Goal: Task Accomplishment & Management: Manage account settings

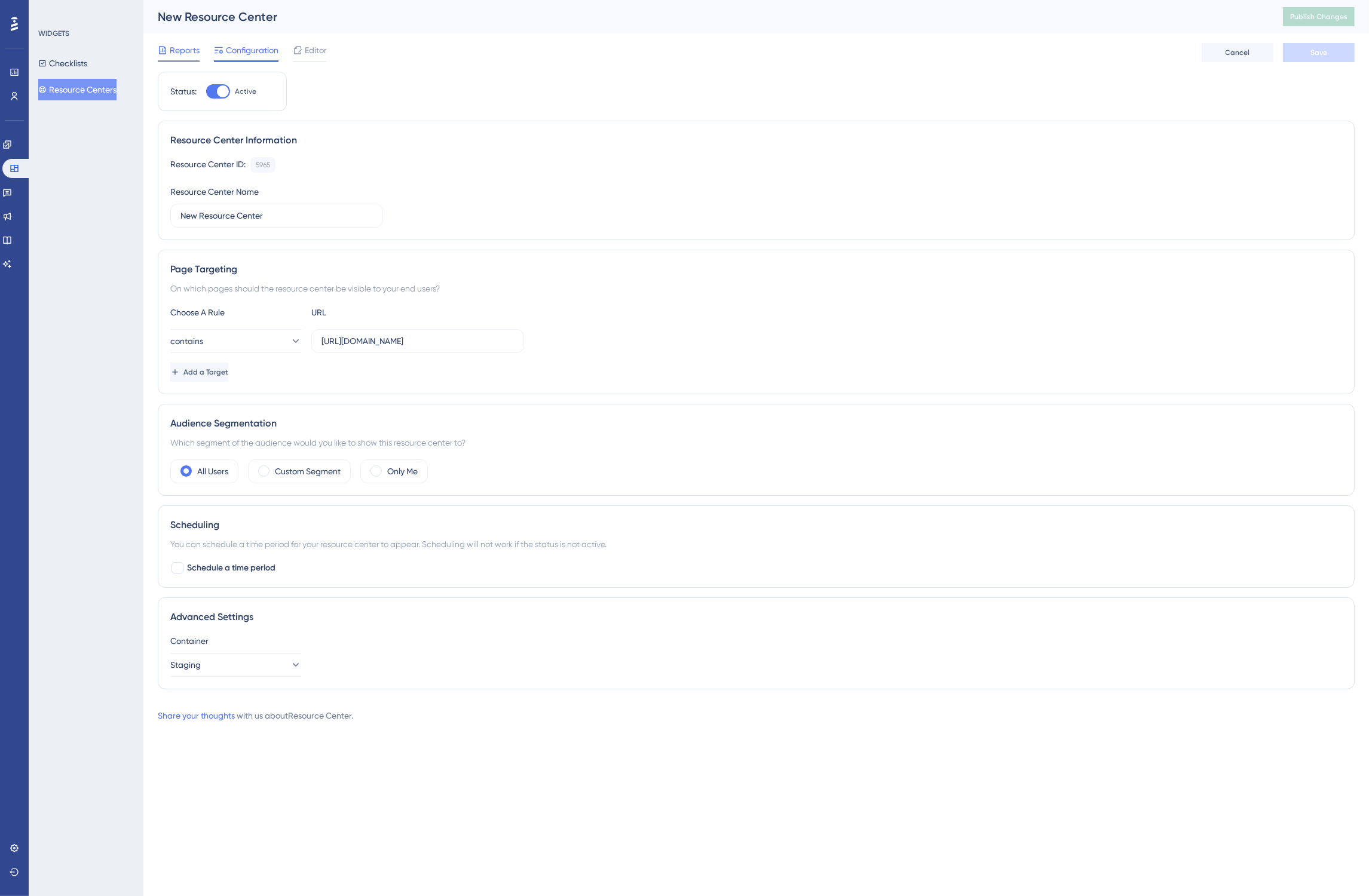
click at [165, 56] on div at bounding box center [162, 50] width 10 height 14
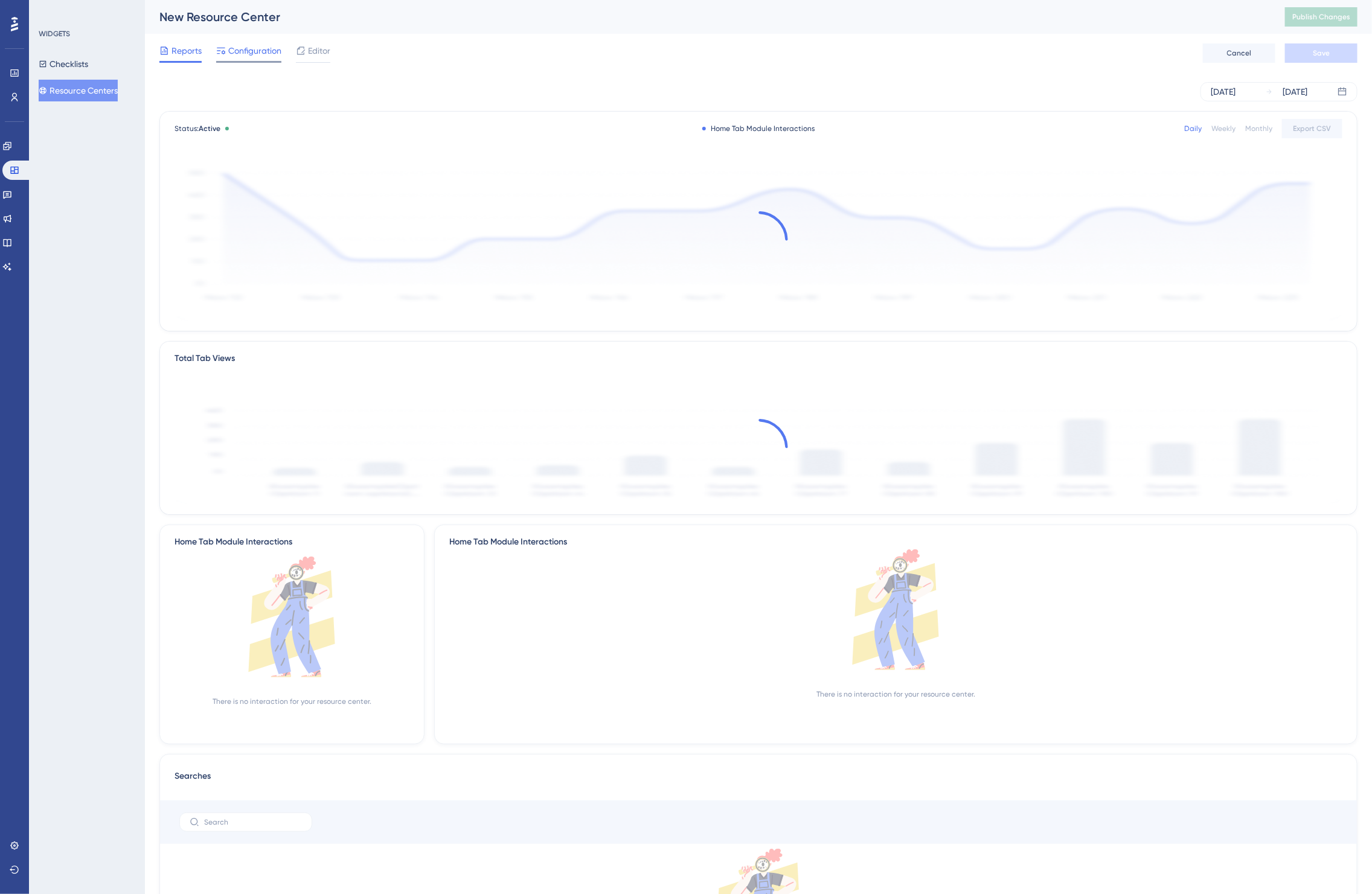
click at [245, 55] on span "Configuration" at bounding box center [255, 50] width 53 height 14
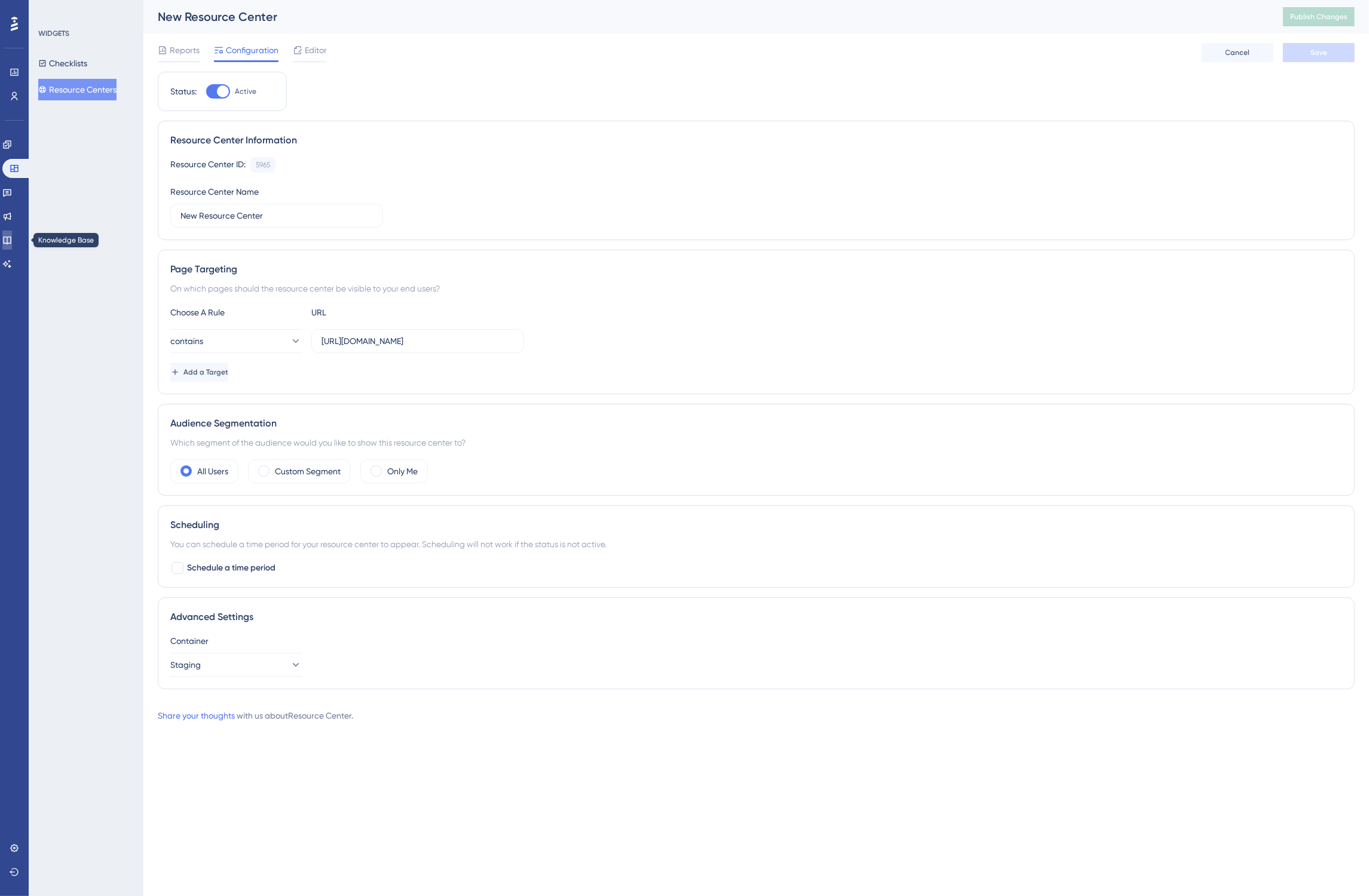
click at [12, 240] on icon at bounding box center [7, 240] width 10 height 10
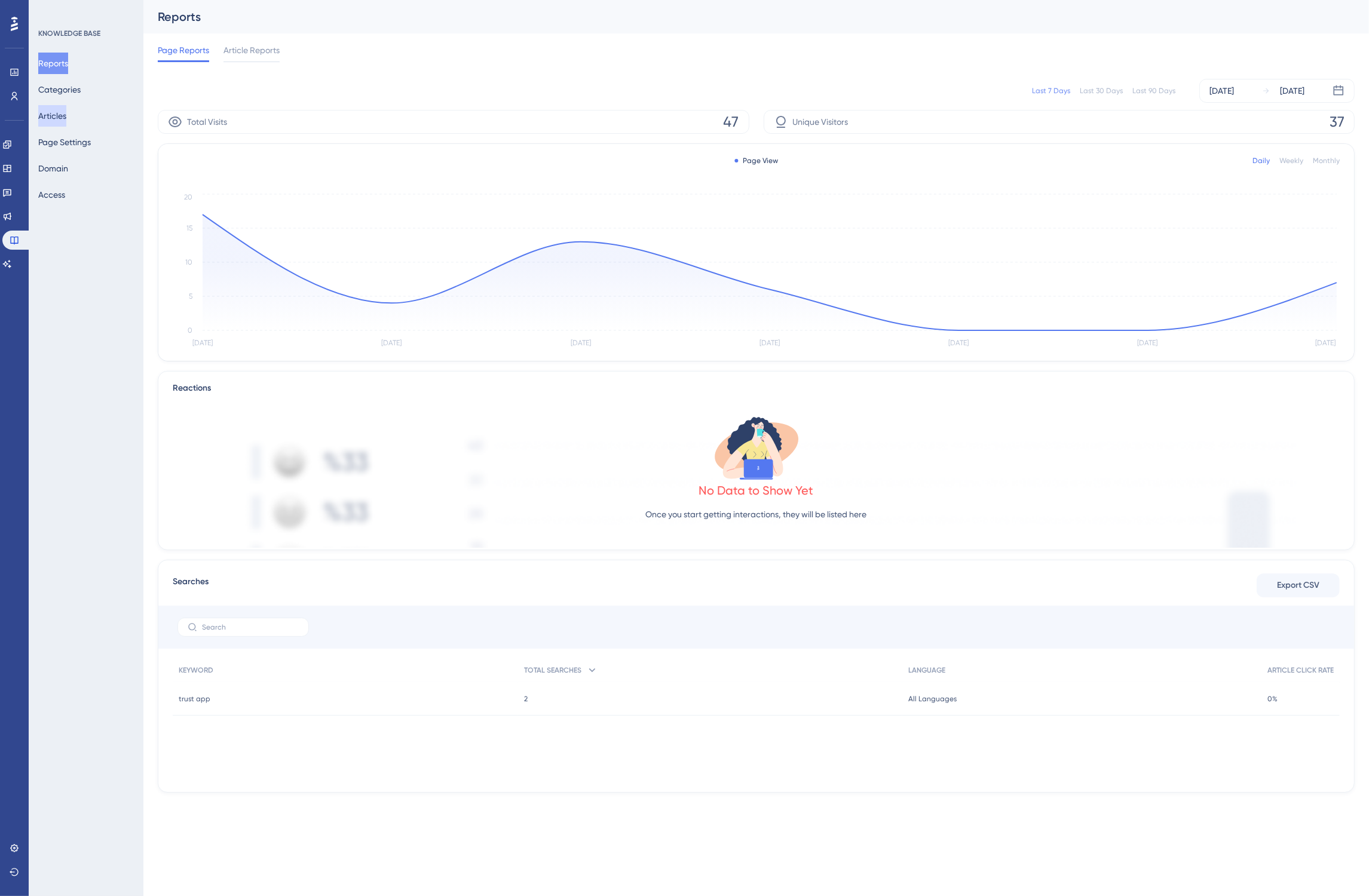
click at [66, 111] on button "Articles" at bounding box center [52, 116] width 28 height 21
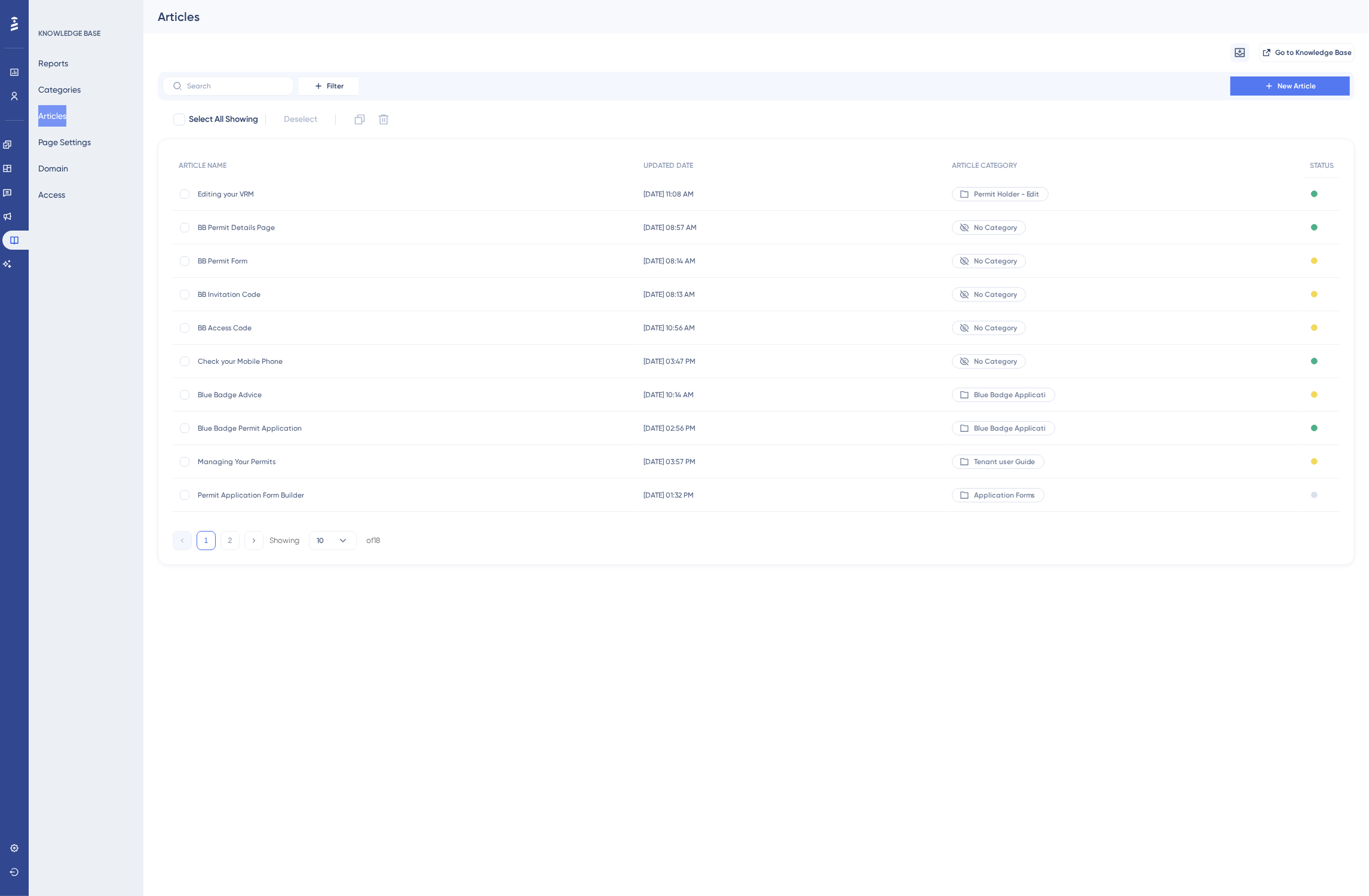
click at [320, 196] on span "Editing your VRM" at bounding box center [294, 194] width 191 height 10
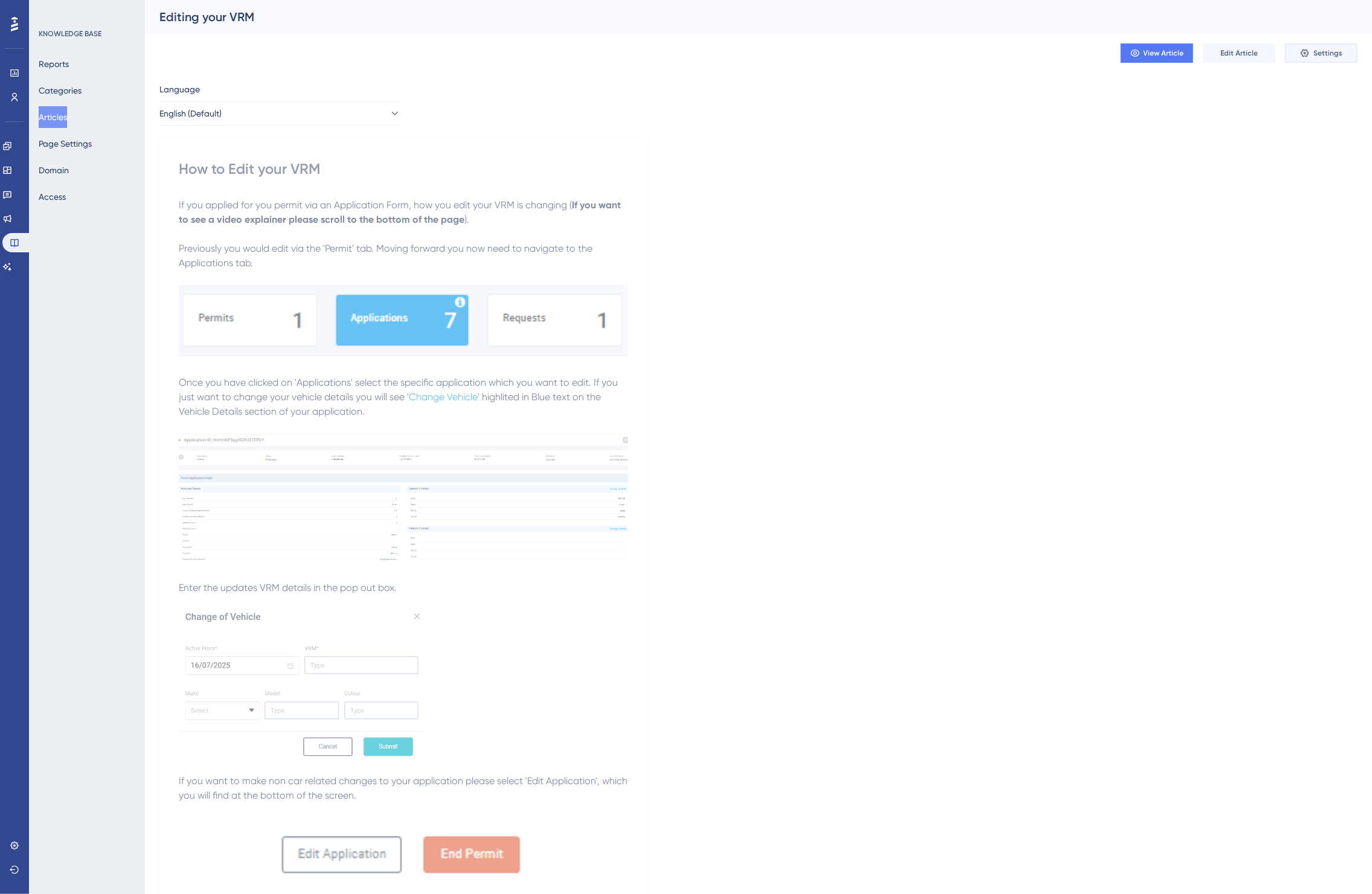
click at [1344, 58] on button "Settings" at bounding box center [1321, 53] width 73 height 19
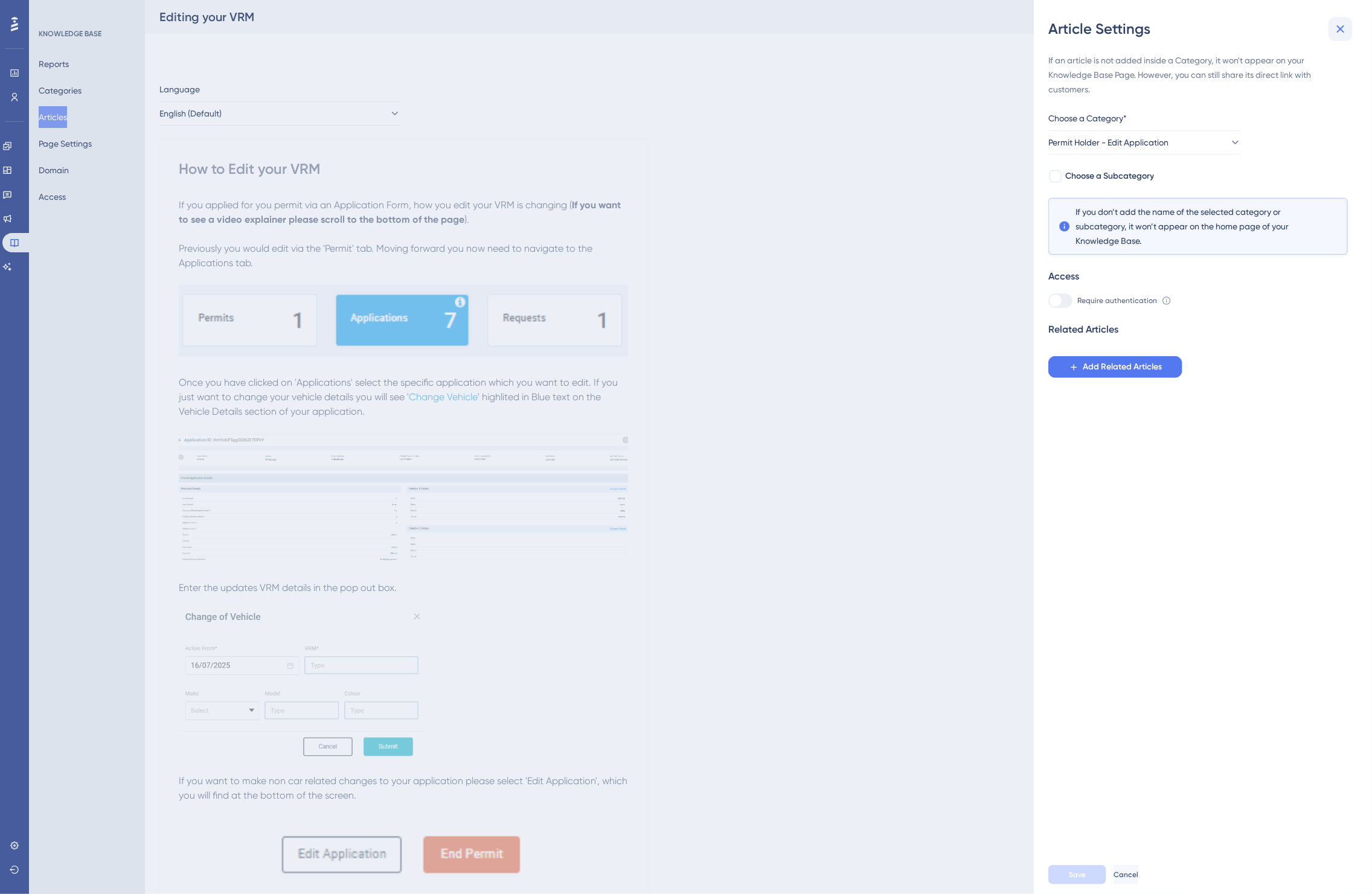
click at [1346, 28] on icon at bounding box center [1340, 28] width 14 height 14
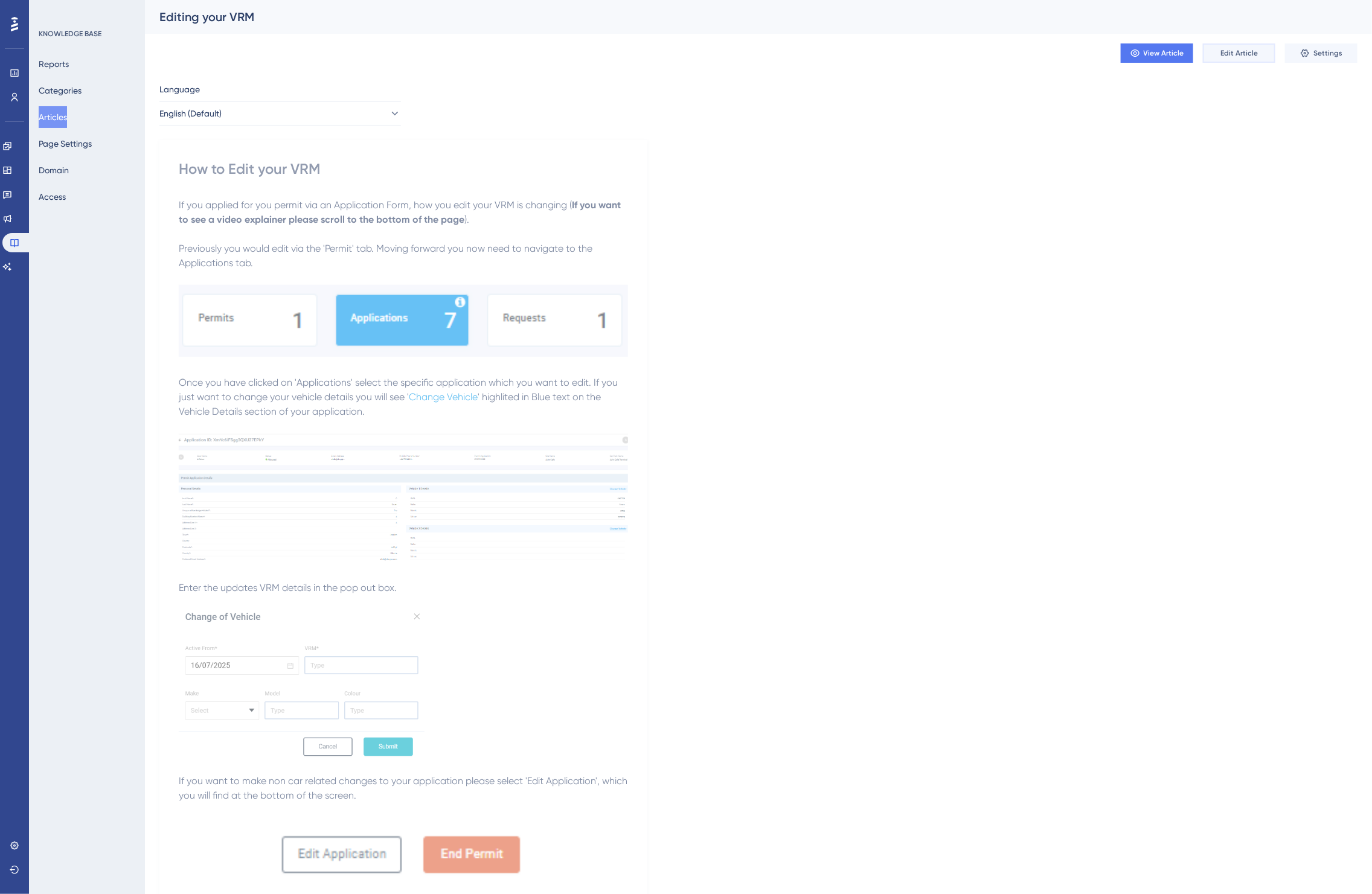
click at [1243, 58] on button "Edit Article" at bounding box center [1239, 53] width 73 height 19
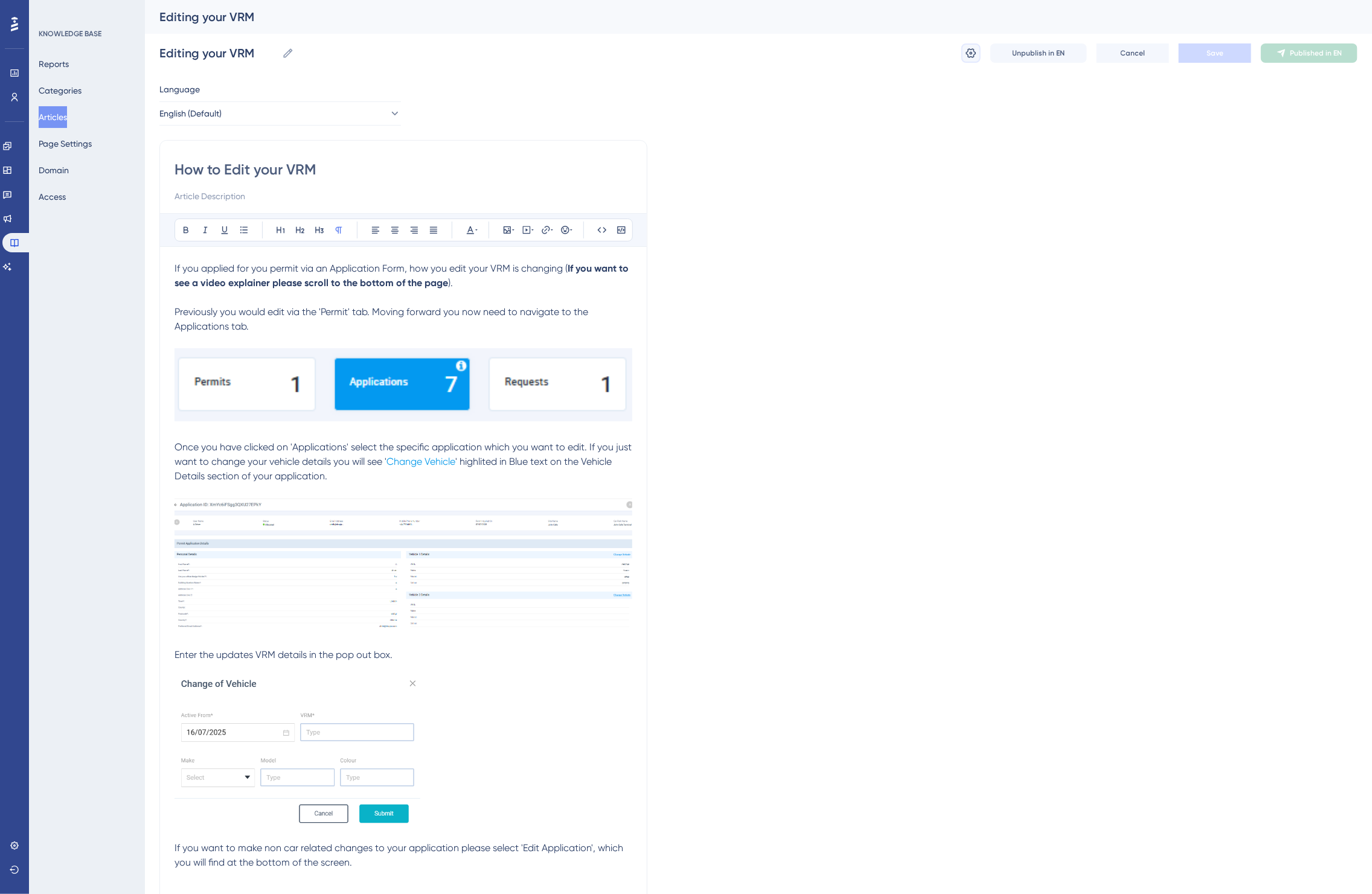
click at [964, 56] on button at bounding box center [971, 53] width 19 height 19
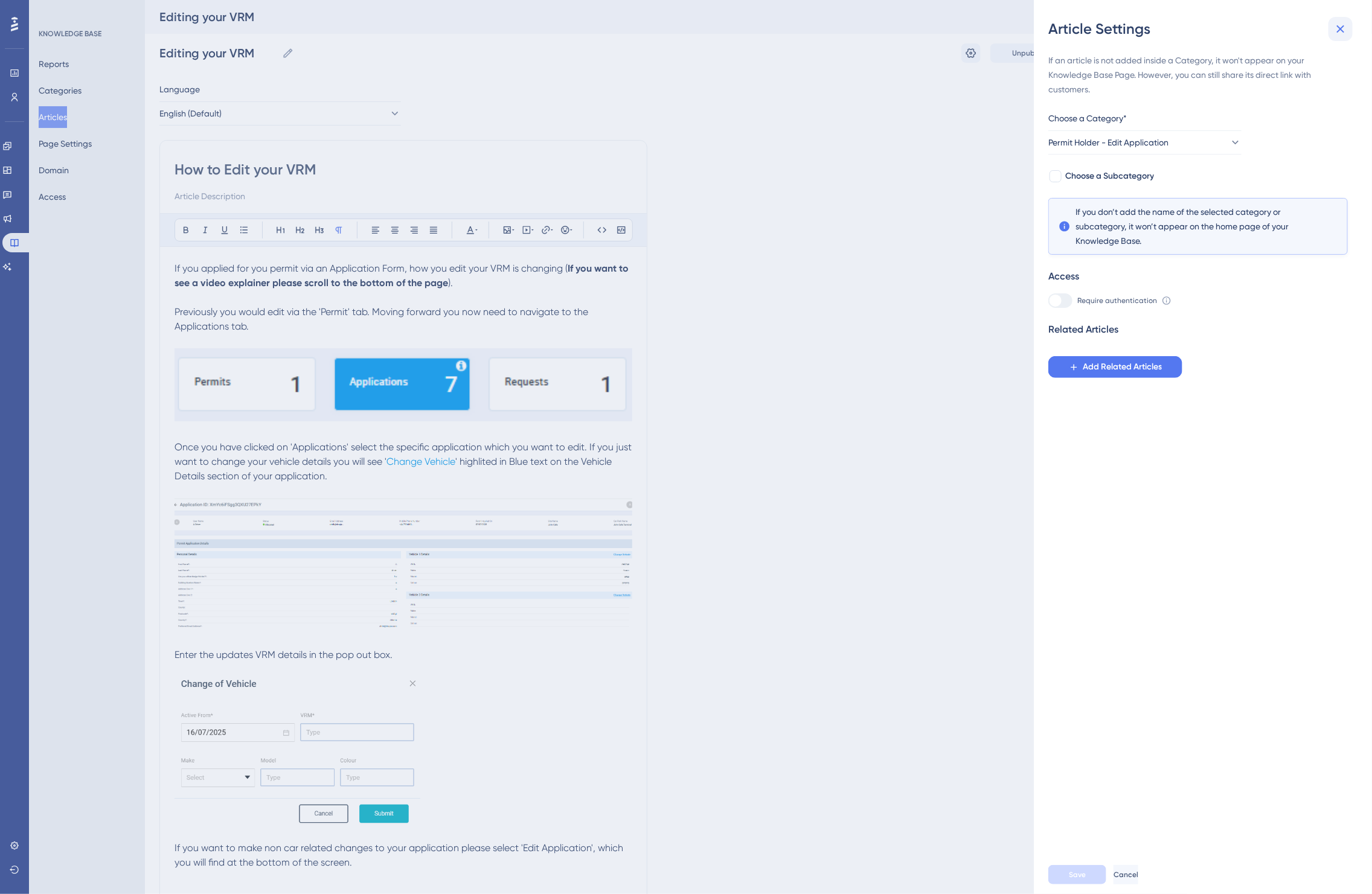
click at [1341, 33] on icon at bounding box center [1340, 28] width 14 height 14
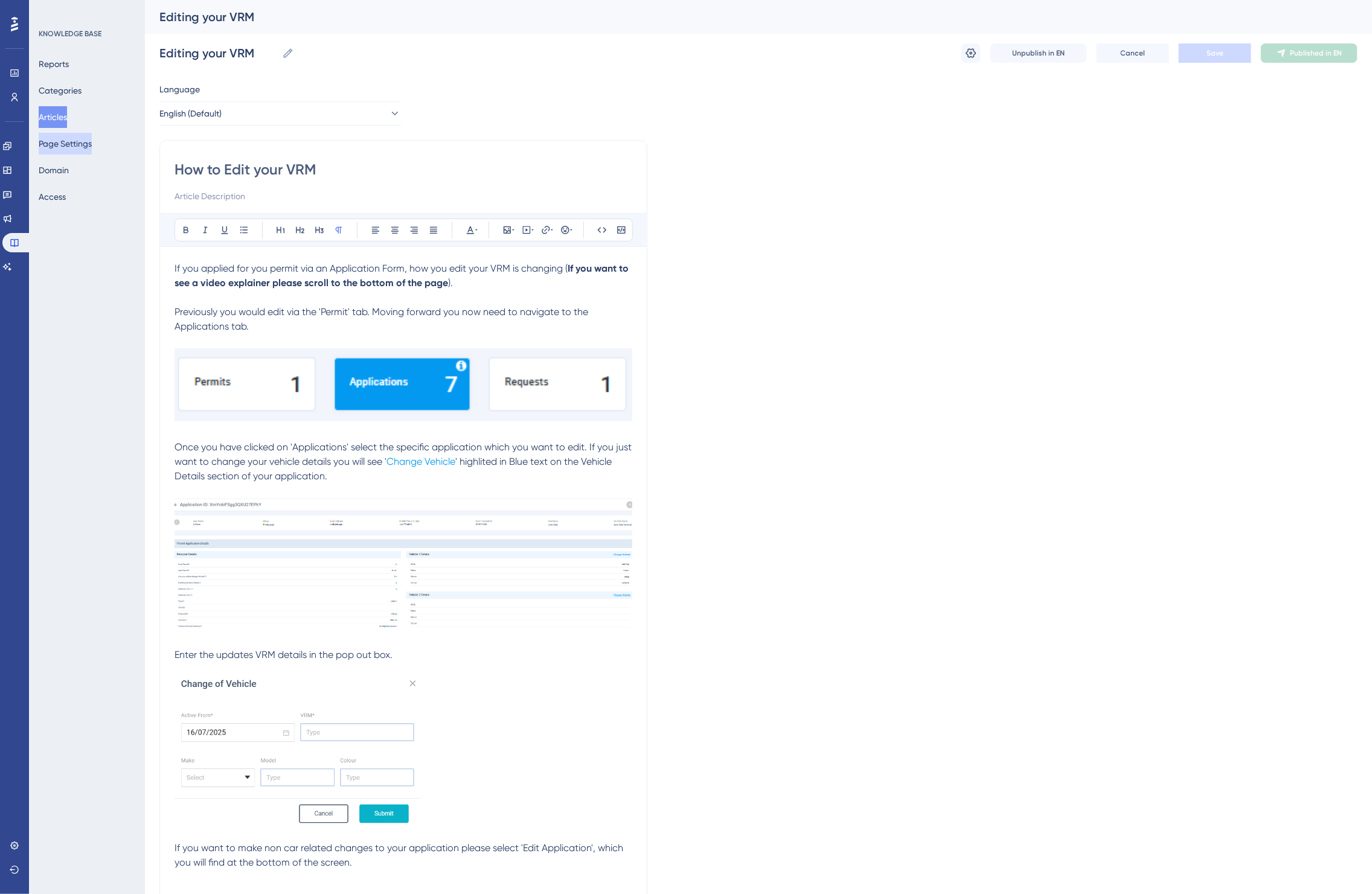
click at [89, 144] on button "Page Settings" at bounding box center [65, 143] width 53 height 22
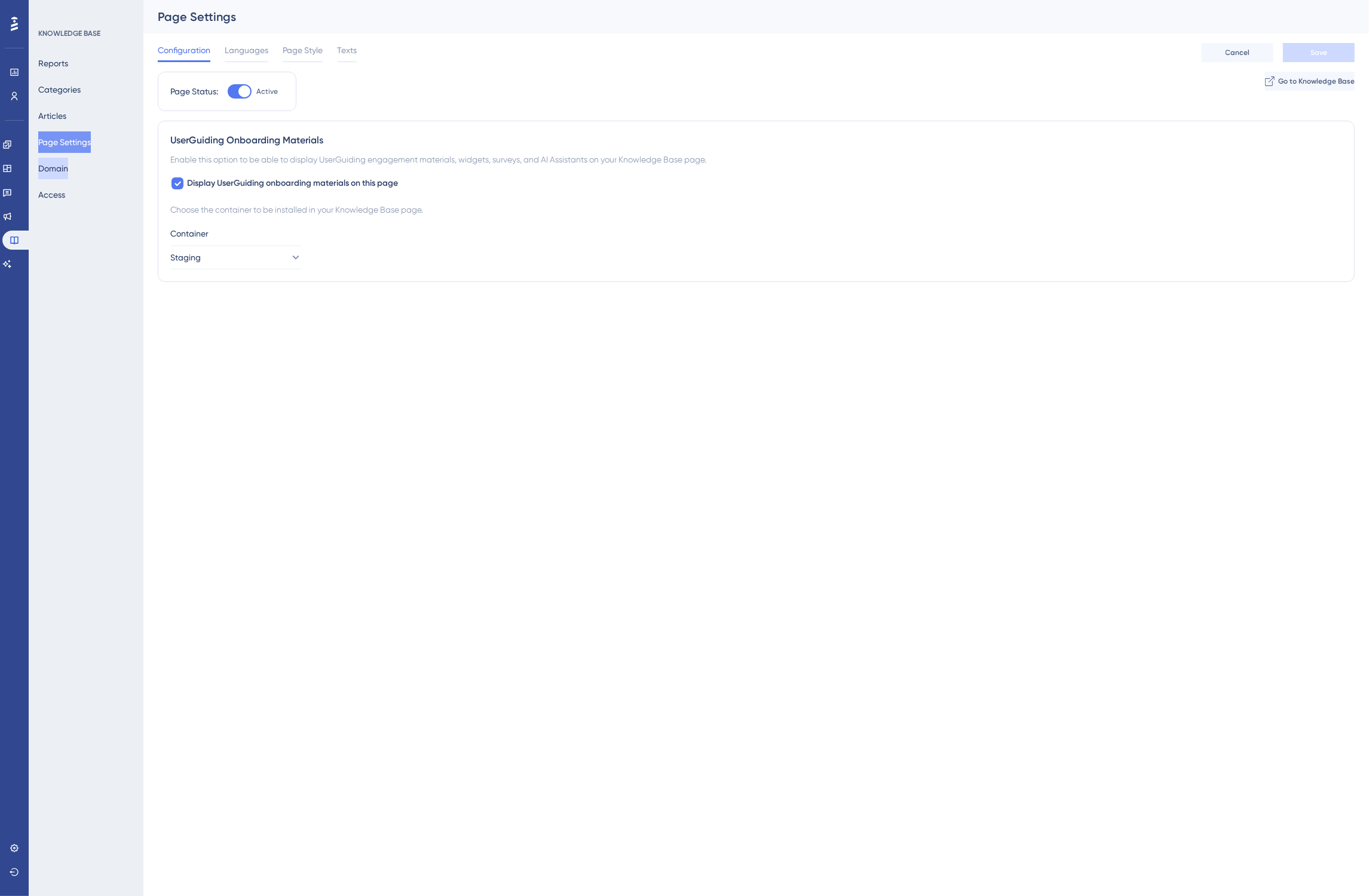
click at [58, 169] on button "Domain" at bounding box center [53, 168] width 30 height 21
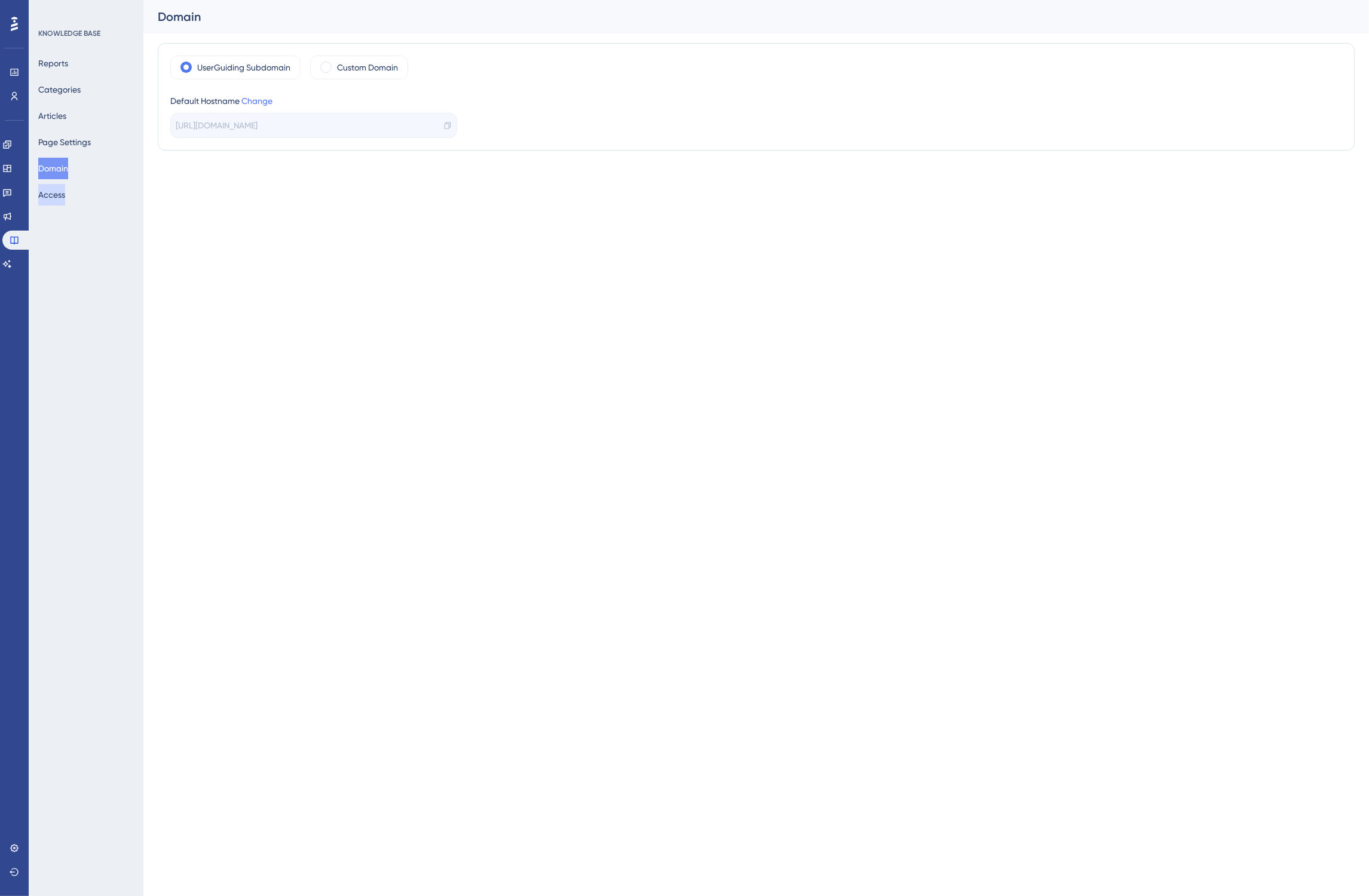
click at [59, 200] on button "Access" at bounding box center [51, 194] width 27 height 21
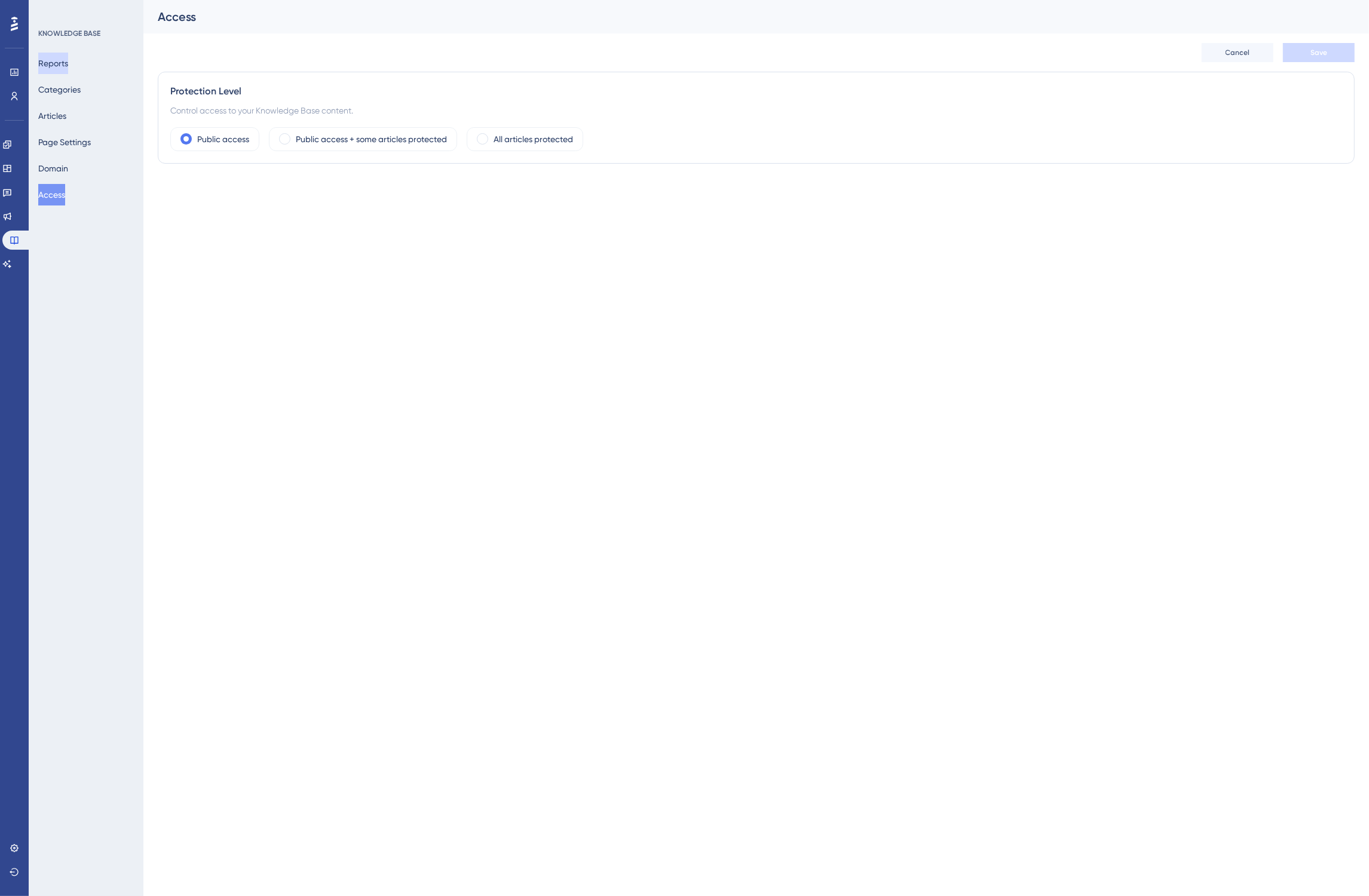
click at [67, 70] on button "Reports" at bounding box center [53, 63] width 30 height 21
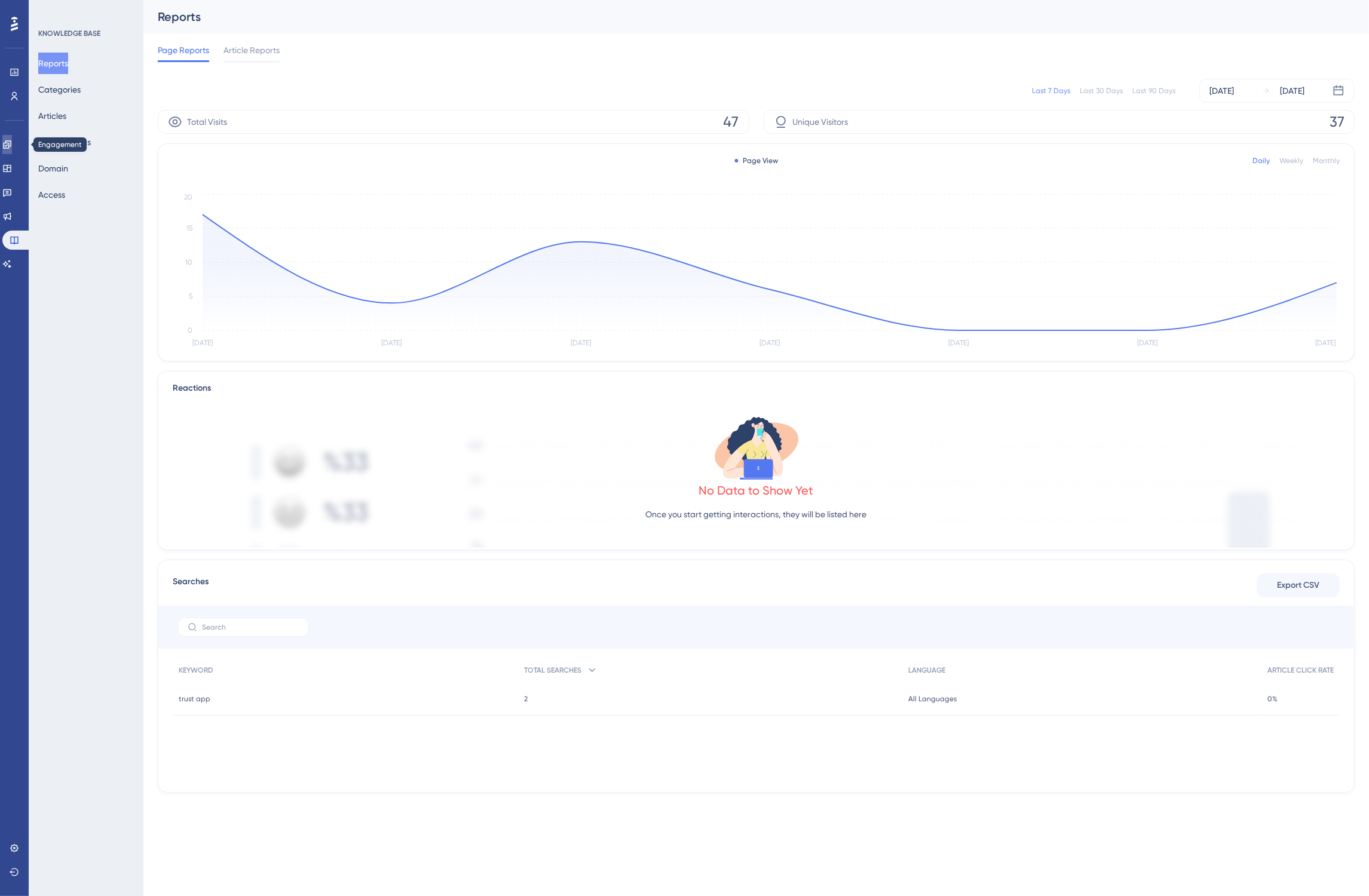
click at [11, 148] on icon at bounding box center [7, 144] width 8 height 8
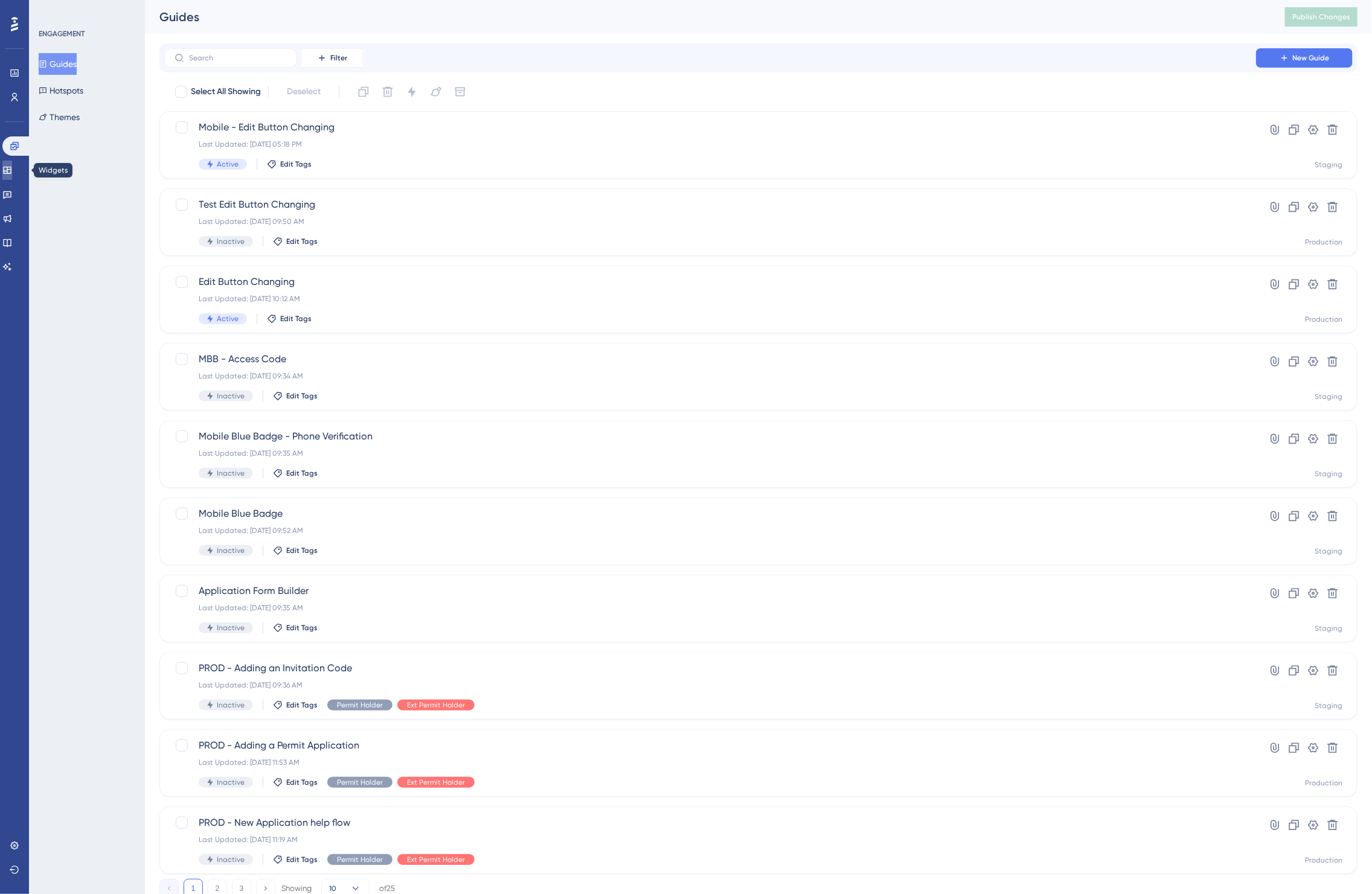
click at [12, 168] on icon at bounding box center [7, 170] width 10 height 10
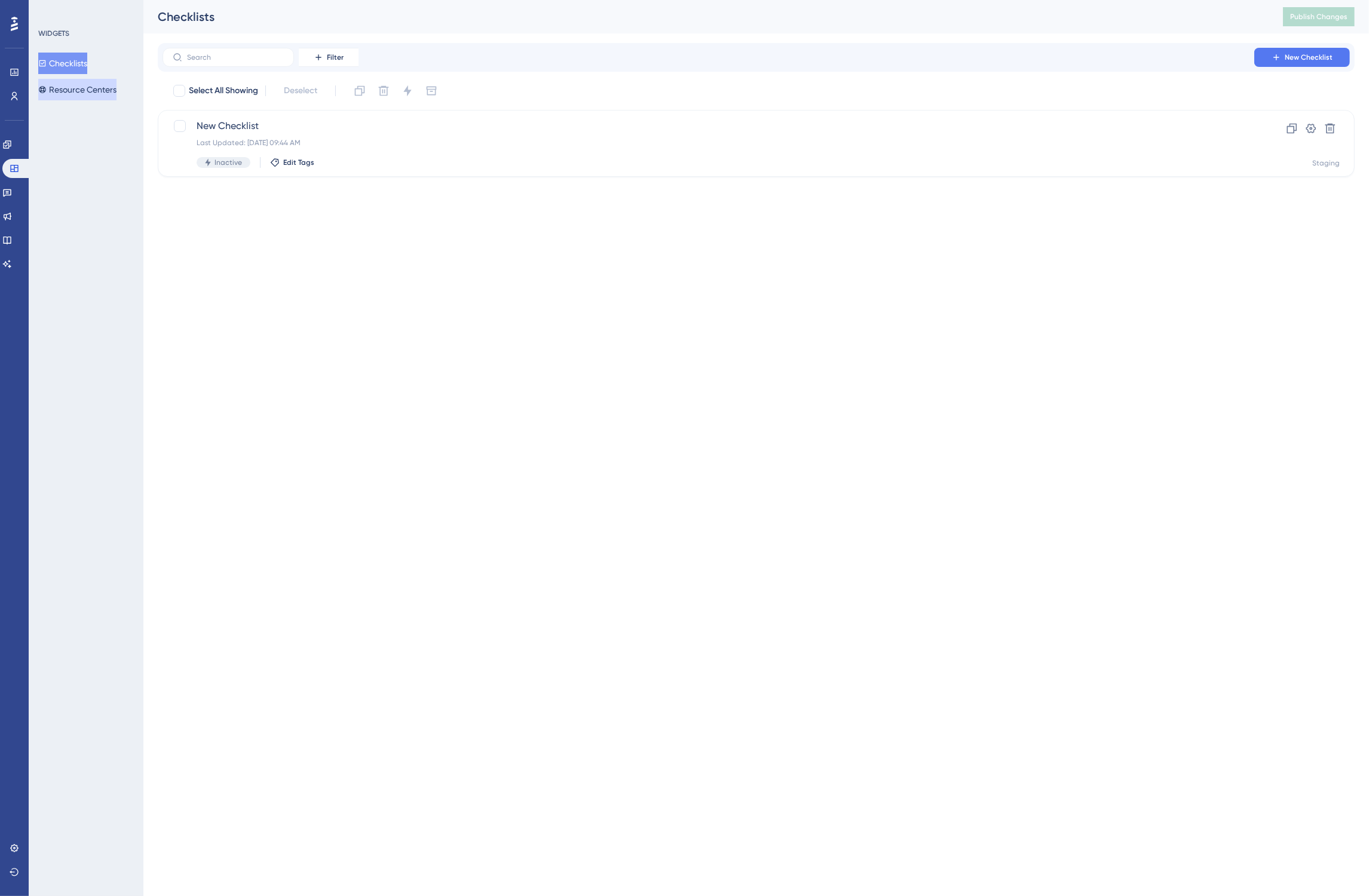
click at [71, 93] on button "Resource Centers" at bounding box center [77, 89] width 78 height 21
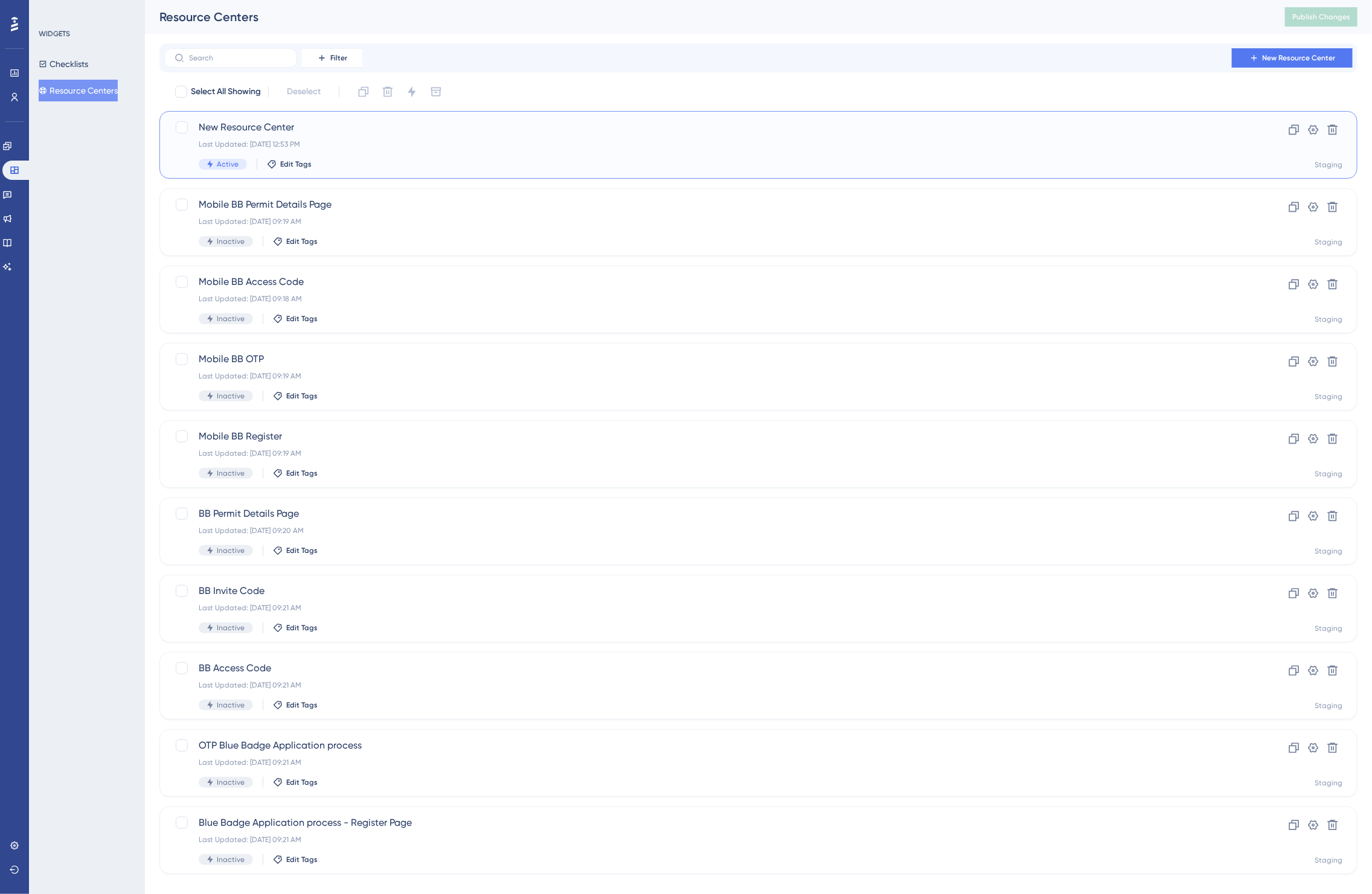
click at [897, 146] on div "Last Updated: Sep 15 2025, 12:53 PM" at bounding box center [710, 144] width 1023 height 10
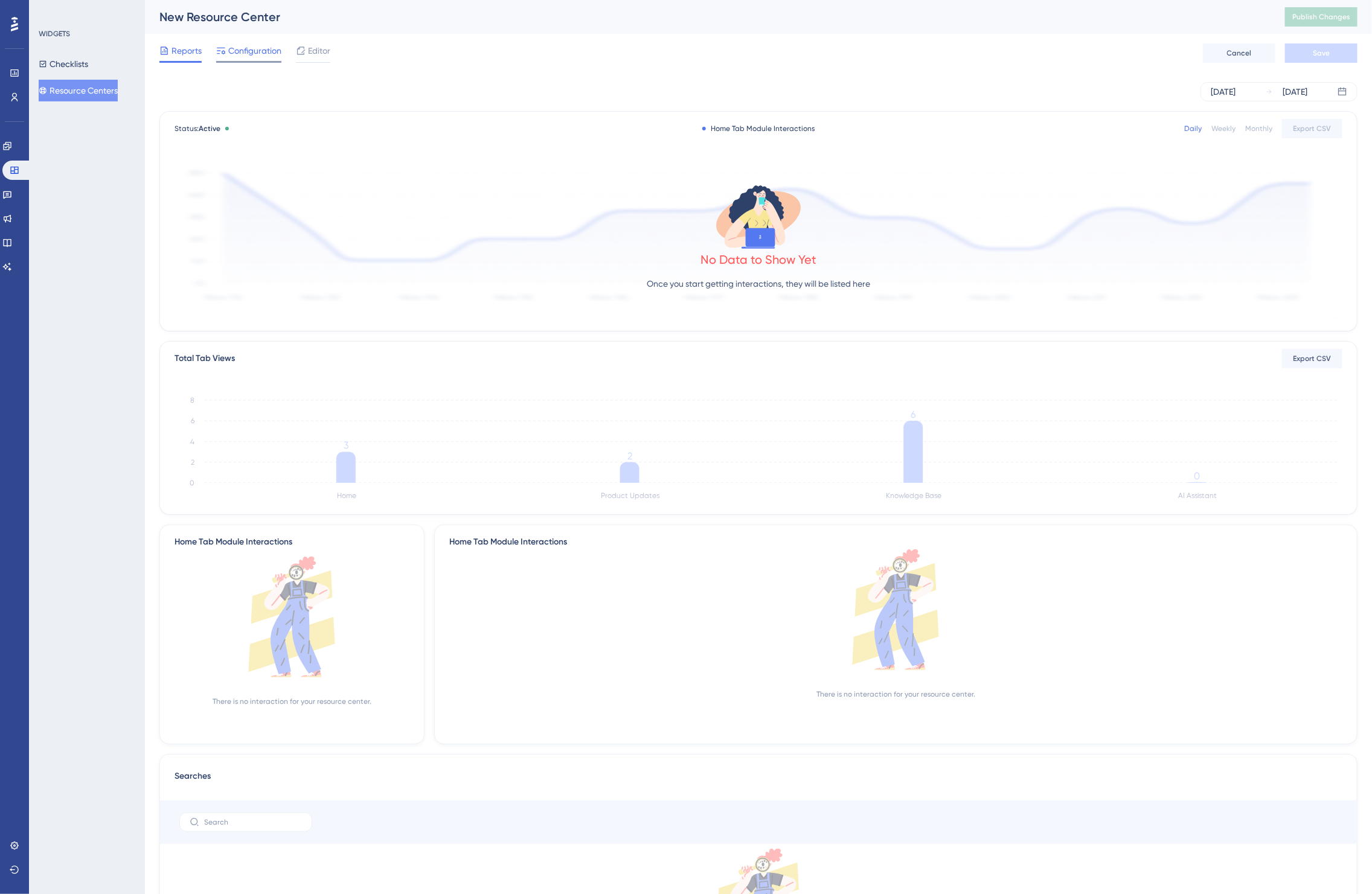
click at [269, 53] on span "Configuration" at bounding box center [255, 50] width 53 height 14
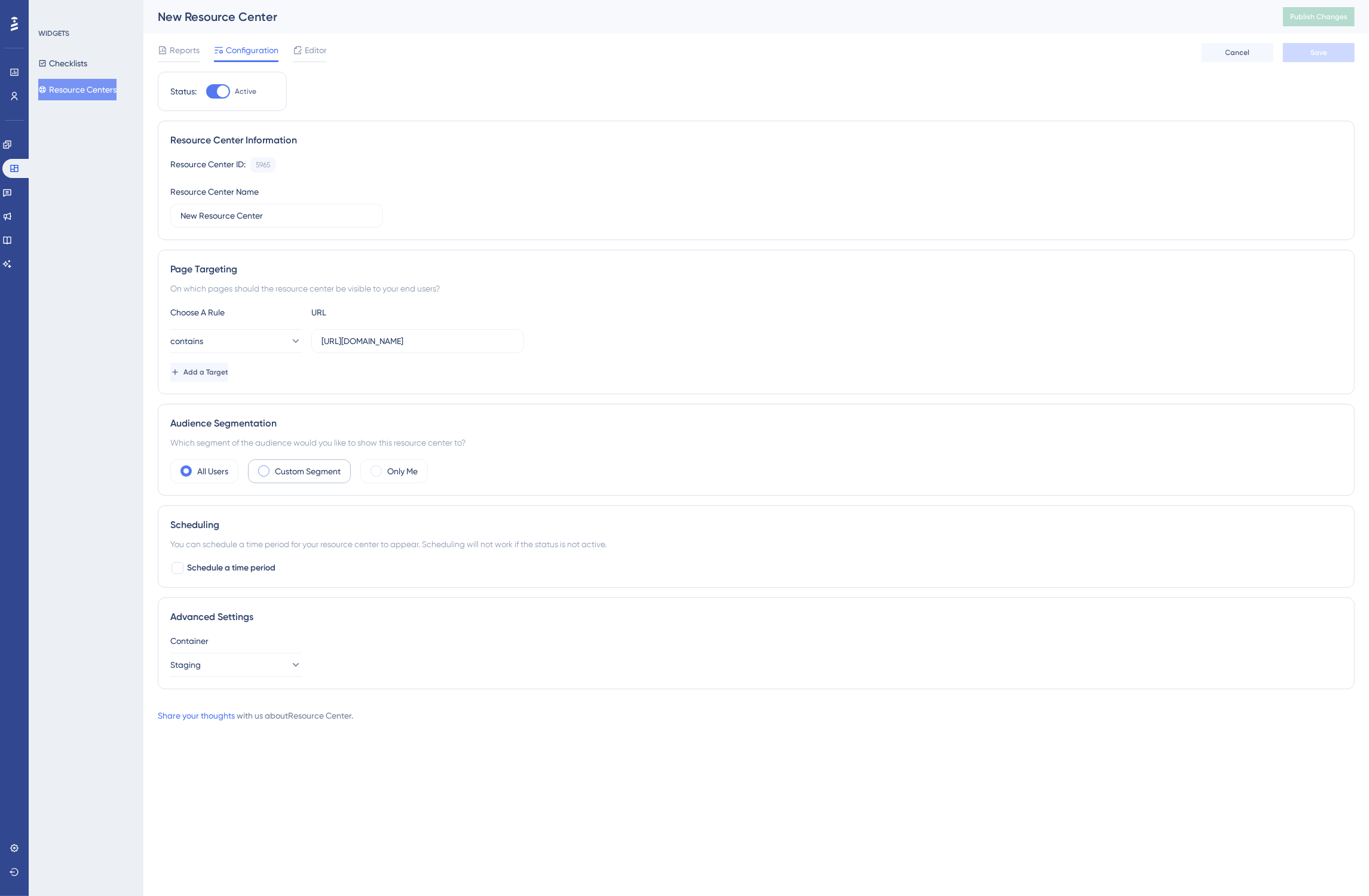
click at [273, 476] on div "Custom Segment" at bounding box center [299, 471] width 103 height 24
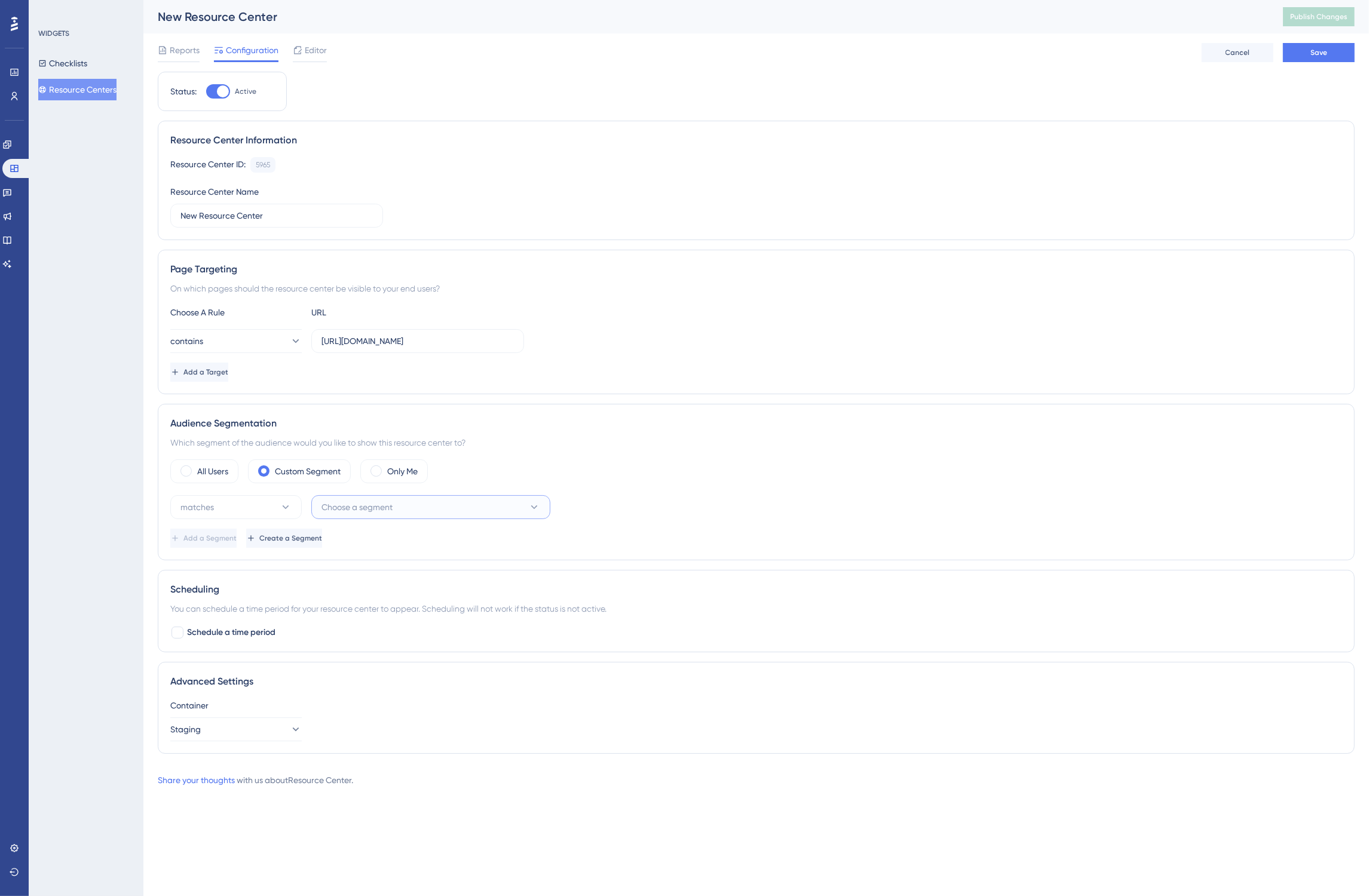
click at [327, 512] on span "Choose a segment" at bounding box center [357, 507] width 71 height 14
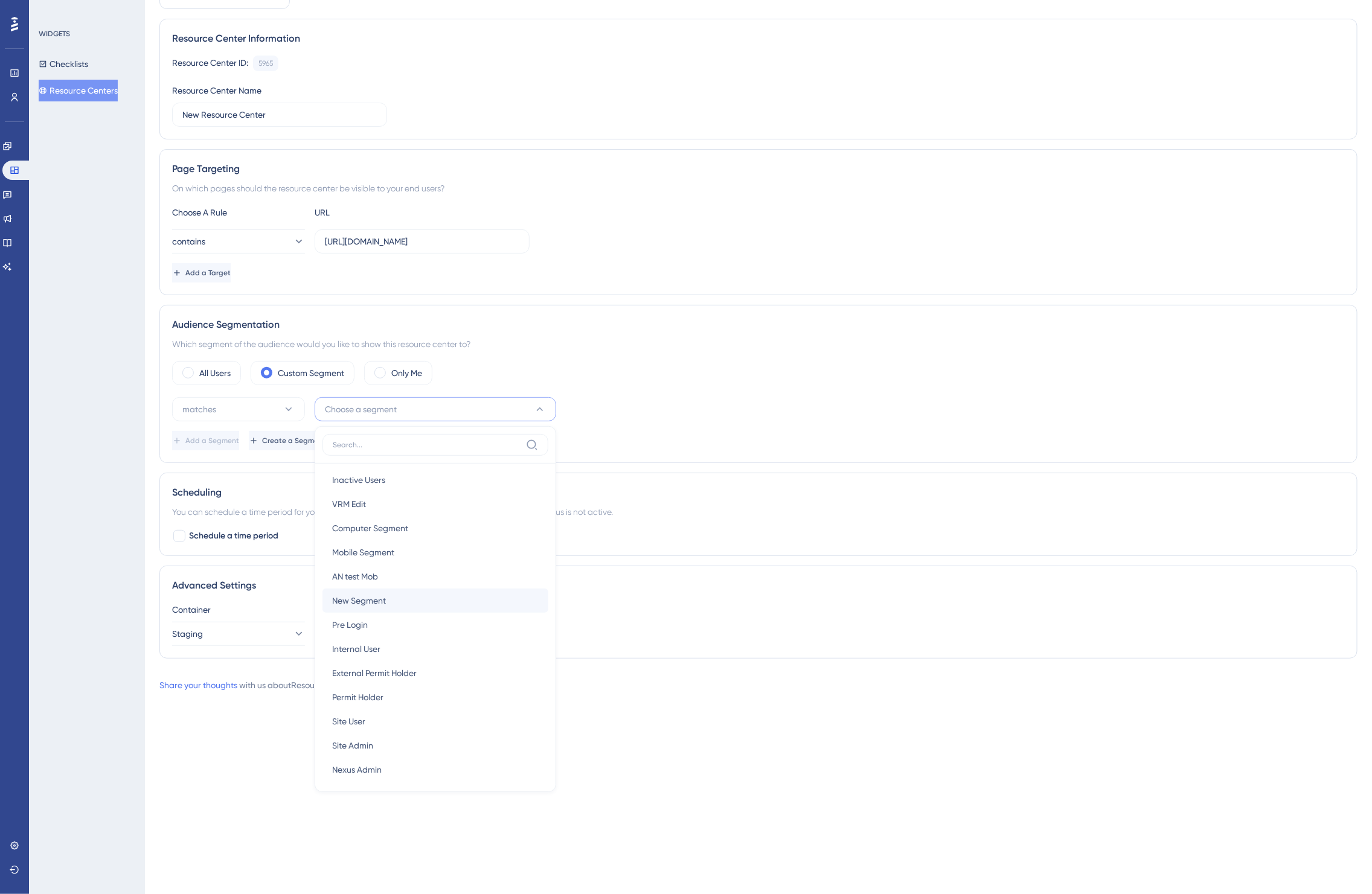
scroll to position [128, 0]
click at [379, 674] on div "Site User Site User" at bounding box center [435, 668] width 206 height 24
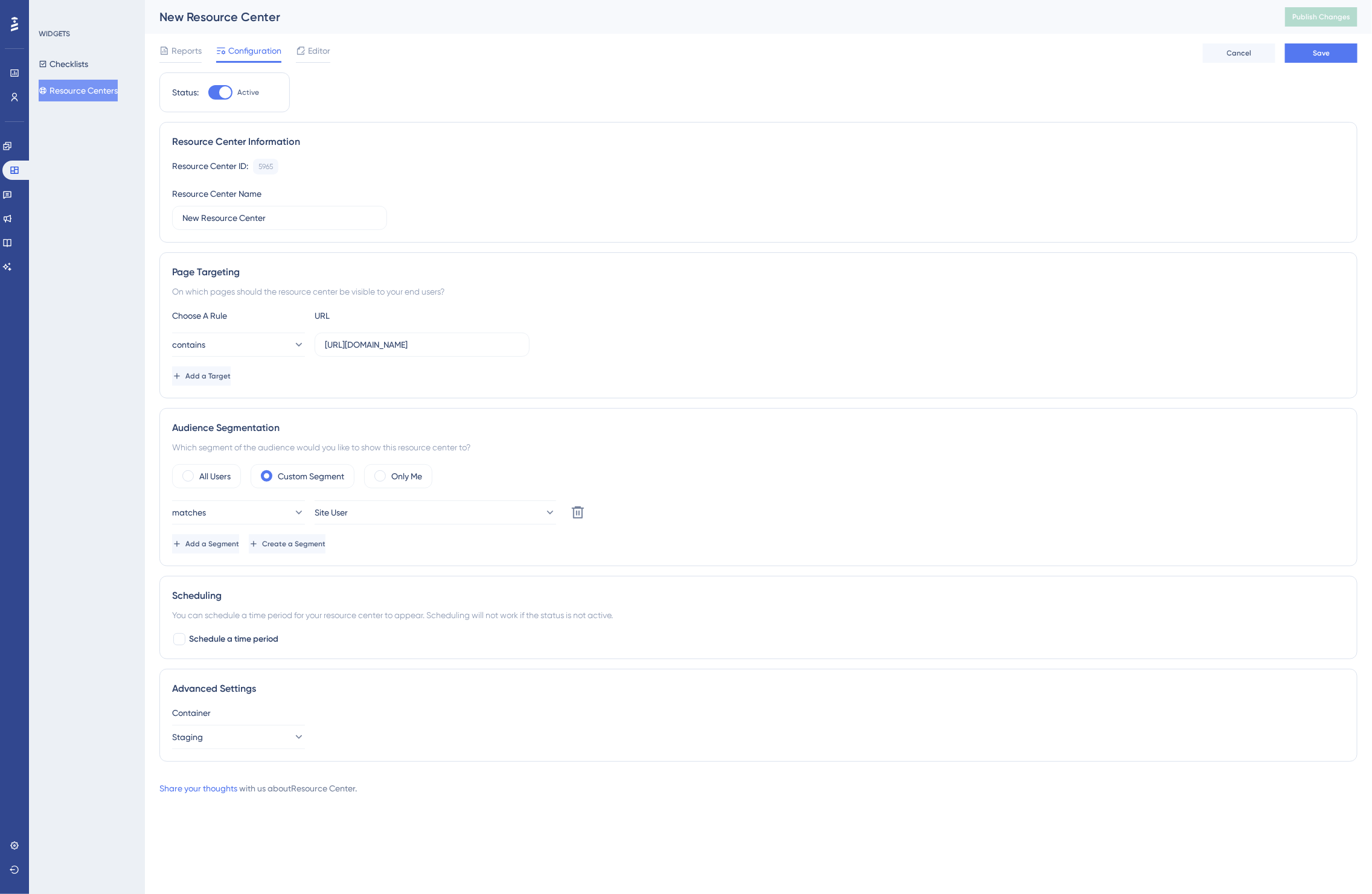
scroll to position [0, 0]
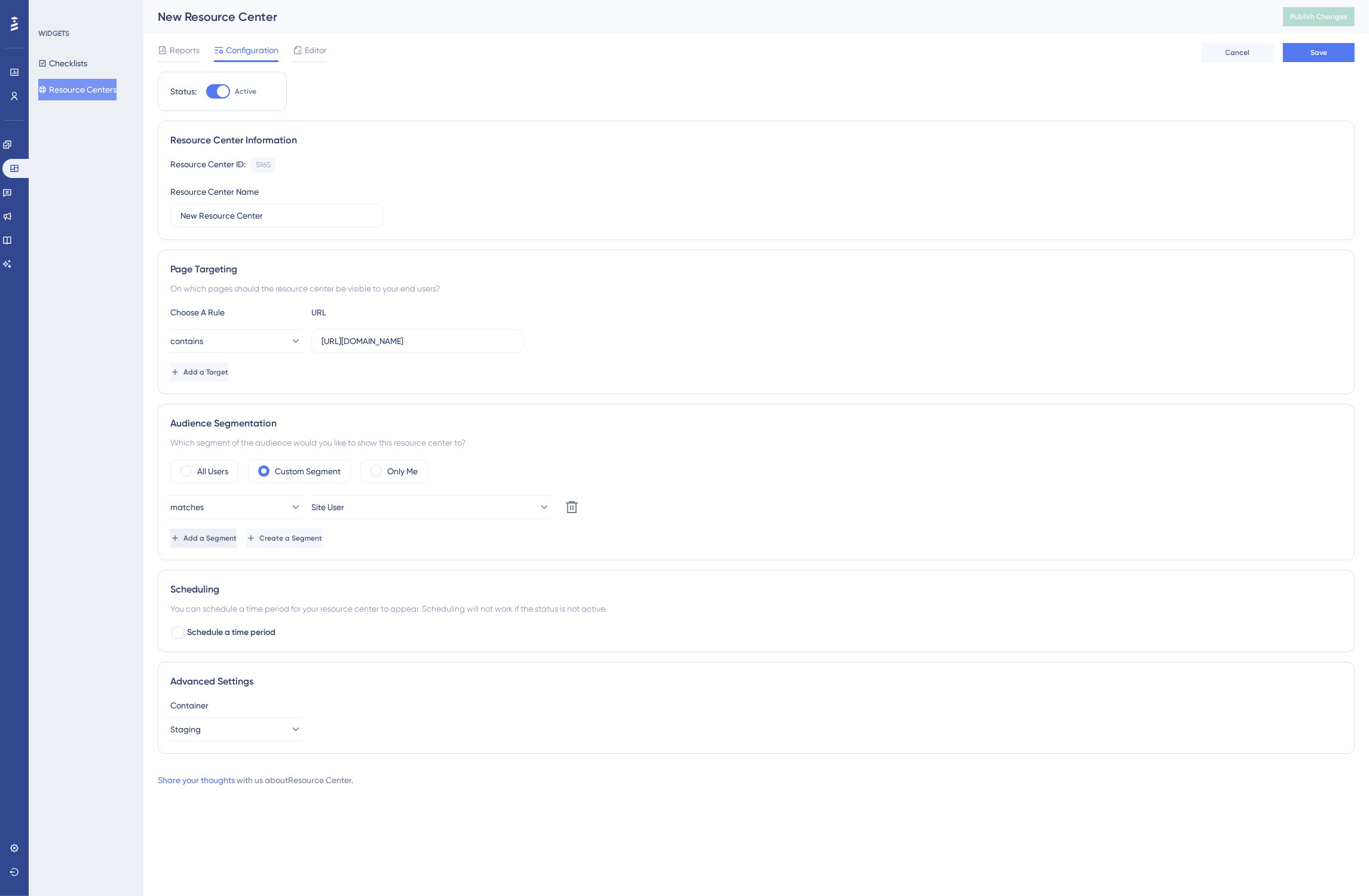
click at [216, 548] on button "Add a Segment" at bounding box center [204, 538] width 66 height 19
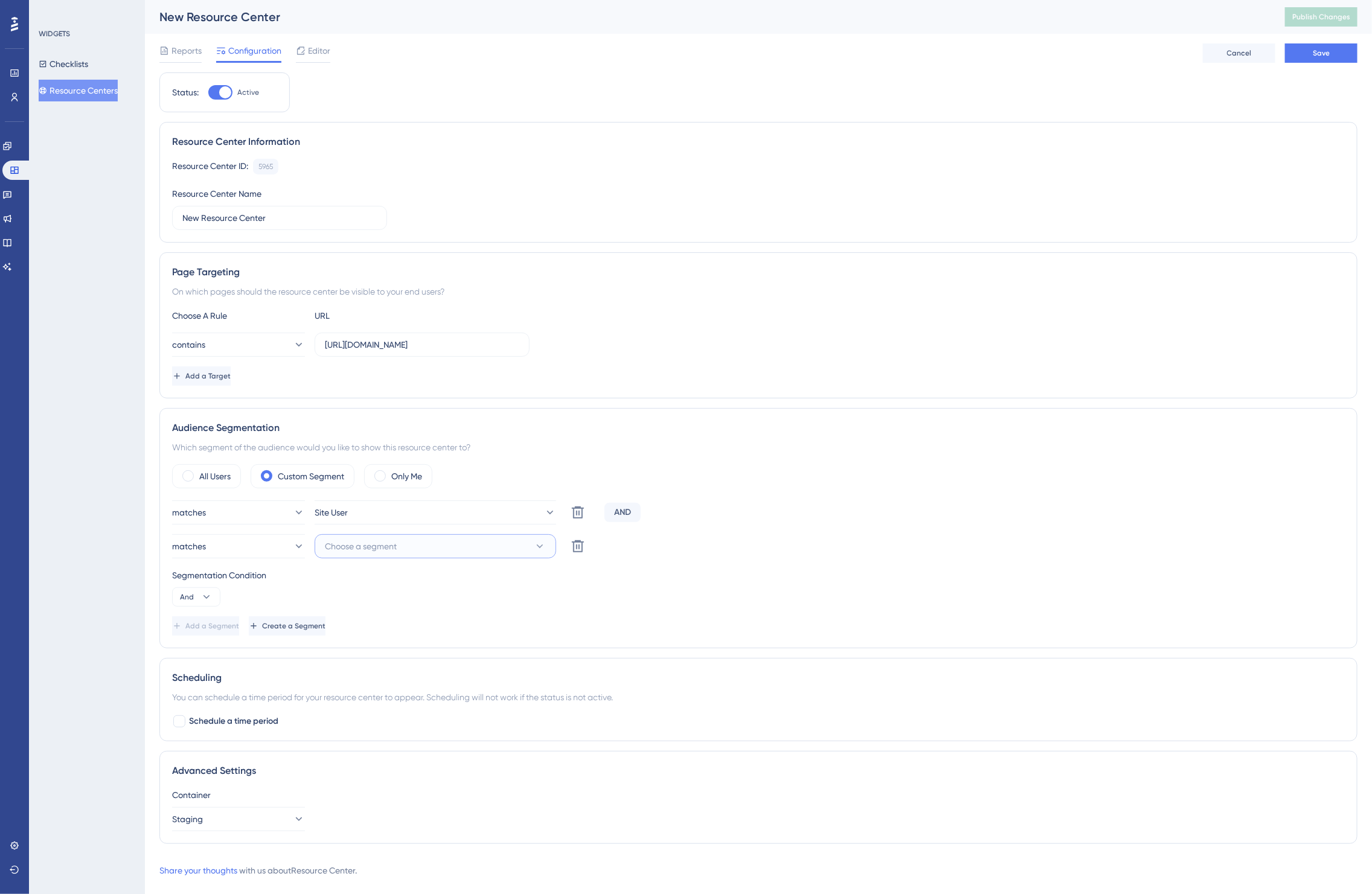
click at [358, 545] on span "Choose a segment" at bounding box center [361, 546] width 72 height 14
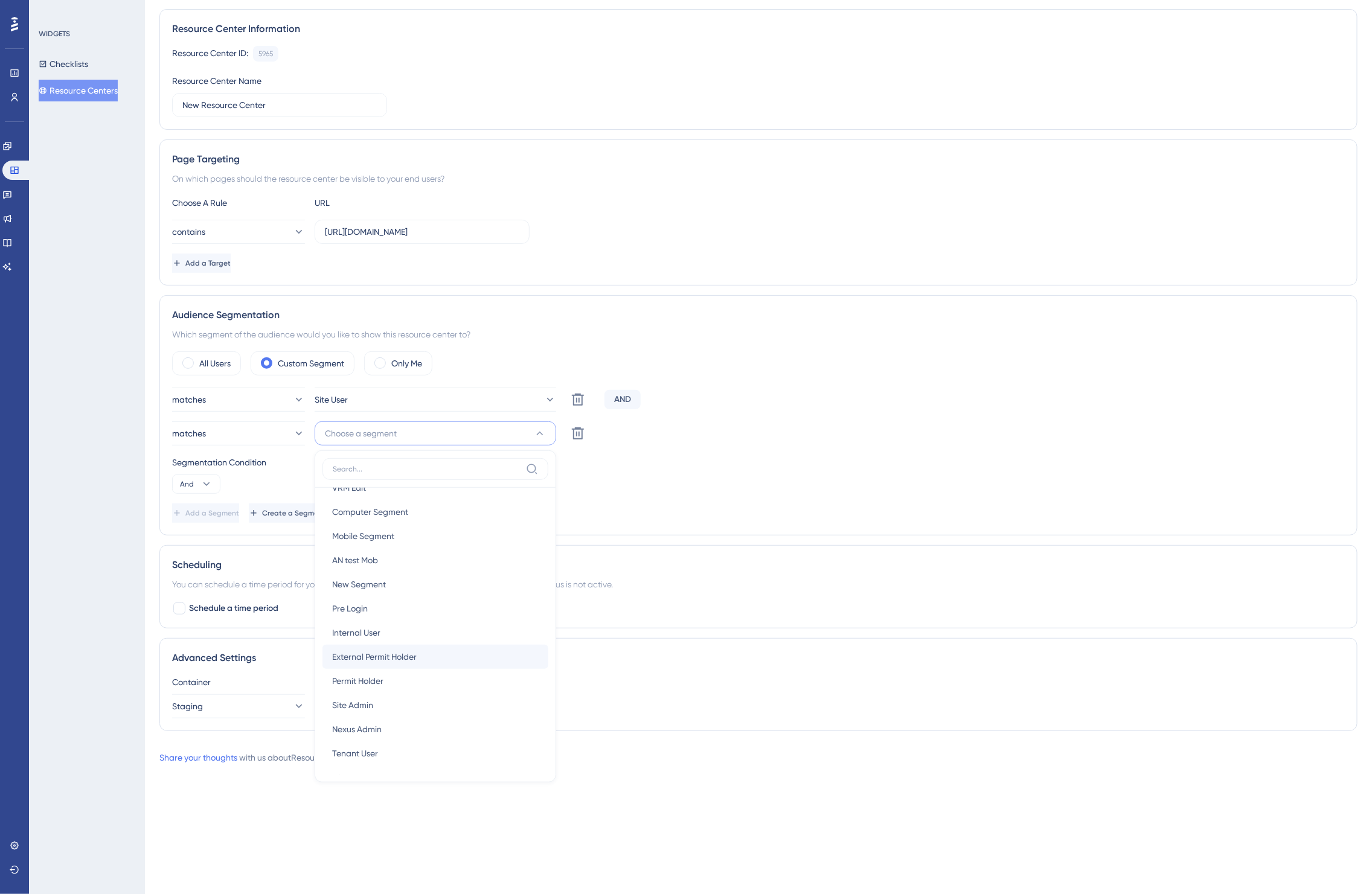
scroll to position [138, 0]
click at [388, 629] on span "External Permit Holder" at bounding box center [374, 635] width 84 height 14
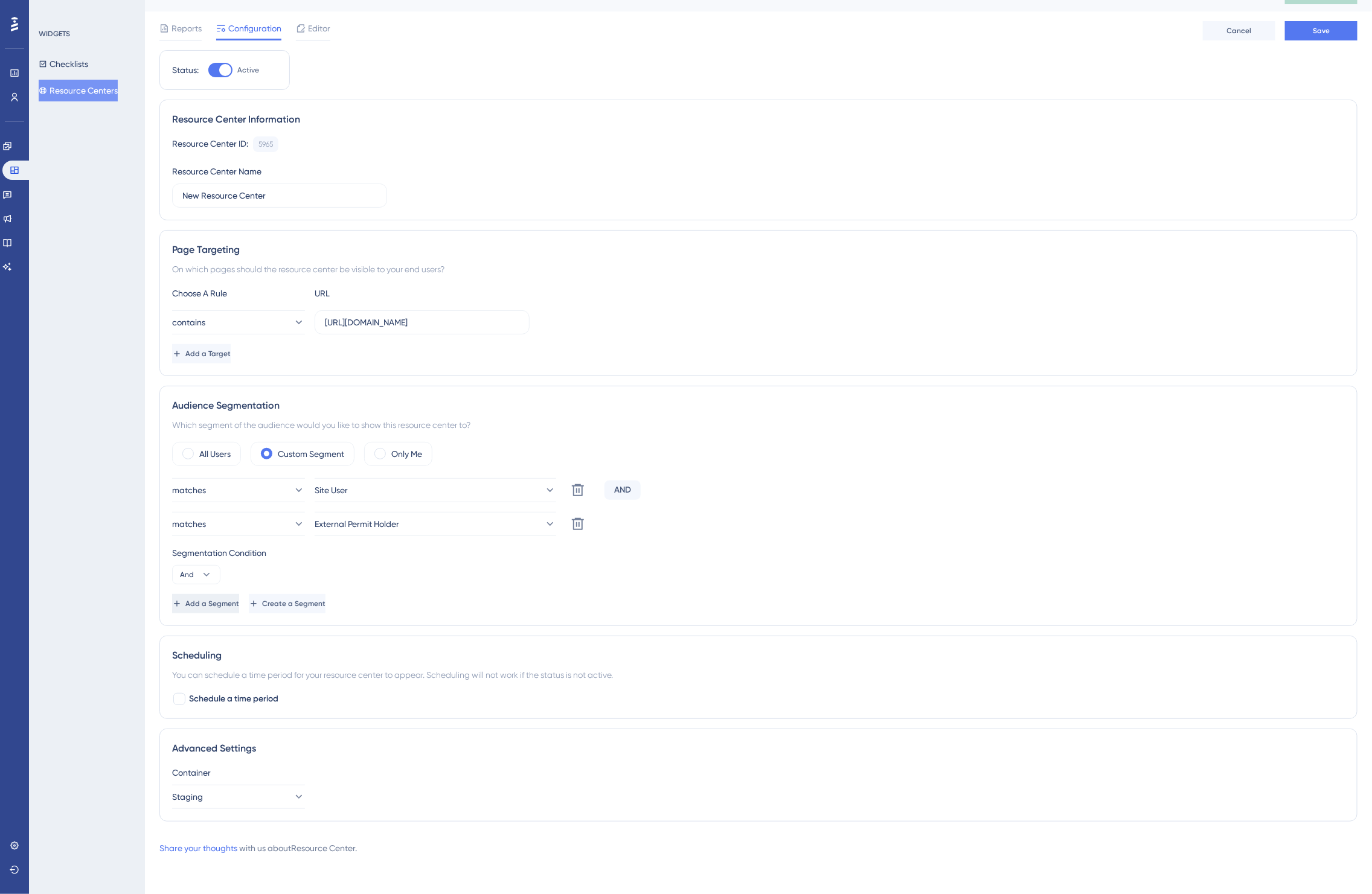
click at [216, 608] on span "Add a Segment" at bounding box center [212, 604] width 54 height 10
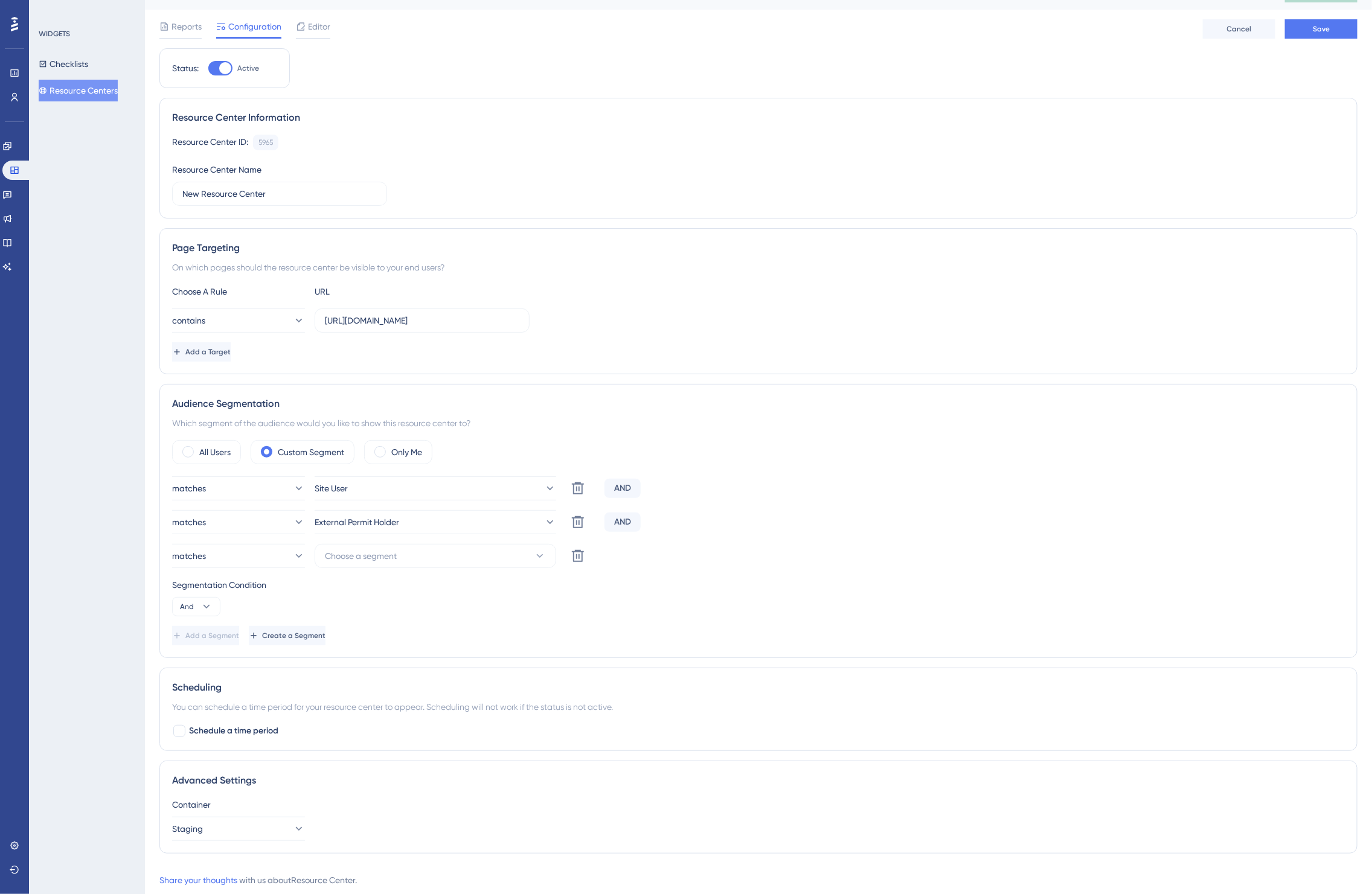
click at [448, 578] on div "matches Site User Delete AND matches External Permit Holder Delete AND matches …" at bounding box center [759, 561] width 1173 height 169
click at [437, 571] on div "matches Site User Delete AND matches External Permit Holder Delete AND matches …" at bounding box center [759, 561] width 1173 height 169
click at [428, 560] on button "Choose a segment" at bounding box center [436, 556] width 242 height 24
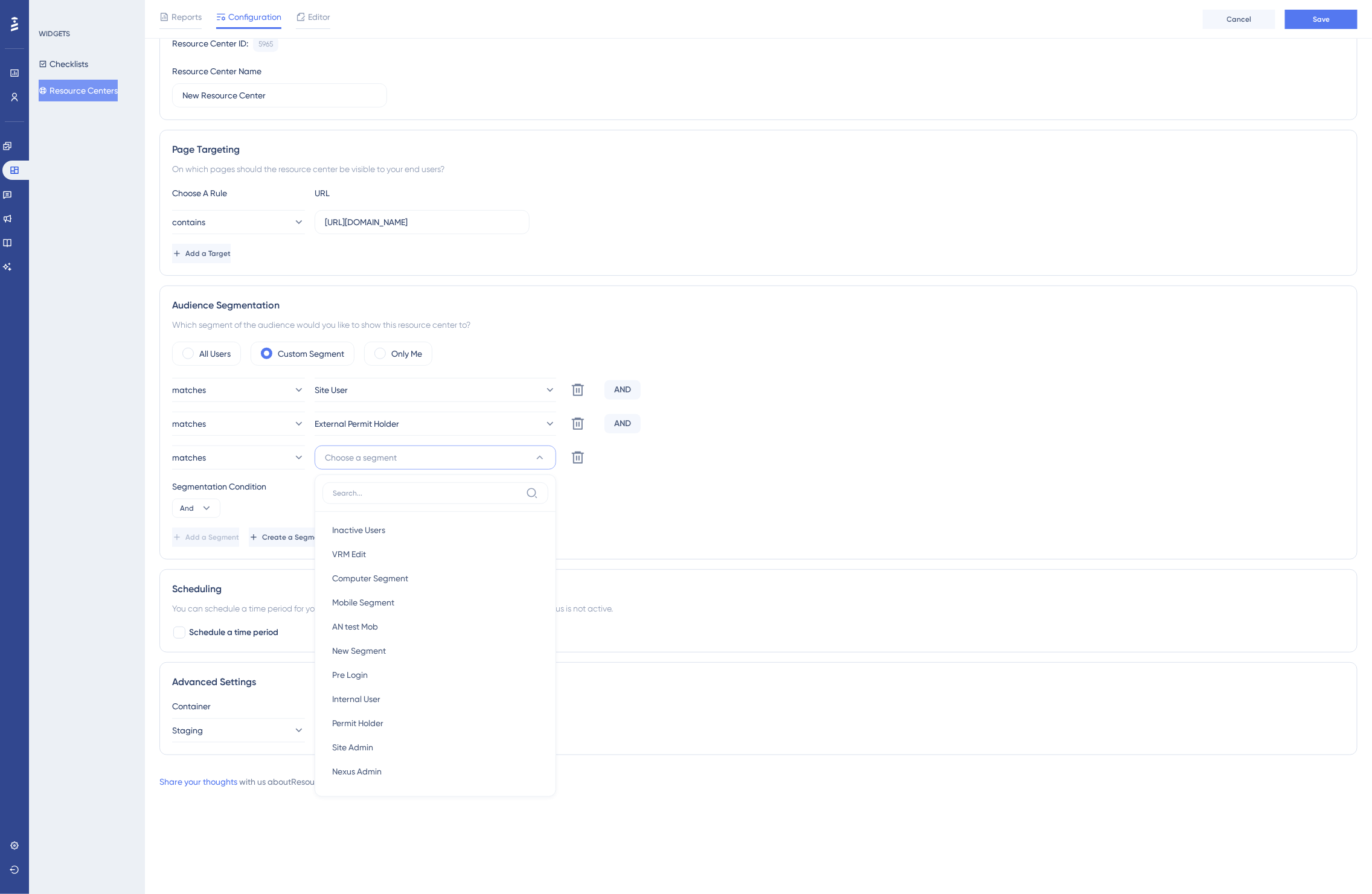
scroll to position [48, 0]
click at [794, 439] on div "matches Site User Delete AND matches External Permit Holder Delete AND matches …" at bounding box center [759, 462] width 1173 height 169
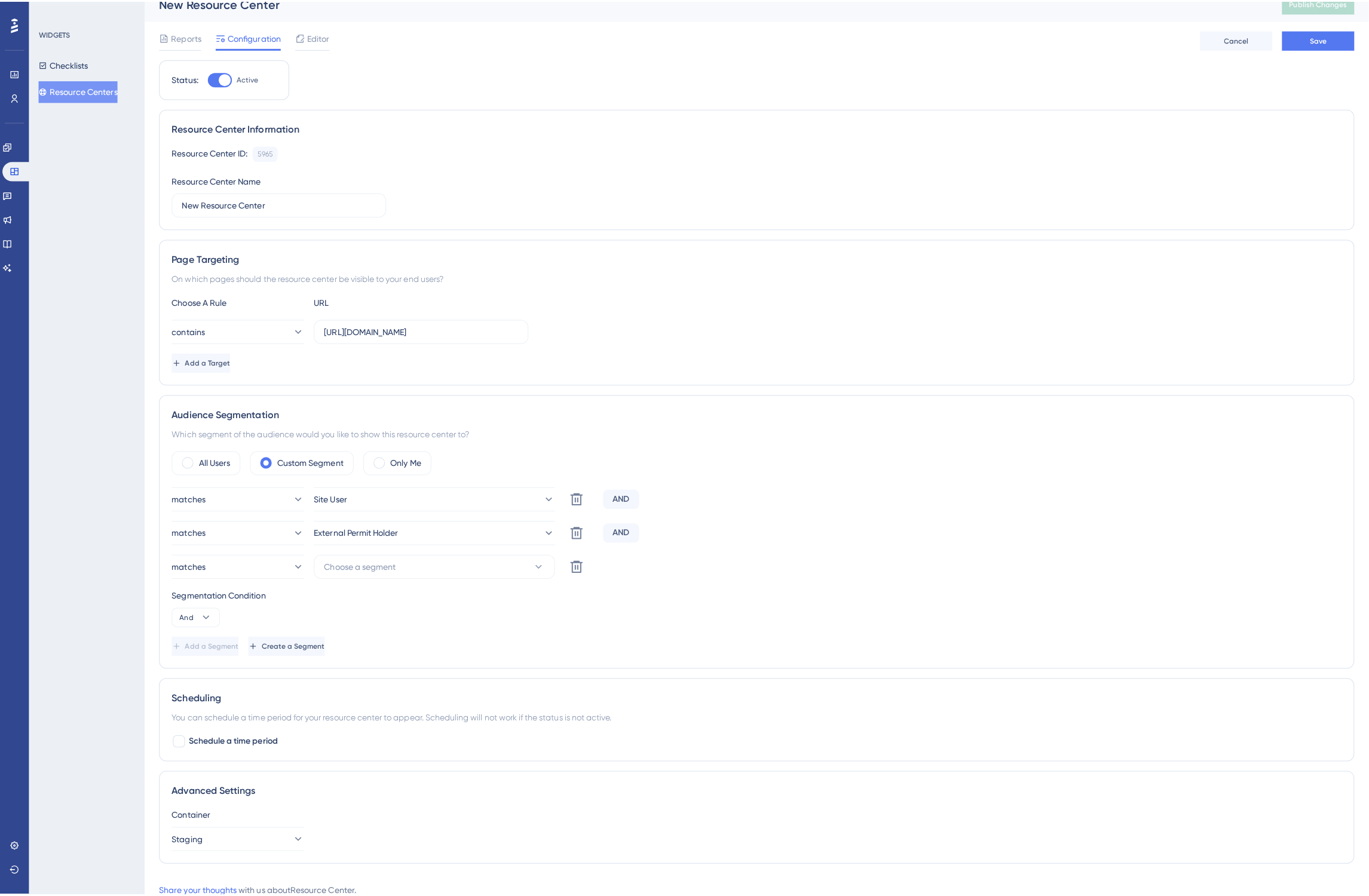
scroll to position [0, 0]
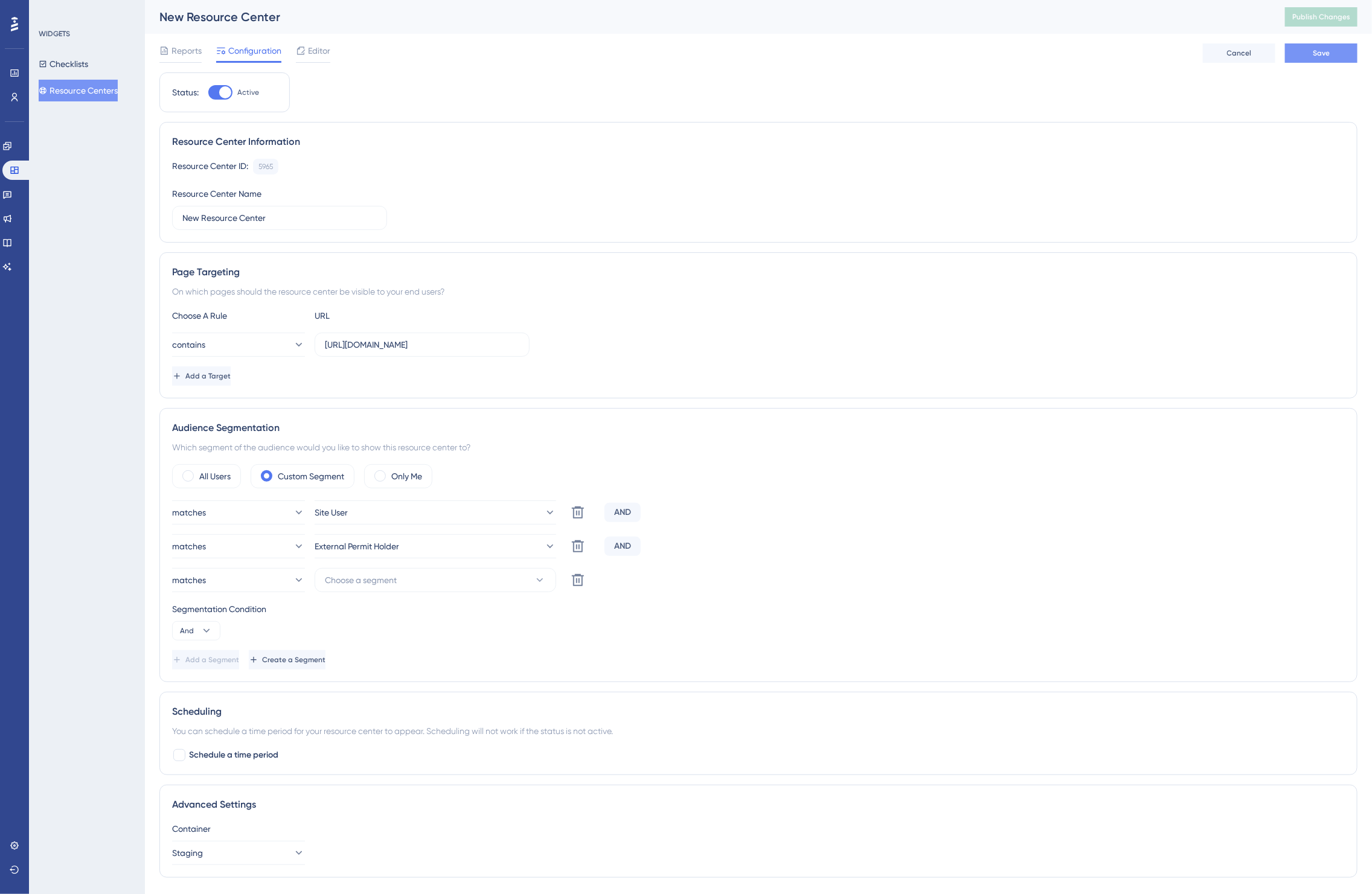
click at [1330, 53] on button "Save" at bounding box center [1321, 53] width 73 height 19
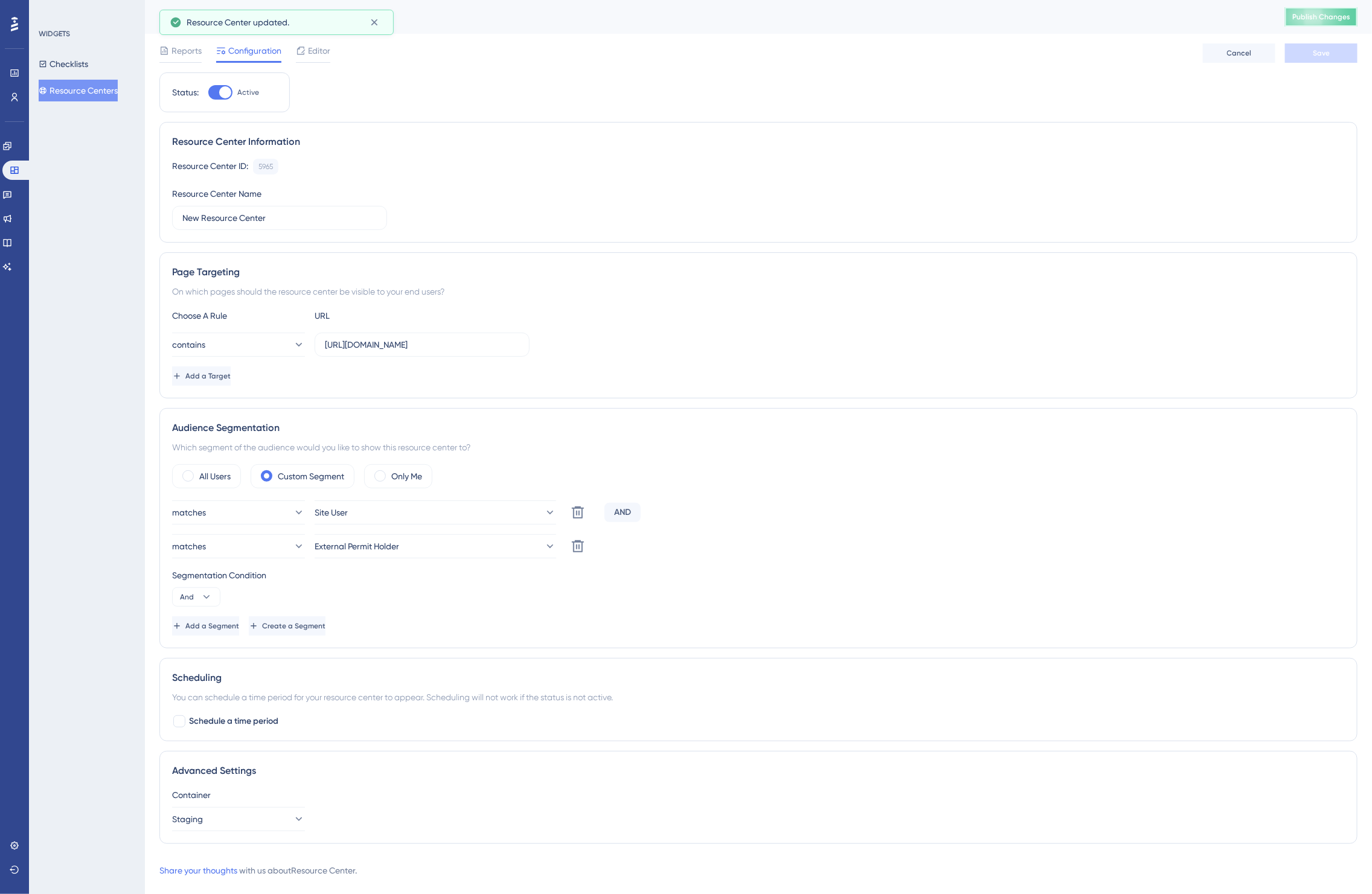
click at [1314, 24] on button "Publish Changes" at bounding box center [1321, 17] width 73 height 19
click at [77, 65] on button "Checklists" at bounding box center [63, 64] width 50 height 22
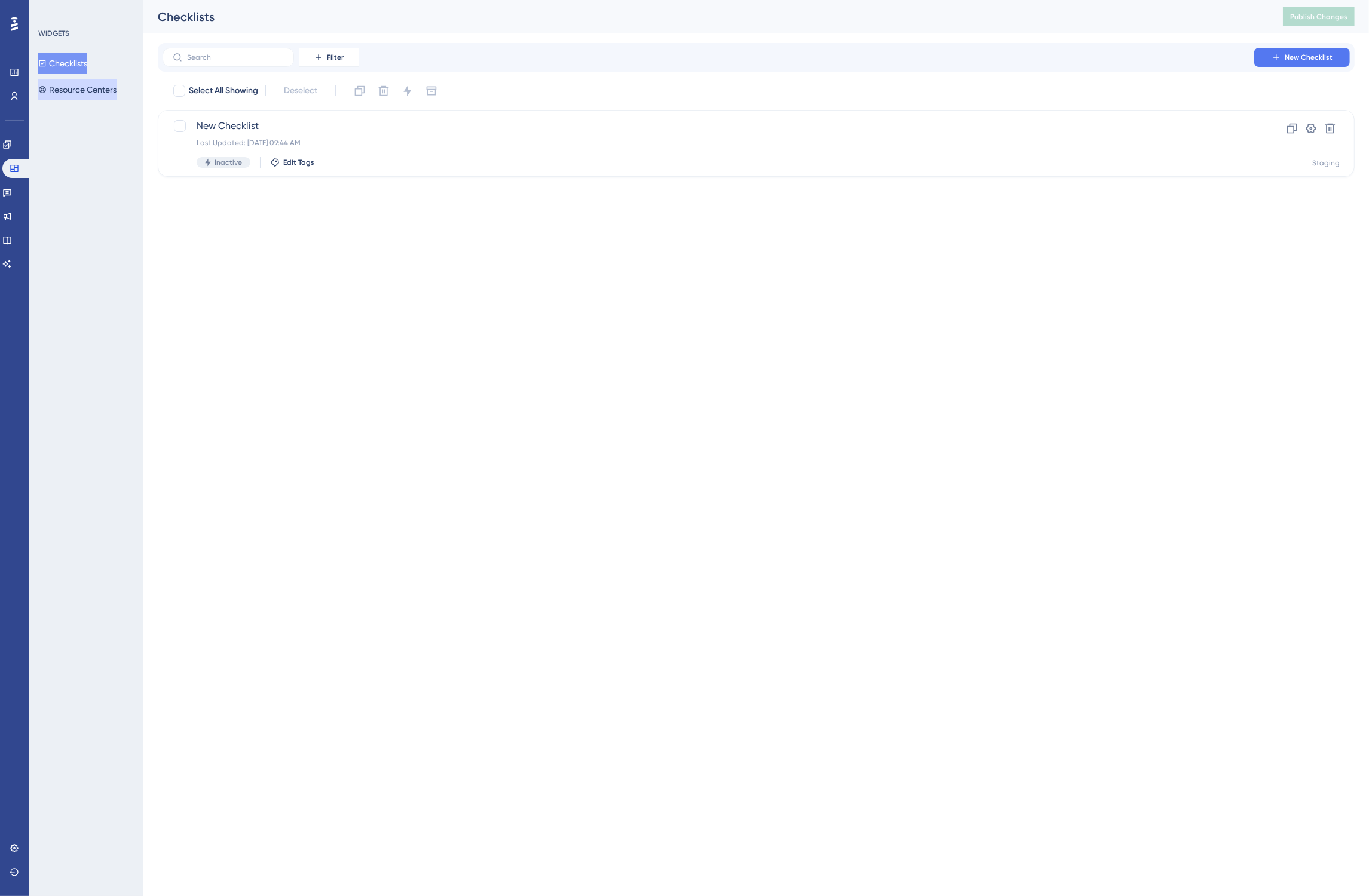
click at [88, 89] on button "Resource Centers" at bounding box center [77, 89] width 78 height 21
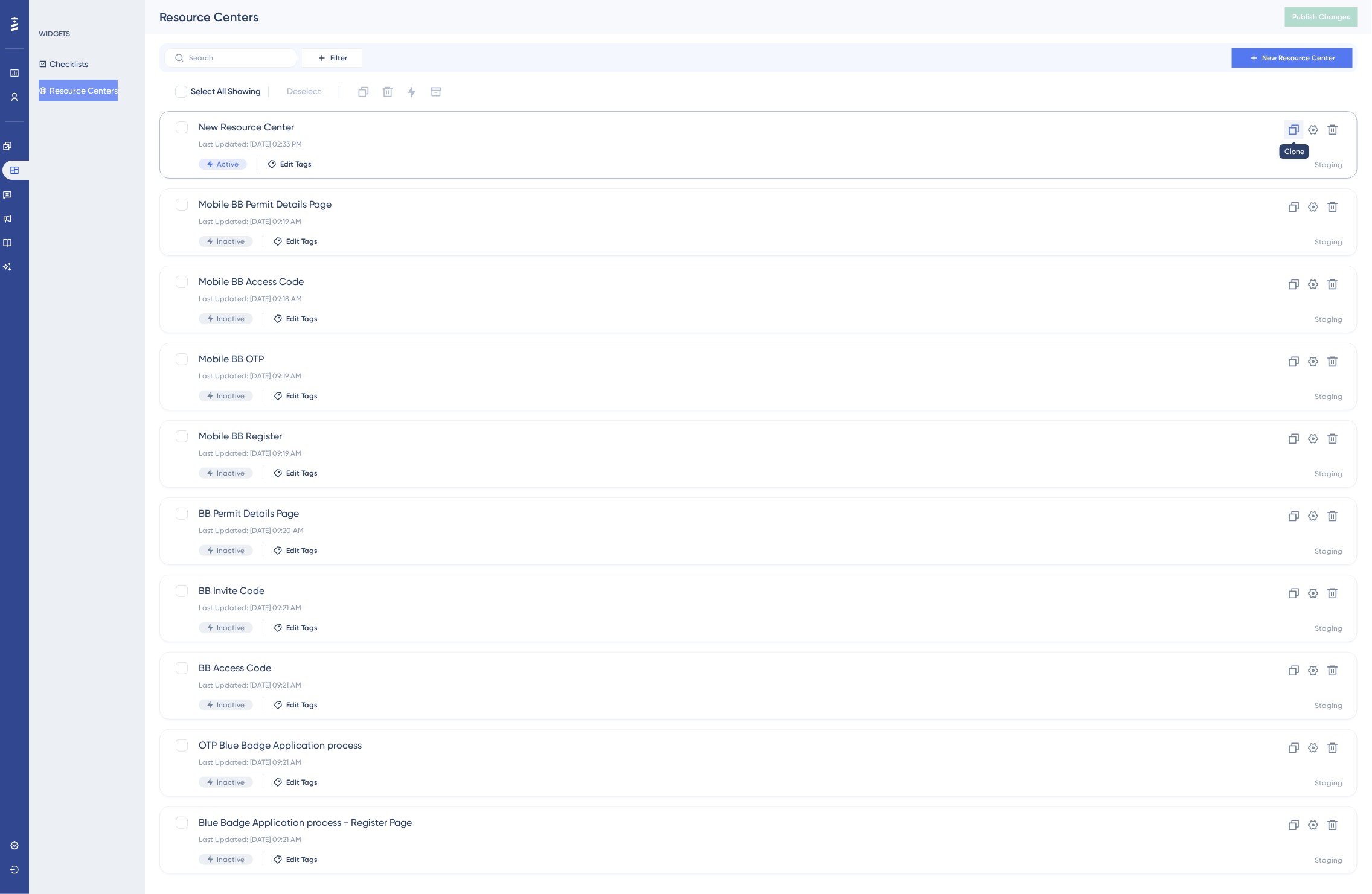
click at [1293, 131] on icon at bounding box center [1294, 129] width 12 height 12
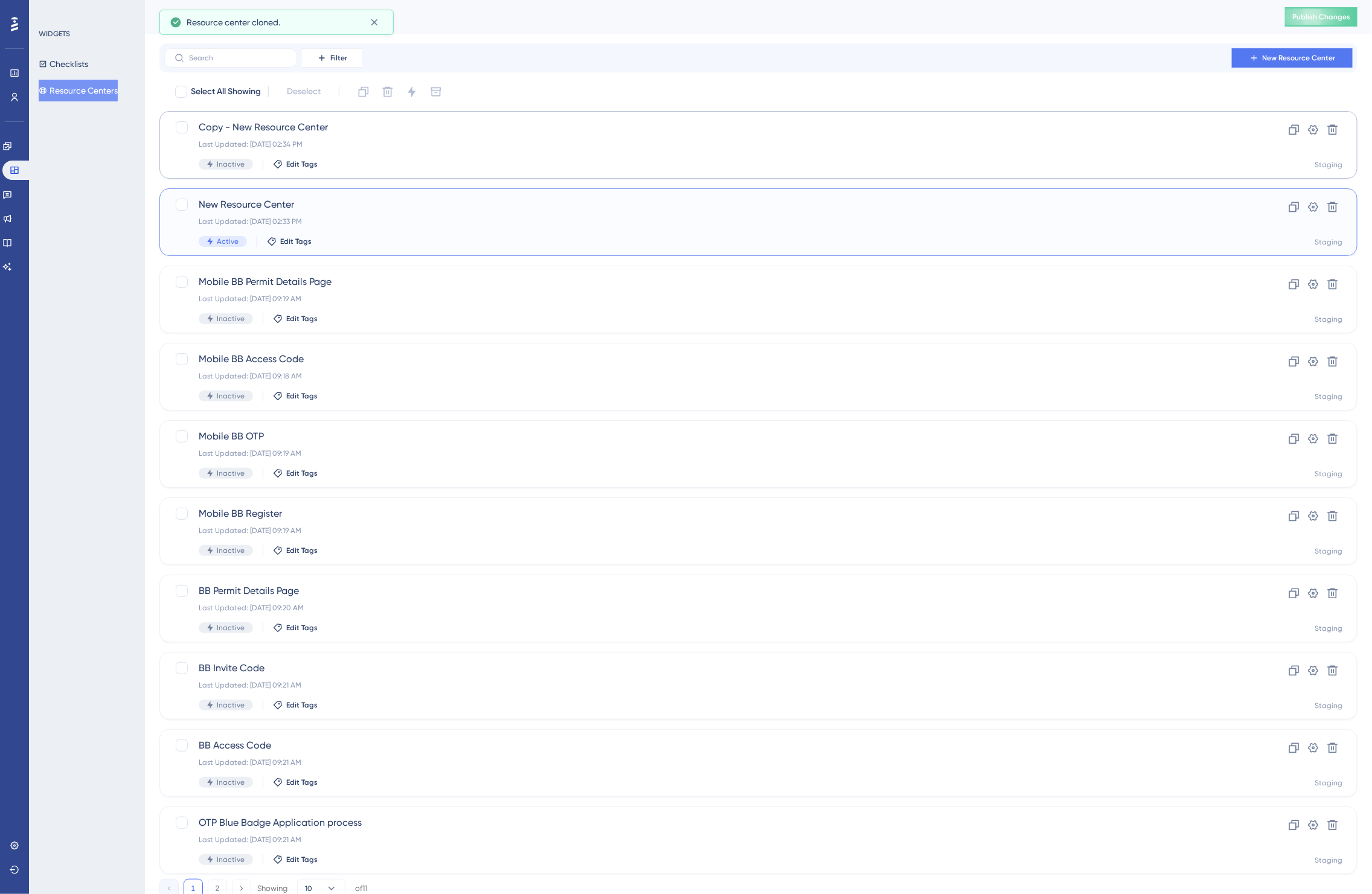
click at [1024, 242] on div "Active Edit Tags" at bounding box center [710, 242] width 1023 height 11
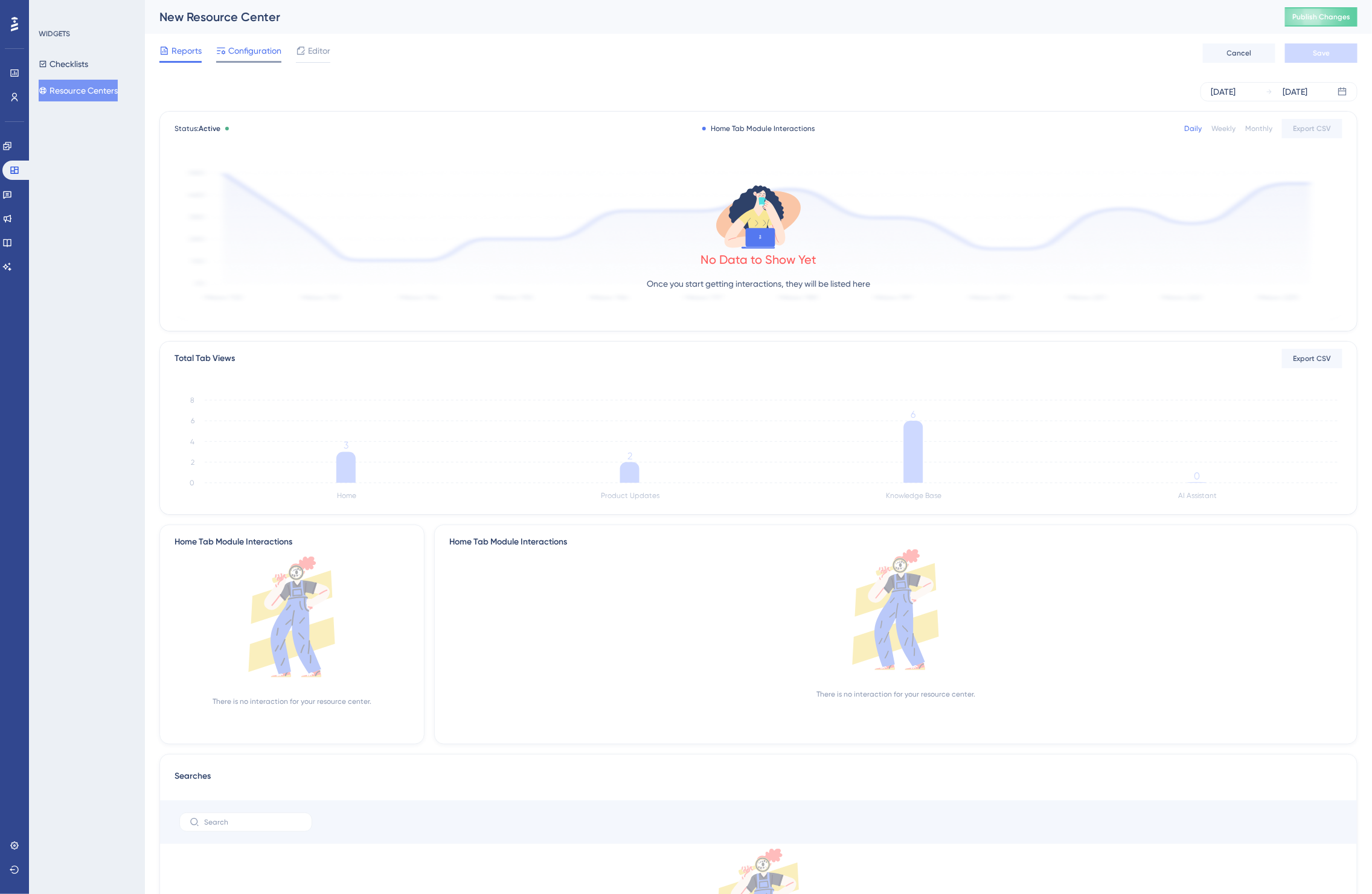
click at [257, 48] on span "Configuration" at bounding box center [255, 50] width 53 height 14
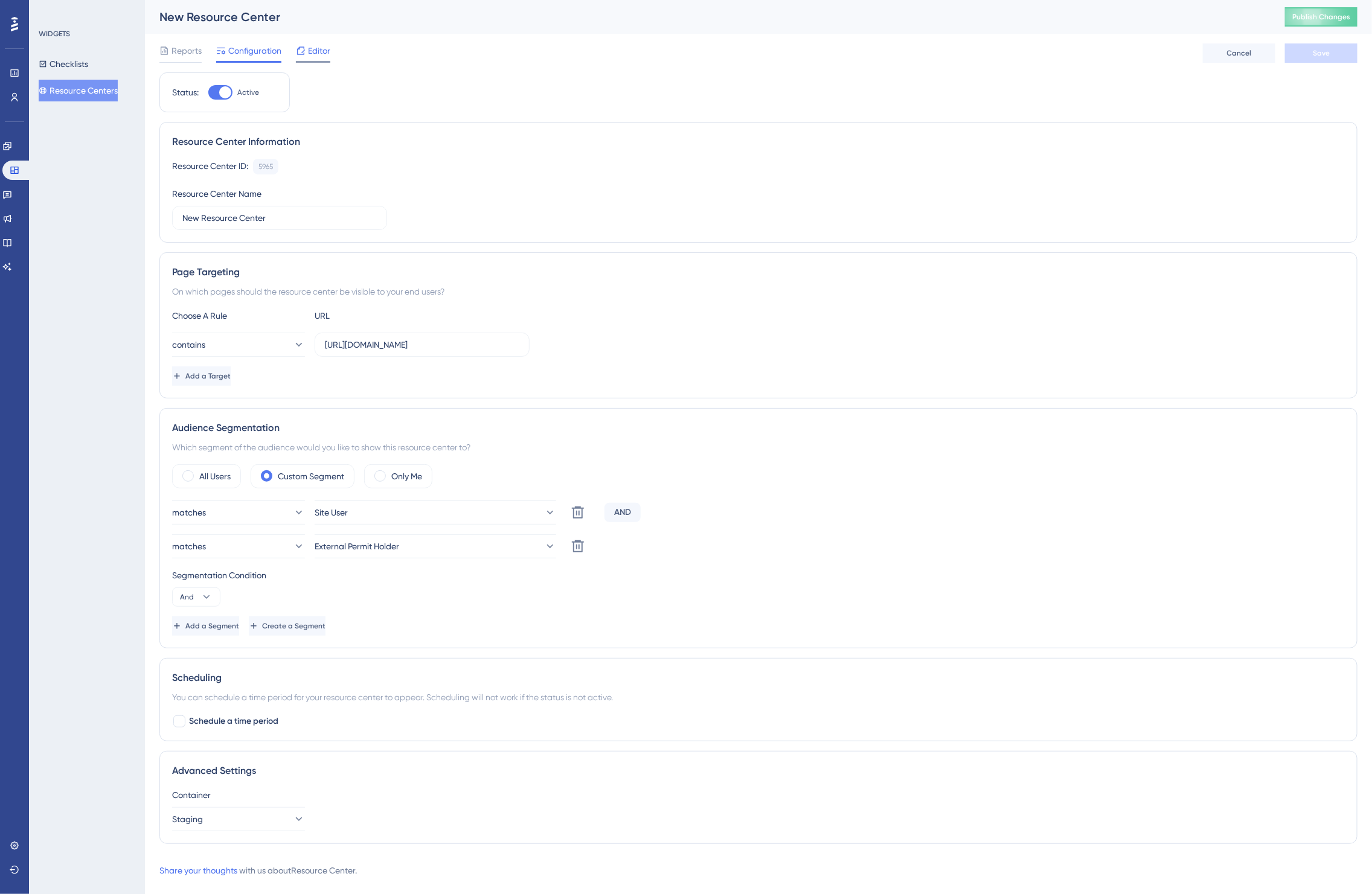
click at [316, 51] on span "Editor" at bounding box center [319, 50] width 22 height 14
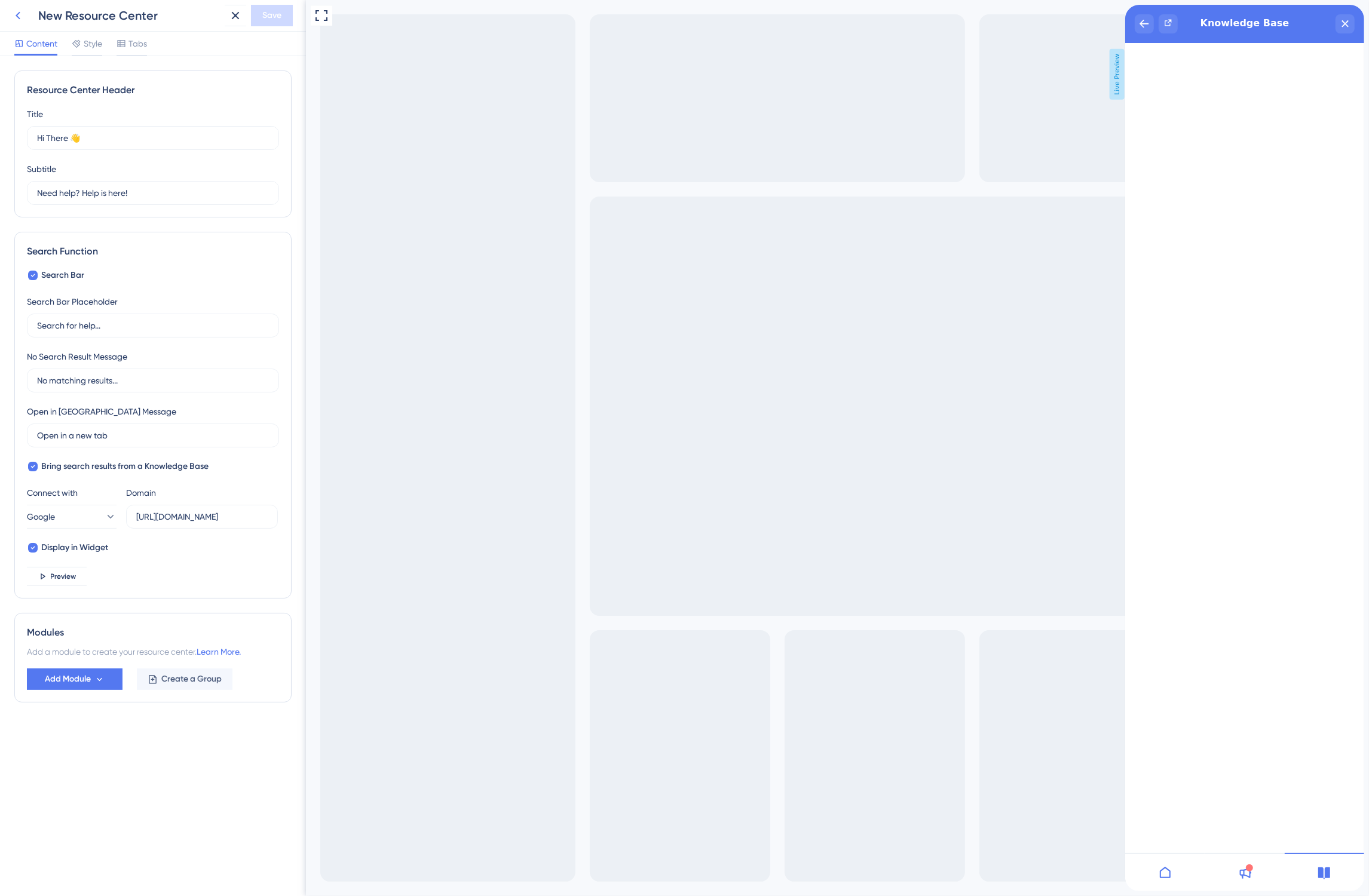
click at [11, 18] on icon at bounding box center [18, 15] width 14 height 14
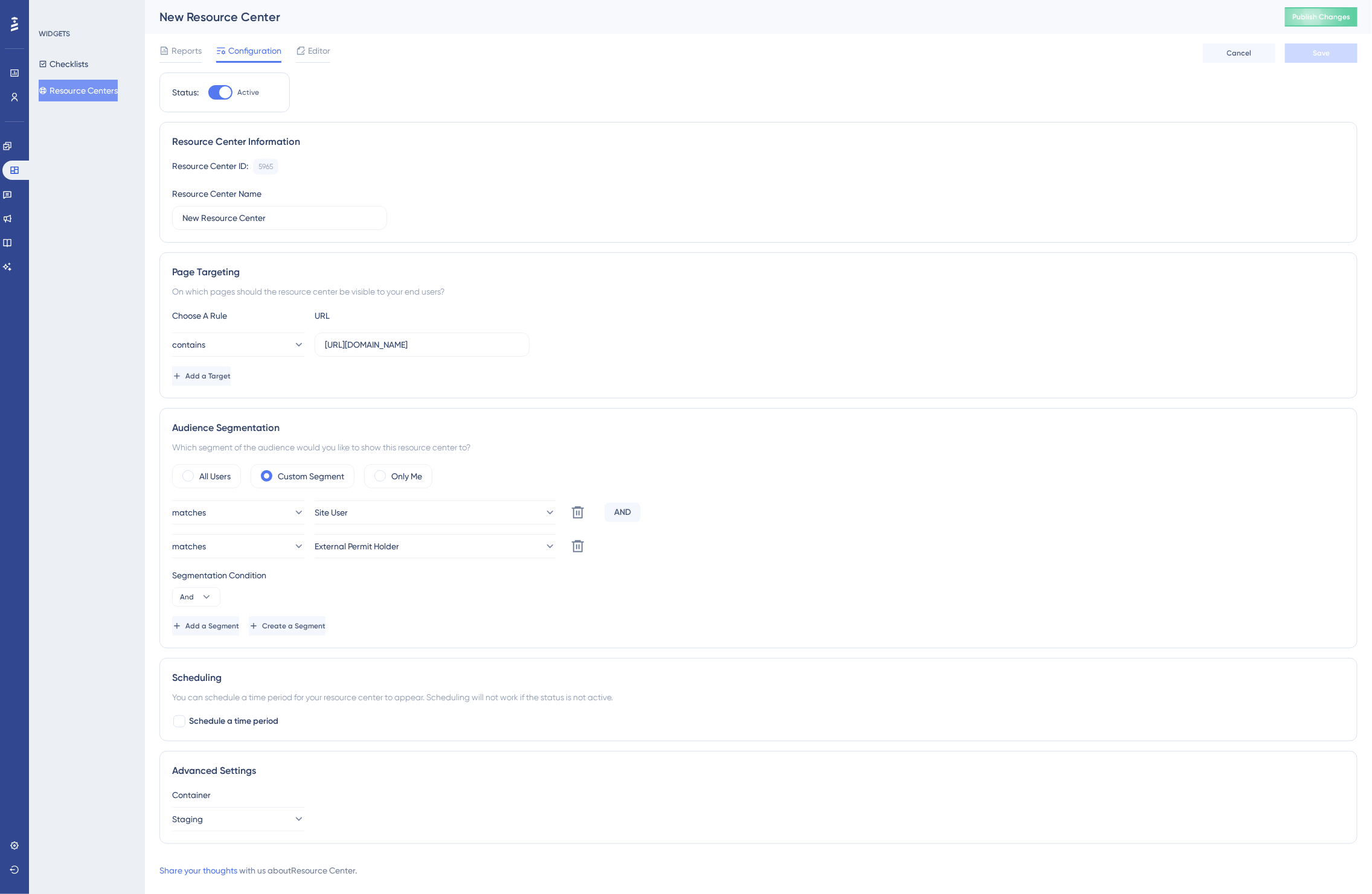
click at [105, 85] on button "Resource Centers" at bounding box center [78, 90] width 79 height 22
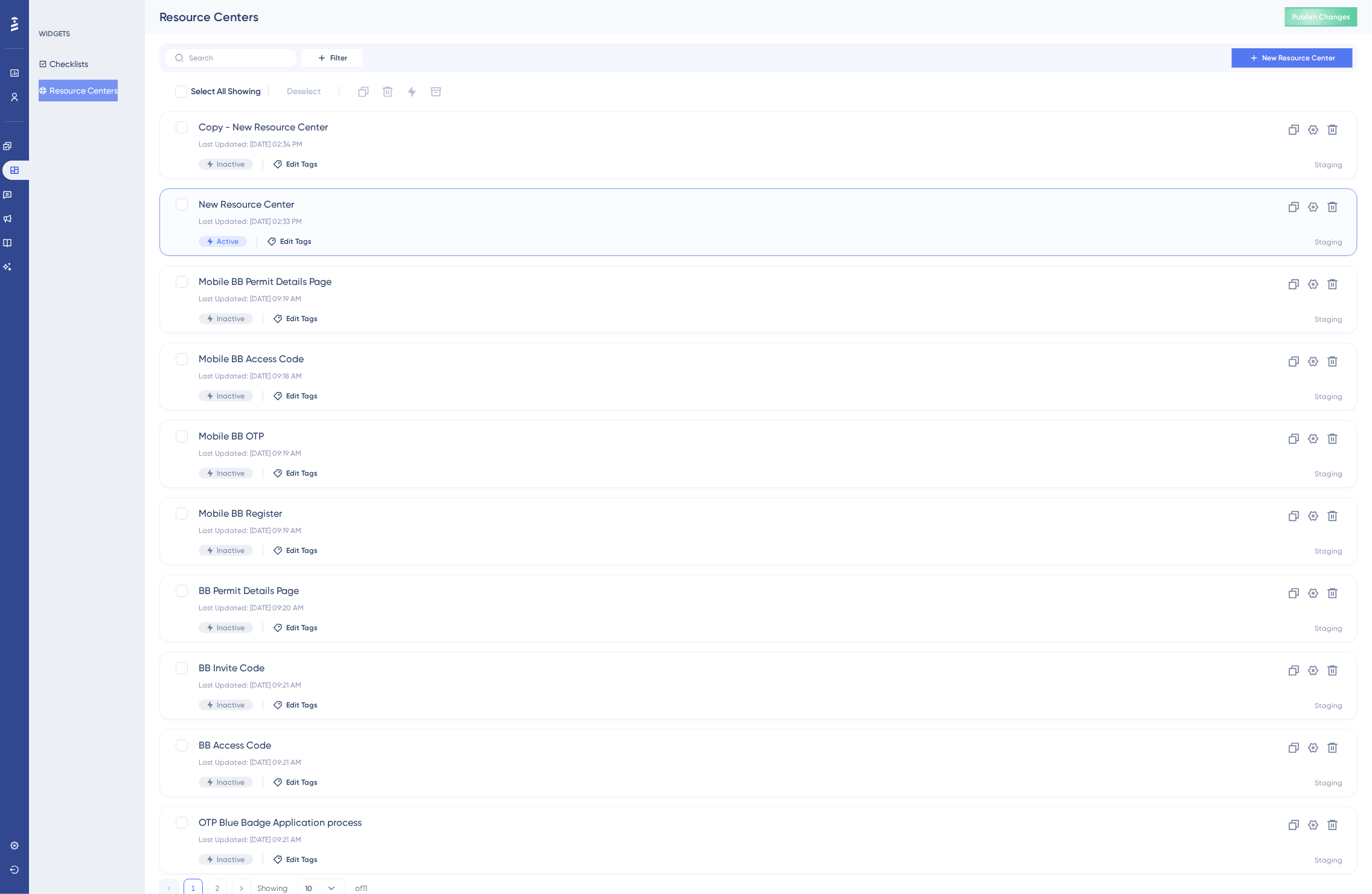
click at [406, 217] on div "Last Updated: Sep 15 2025, 02:33 PM" at bounding box center [710, 222] width 1023 height 10
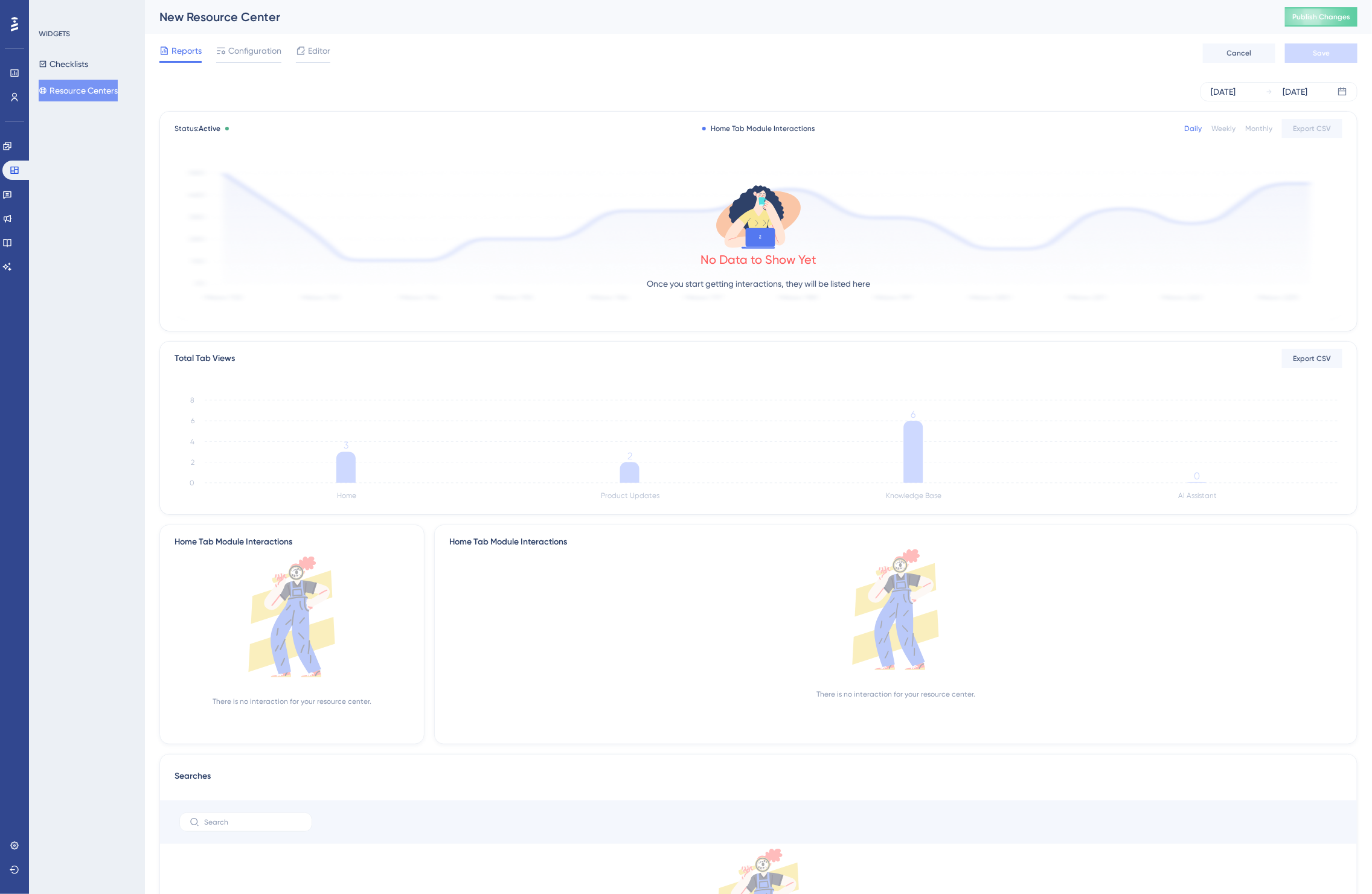
click at [305, 53] on icon at bounding box center [301, 51] width 10 height 10
click at [248, 56] on span "Configuration" at bounding box center [255, 50] width 53 height 14
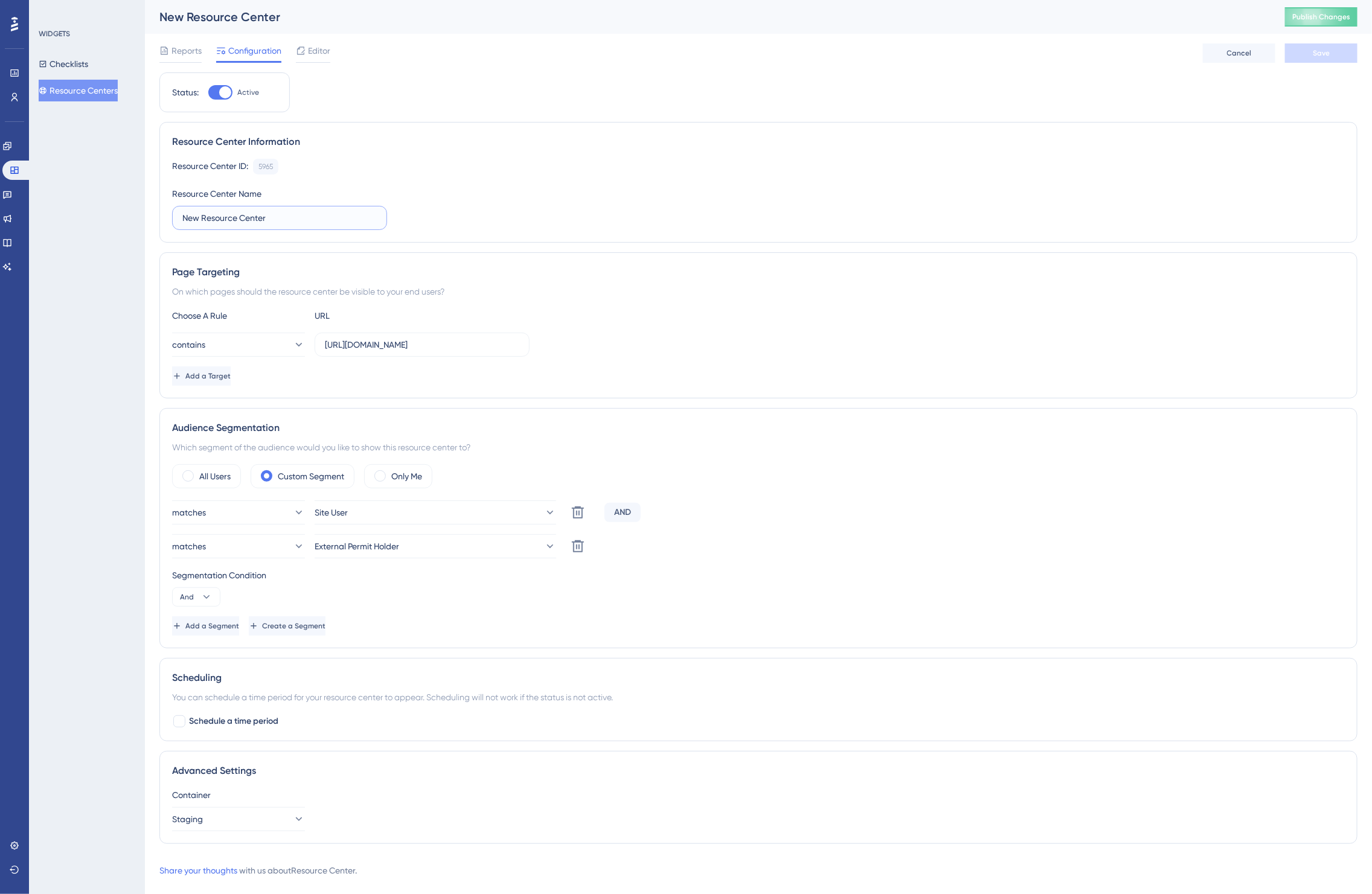
drag, startPoint x: 196, startPoint y: 216, endPoint x: 175, endPoint y: 216, distance: 21.0
click at [175, 216] on label "New Resource Center" at bounding box center [279, 217] width 215 height 24
drag, startPoint x: 198, startPoint y: 217, endPoint x: 172, endPoint y: 217, distance: 26.0
click at [172, 217] on label "New Resource Center" at bounding box center [279, 217] width 215 height 24
type input "PH Resource Center"
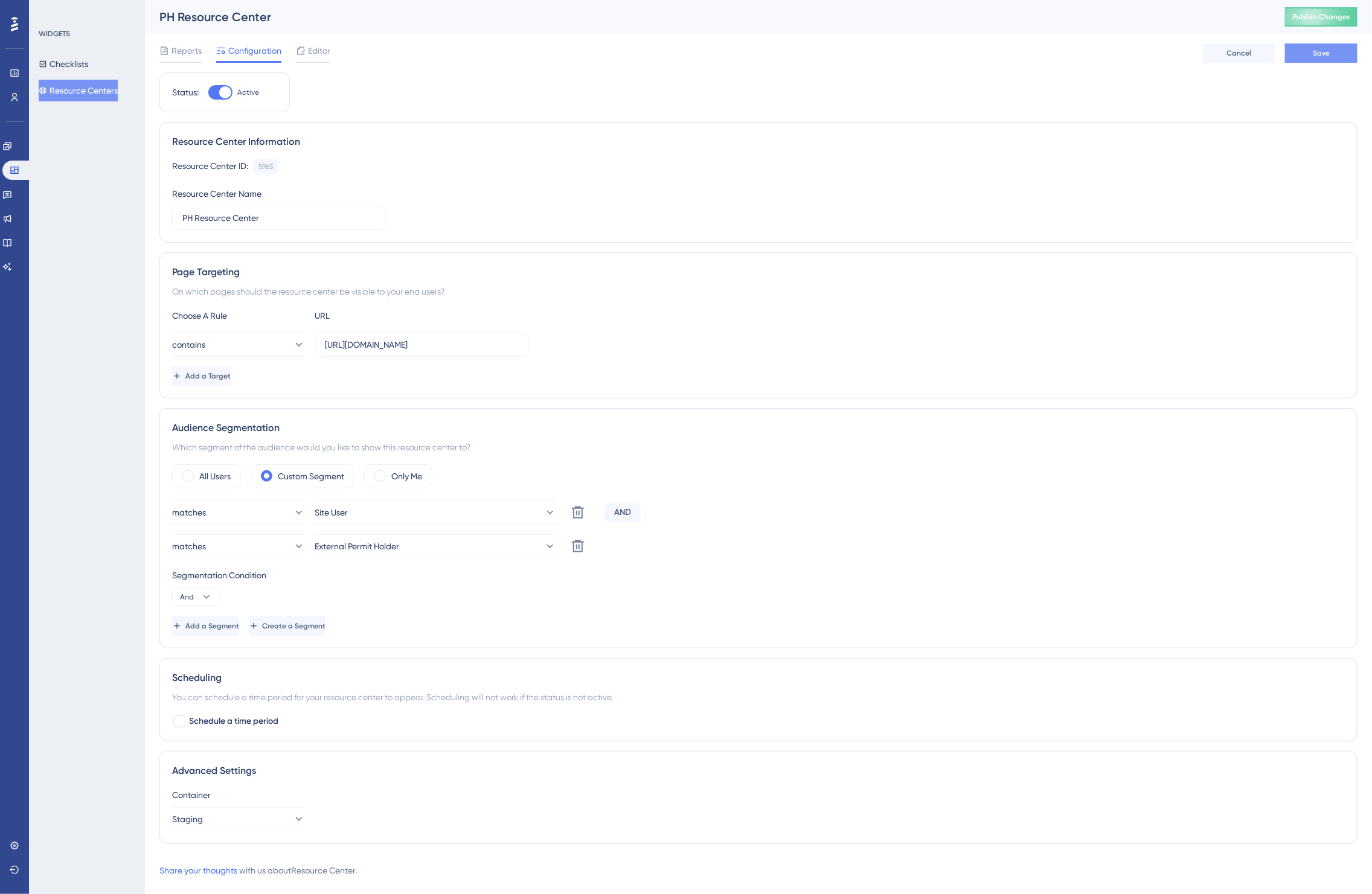
click at [1323, 48] on span "Save" at bounding box center [1321, 53] width 17 height 10
click at [1343, 21] on span "Publish Changes" at bounding box center [1322, 17] width 58 height 10
click at [82, 86] on button "Resource Centers" at bounding box center [78, 90] width 79 height 22
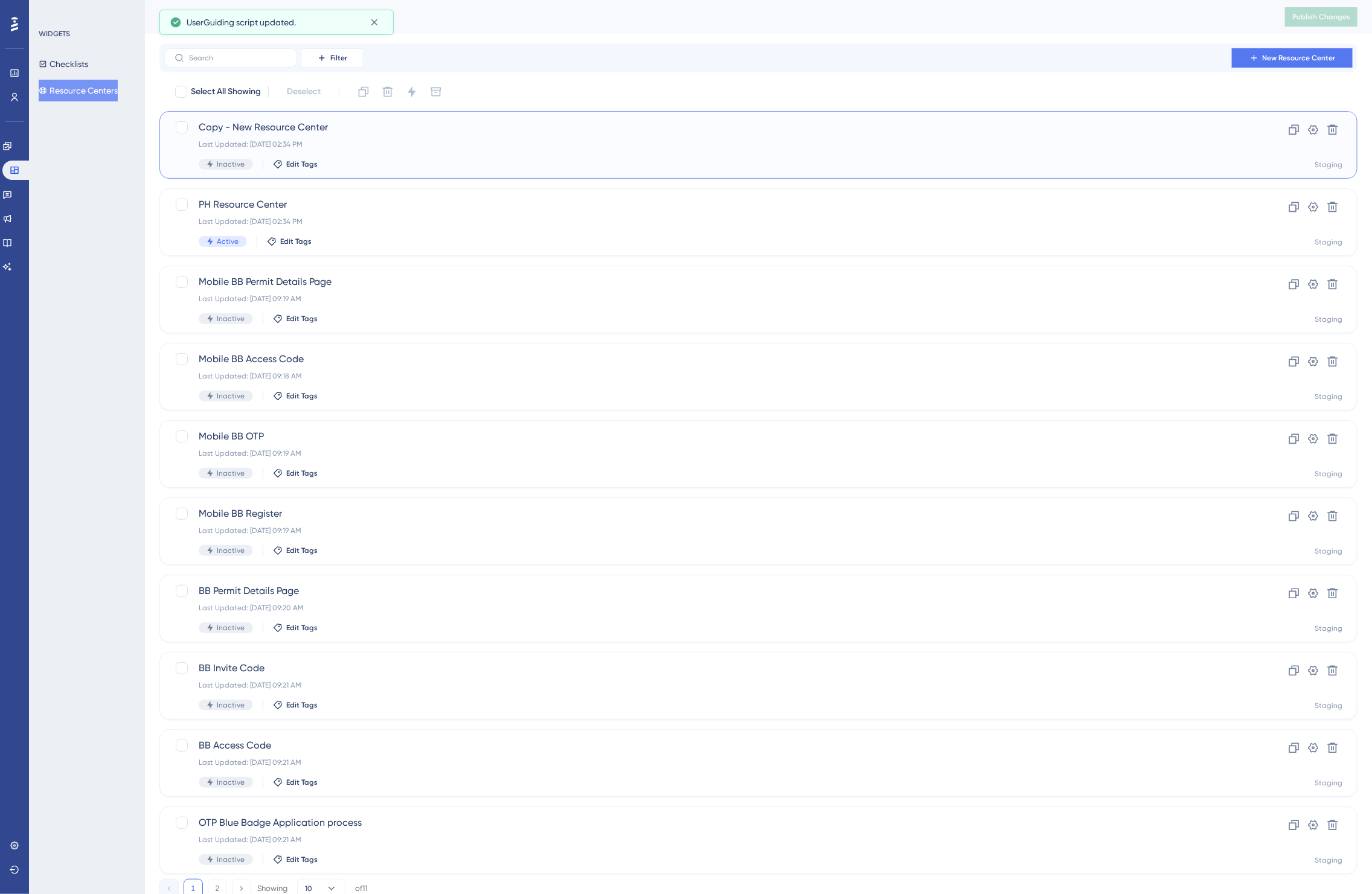
click at [1133, 144] on div "Last Updated: [DATE] 02:34 PM" at bounding box center [710, 144] width 1023 height 10
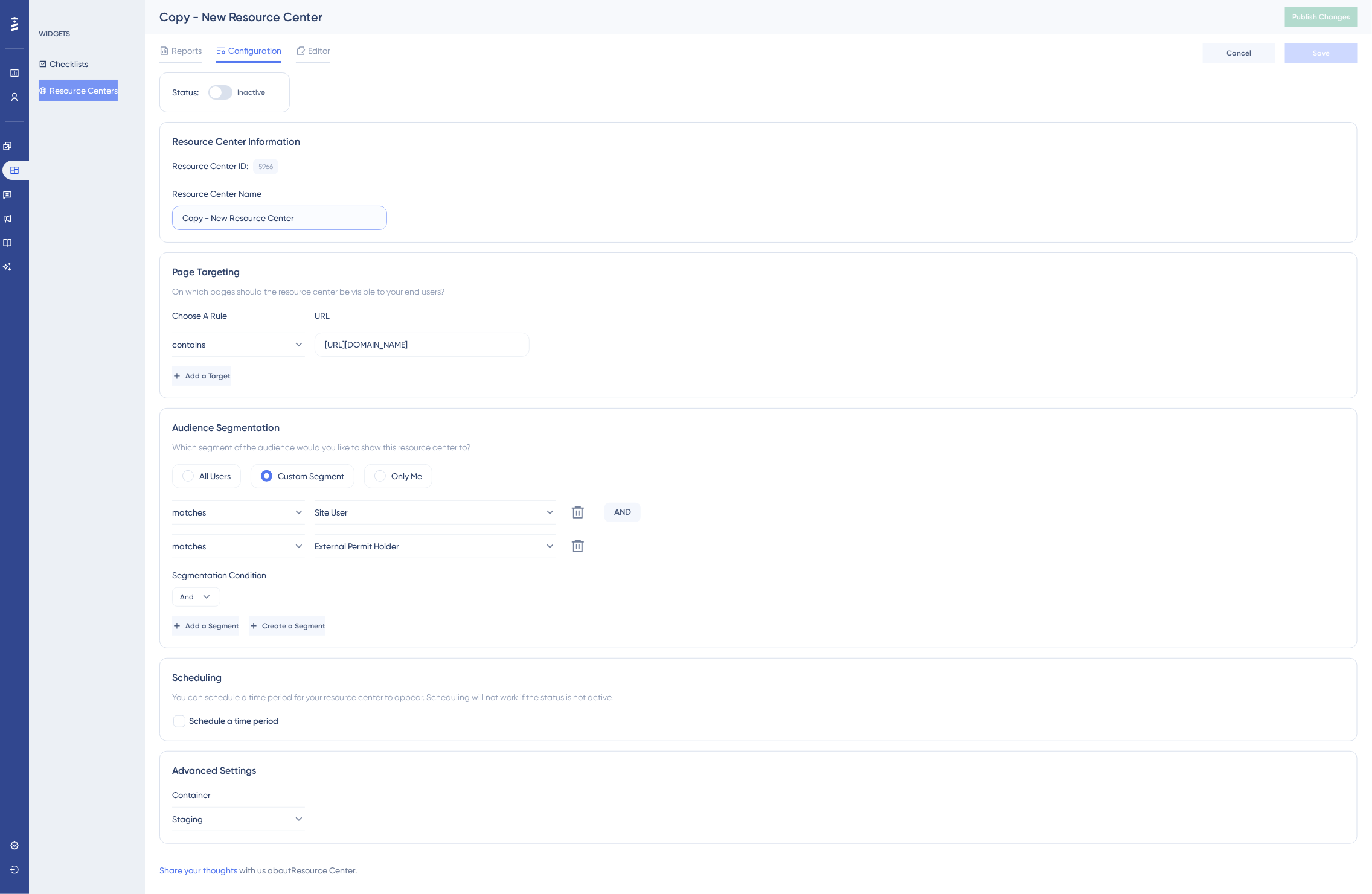
drag, startPoint x: 227, startPoint y: 219, endPoint x: 158, endPoint y: 226, distance: 69.4
click at [158, 226] on div "Performance Users Engagement Widgets Feedback Product Updates Knowledge Base AI…" at bounding box center [759, 449] width 1227 height 897
type input "Admin Resource Center"
click at [1326, 56] on span "Save" at bounding box center [1321, 53] width 17 height 10
click at [335, 45] on div "Reports Configuration Editor Cancel Save" at bounding box center [759, 53] width 1198 height 38
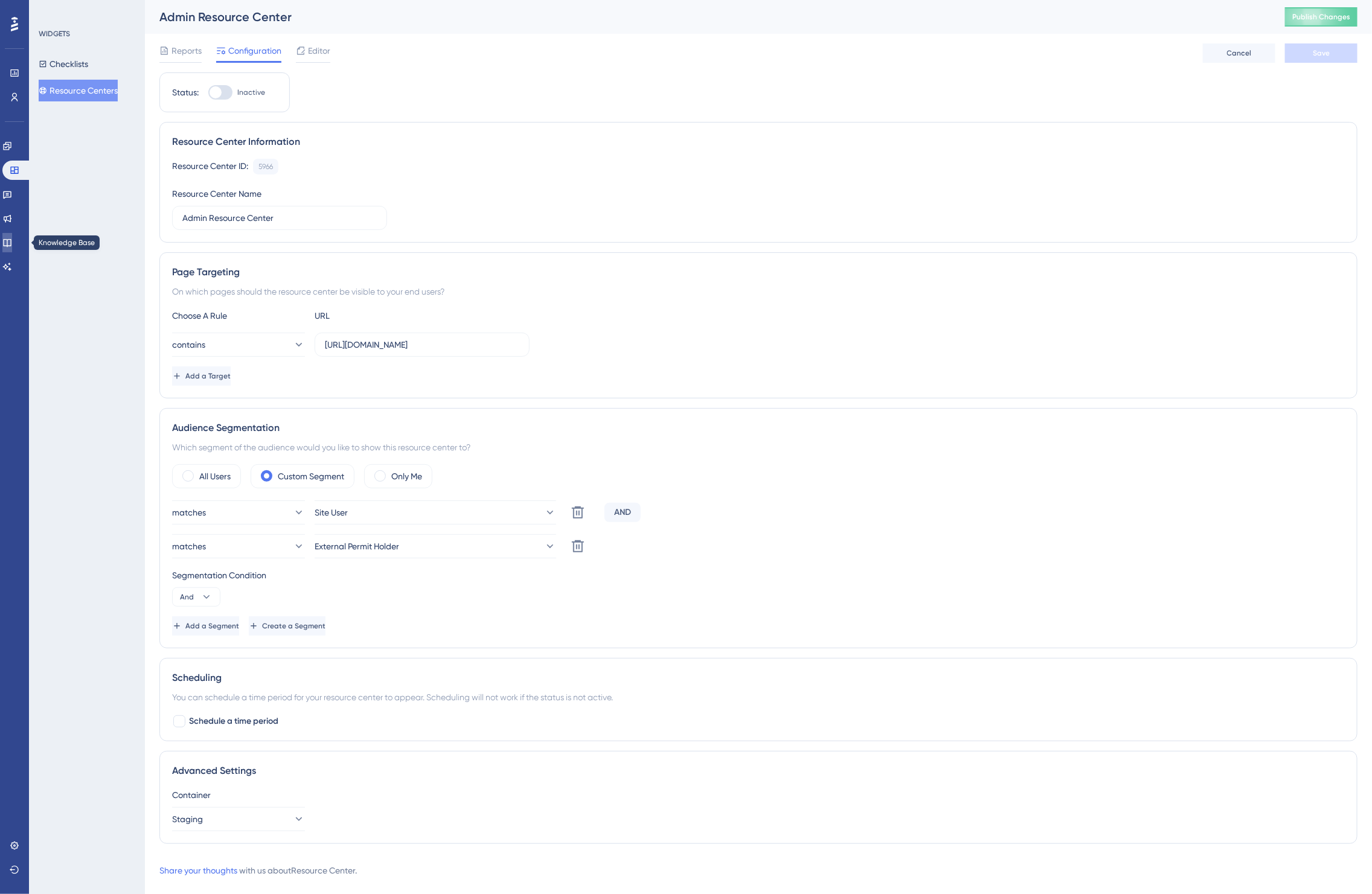
click at [10, 242] on icon at bounding box center [7, 243] width 10 height 10
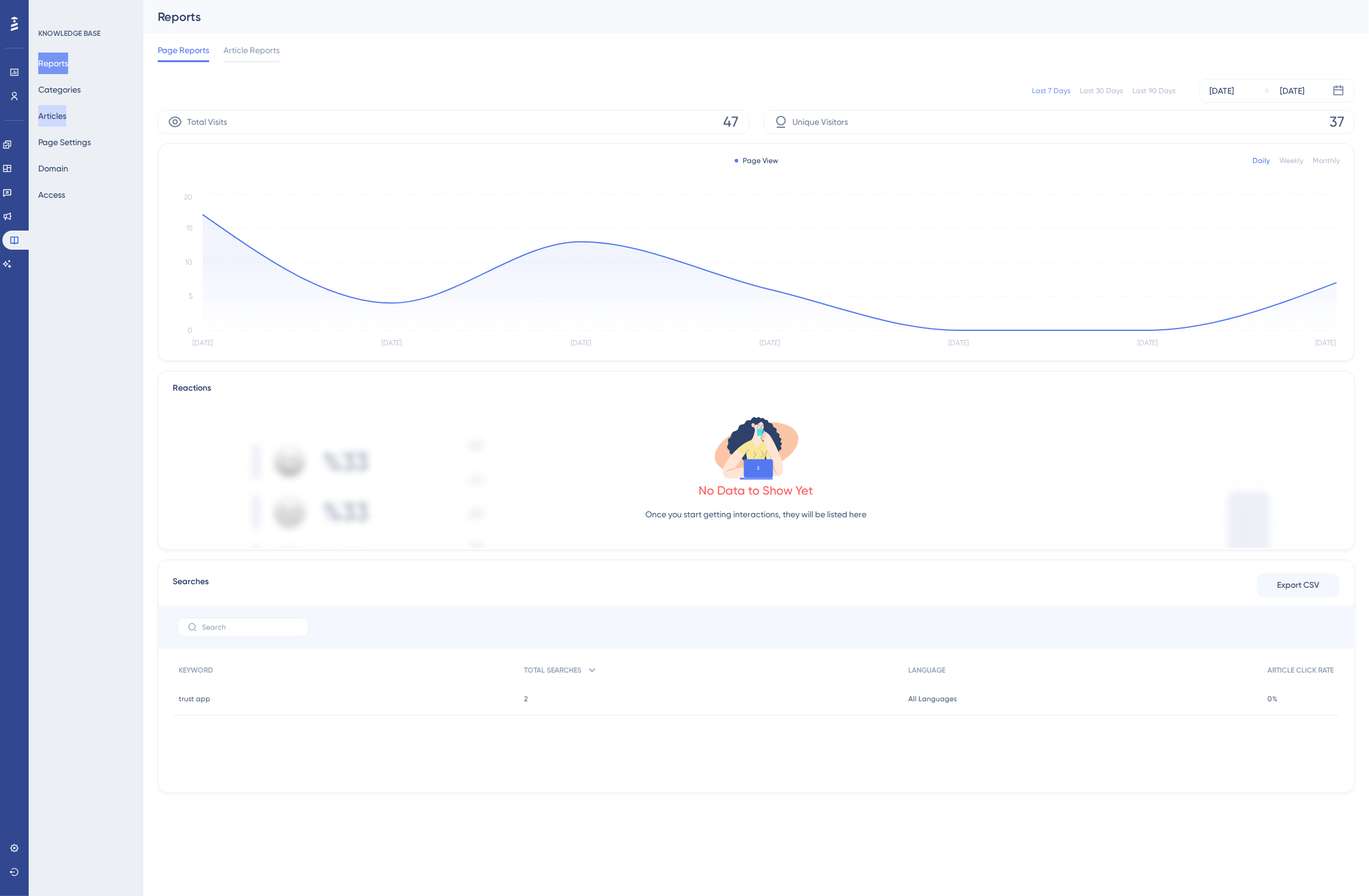
click at [58, 112] on button "Articles" at bounding box center [52, 116] width 28 height 21
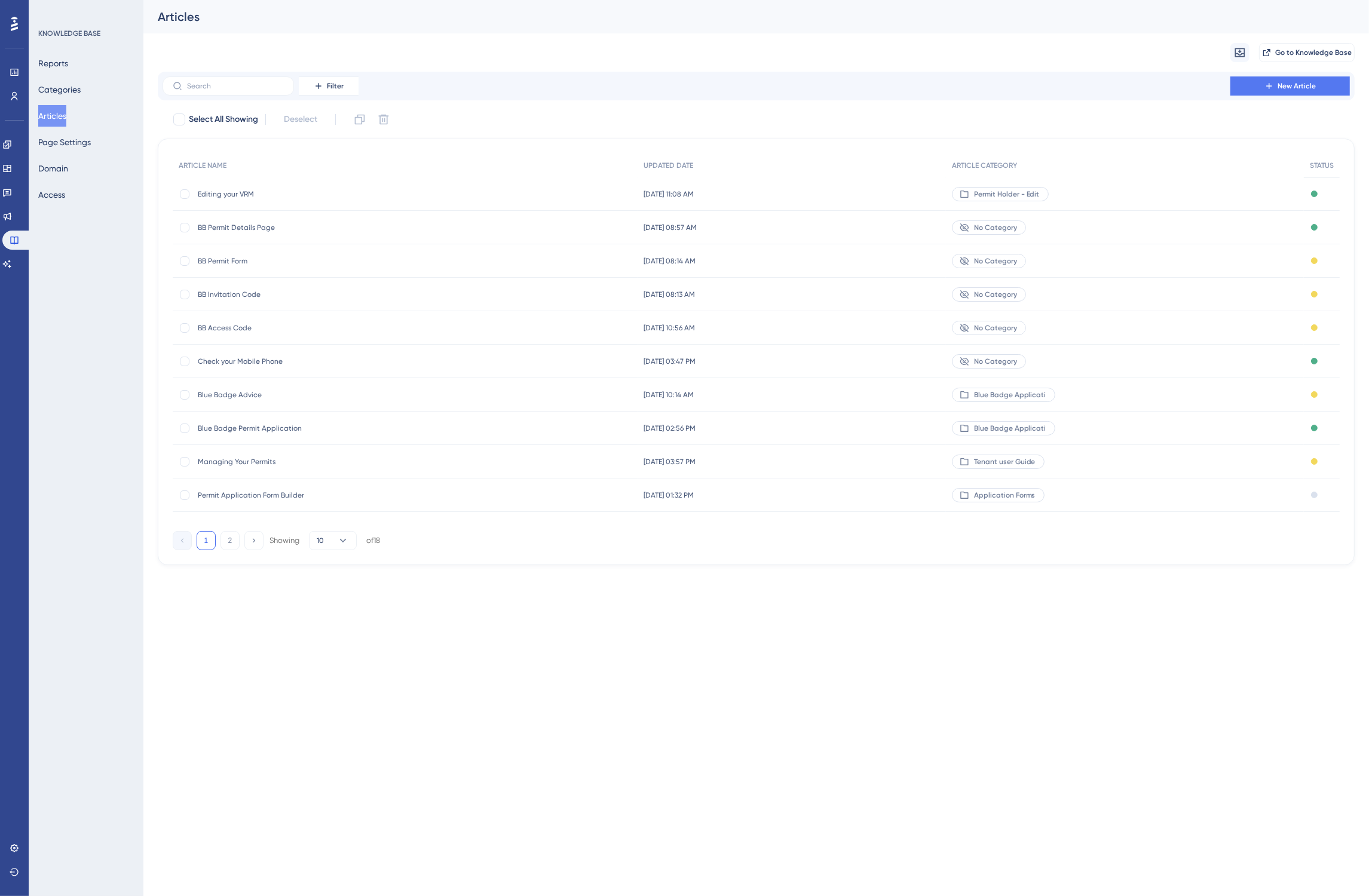
click at [305, 196] on span "Editing your VRM" at bounding box center [294, 194] width 191 height 10
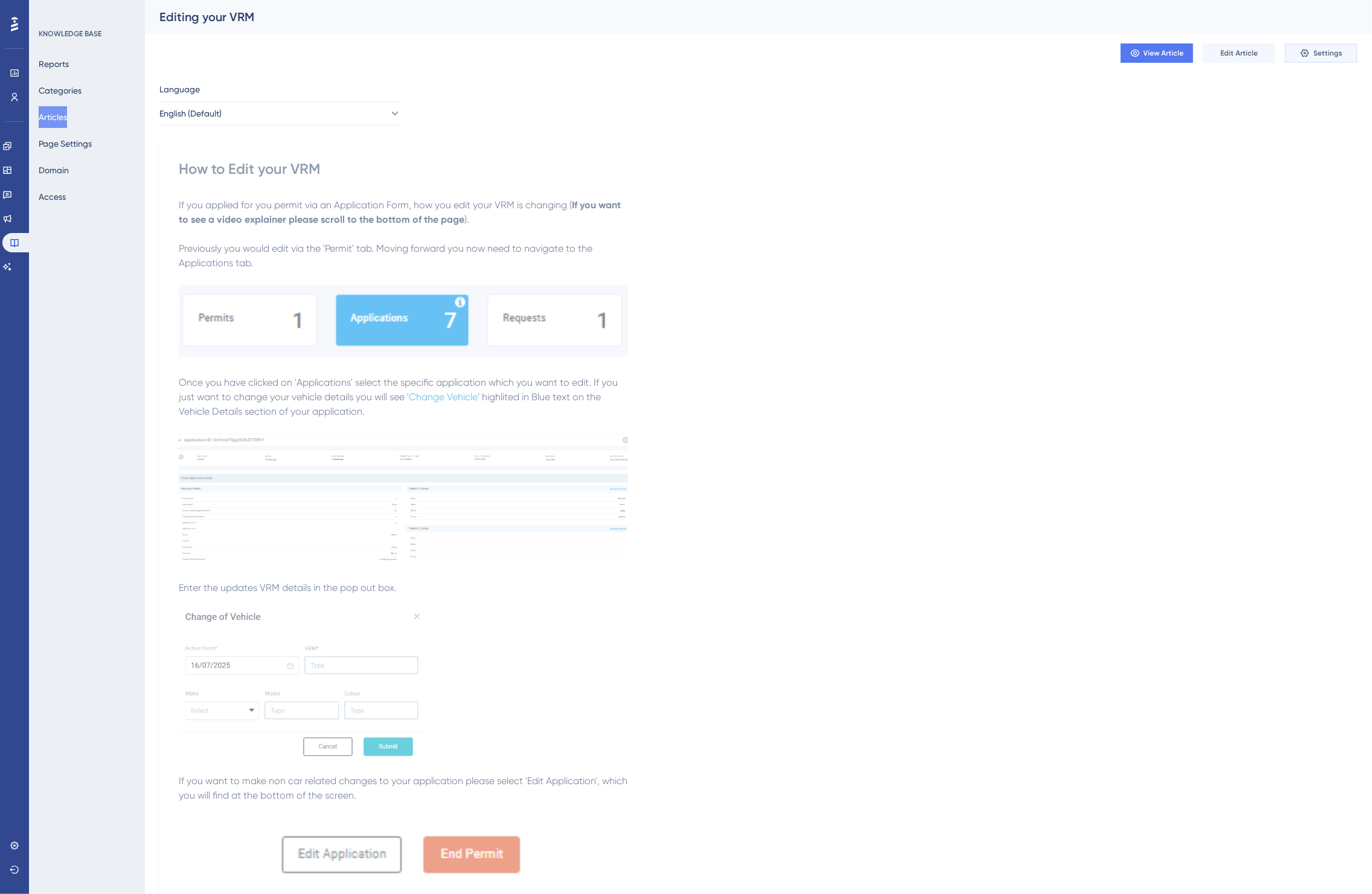
click at [1321, 53] on span "Settings" at bounding box center [1328, 53] width 29 height 10
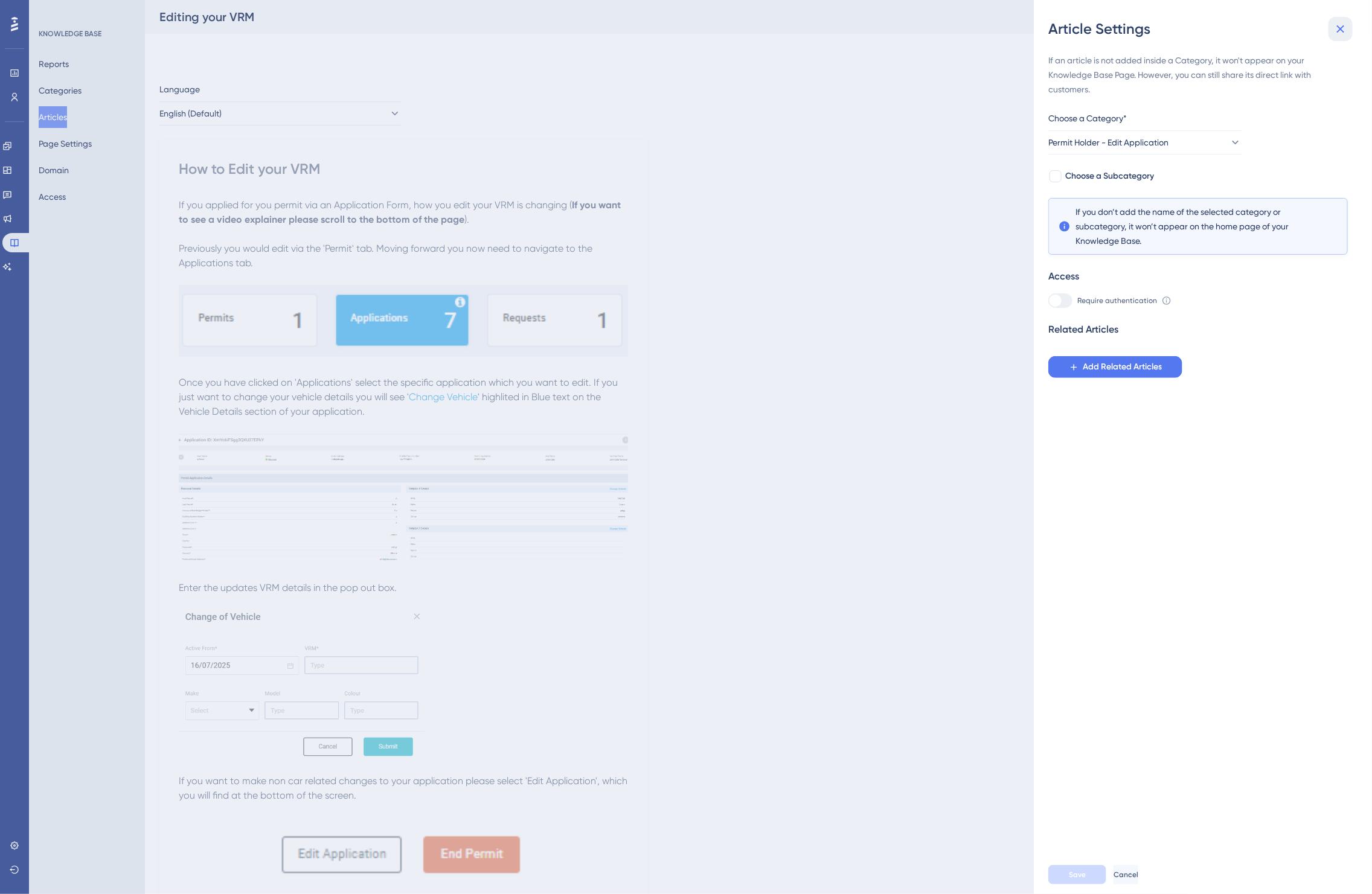
click at [1339, 31] on icon at bounding box center [1340, 28] width 14 height 14
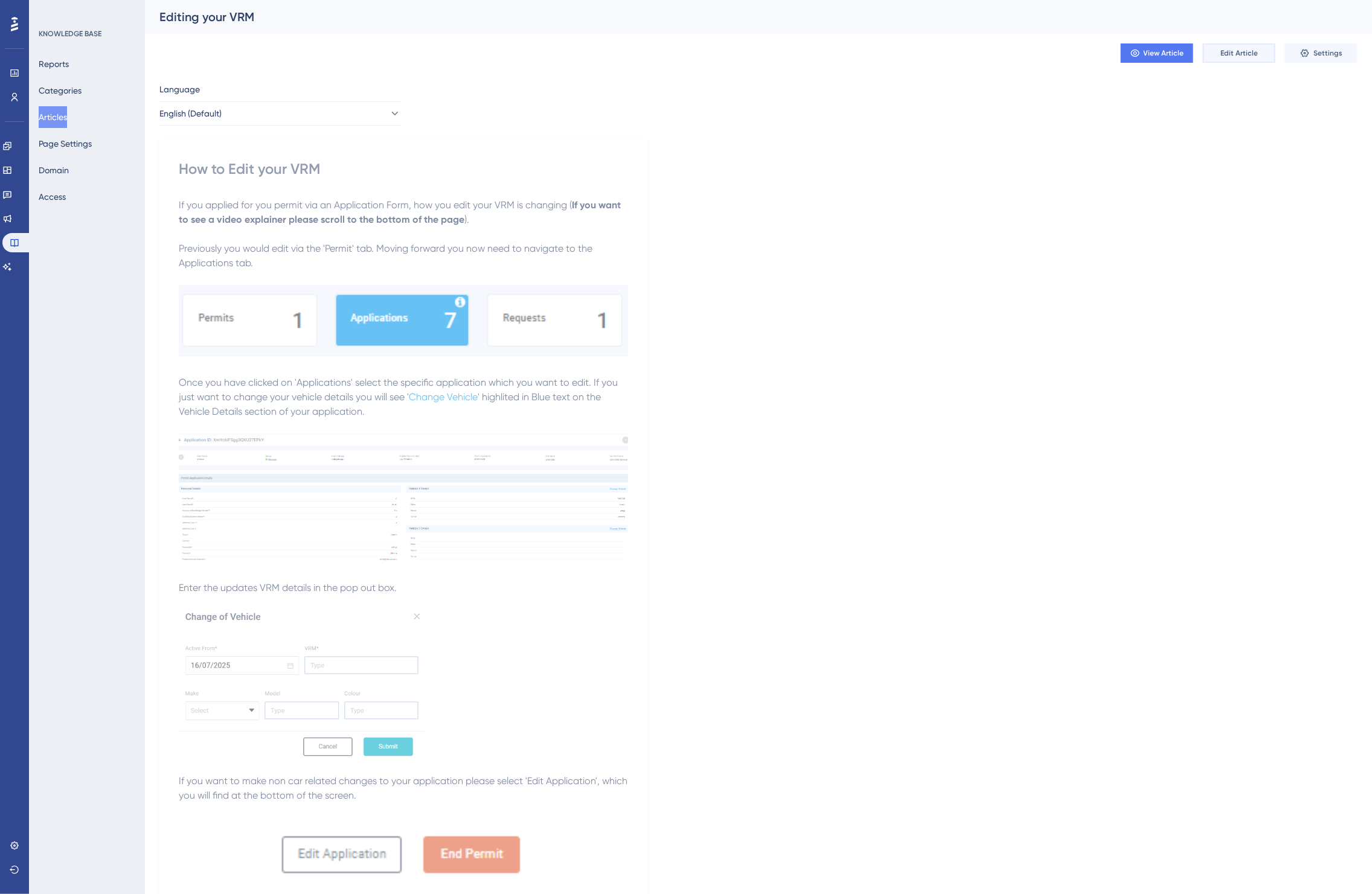
click at [1251, 50] on span "Edit Article" at bounding box center [1239, 53] width 37 height 10
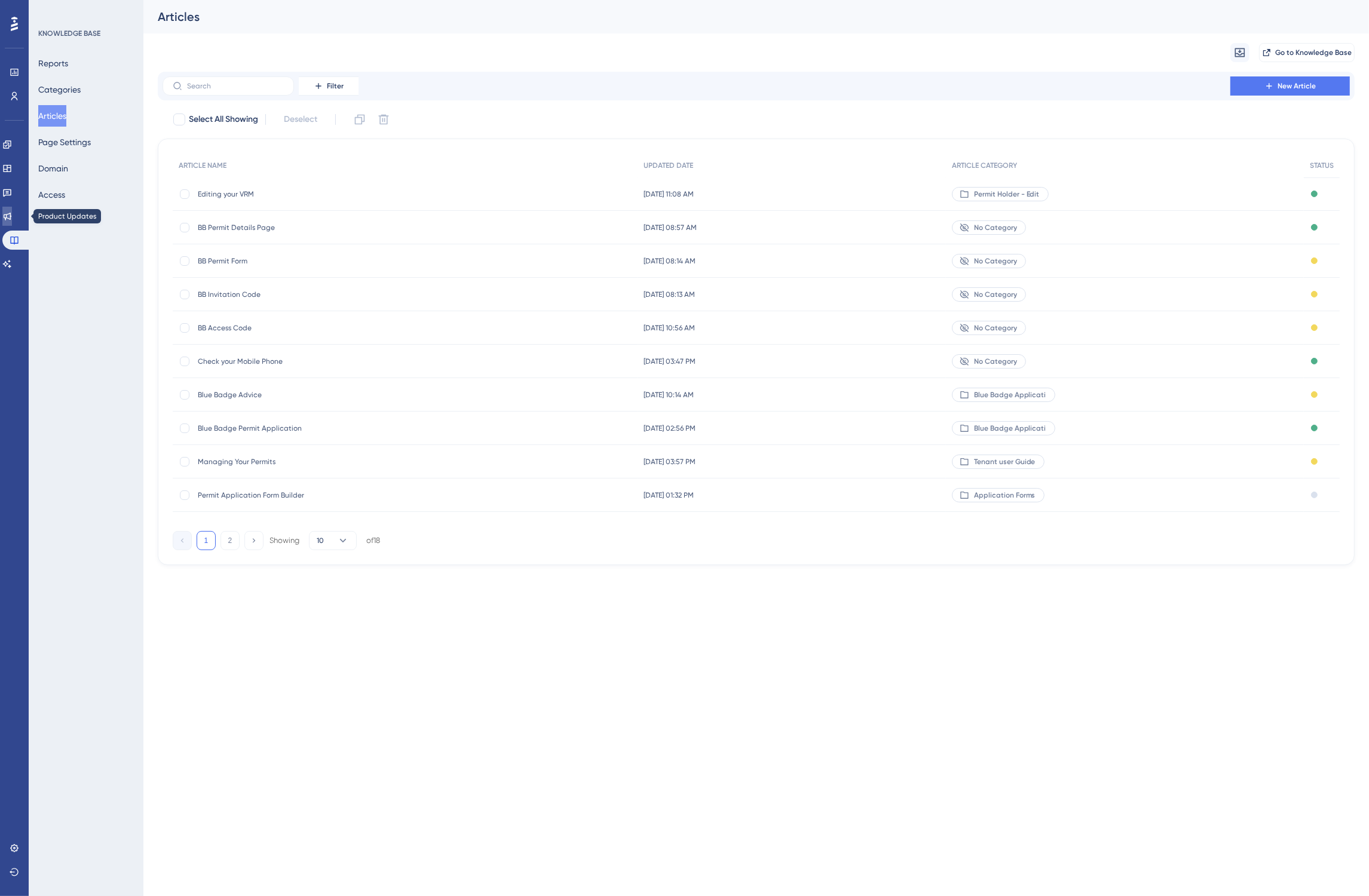
click at [12, 219] on icon at bounding box center [7, 216] width 10 height 10
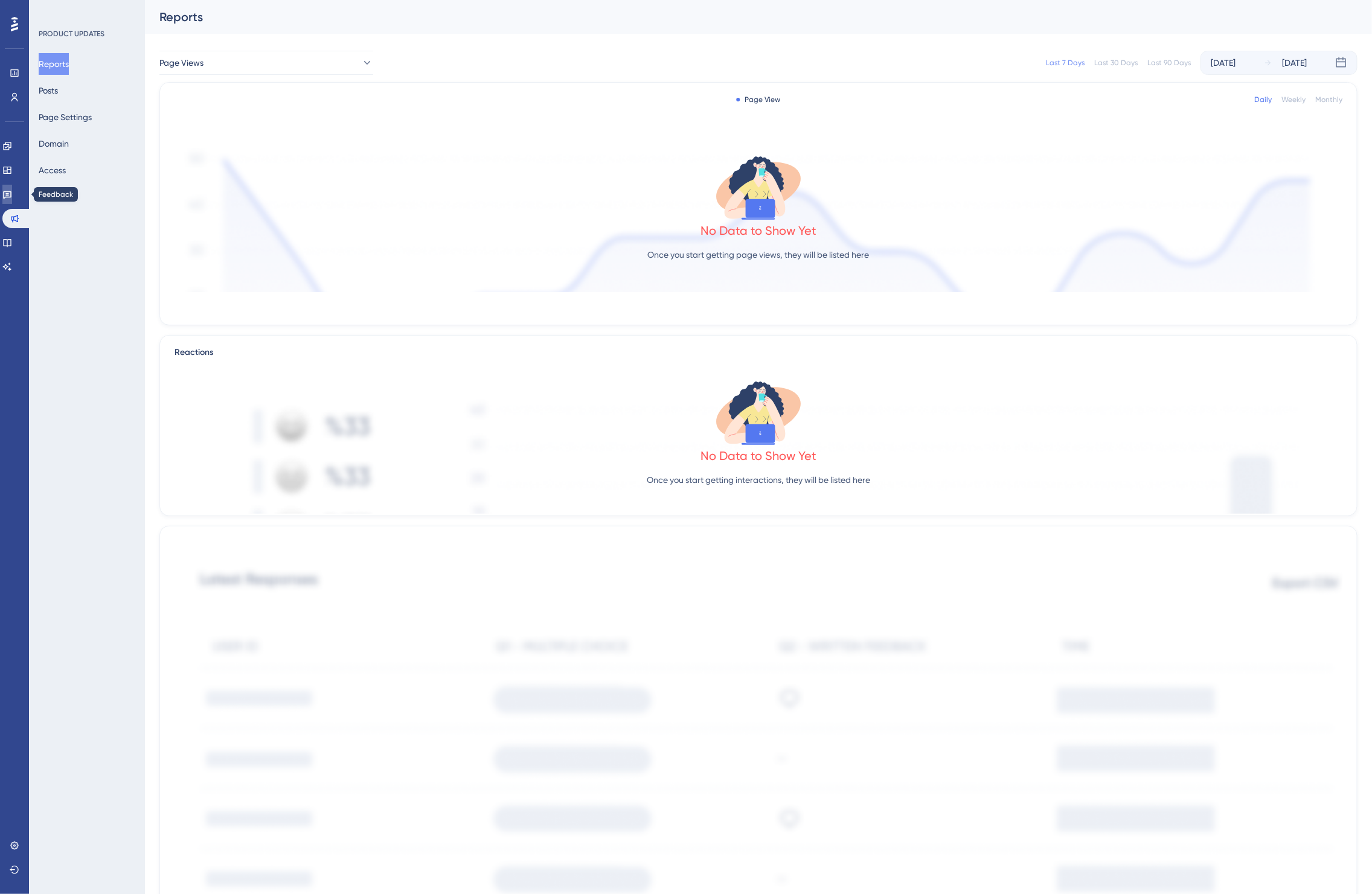
click at [12, 197] on icon at bounding box center [7, 195] width 9 height 8
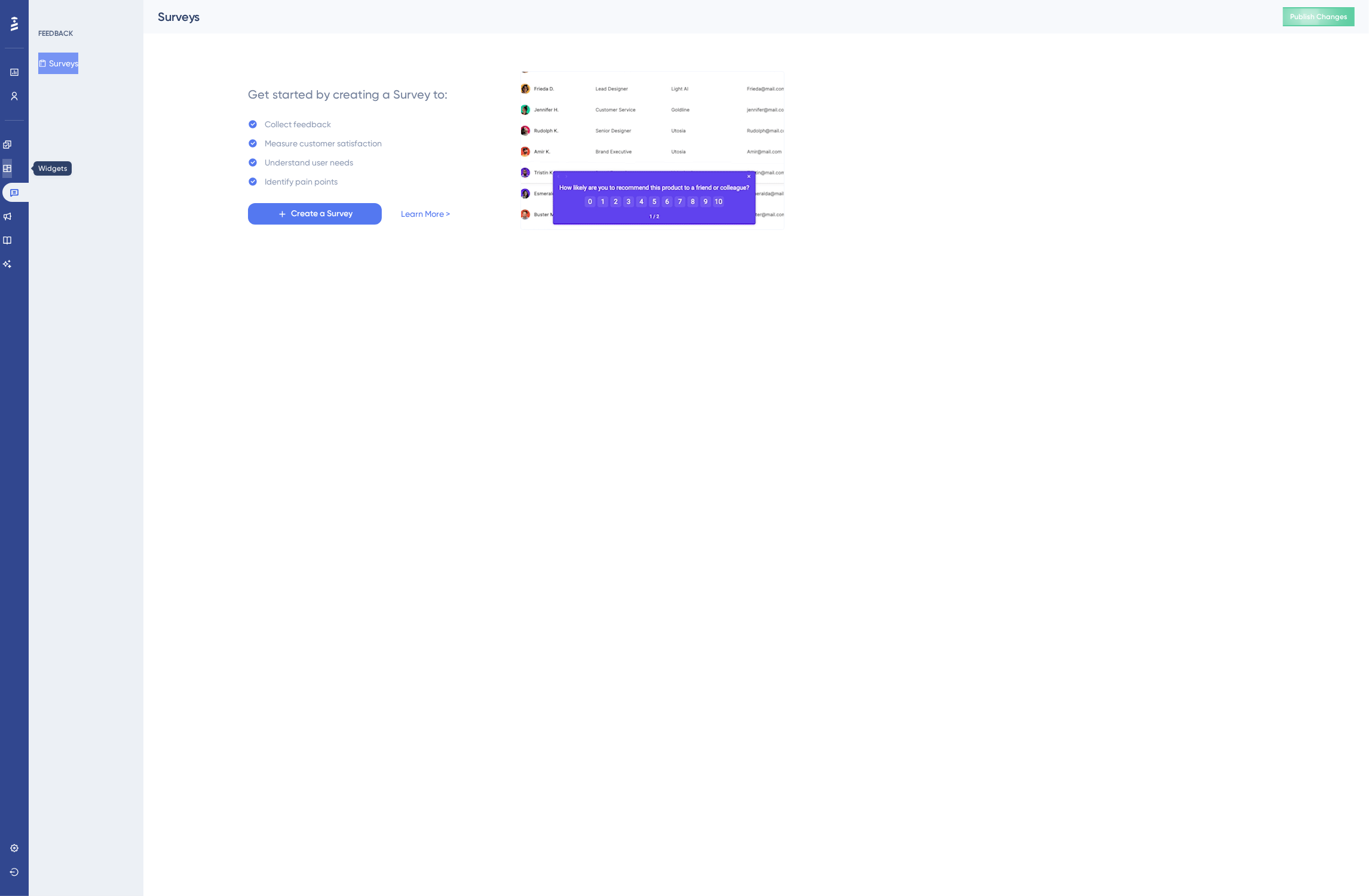
click at [10, 175] on link at bounding box center [7, 168] width 10 height 19
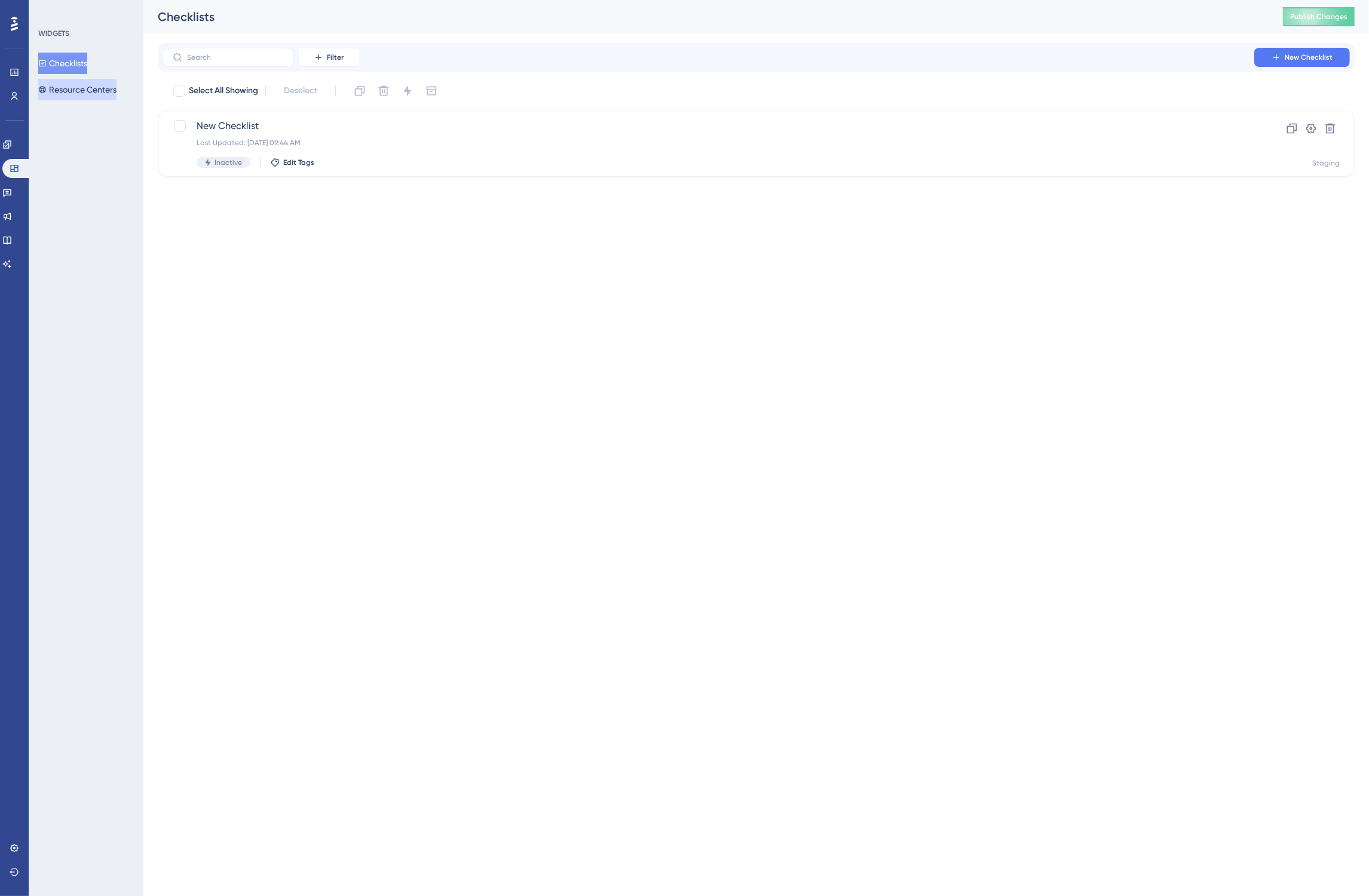
click at [80, 89] on button "Resource Centers" at bounding box center [77, 89] width 78 height 21
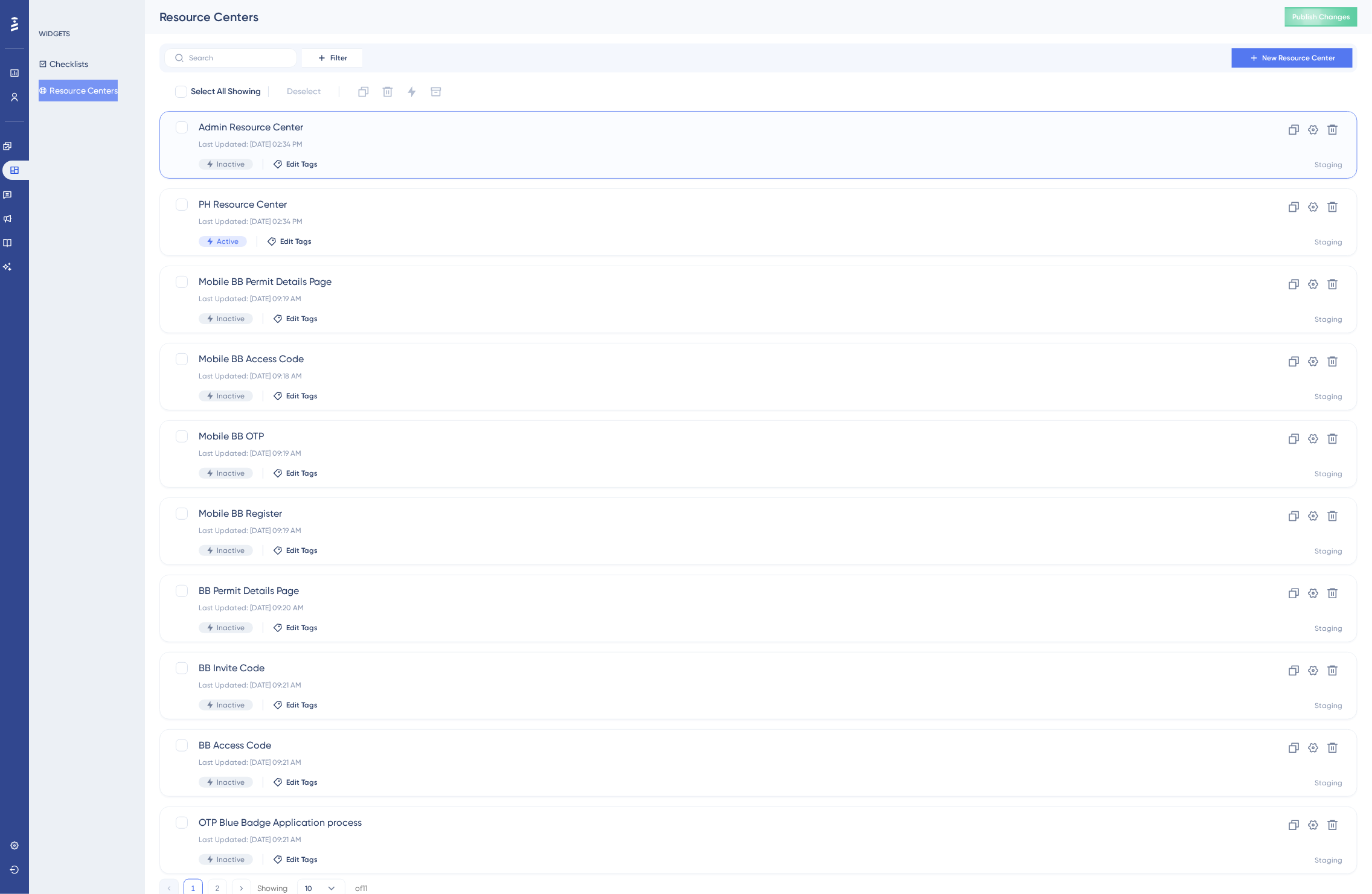
click at [568, 157] on div "Admin Resource Center Last Updated: Sep 15 2025, 02:34 PM Inactive Edit Tags" at bounding box center [710, 145] width 1023 height 50
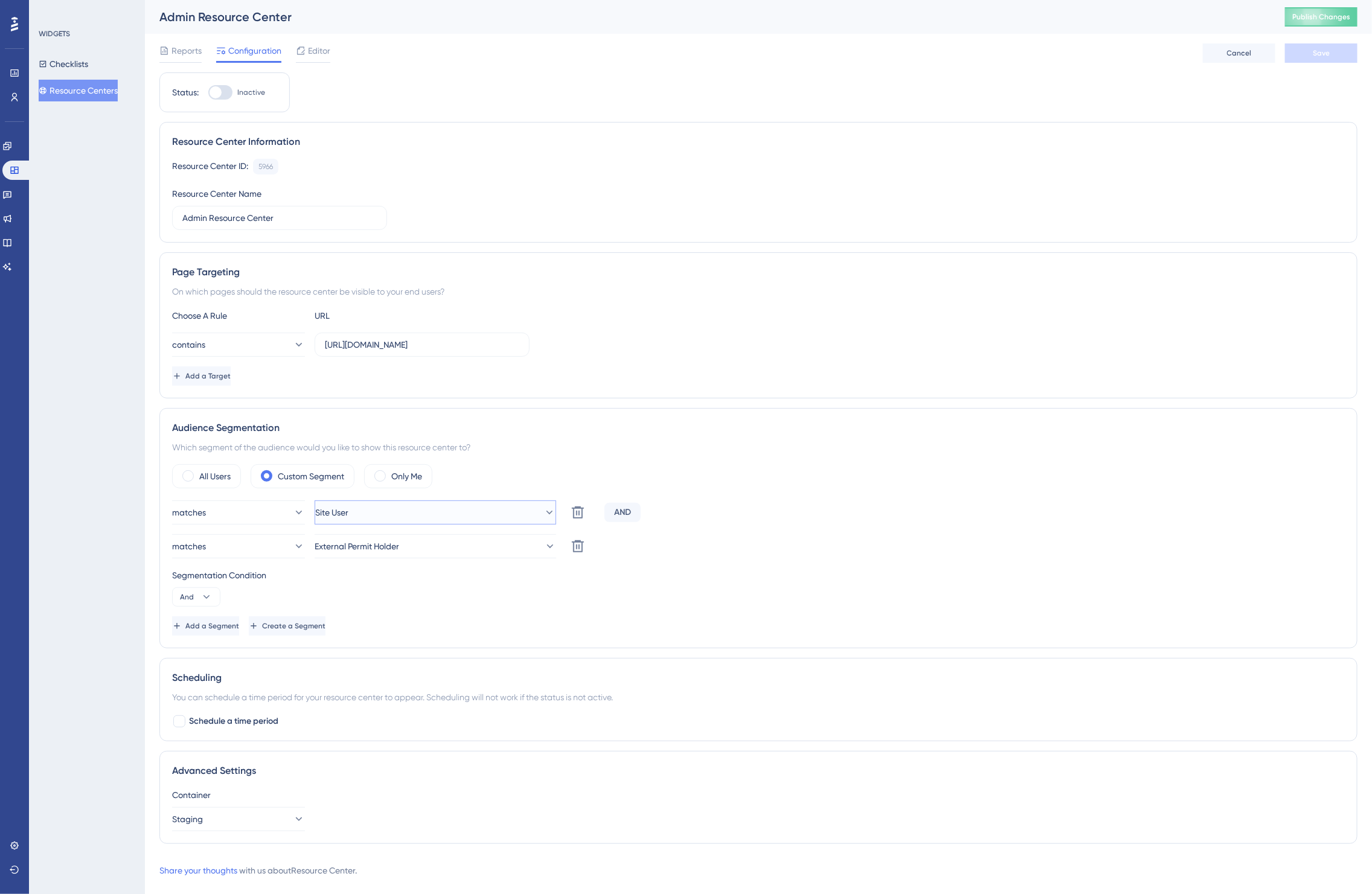
click at [428, 514] on button "Site User" at bounding box center [436, 512] width 242 height 24
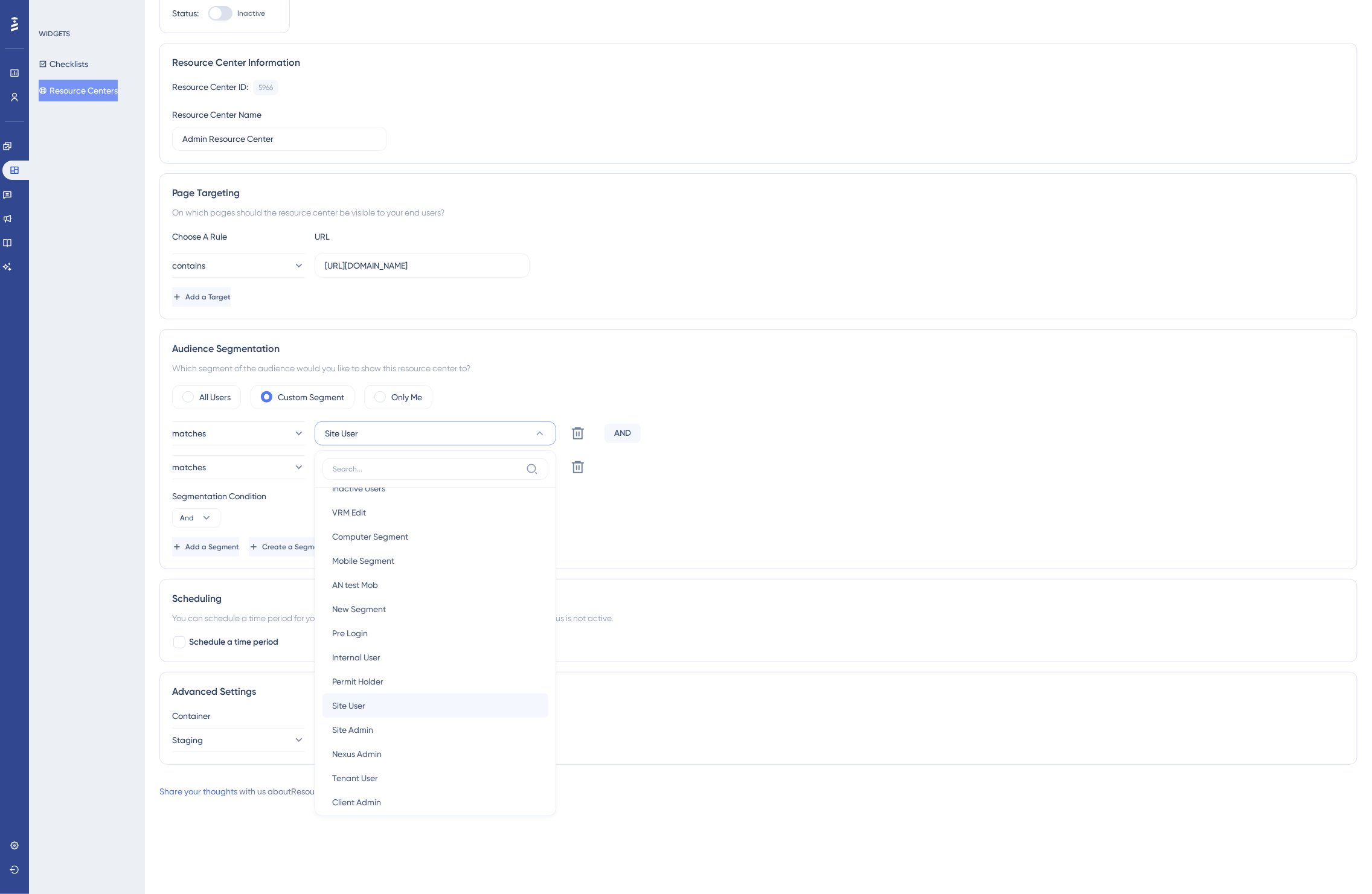
scroll to position [104, 0]
click at [398, 722] on div "Site Admin Site Admin" at bounding box center [435, 717] width 206 height 24
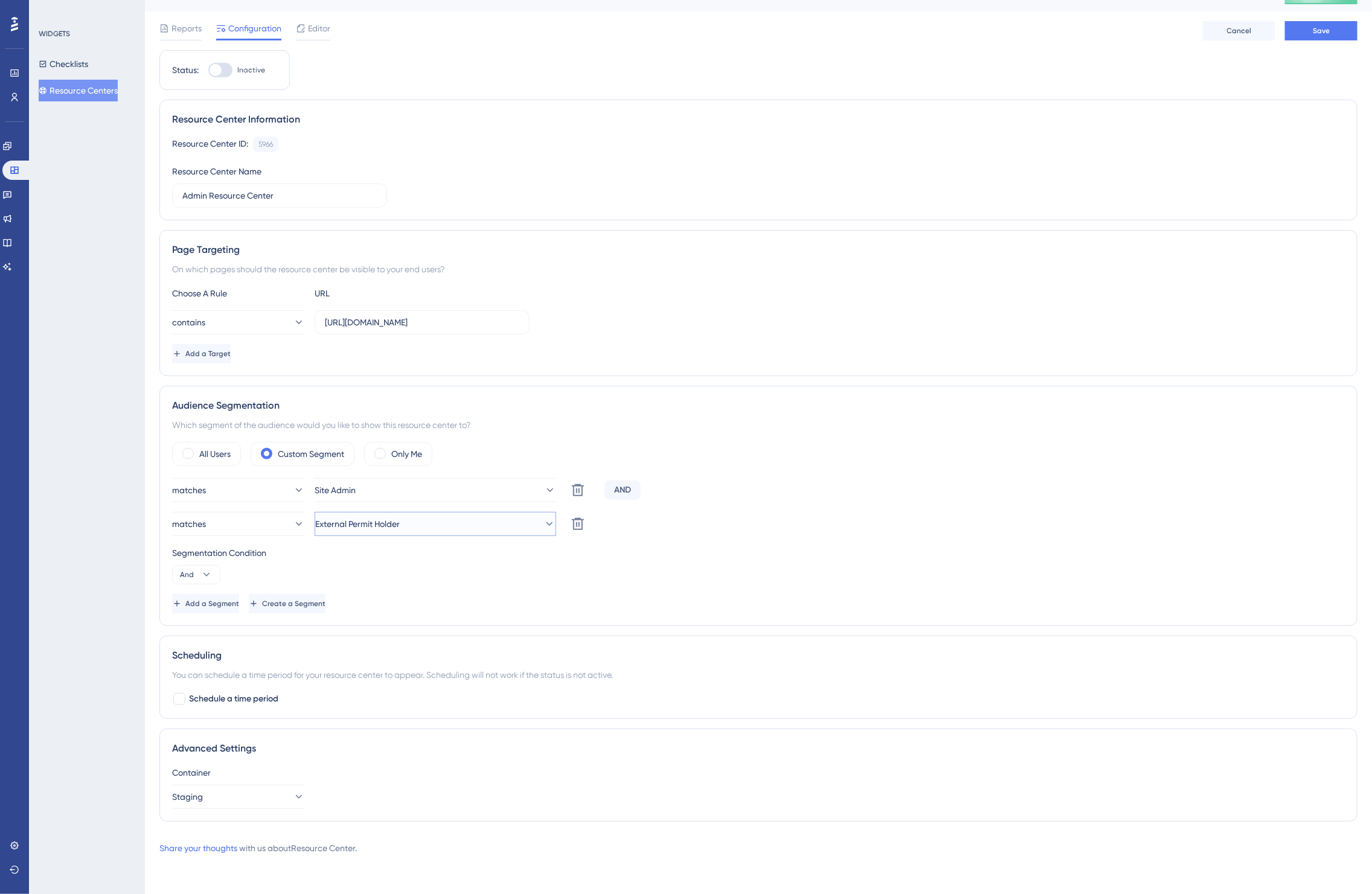
click at [400, 530] on span "External Permit Holder" at bounding box center [358, 524] width 84 height 14
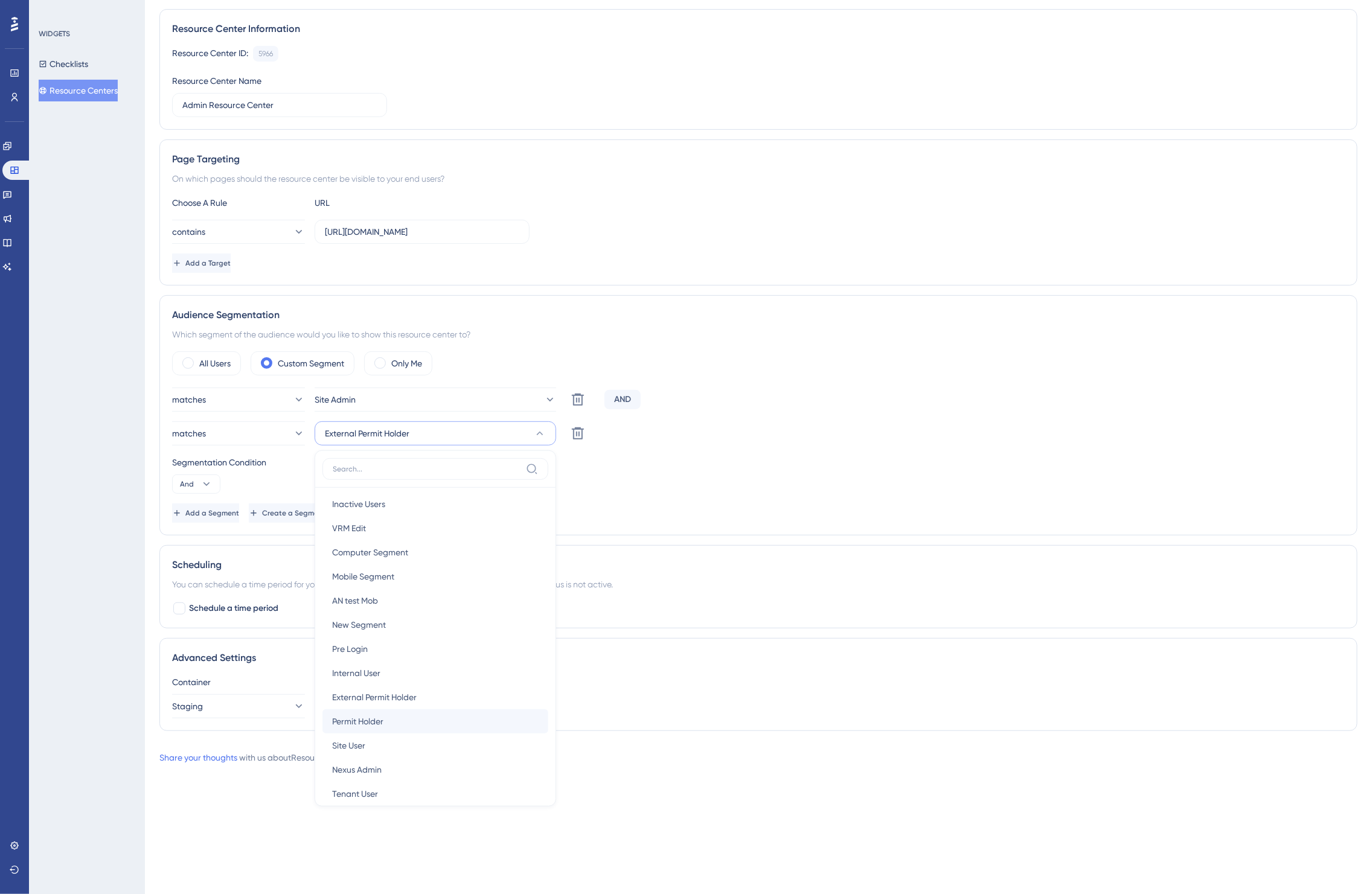
scroll to position [38, 0]
drag, startPoint x: 412, startPoint y: 693, endPoint x: 973, endPoint y: 412, distance: 627.4
click at [973, 412] on div "matches Site Admin Delete AND" at bounding box center [759, 400] width 1173 height 24
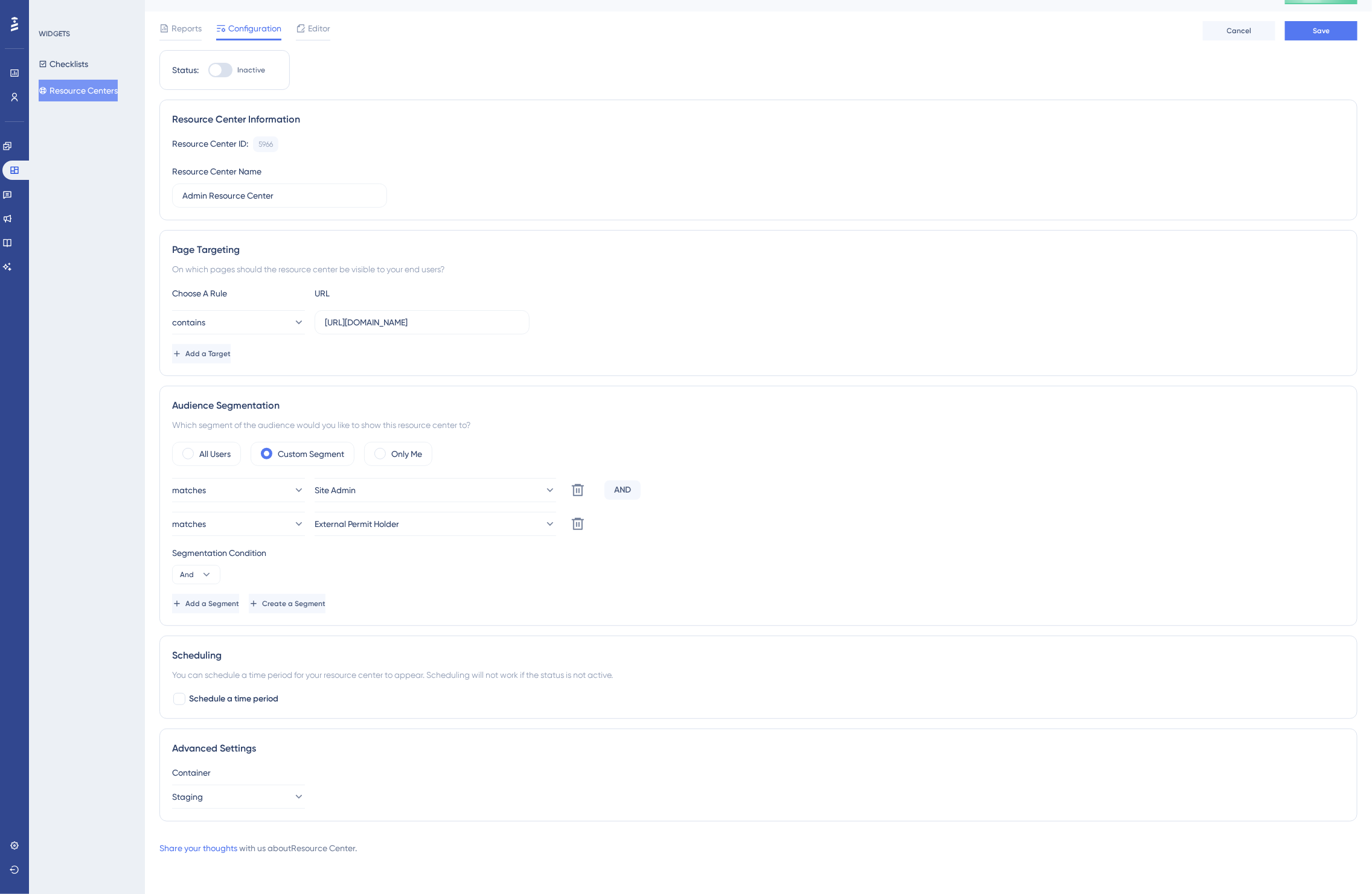
scroll to position [24, 0]
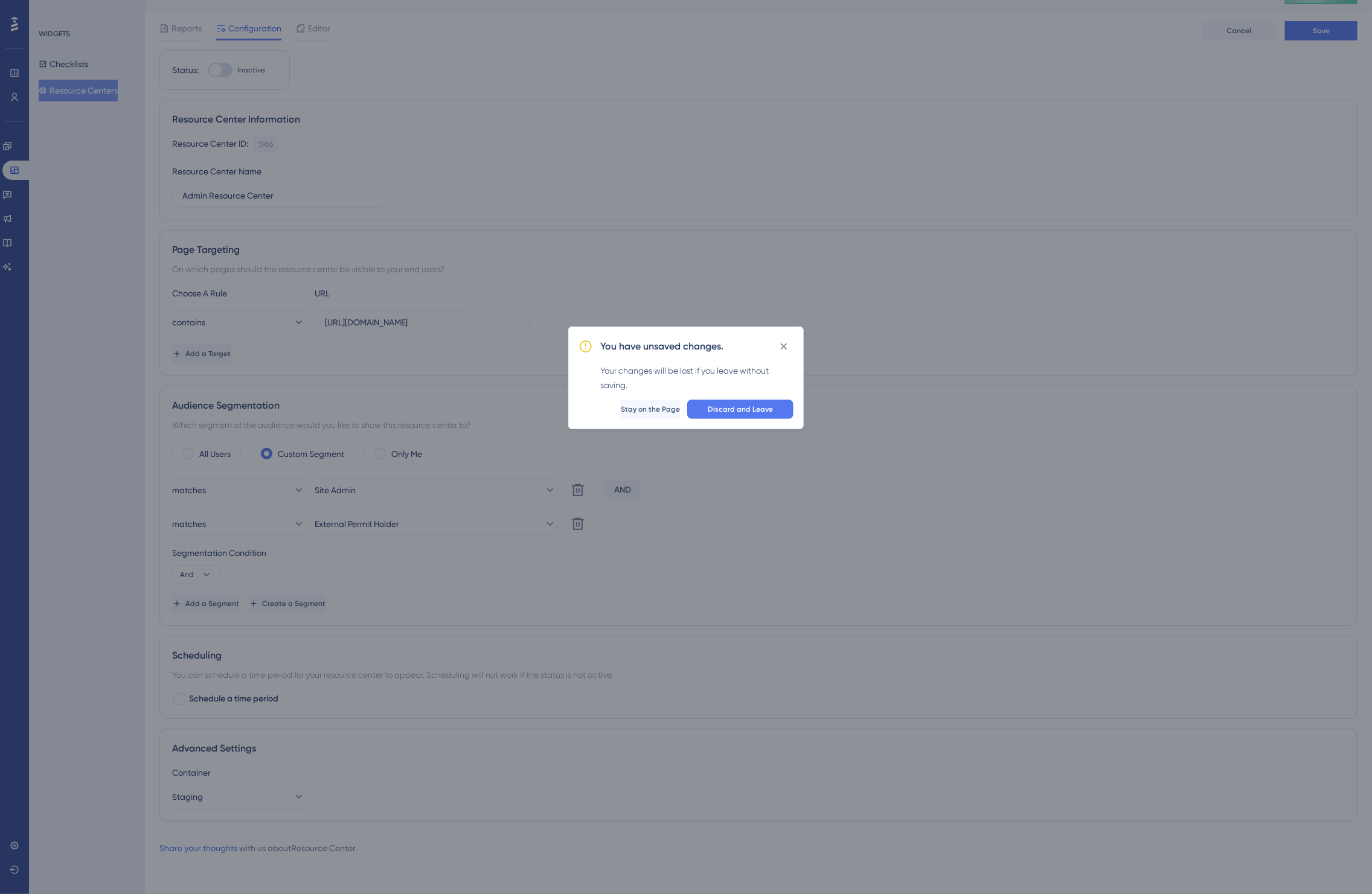
scroll to position [12, 0]
click at [777, 350] on div "You have unsaved changes." at bounding box center [703, 352] width 193 height 19
click at [782, 355] on button at bounding box center [789, 352] width 19 height 19
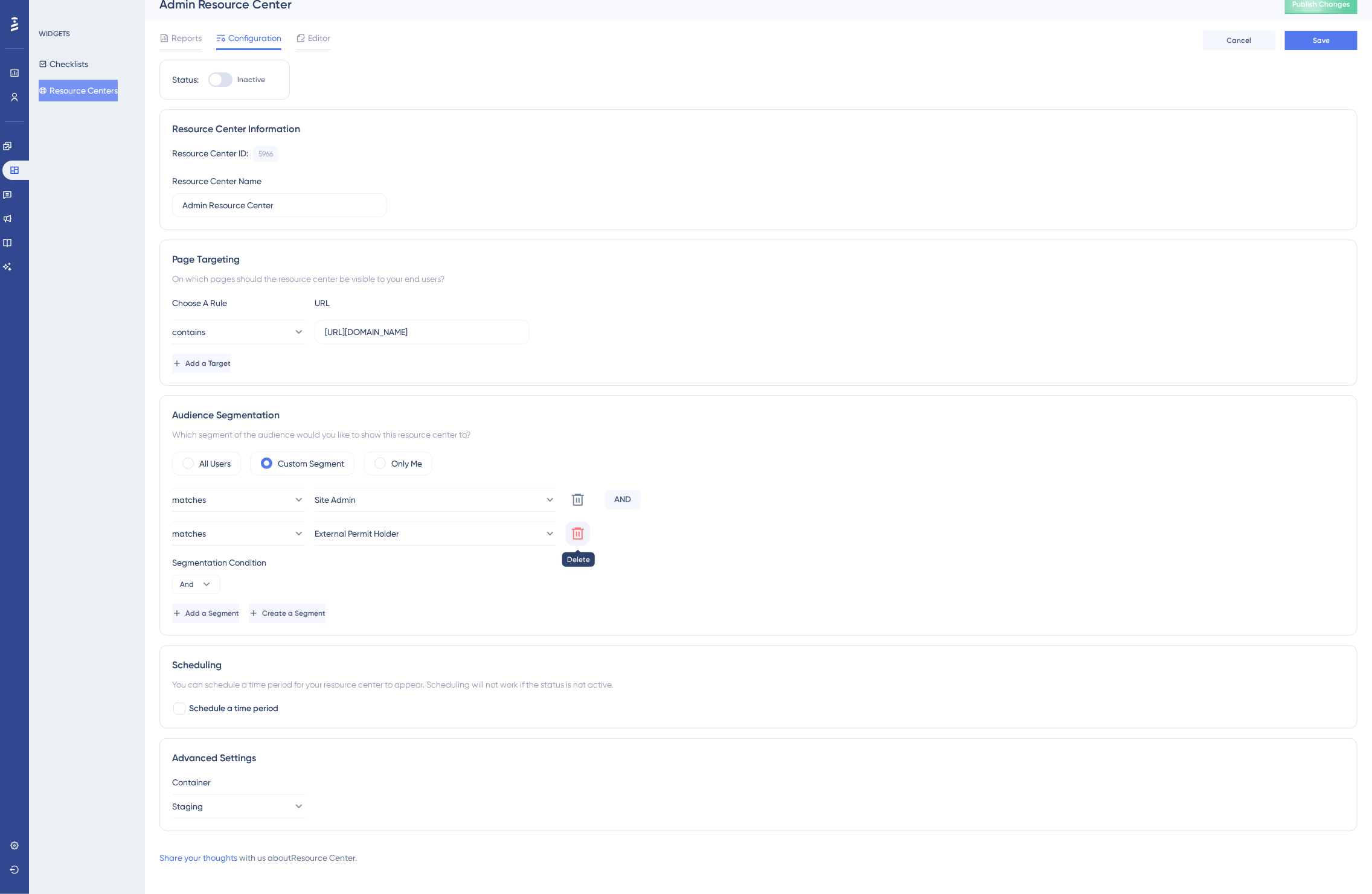
click at [577, 546] on button at bounding box center [578, 533] width 24 height 24
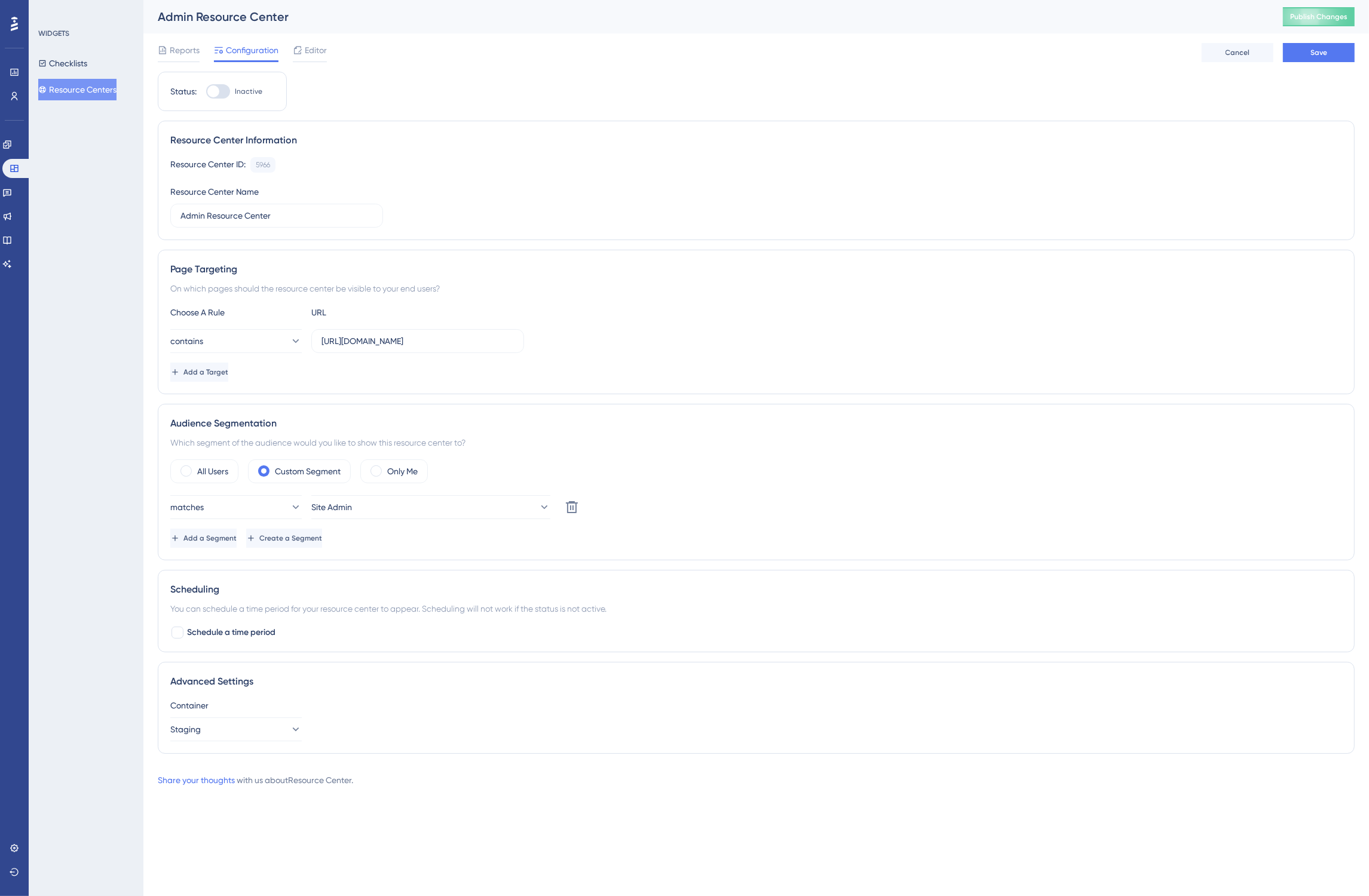
click at [232, 550] on div "Audience Segmentation Which segment of the audience would you like to show this…" at bounding box center [756, 482] width 1197 height 156
click at [239, 547] on button "Add a Segment" at bounding box center [205, 538] width 69 height 19
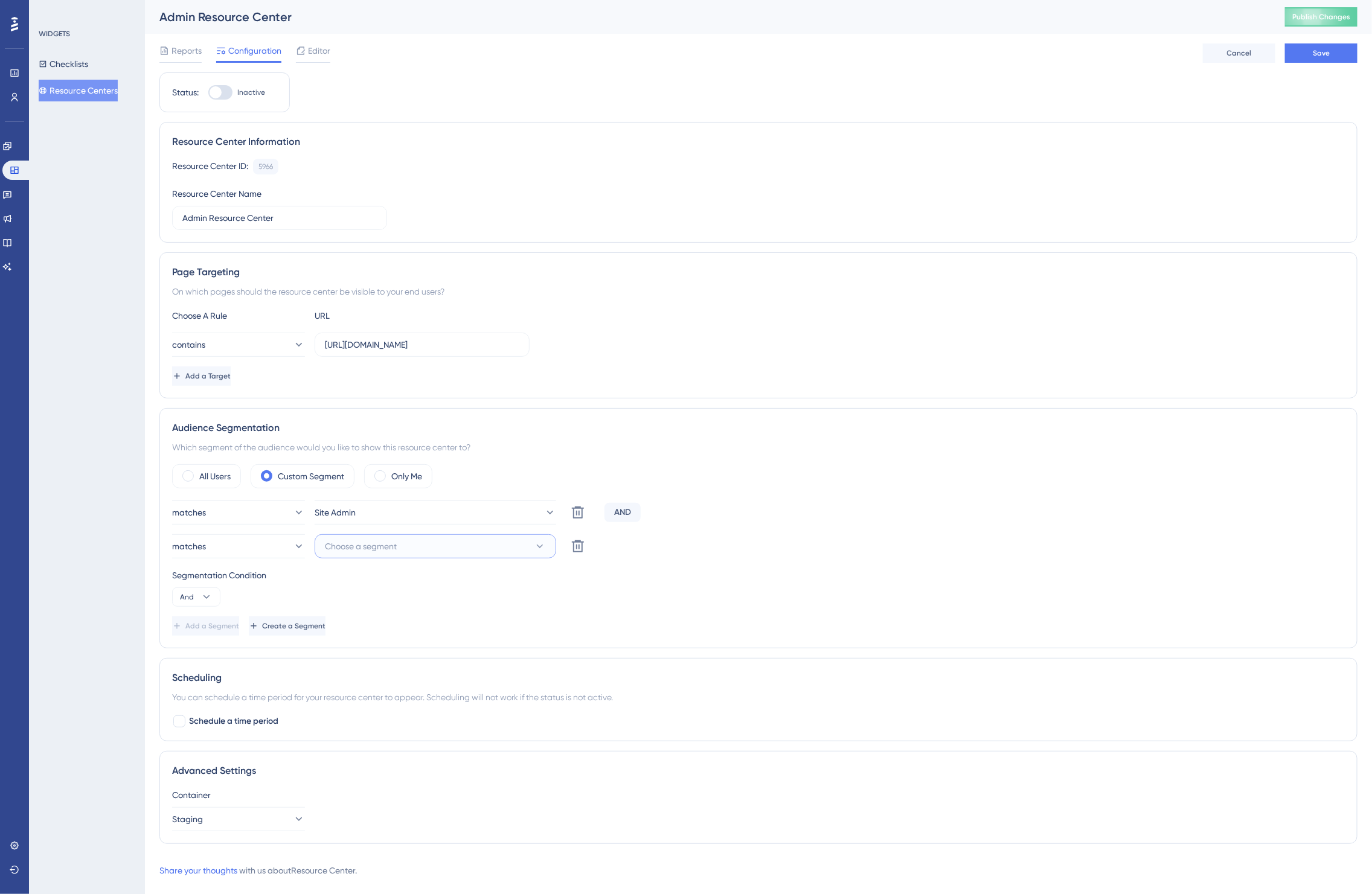
click at [397, 548] on span "Choose a segment" at bounding box center [361, 546] width 72 height 14
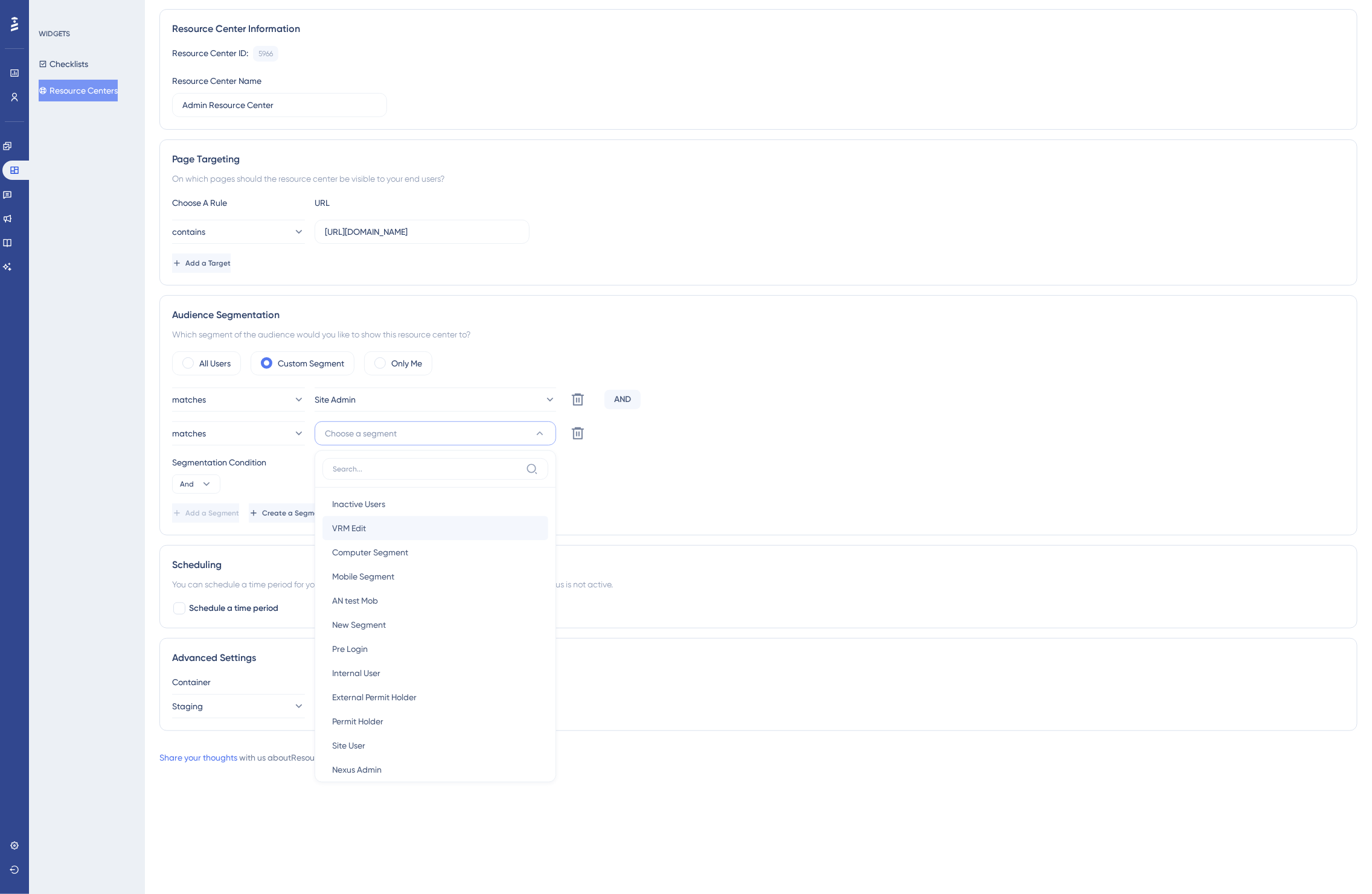
scroll to position [138, 0]
click at [369, 753] on span "Client Admin" at bounding box center [356, 756] width 49 height 14
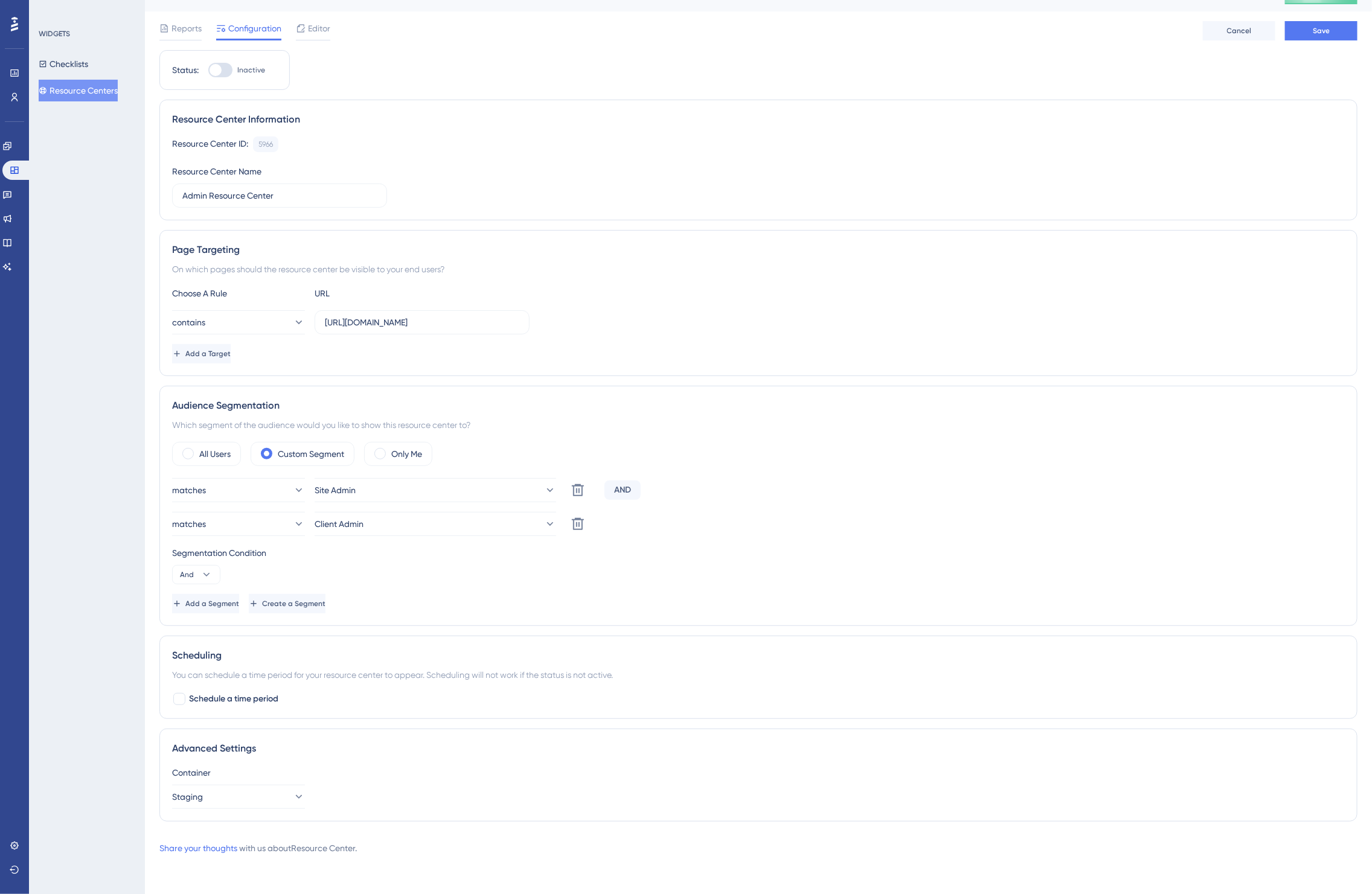
scroll to position [24, 0]
click at [1318, 28] on span "Save" at bounding box center [1321, 31] width 17 height 10
click at [7, 195] on link at bounding box center [7, 194] width 10 height 19
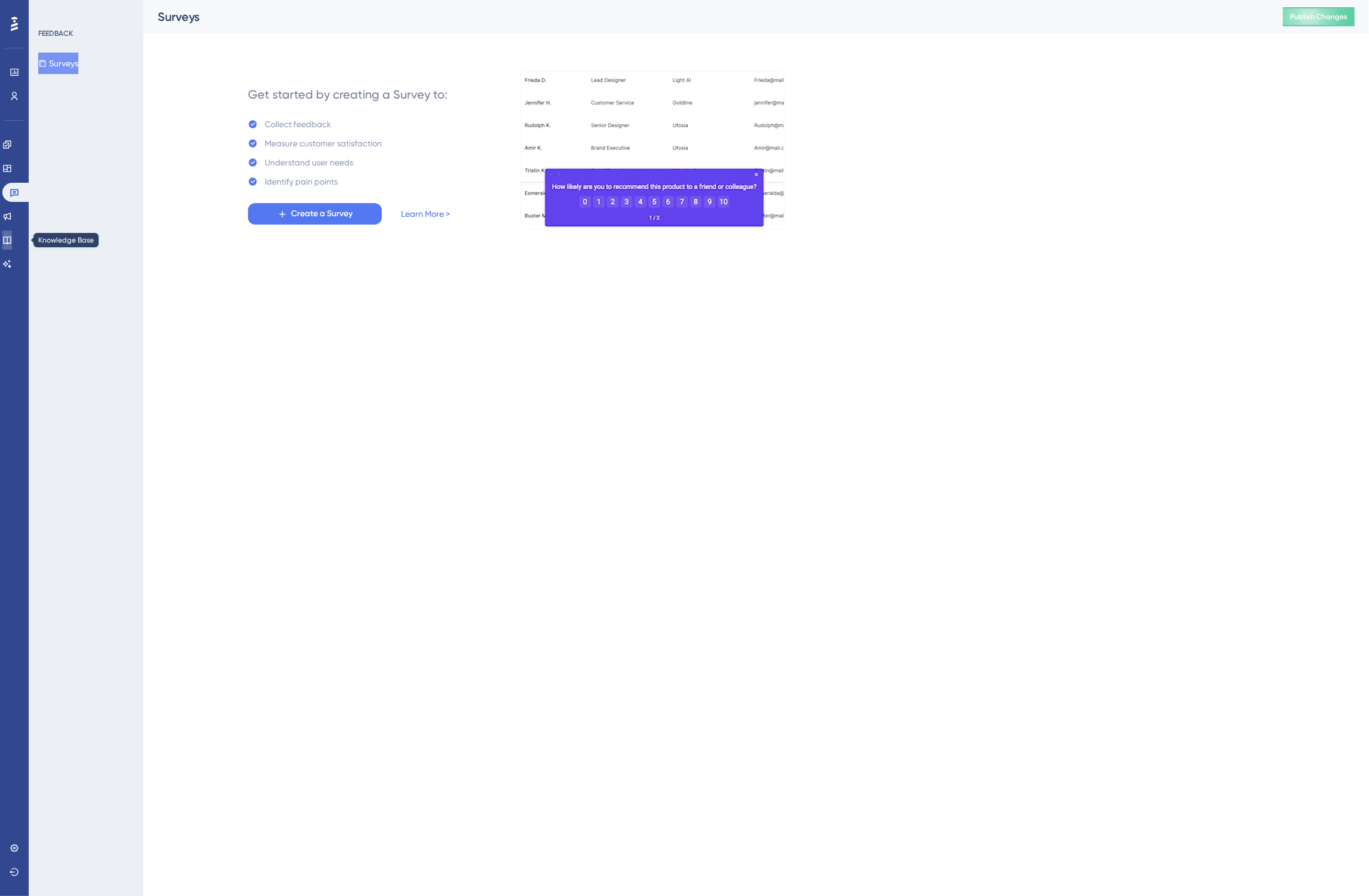
click at [12, 243] on icon at bounding box center [7, 240] width 10 height 10
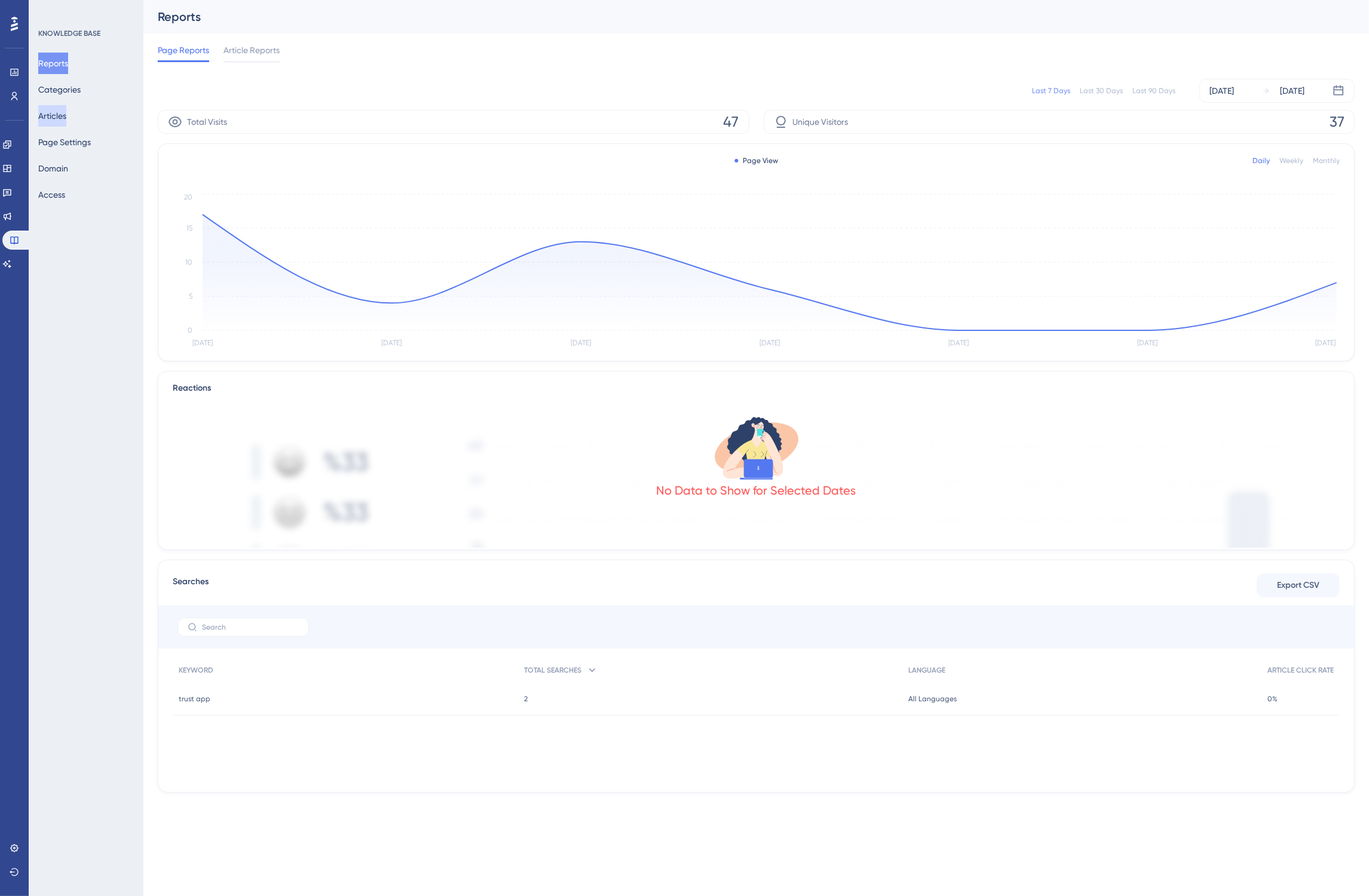
click at [66, 120] on button "Articles" at bounding box center [52, 116] width 28 height 21
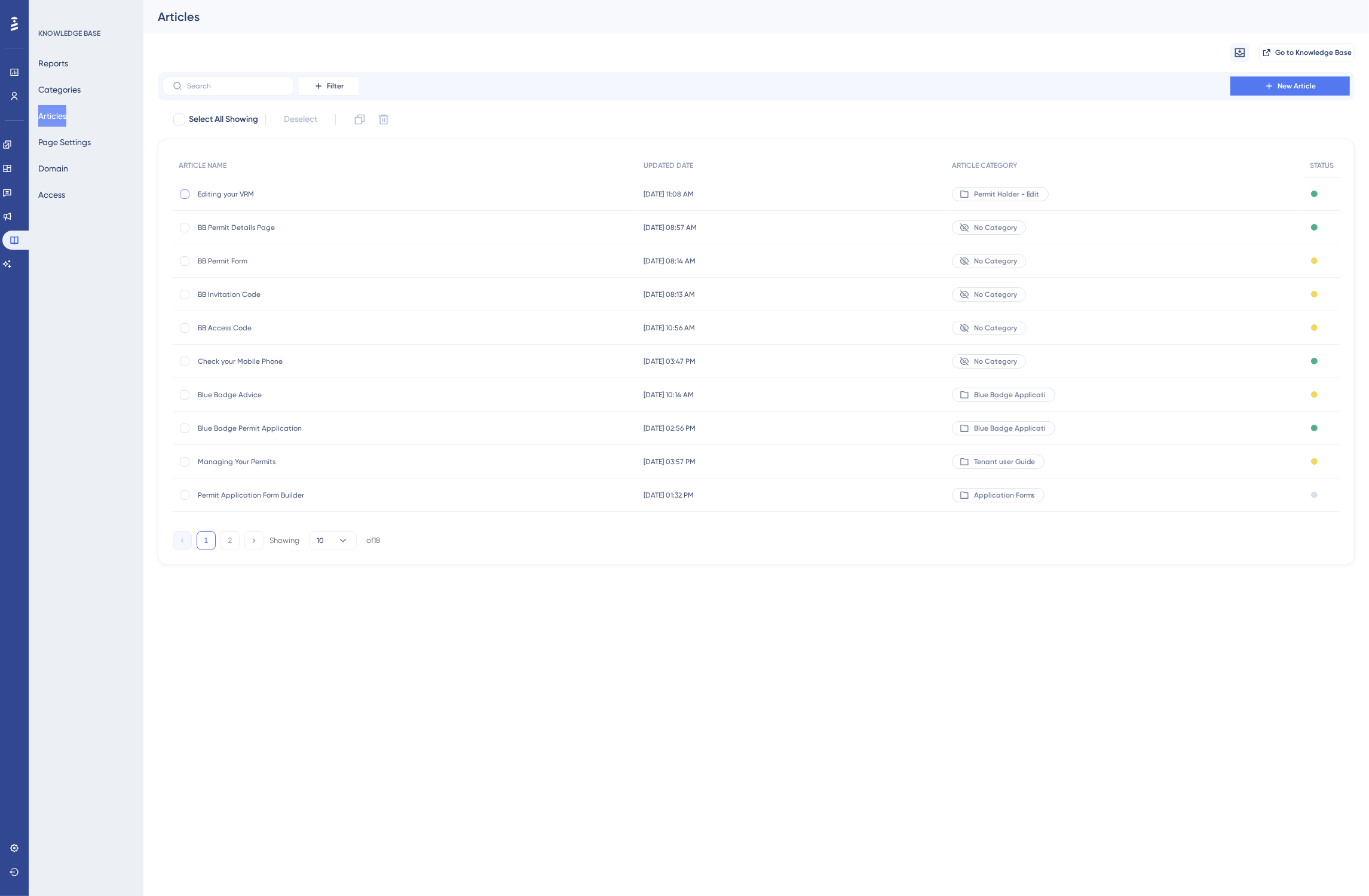
click at [187, 188] on div at bounding box center [184, 194] width 12 height 12
checkbox input "true"
click at [186, 216] on div "BB Permit Details Page BB Permit Details Page" at bounding box center [405, 227] width 465 height 34
click at [223, 542] on button "2" at bounding box center [230, 540] width 19 height 19
click at [996, 193] on span "Tenant user Guide" at bounding box center [1001, 194] width 61 height 10
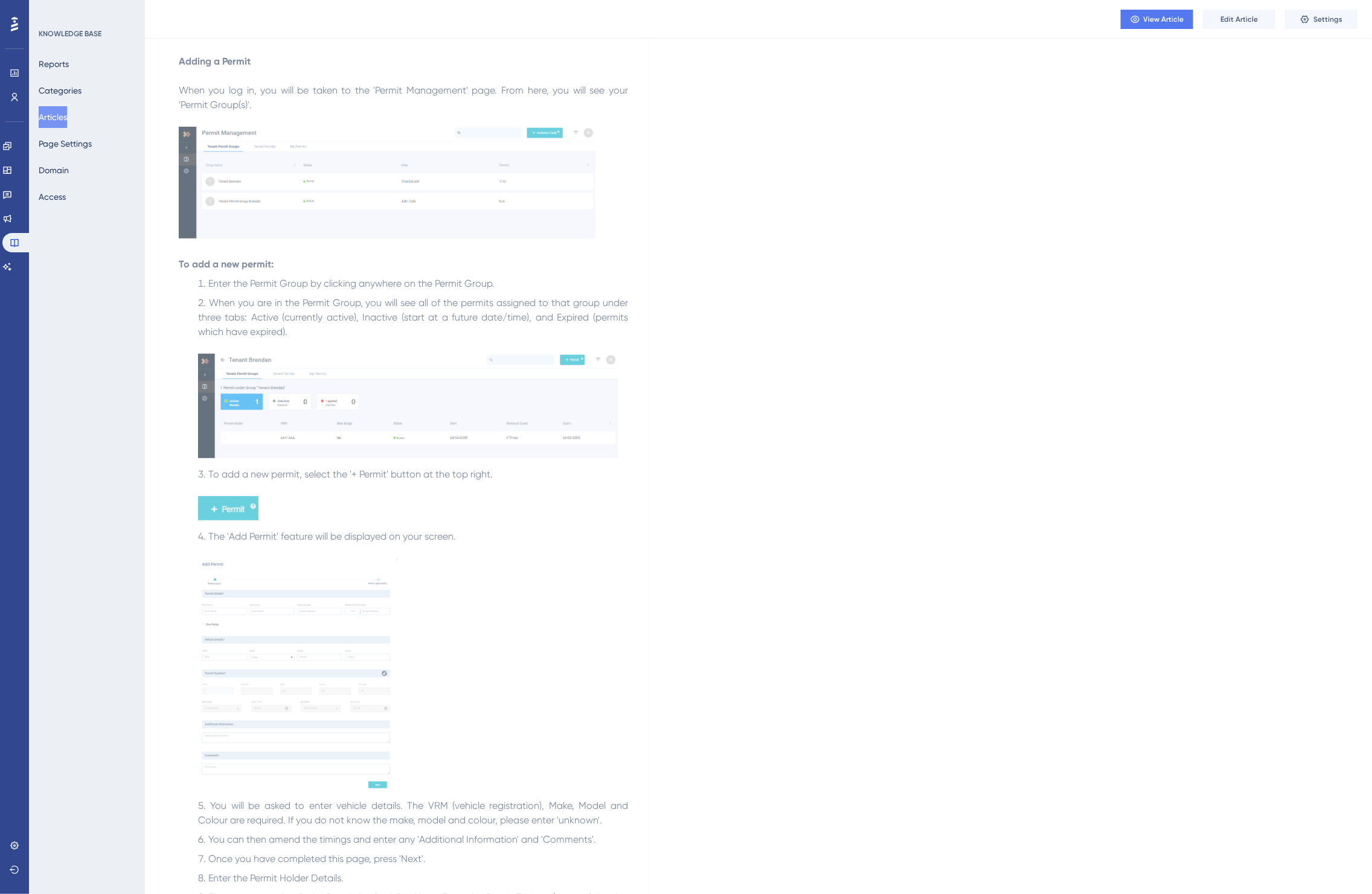
scroll to position [68, 0]
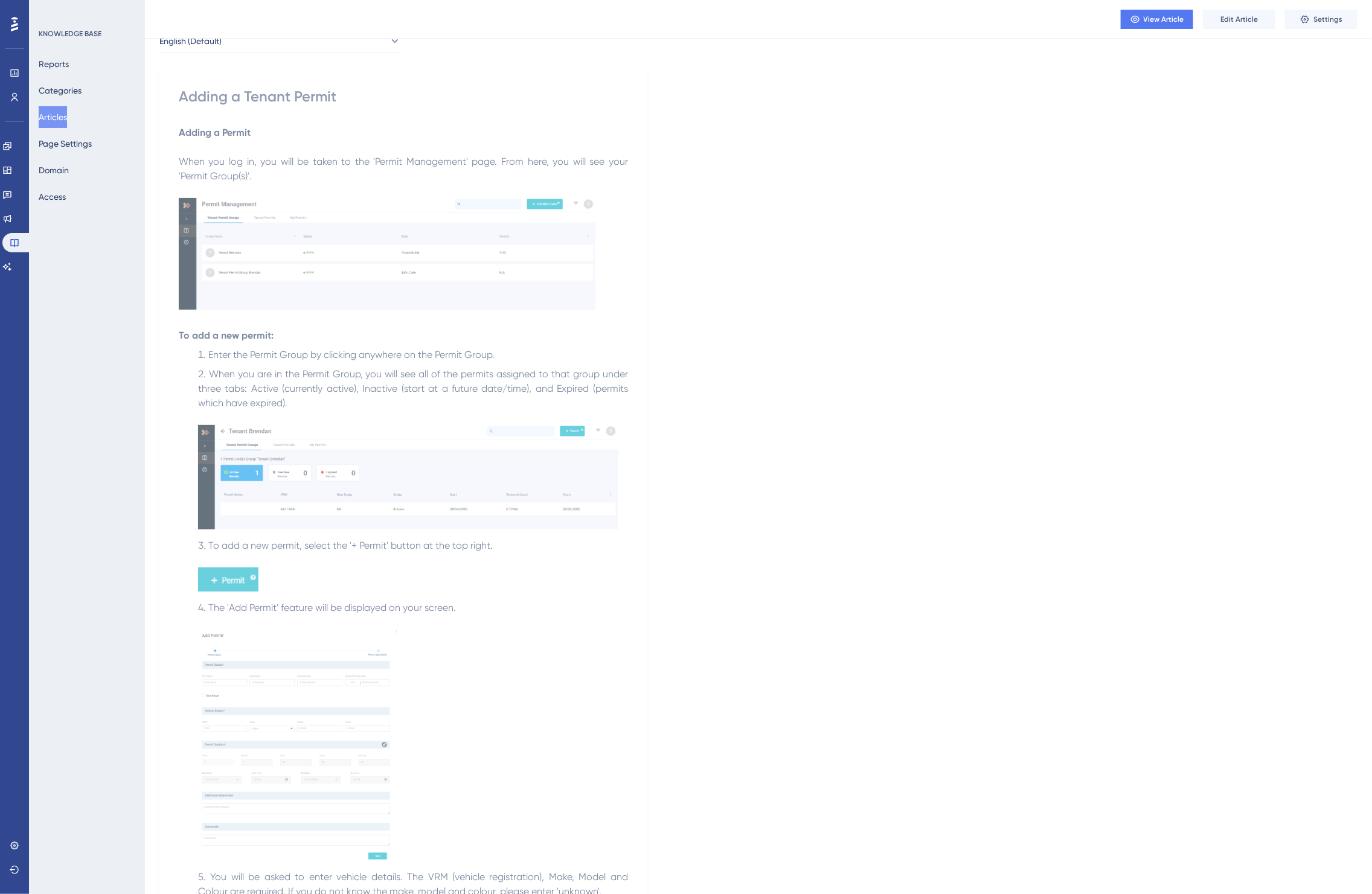
click at [1311, 30] on div "View Article Edit Article Settings" at bounding box center [759, 19] width 1227 height 38
click at [1309, 25] on button "Settings" at bounding box center [1321, 19] width 73 height 19
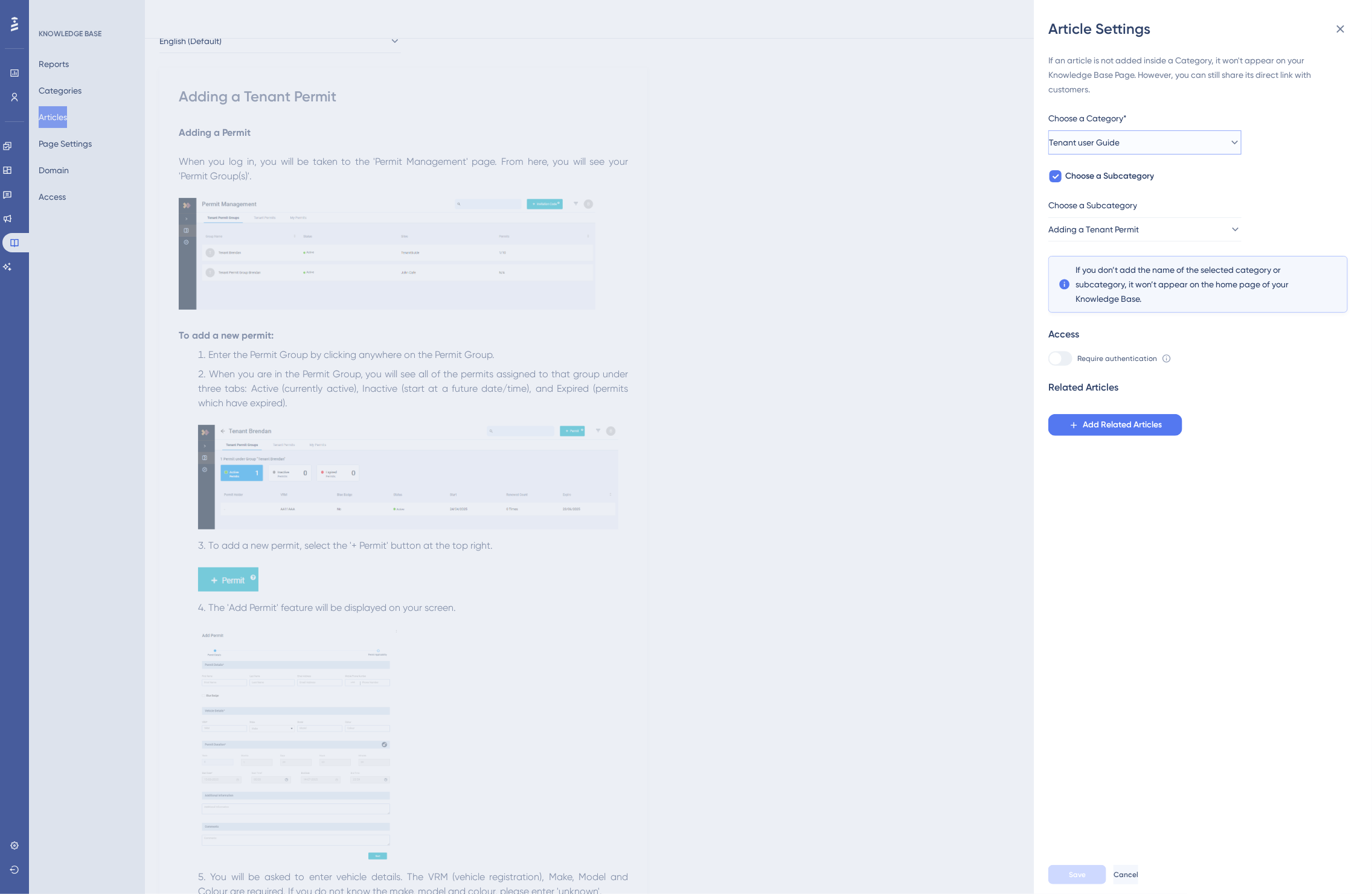
click at [1116, 147] on span "Tenant user Guide" at bounding box center [1084, 142] width 71 height 14
click at [1295, 166] on div "If an article is not added inside a Category, it won't appear on your Knowledge…" at bounding box center [1198, 245] width 299 height 383
click at [1134, 229] on span "Adding a Tenant Permit" at bounding box center [1094, 229] width 90 height 14
click at [1308, 191] on div "If an article is not added inside a Category, it won't appear on your Knowledge…" at bounding box center [1198, 245] width 299 height 383
click at [1181, 151] on button "Tenant user Guide" at bounding box center [1145, 142] width 193 height 24
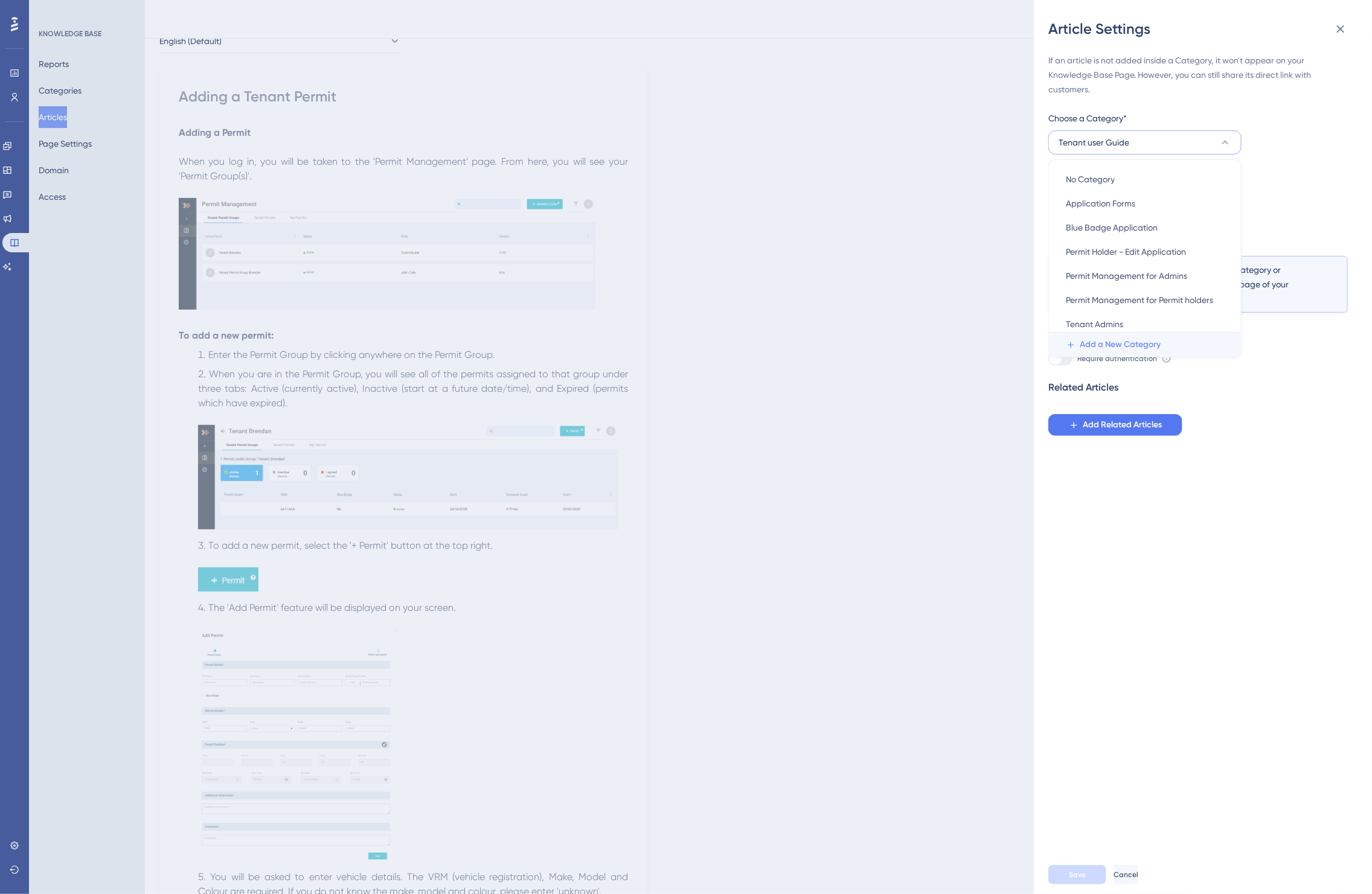
click at [1113, 340] on span "Add a New Category" at bounding box center [1120, 344] width 81 height 14
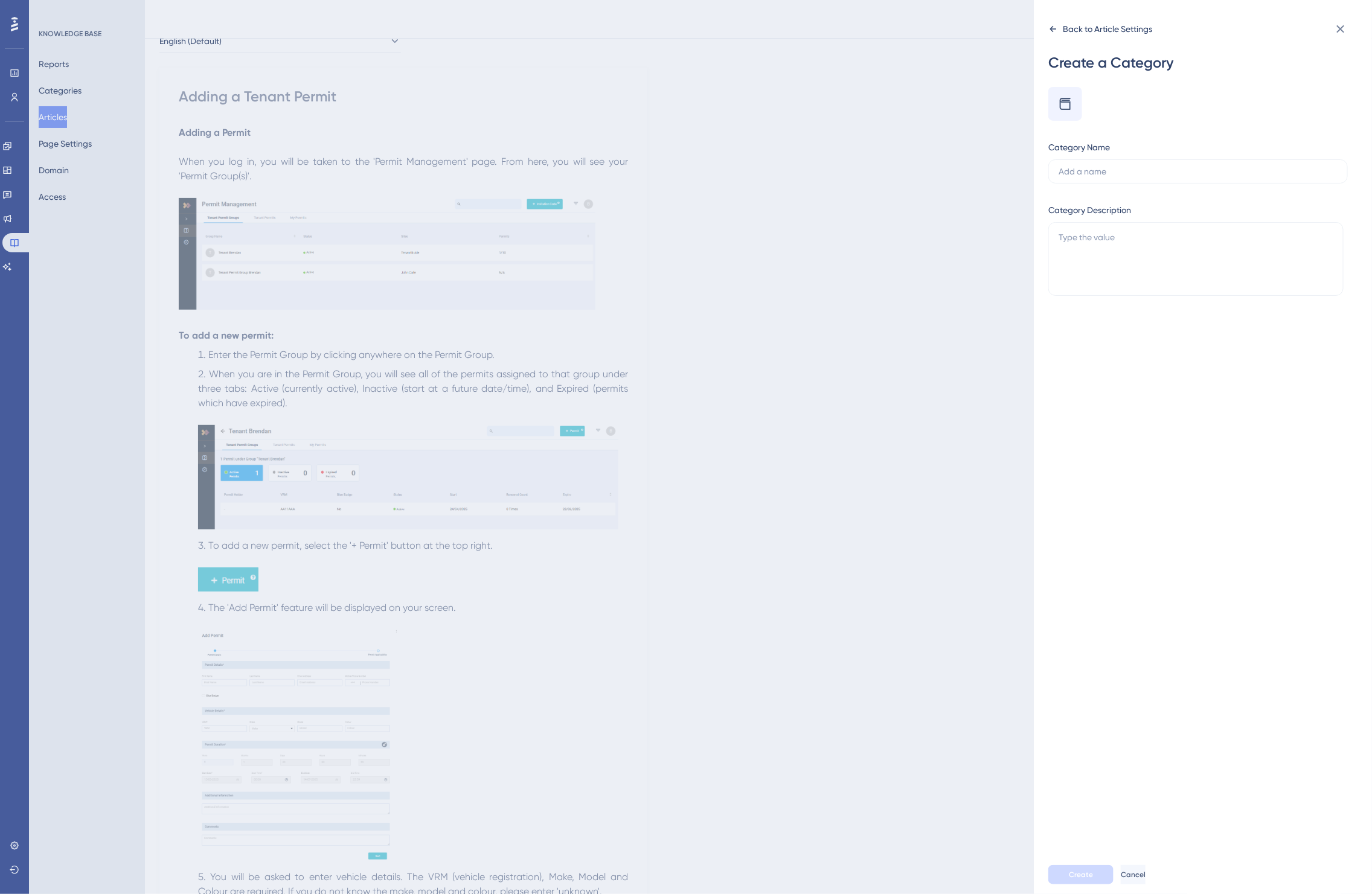
click at [1062, 25] on div "Back to Article Settings" at bounding box center [1101, 28] width 104 height 19
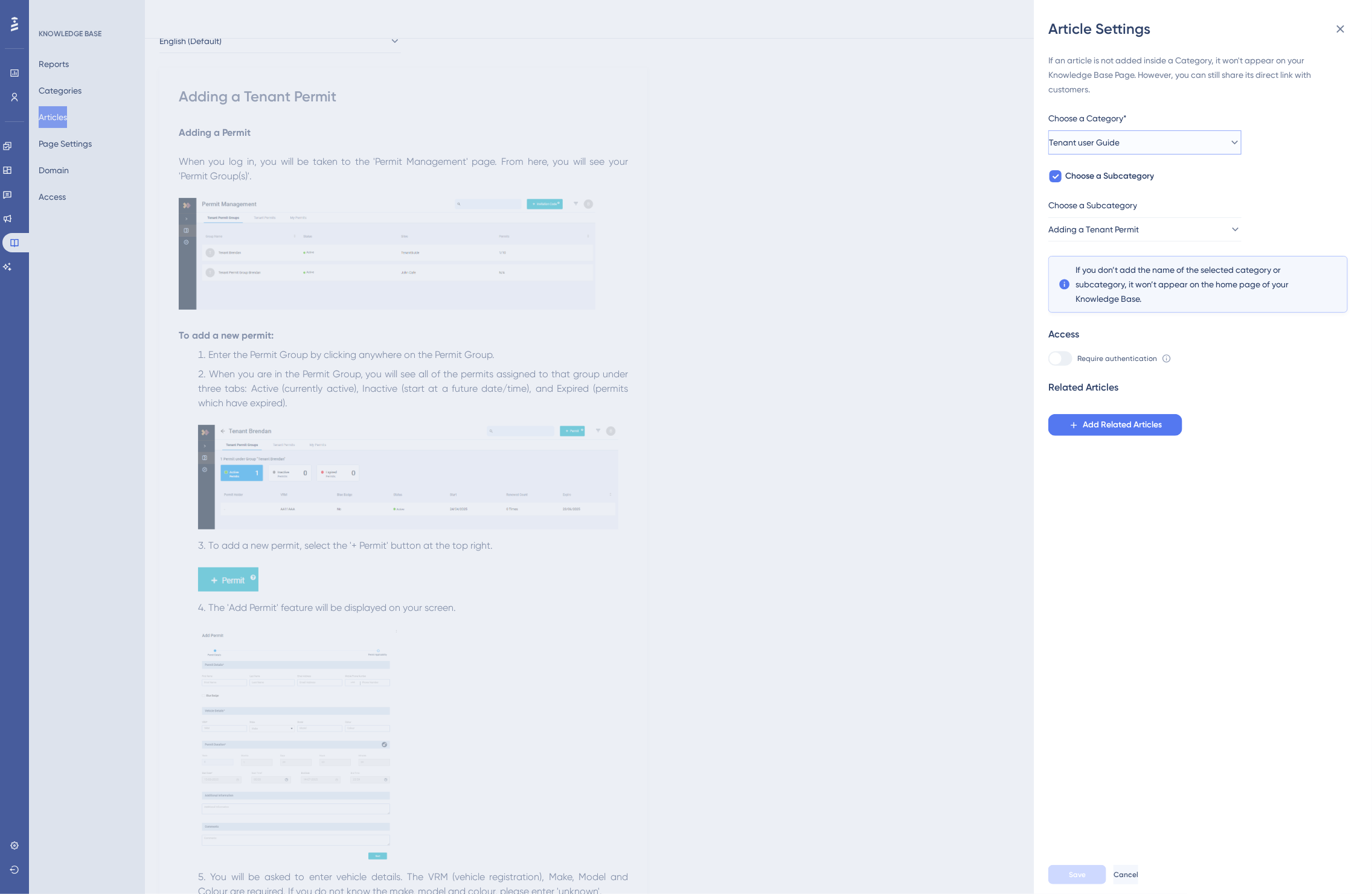
click at [1130, 142] on button "Tenant user Guide" at bounding box center [1145, 142] width 193 height 24
click at [1316, 148] on div "If an article is not added inside a Category, it won't appear on your Knowledge…" at bounding box center [1198, 245] width 299 height 383
click at [1104, 227] on span "Adding a Tenant Permit" at bounding box center [1094, 229] width 90 height 14
click at [1265, 195] on div "If an article is not added inside a Category, it won't appear on your Knowledge…" at bounding box center [1198, 245] width 299 height 383
click at [1133, 149] on button "Tenant user Guide" at bounding box center [1145, 142] width 193 height 24
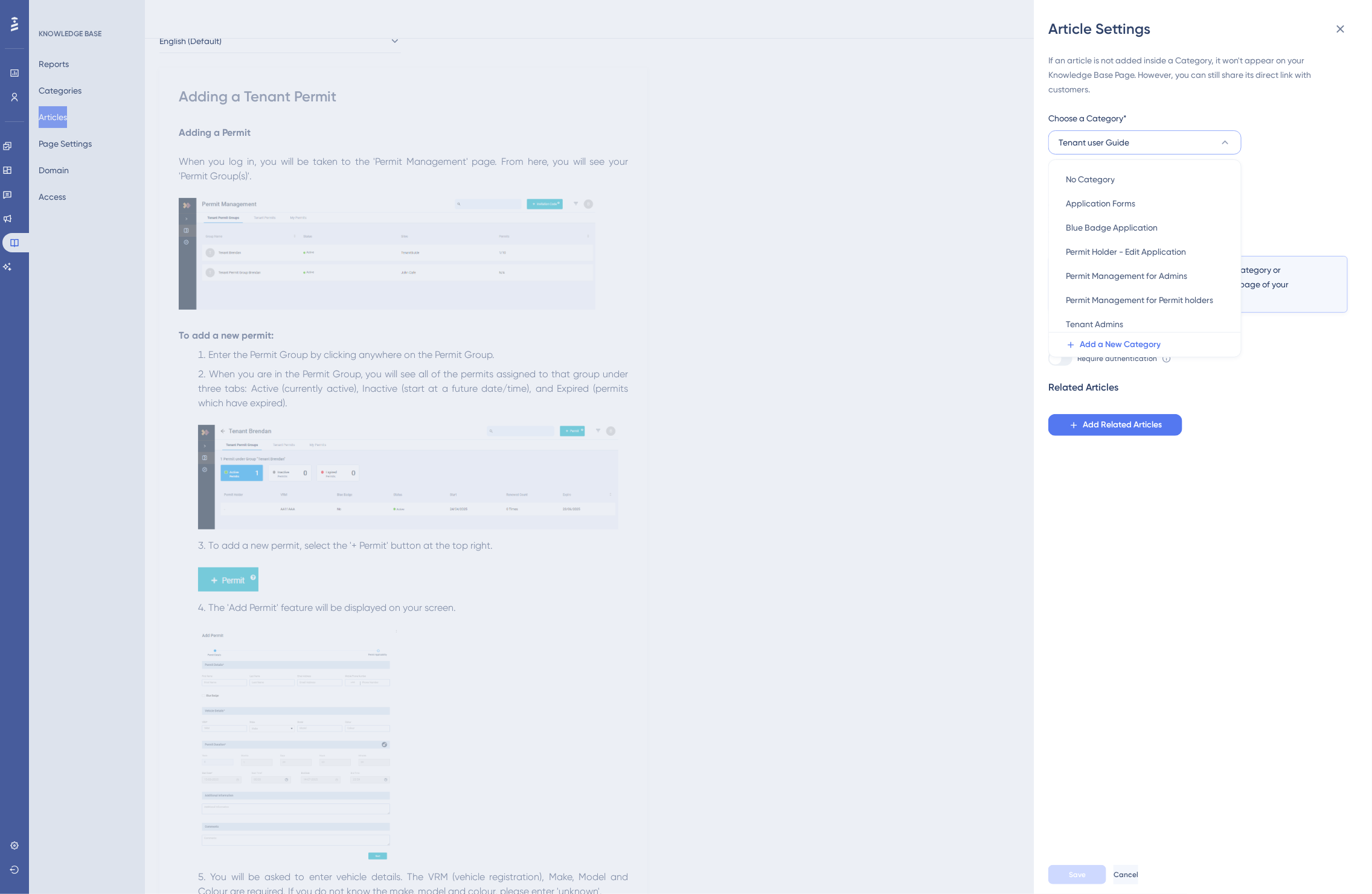
click at [1283, 149] on div "If an article is not added inside a Category, it won't appear on your Knowledge…" at bounding box center [1198, 245] width 299 height 383
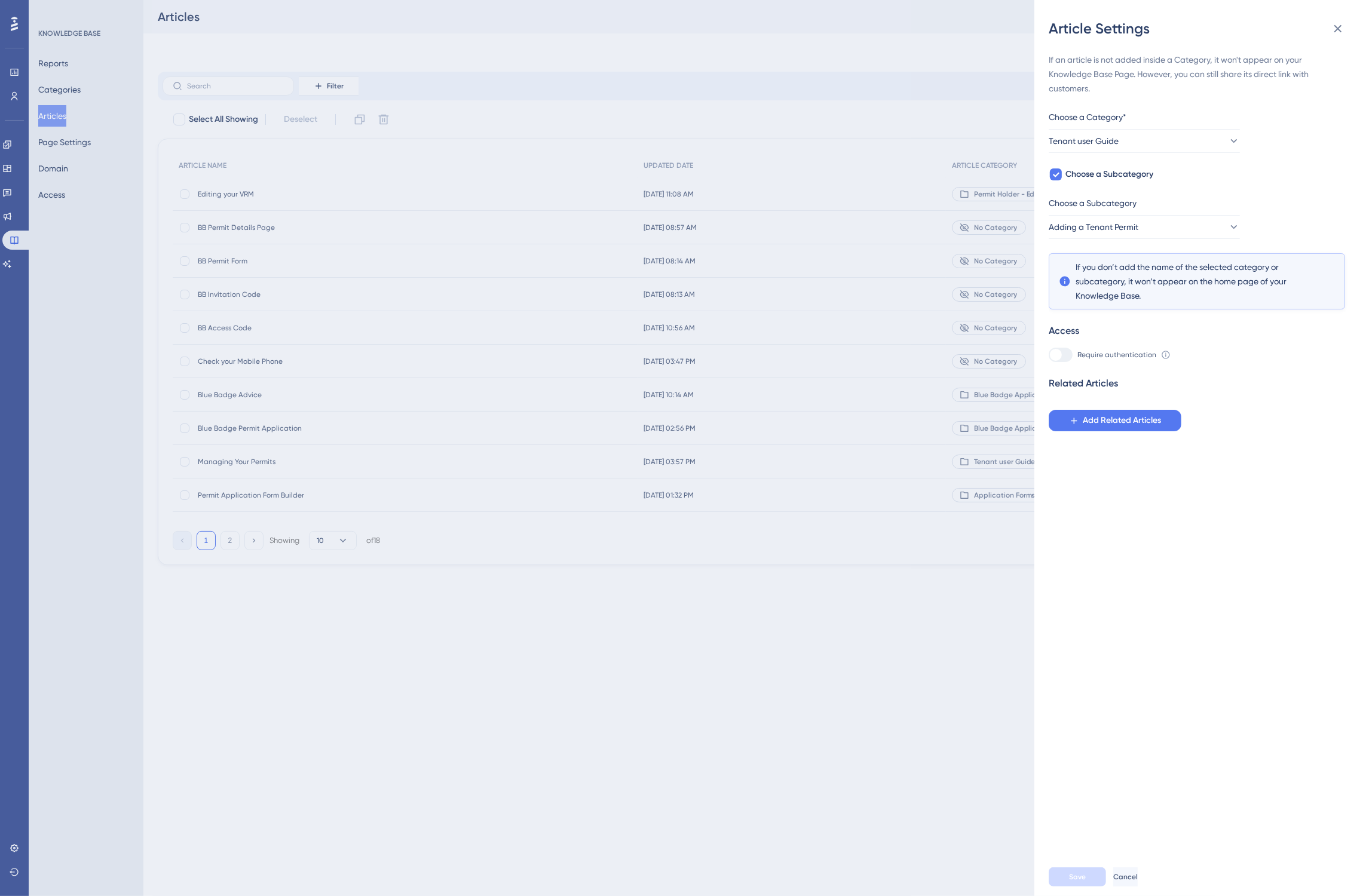
click at [1337, 34] on icon at bounding box center [1338, 28] width 14 height 14
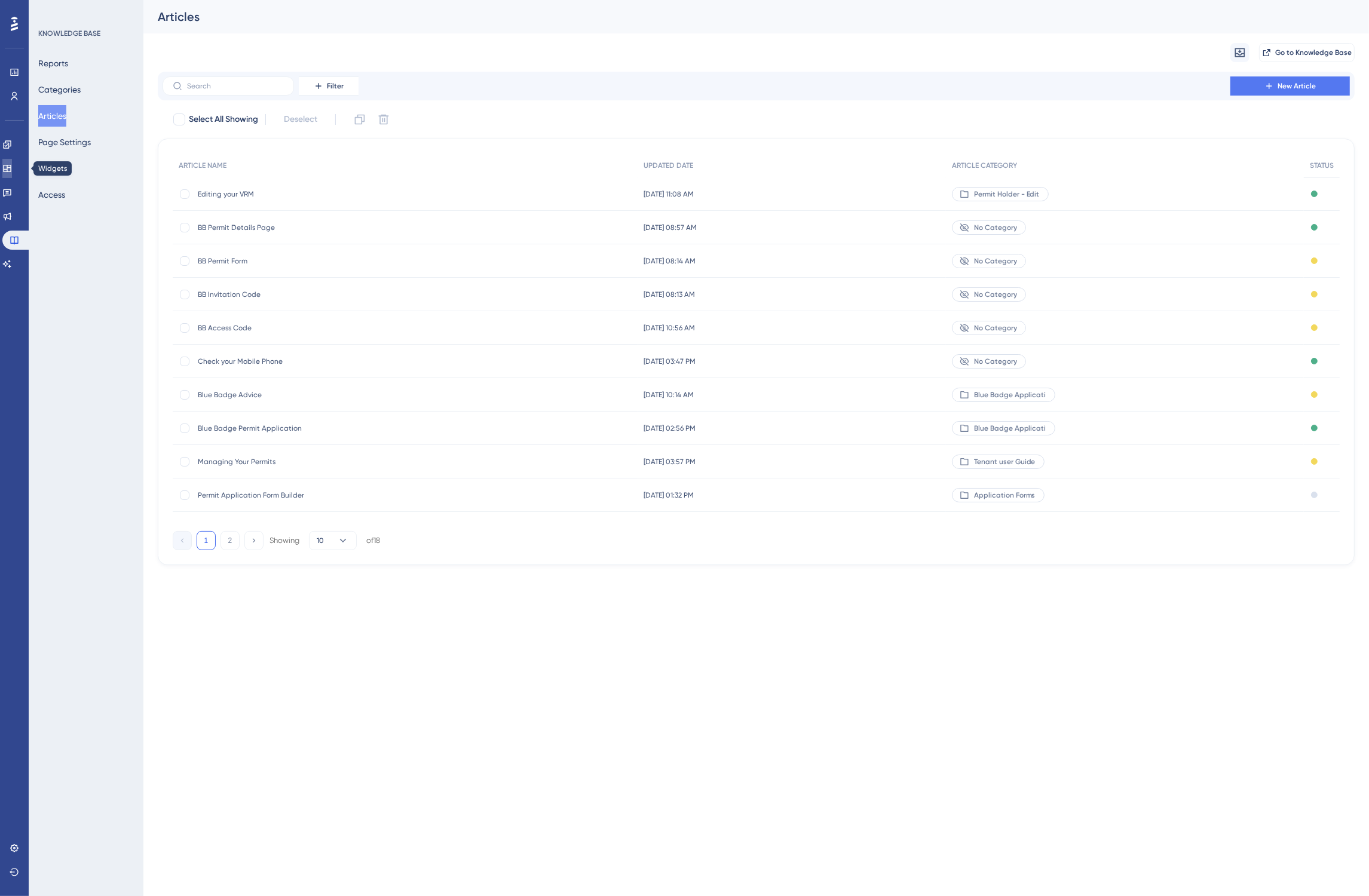
click at [12, 164] on icon at bounding box center [7, 169] width 10 height 10
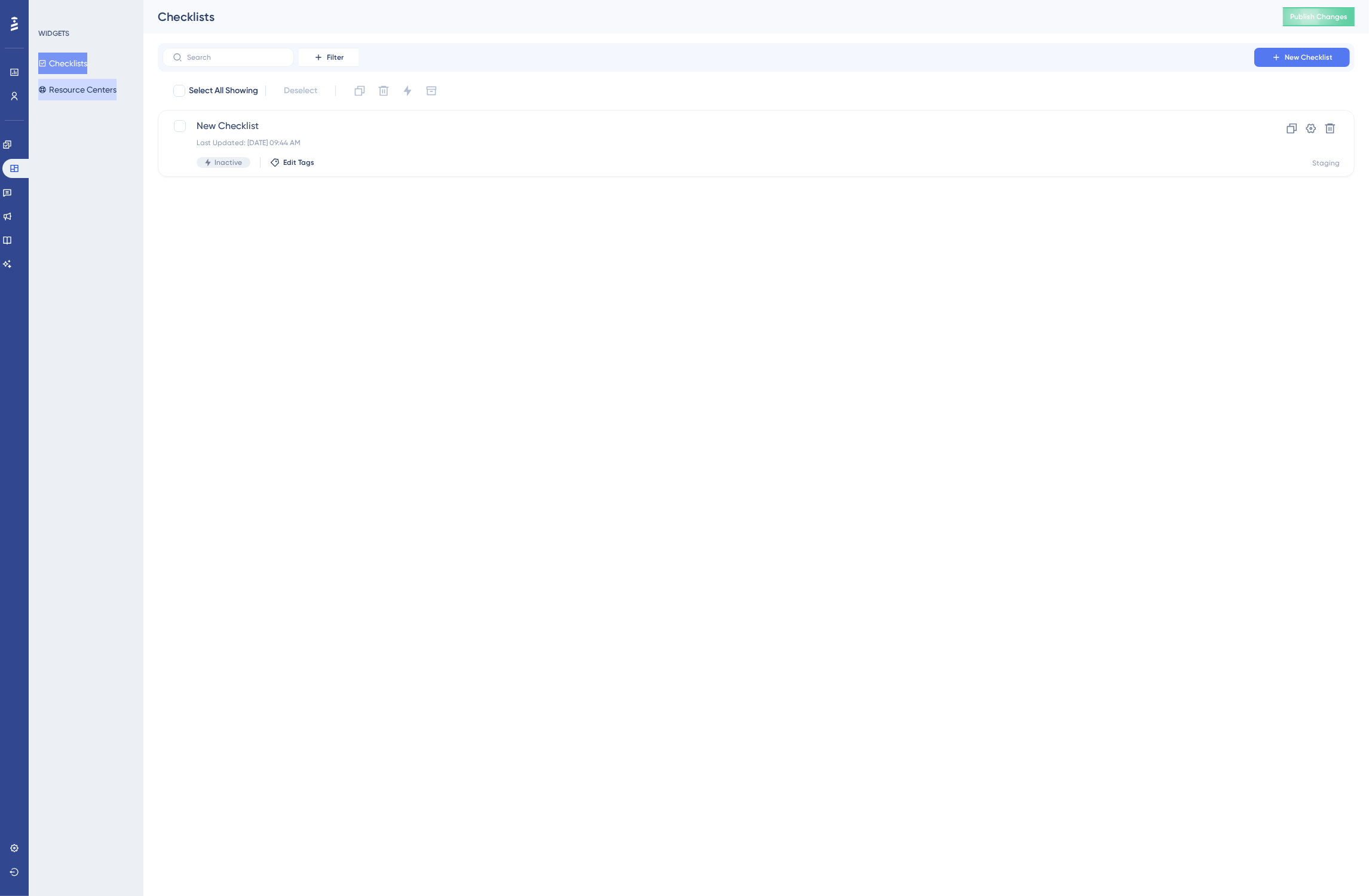
click at [83, 88] on button "Resource Centers" at bounding box center [77, 89] width 78 height 21
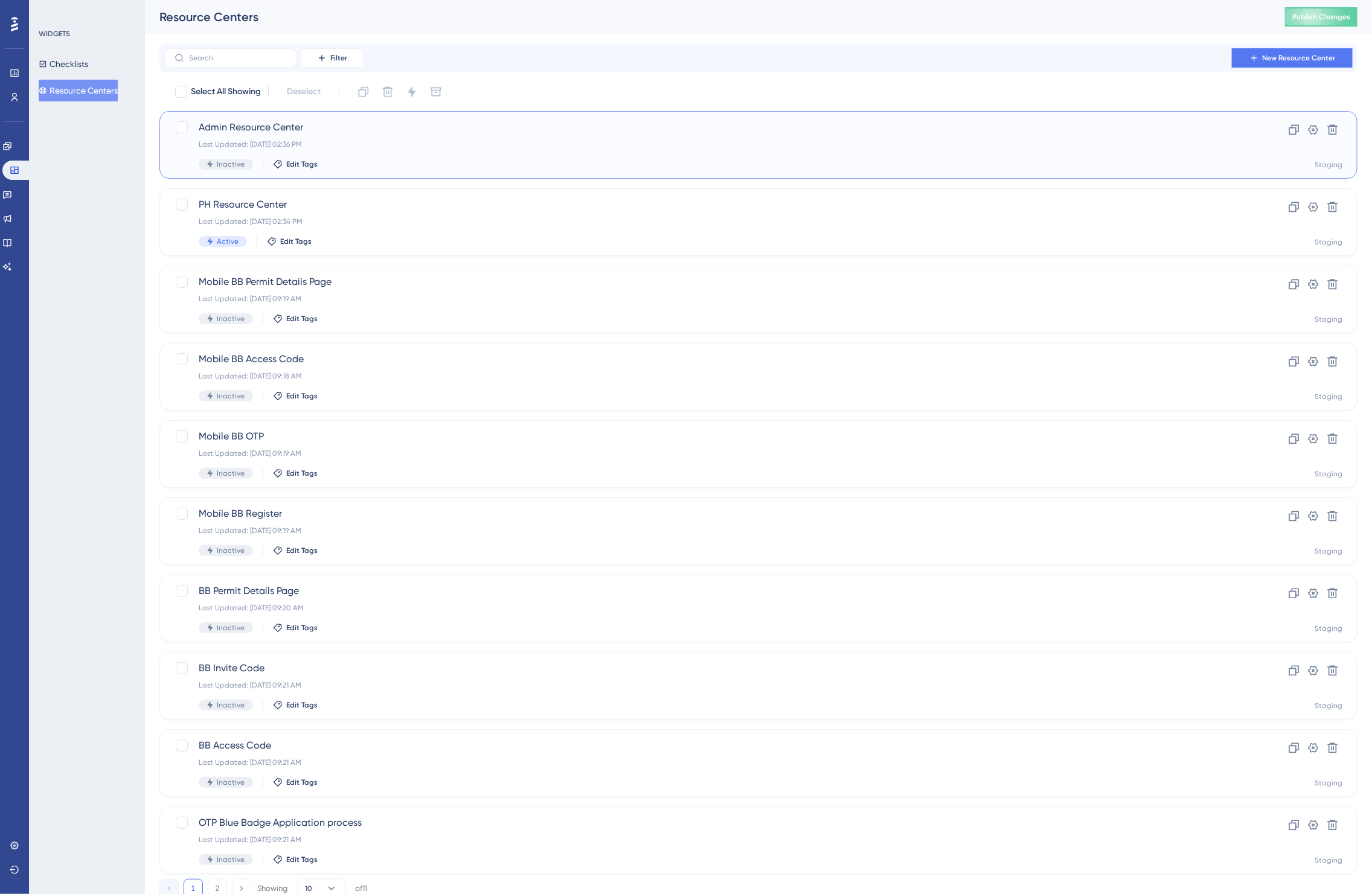
click at [651, 143] on div "Last Updated: [DATE] 02:36 PM" at bounding box center [710, 144] width 1023 height 10
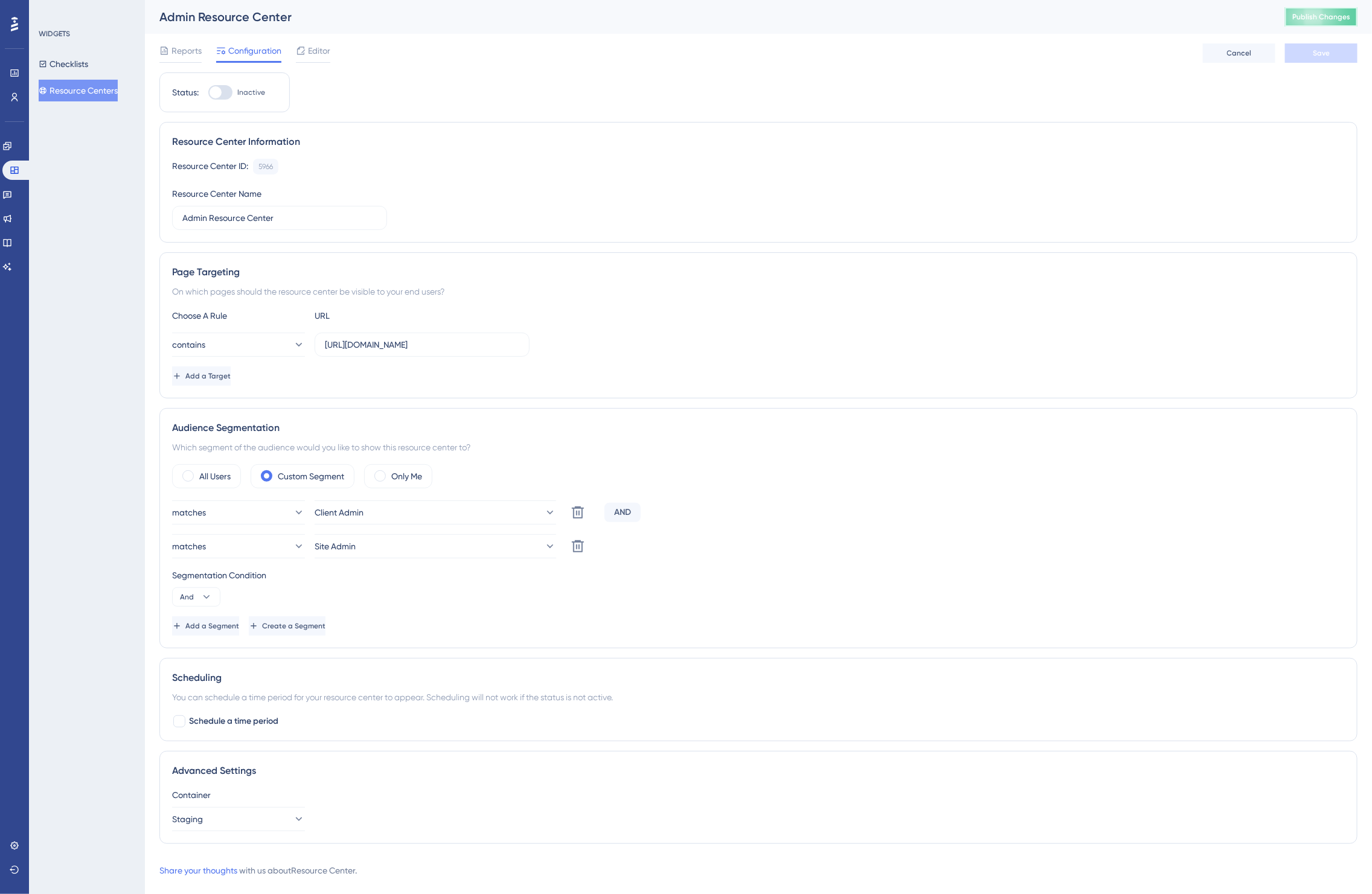
click at [1329, 22] on button "Publish Changes" at bounding box center [1321, 17] width 73 height 19
click at [225, 89] on div at bounding box center [220, 92] width 24 height 14
click at [208, 92] on input "Inactive" at bounding box center [208, 92] width 1 height 1
checkbox input "true"
click at [1309, 56] on button "Save" at bounding box center [1321, 53] width 73 height 19
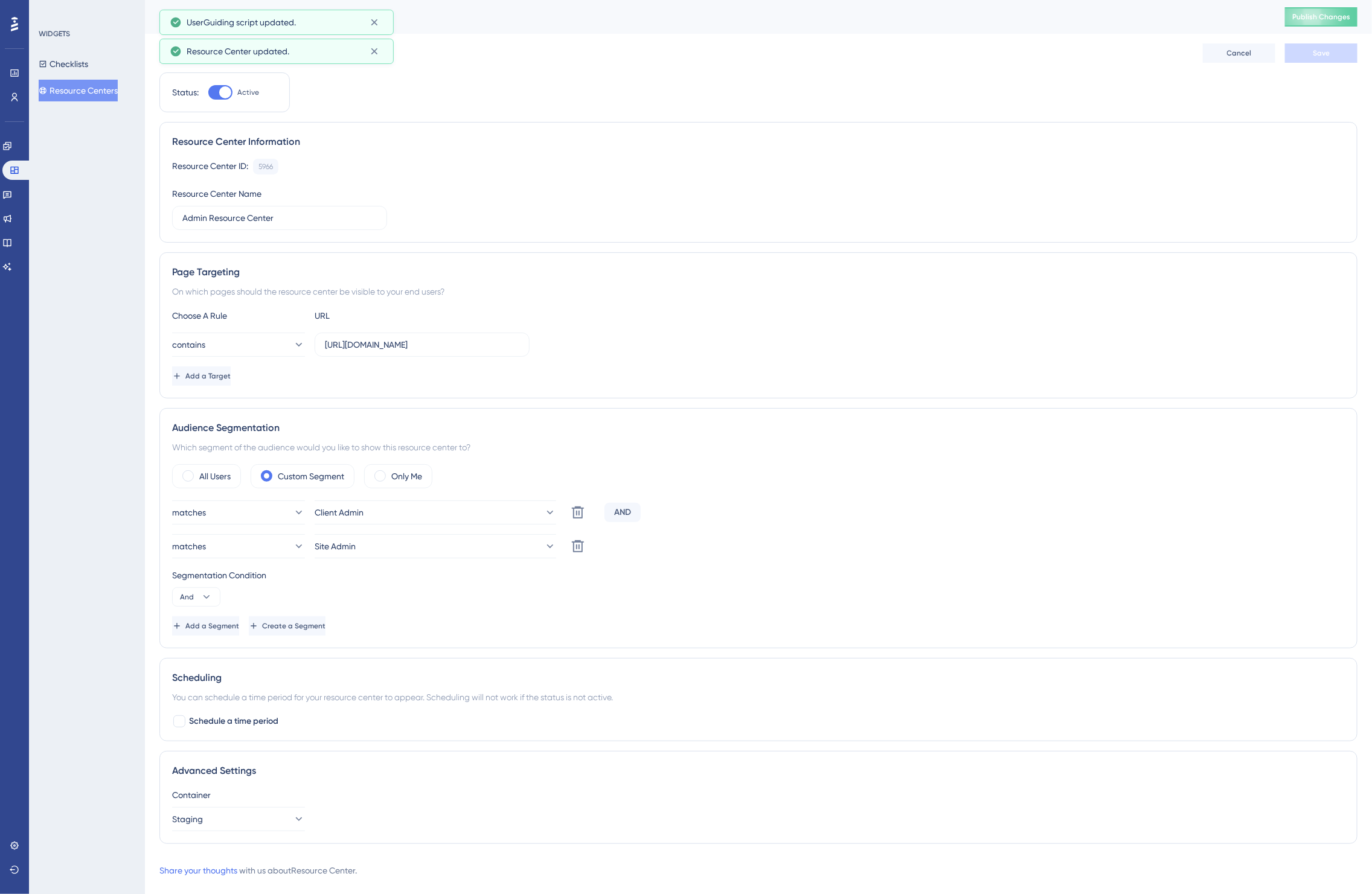
click at [1330, 6] on div "Admin Resource Center Publish Changes" at bounding box center [759, 17] width 1227 height 34
click at [1329, 13] on span "Publish Changes" at bounding box center [1322, 17] width 58 height 10
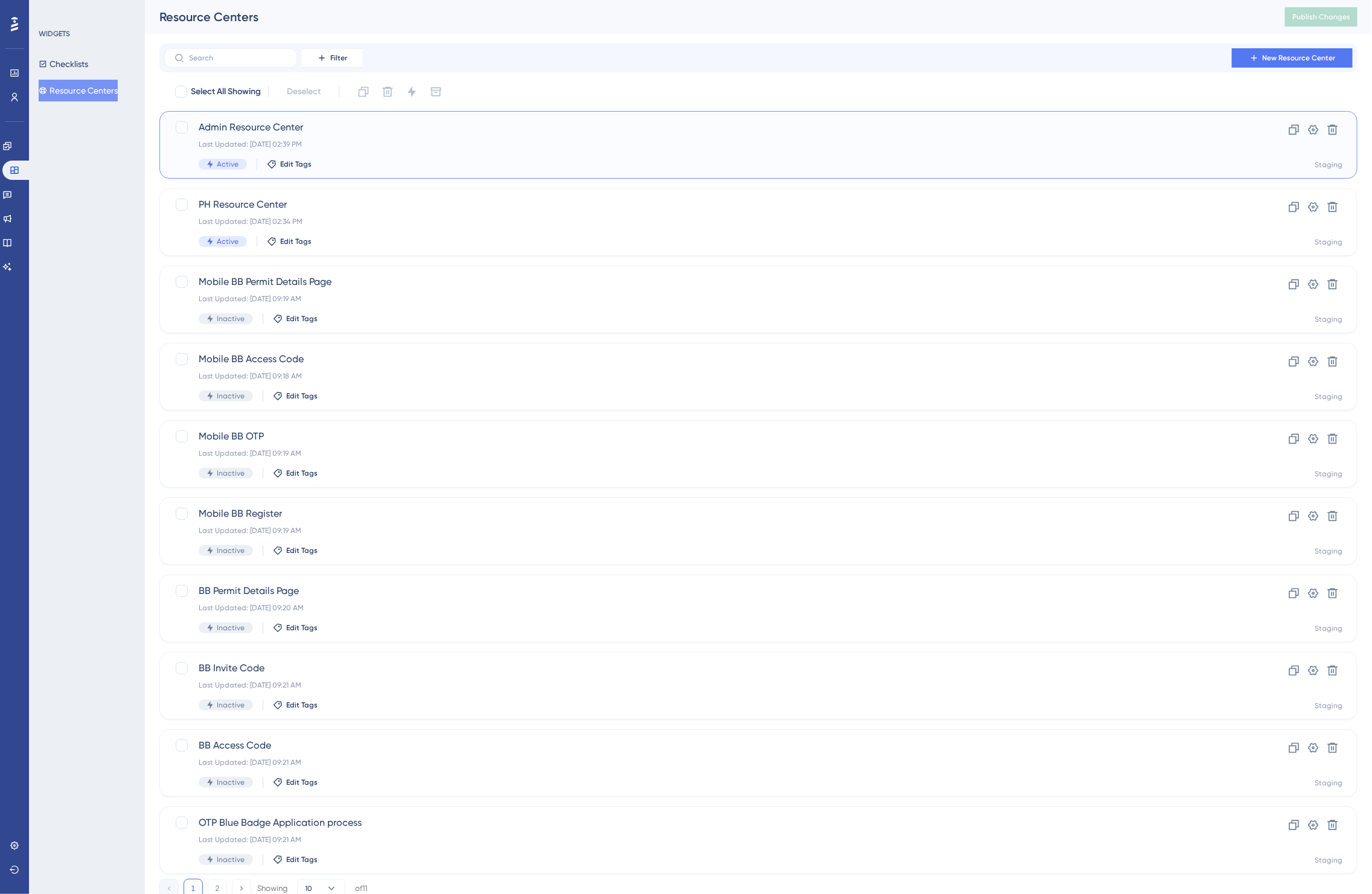
click at [431, 143] on div "Last Updated: Sep 15 2025, 02:39 PM" at bounding box center [710, 144] width 1023 height 10
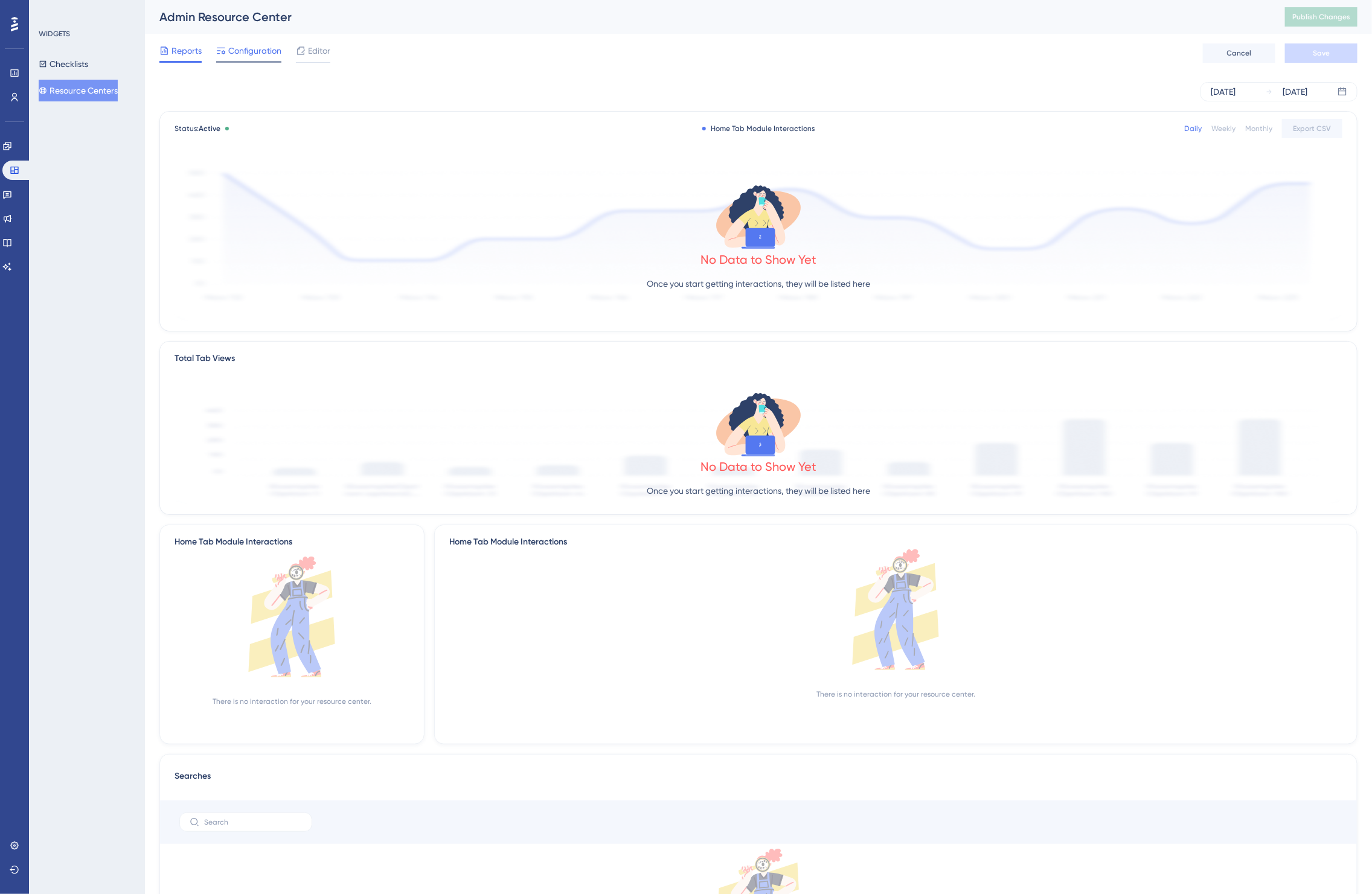
click at [257, 58] on span "Configuration" at bounding box center [255, 50] width 53 height 14
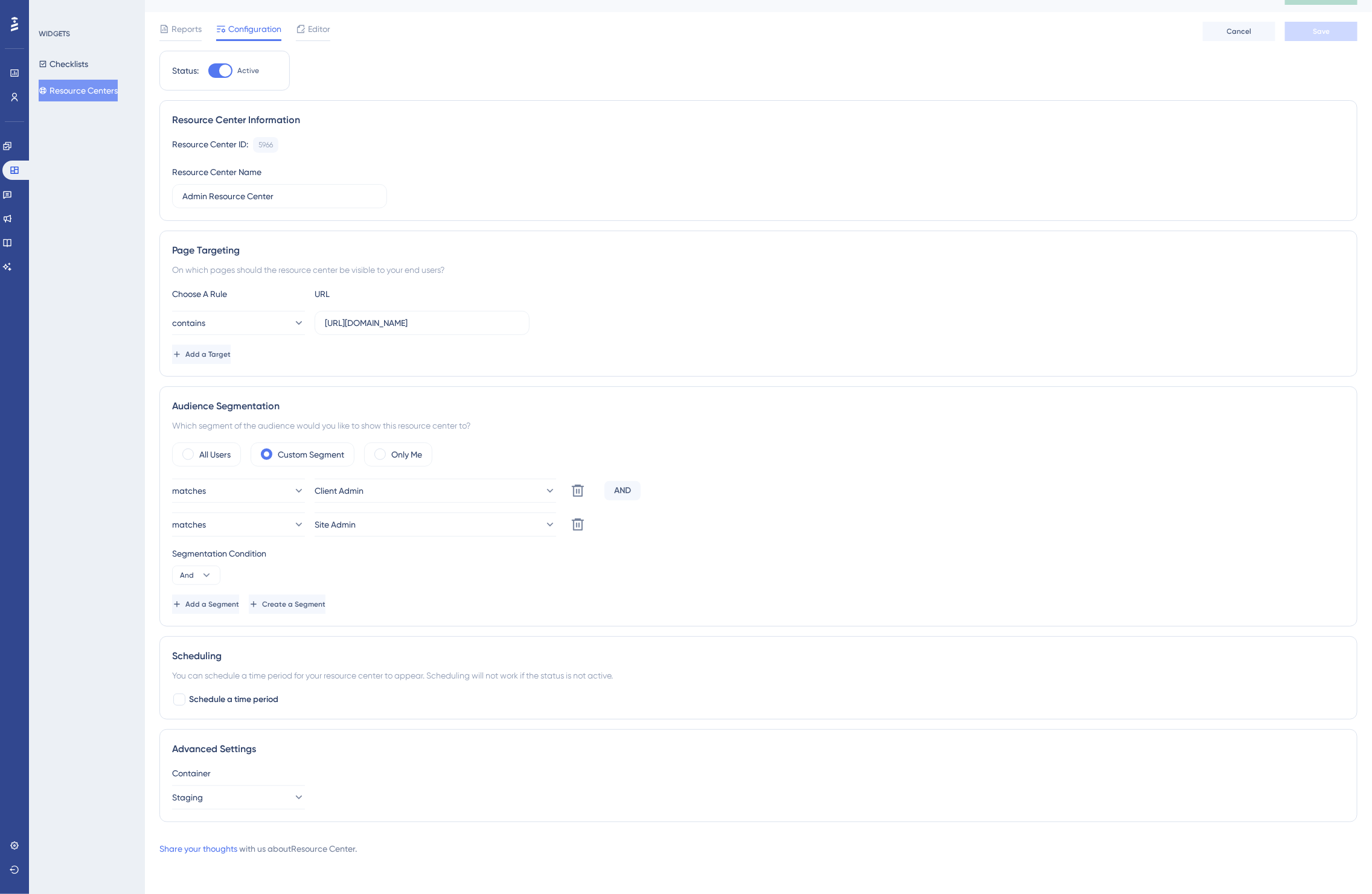
scroll to position [24, 0]
click at [200, 578] on button "And" at bounding box center [196, 574] width 48 height 19
click at [188, 608] on span "And" at bounding box center [192, 609] width 15 height 14
click at [236, 603] on span "Add a Segment" at bounding box center [213, 604] width 54 height 10
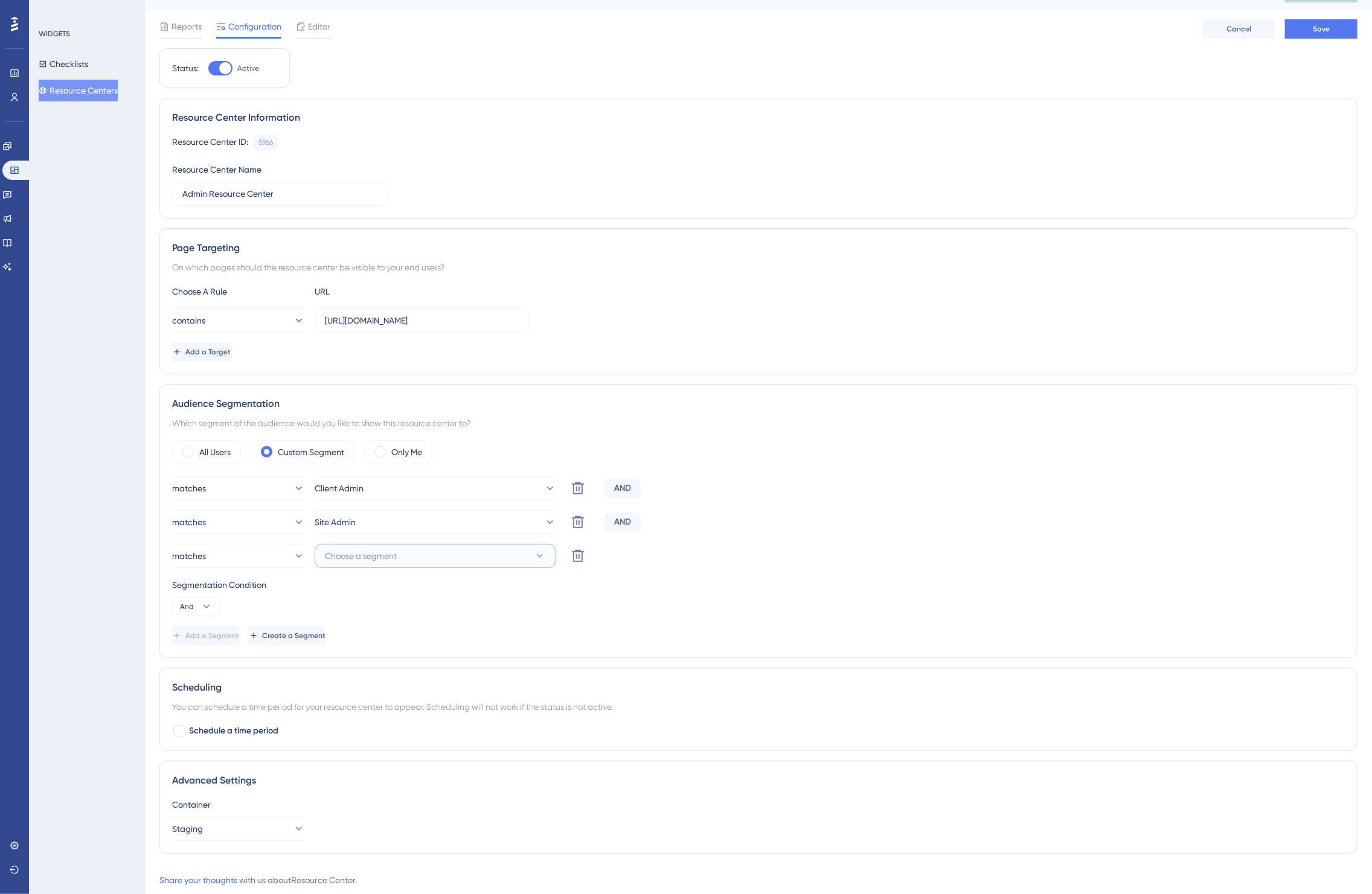
click at [487, 556] on button "Choose a segment" at bounding box center [436, 556] width 242 height 24
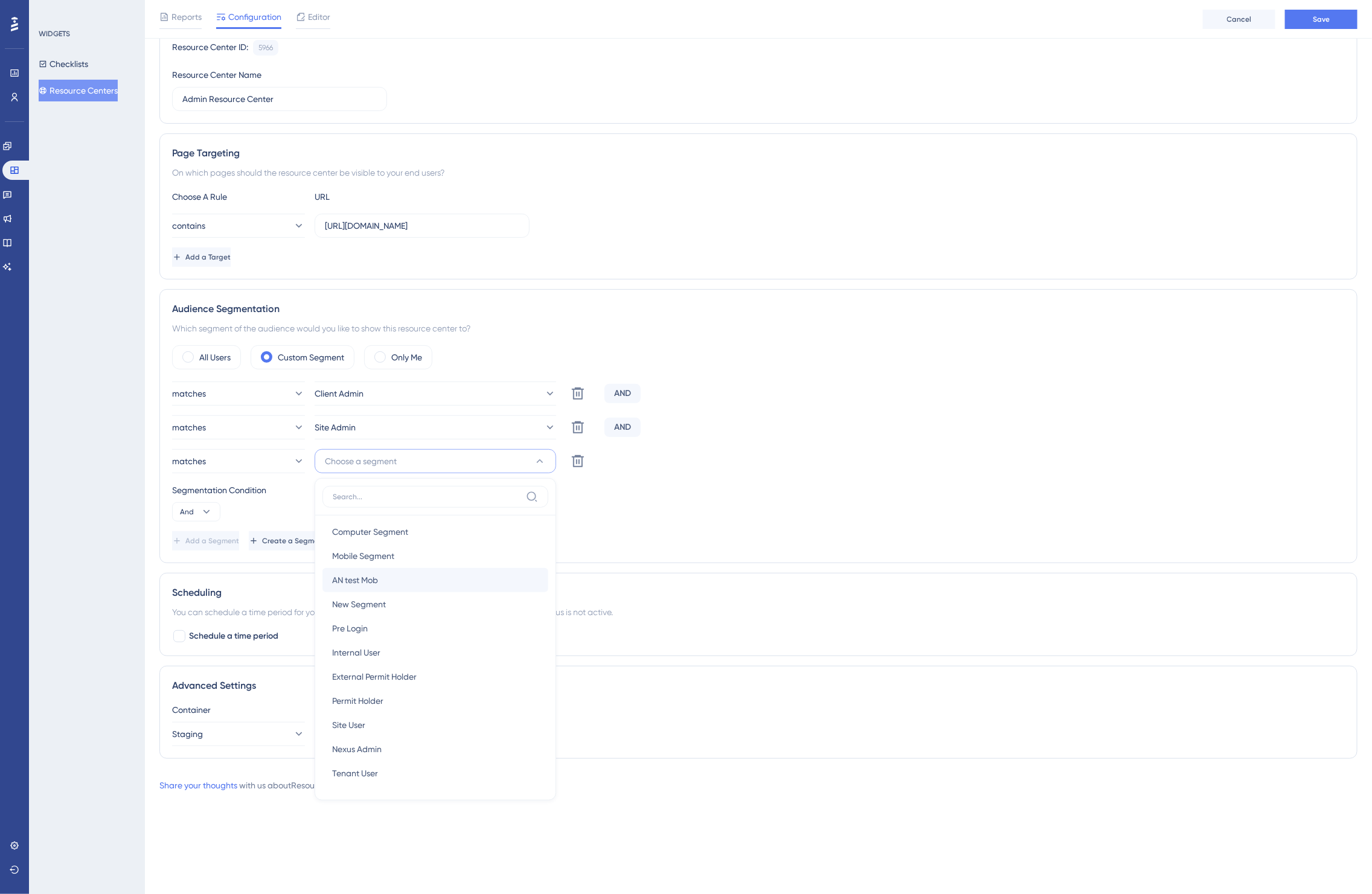
scroll to position [129, 0]
click at [390, 753] on div "Nexus Admin Nexus Admin" at bounding box center [435, 745] width 206 height 24
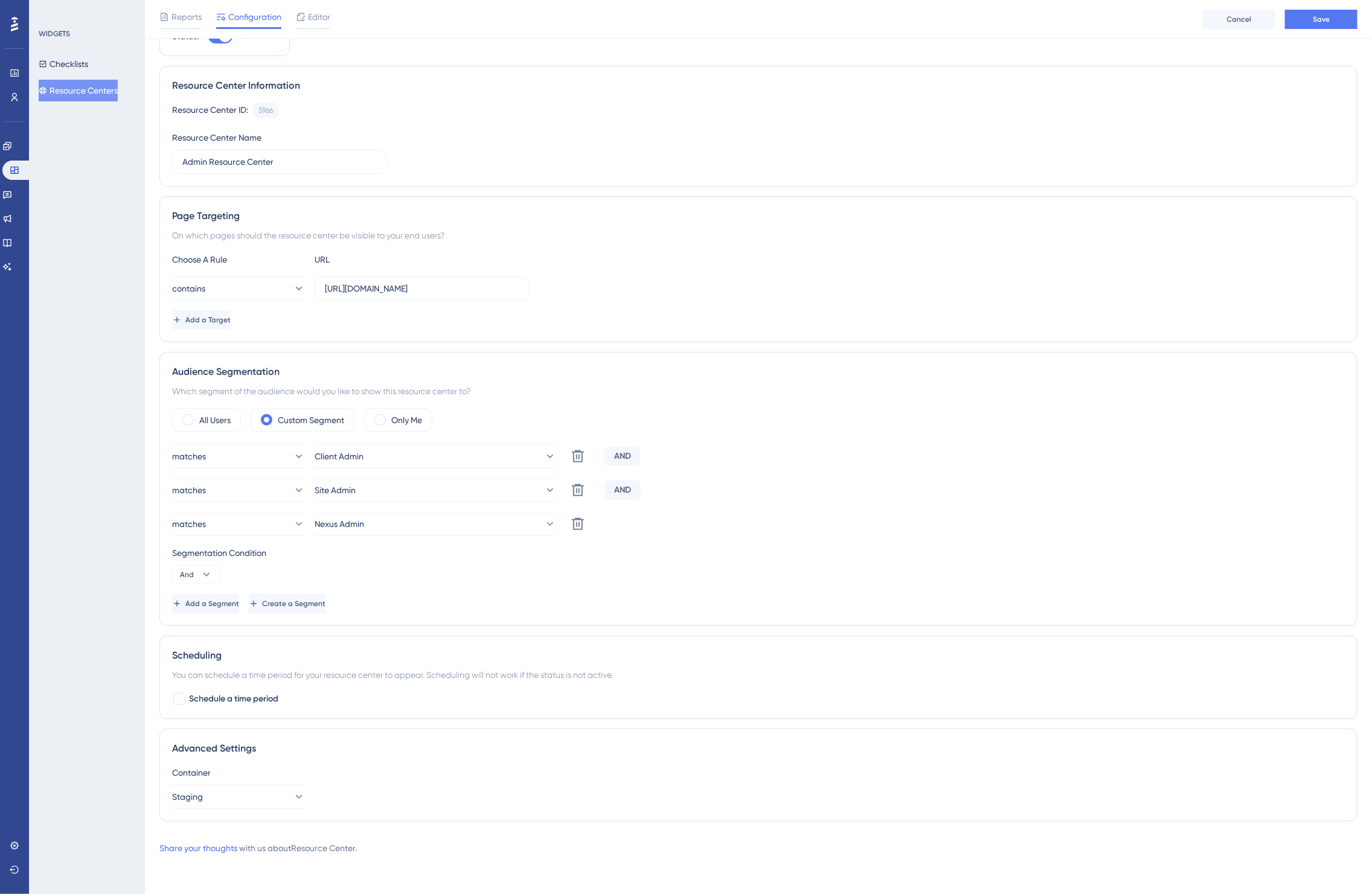
scroll to position [63, 0]
click at [1330, 15] on button "Save" at bounding box center [1321, 19] width 73 height 19
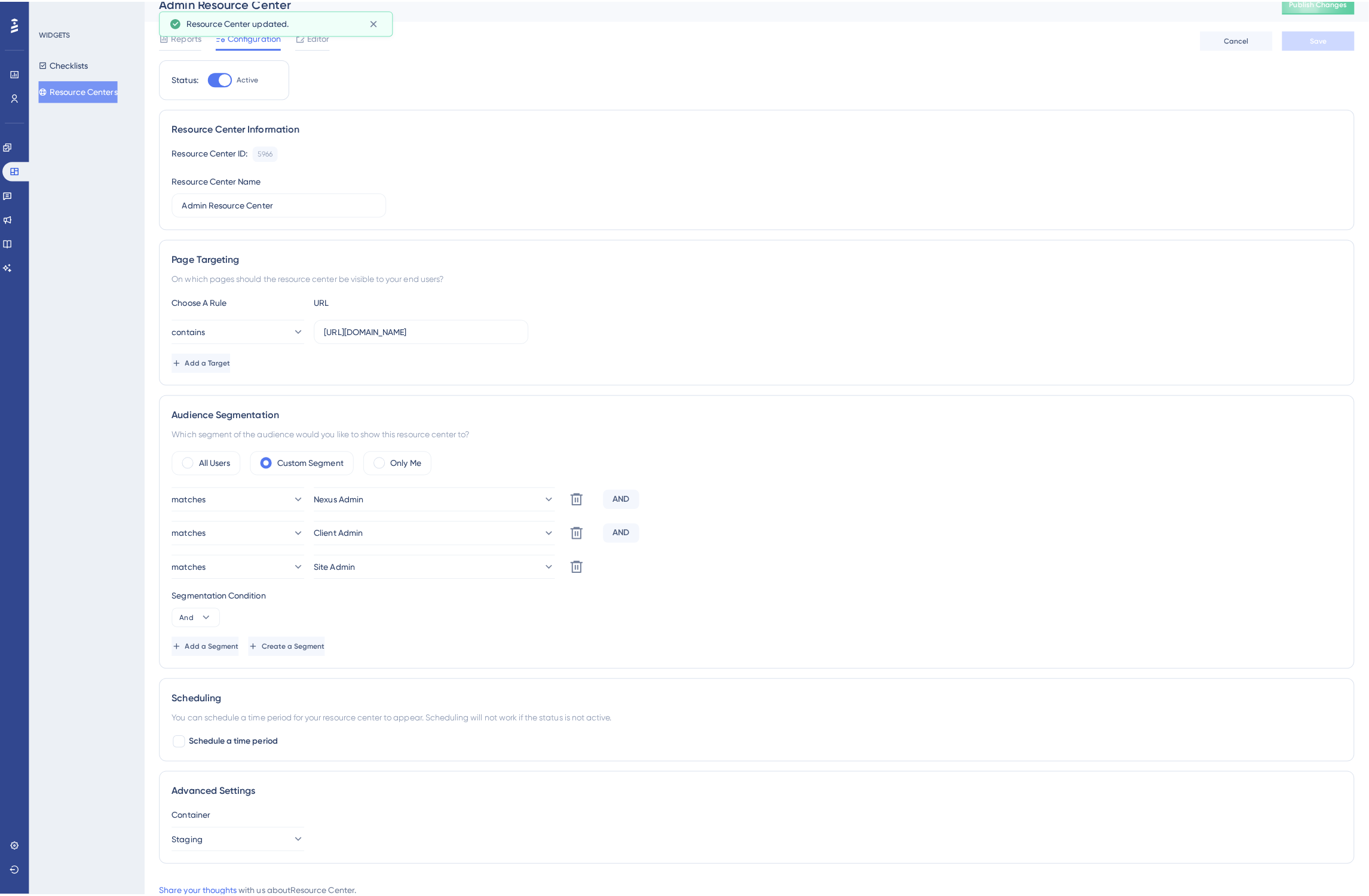
scroll to position [0, 0]
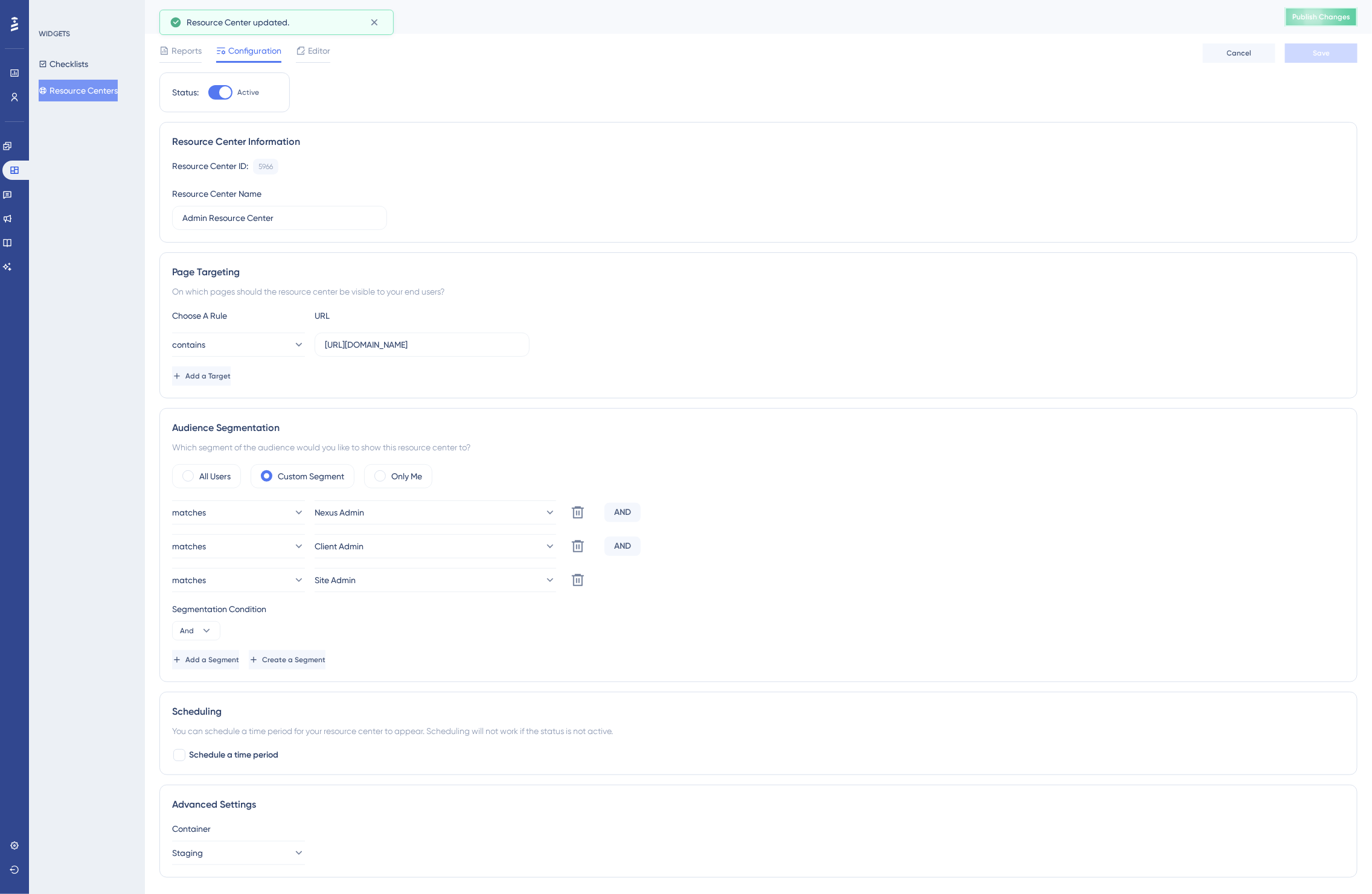
click at [1314, 24] on button "Publish Changes" at bounding box center [1321, 17] width 73 height 19
drag, startPoint x: 941, startPoint y: 222, endPoint x: 796, endPoint y: 702, distance: 501.4
click at [796, 702] on div "Scheduling You can schedule a time period for your resource center to appear. S…" at bounding box center [759, 734] width 1198 height 84
click at [83, 94] on button "Resource Centers" at bounding box center [78, 90] width 79 height 22
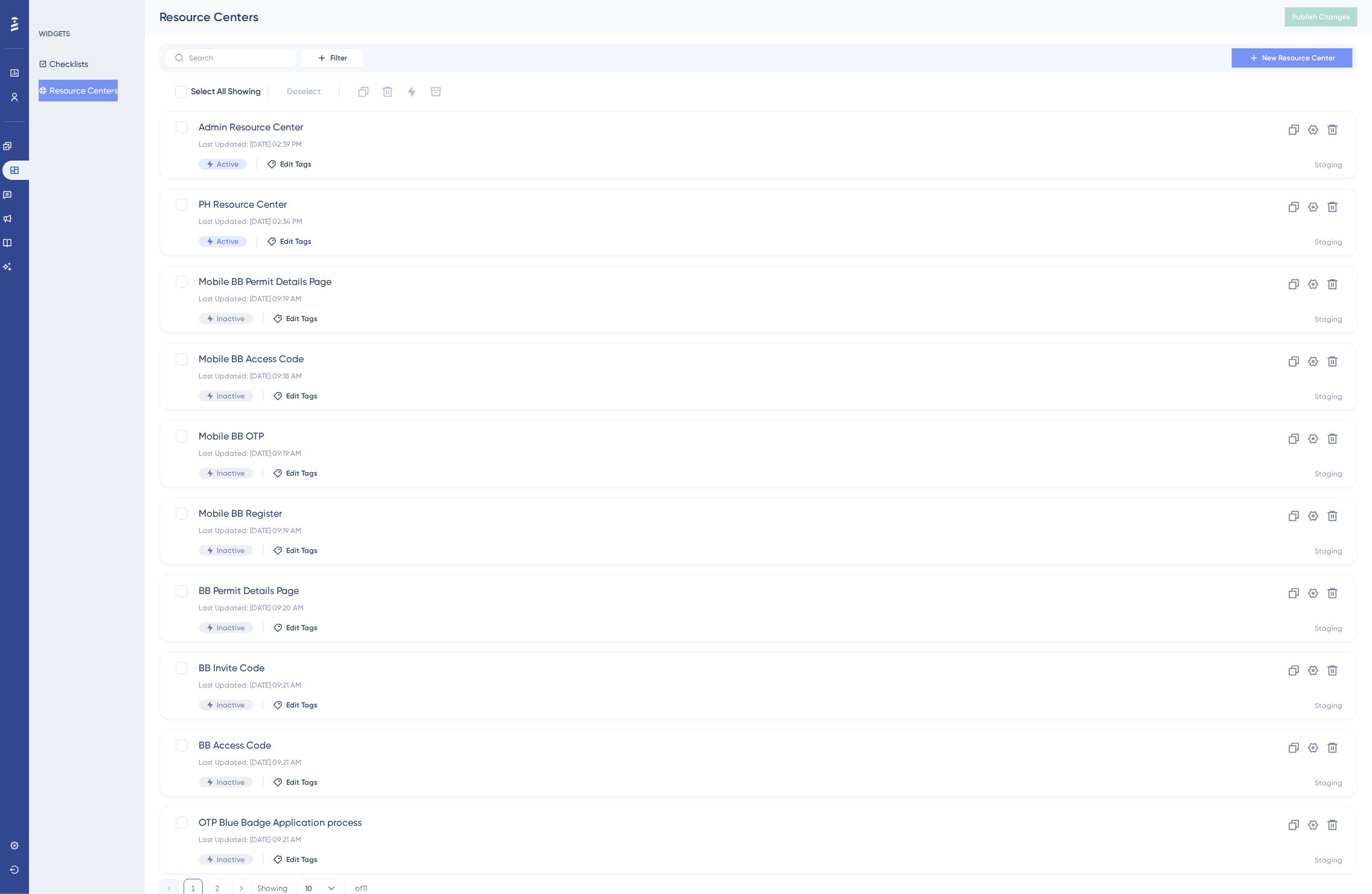
click at [1239, 56] on button "New Resource Center" at bounding box center [1292, 58] width 121 height 19
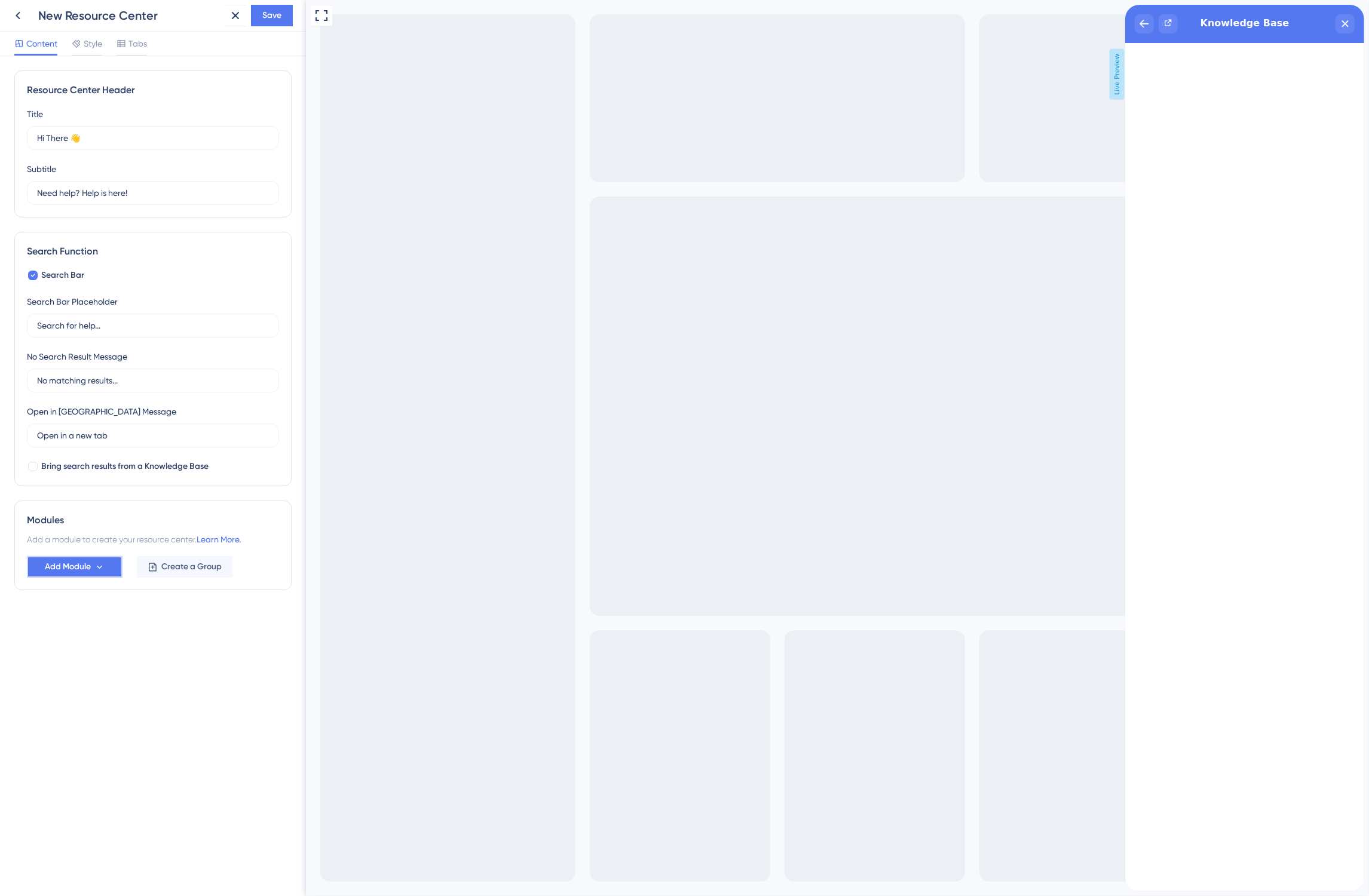
click at [55, 569] on span "Add Module" at bounding box center [67, 566] width 46 height 14
click at [63, 606] on span "External URL" at bounding box center [68, 602] width 48 height 14
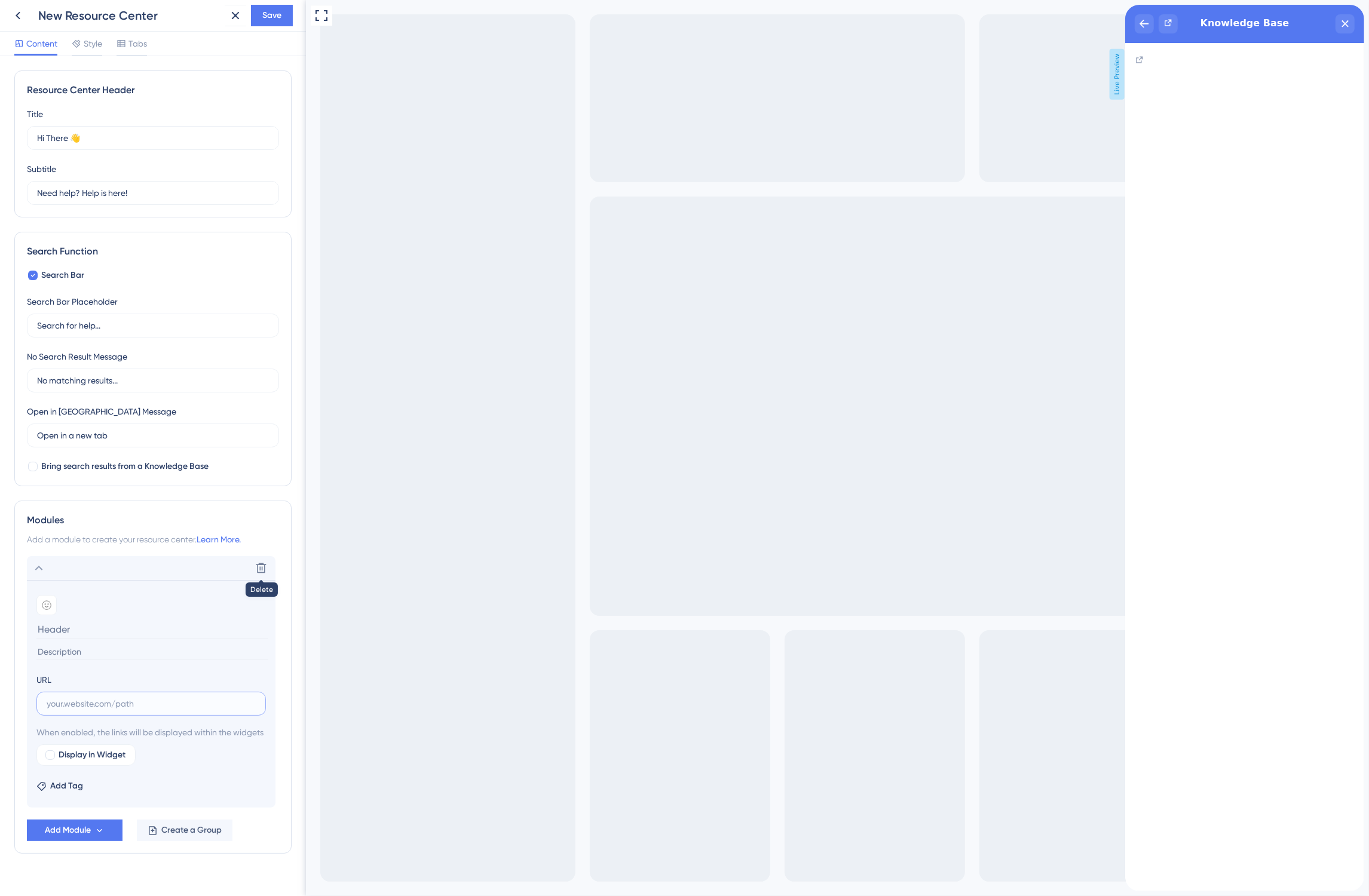
click at [82, 712] on label at bounding box center [151, 704] width 229 height 24
click at [82, 710] on input "text" at bounding box center [151, 703] width 209 height 13
paste input "[URL][DOMAIN_NAME]"
type input "[URL][DOMAIN_NAME]"
click at [55, 760] on div at bounding box center [50, 755] width 10 height 10
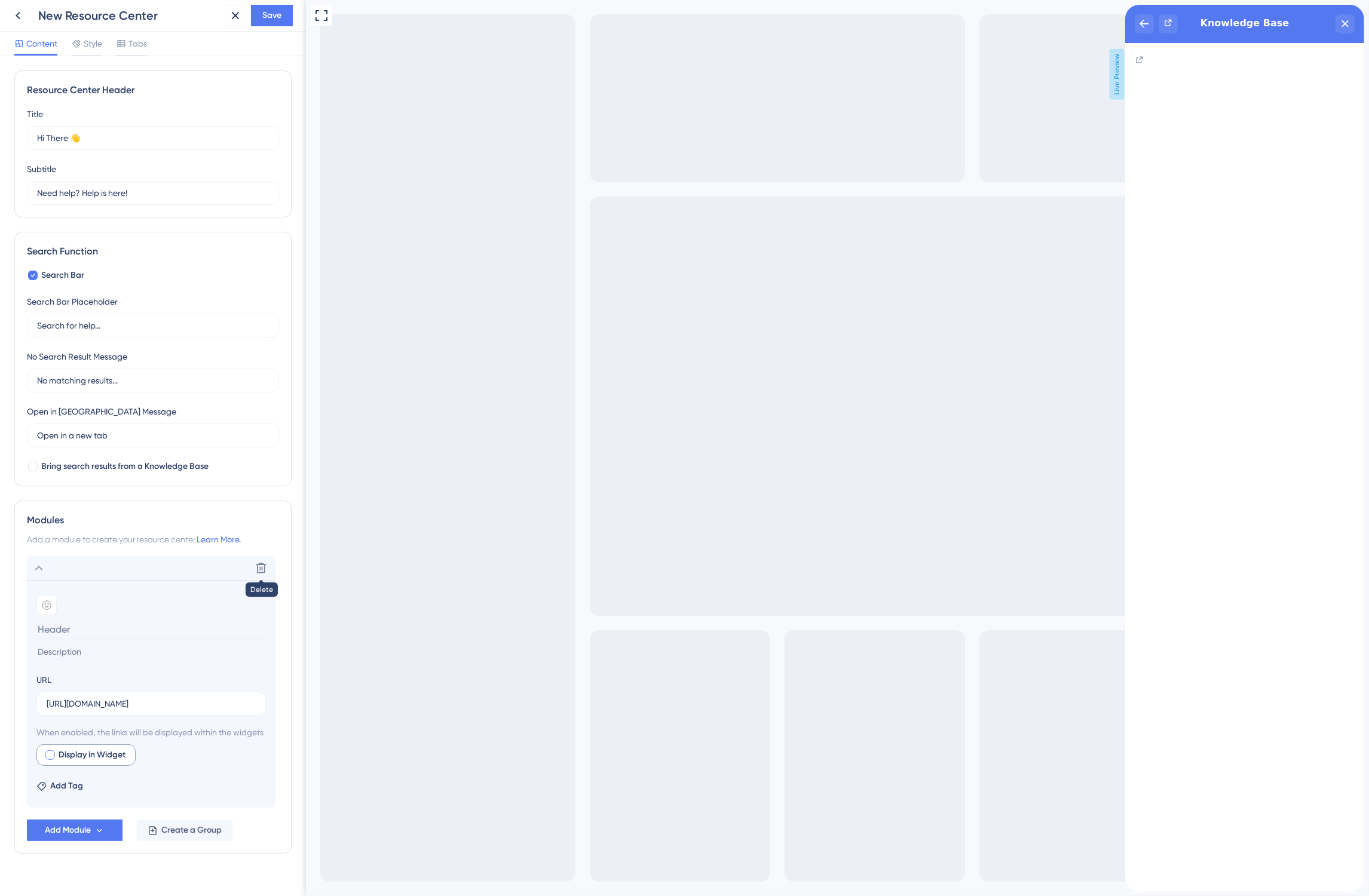
checkbox input "true"
click at [188, 762] on span "Preview" at bounding box center [182, 754] width 30 height 14
click at [232, 17] on icon at bounding box center [235, 15] width 14 height 14
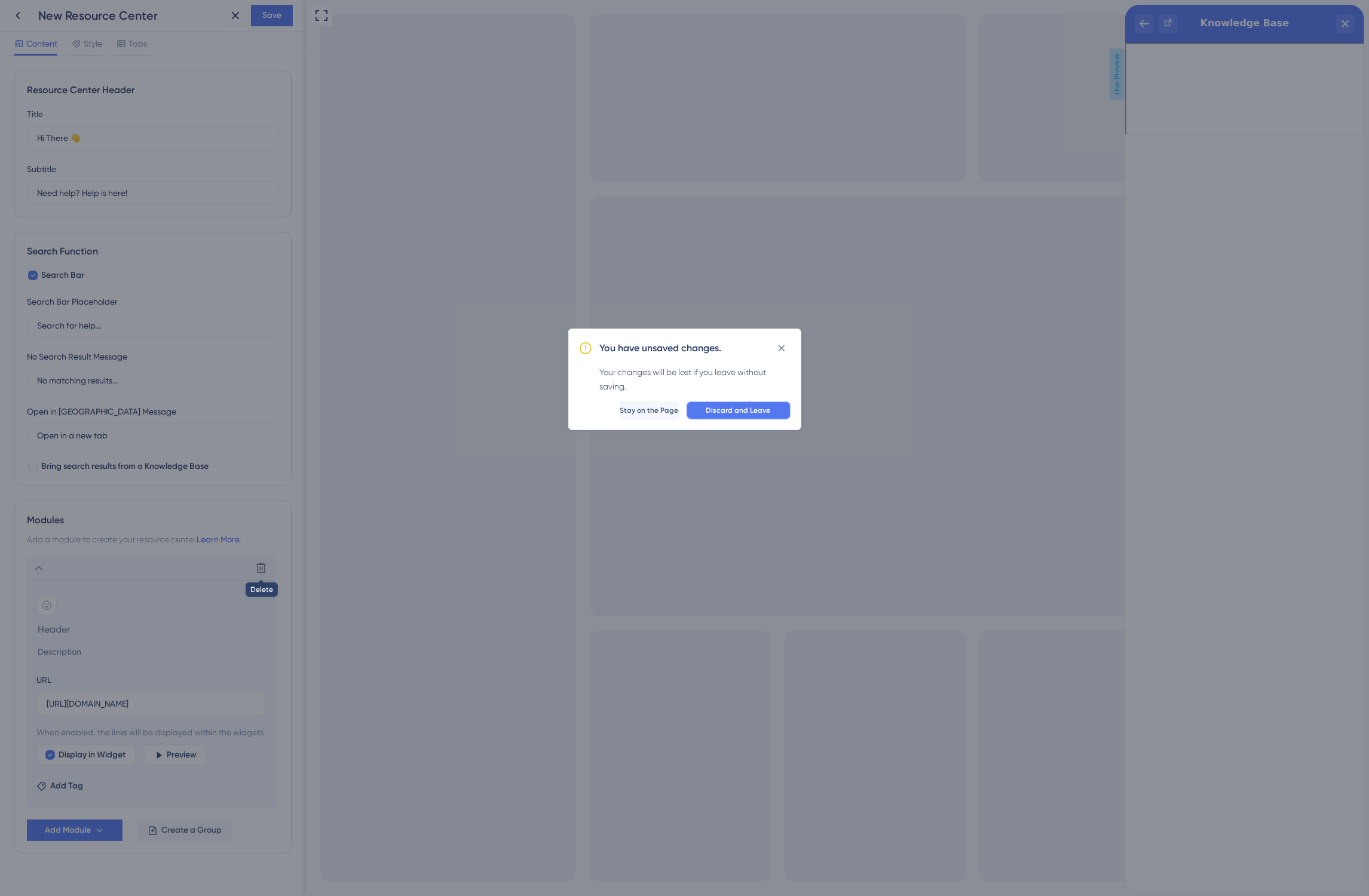
click at [741, 406] on span "Discard and Leave" at bounding box center [738, 411] width 64 height 10
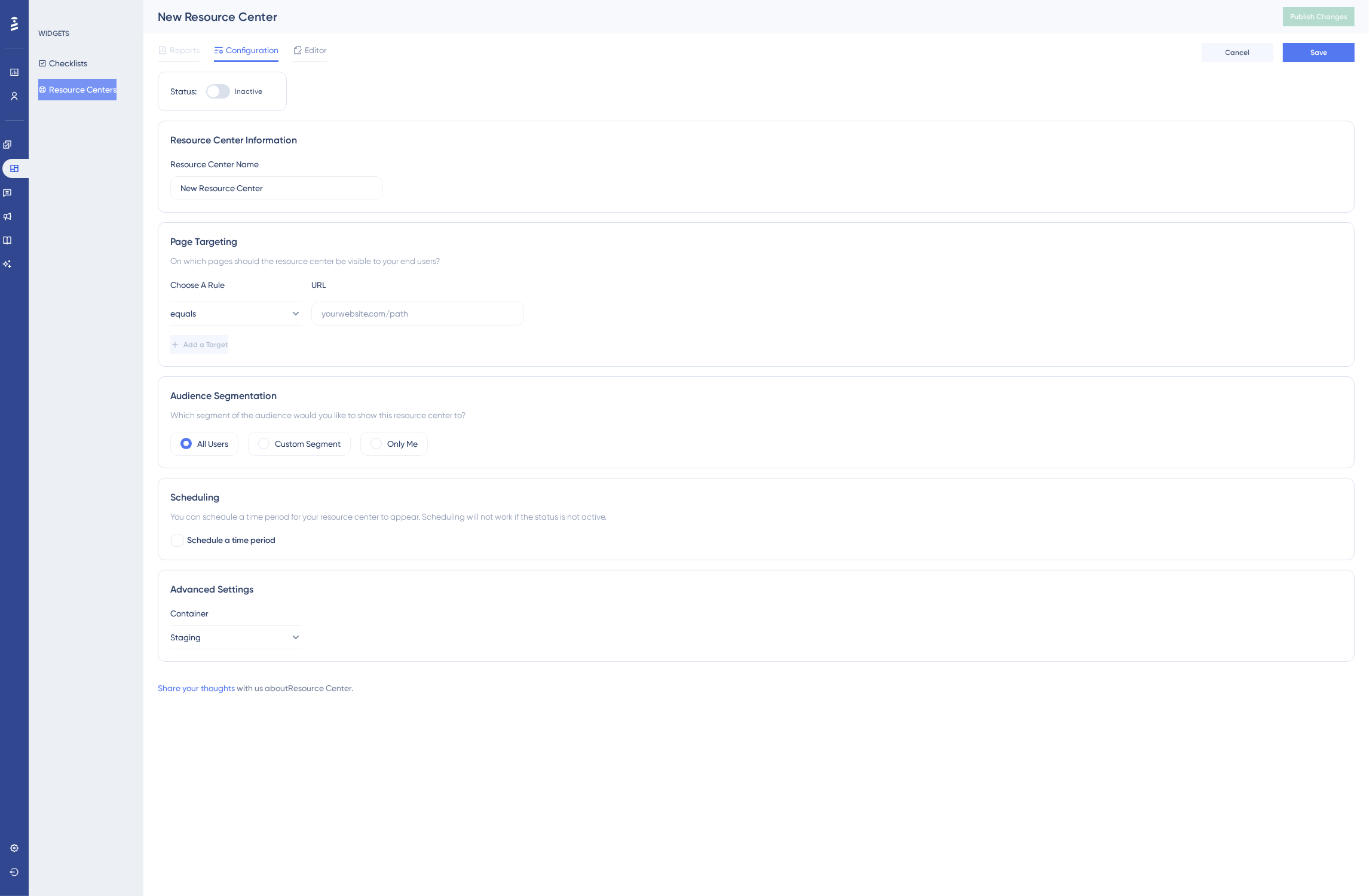
click at [96, 96] on button "Resource Centers" at bounding box center [77, 89] width 78 height 21
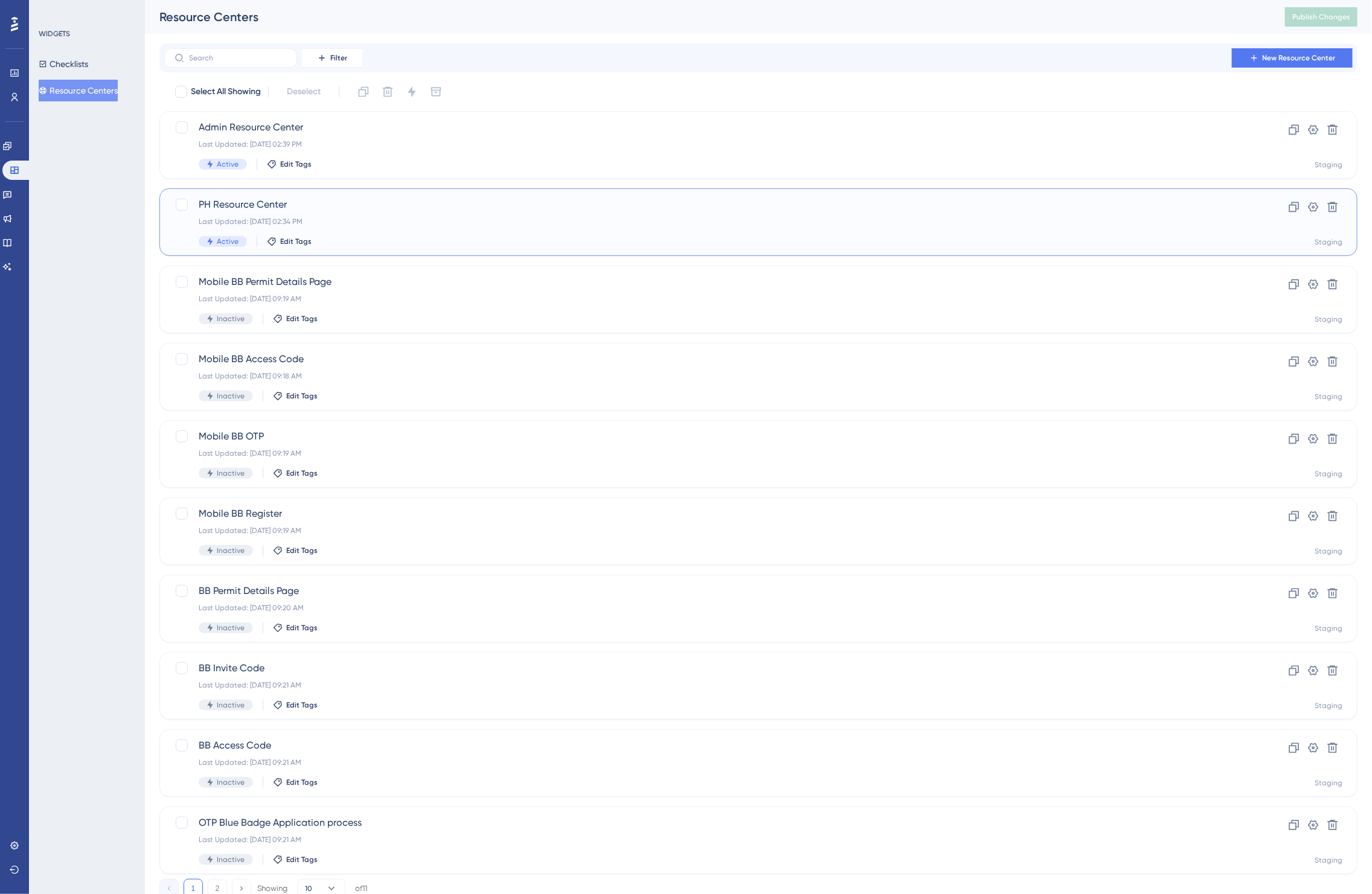
click at [665, 222] on div "Last Updated: [DATE] 02:34 PM" at bounding box center [710, 222] width 1023 height 10
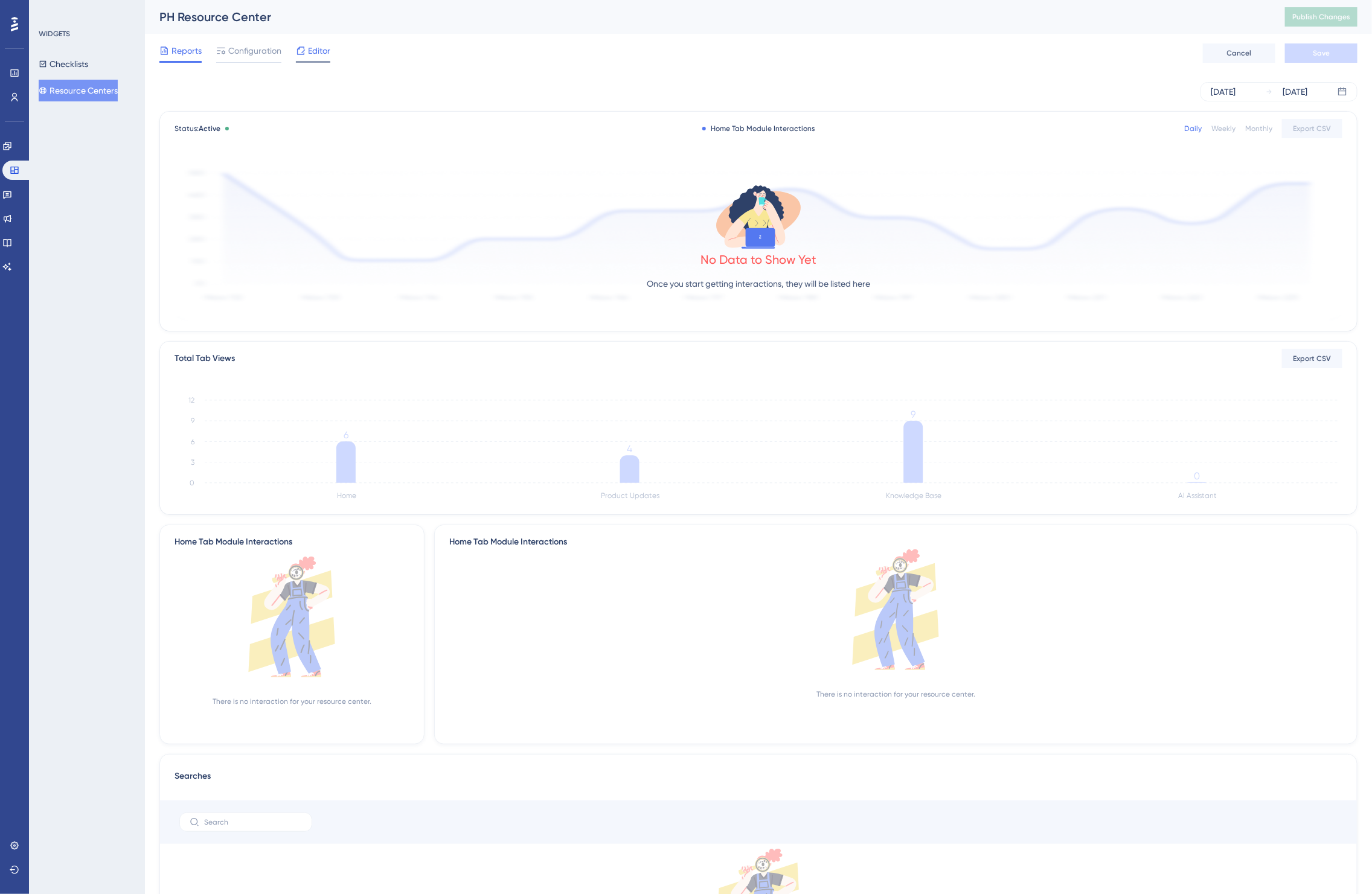
click at [329, 47] on span "Editor" at bounding box center [319, 50] width 22 height 14
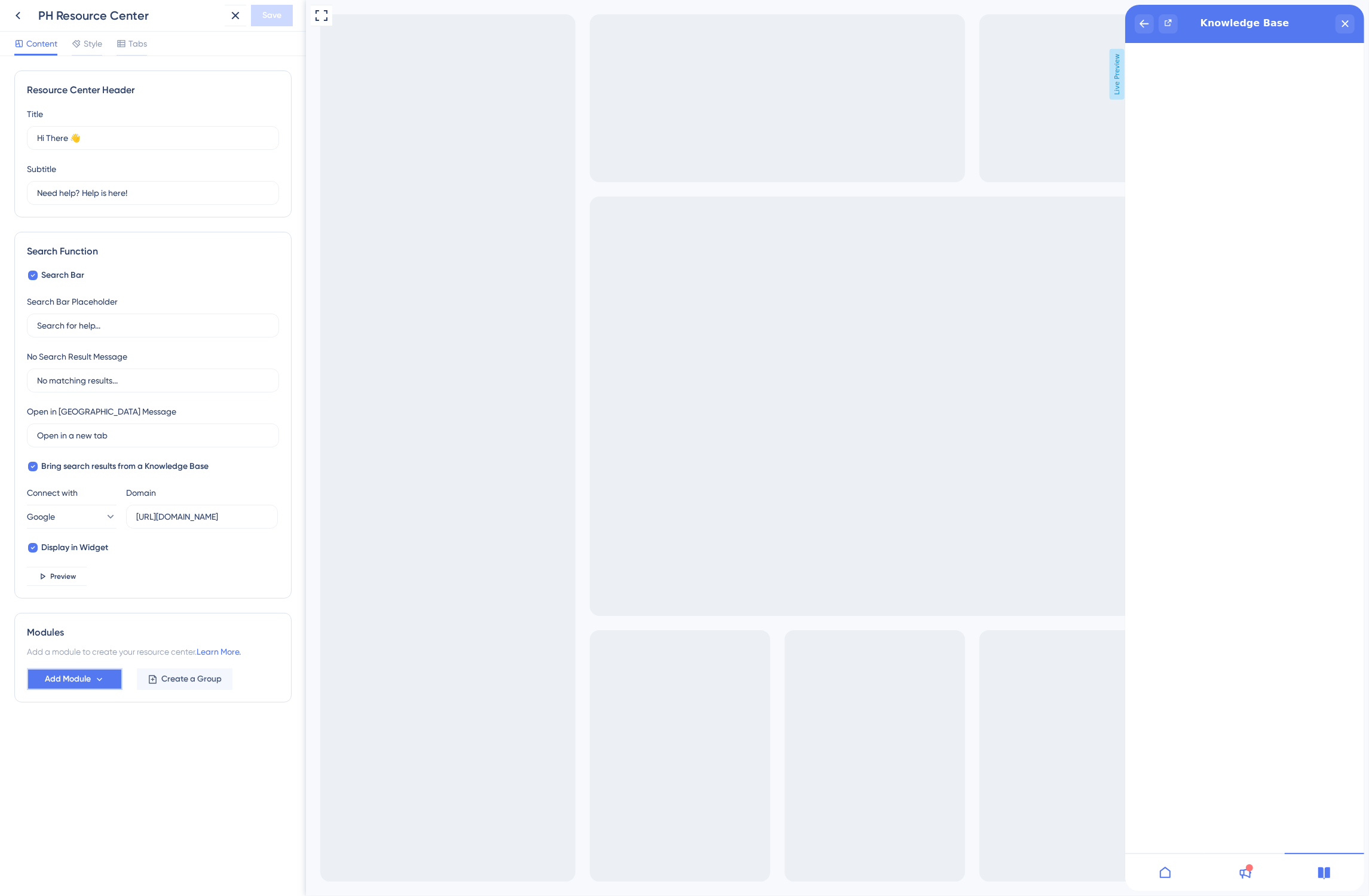
click at [80, 679] on span "Add Module" at bounding box center [67, 678] width 46 height 14
click at [78, 682] on span "Add Module" at bounding box center [67, 678] width 46 height 14
click at [130, 634] on div "Modules" at bounding box center [153, 632] width 252 height 14
click at [111, 45] on div "Content Style Tabs" at bounding box center [80, 45] width 132 height 19
click at [120, 45] on icon at bounding box center [121, 44] width 8 height 7
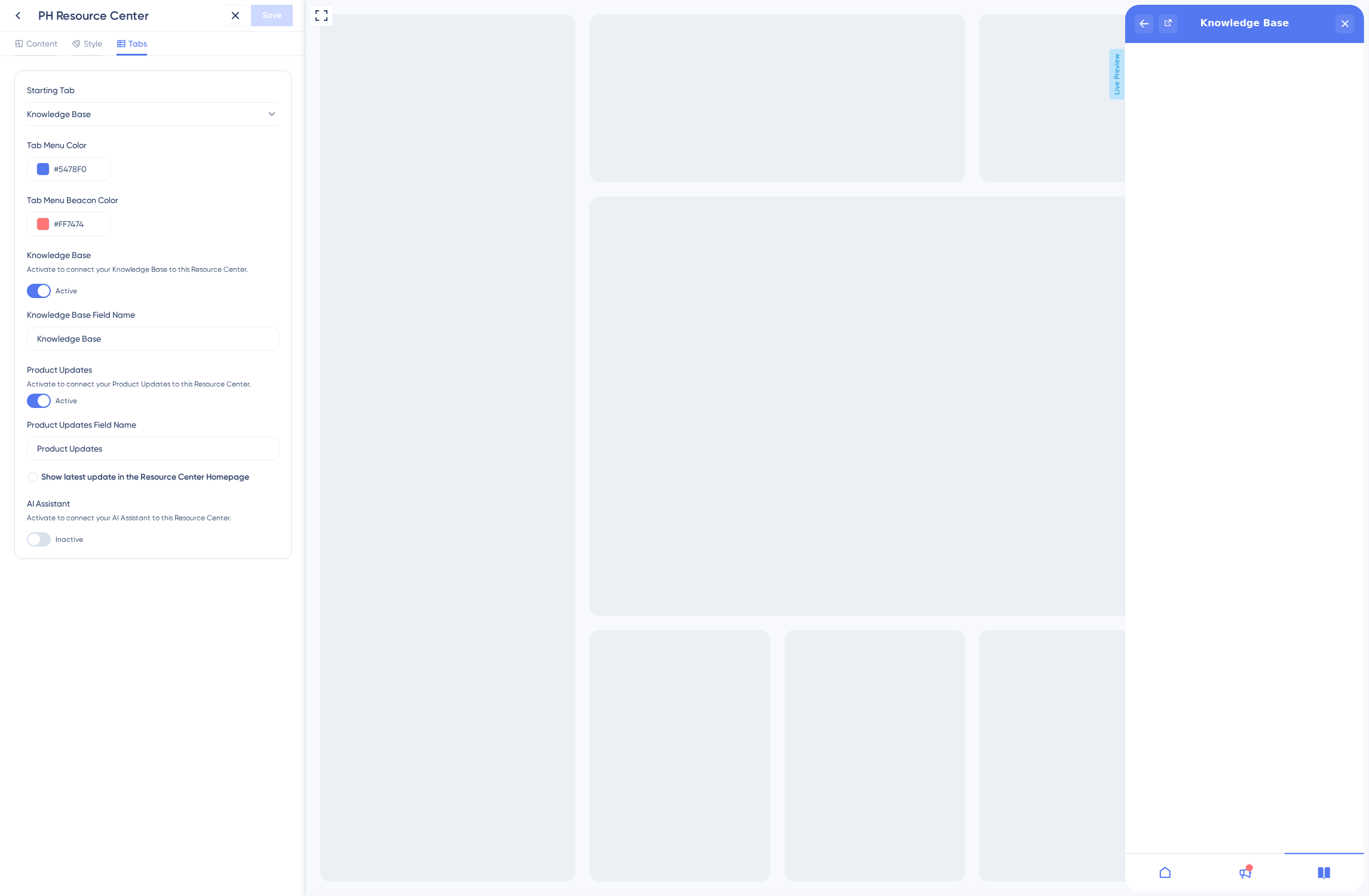
click at [39, 395] on div at bounding box center [39, 400] width 24 height 14
click at [27, 401] on input "Active" at bounding box center [26, 401] width 1 height 1
checkbox input "false"
click at [40, 295] on div at bounding box center [43, 290] width 12 height 12
click at [27, 292] on input "Active" at bounding box center [26, 291] width 1 height 1
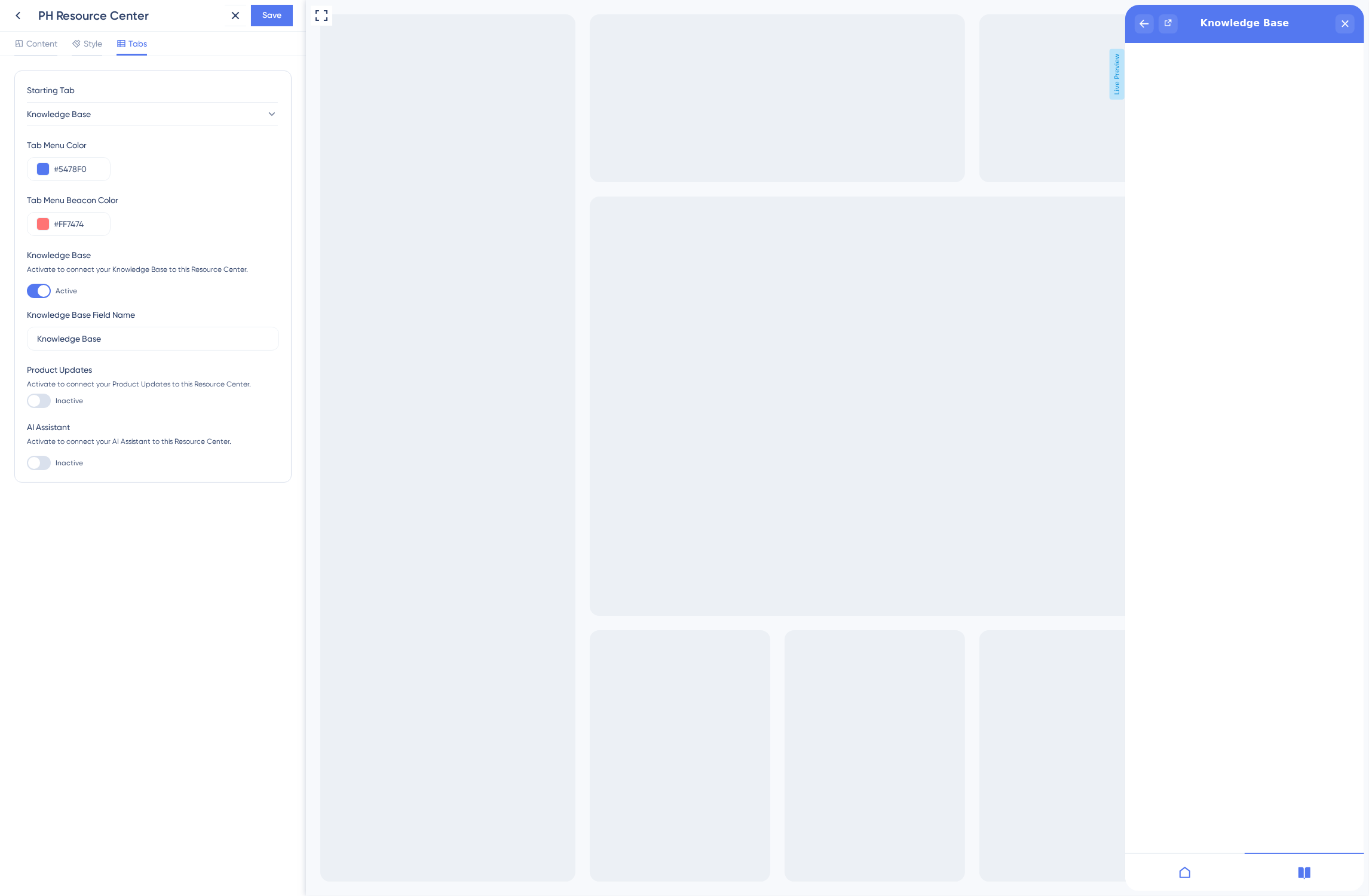
checkbox input "false"
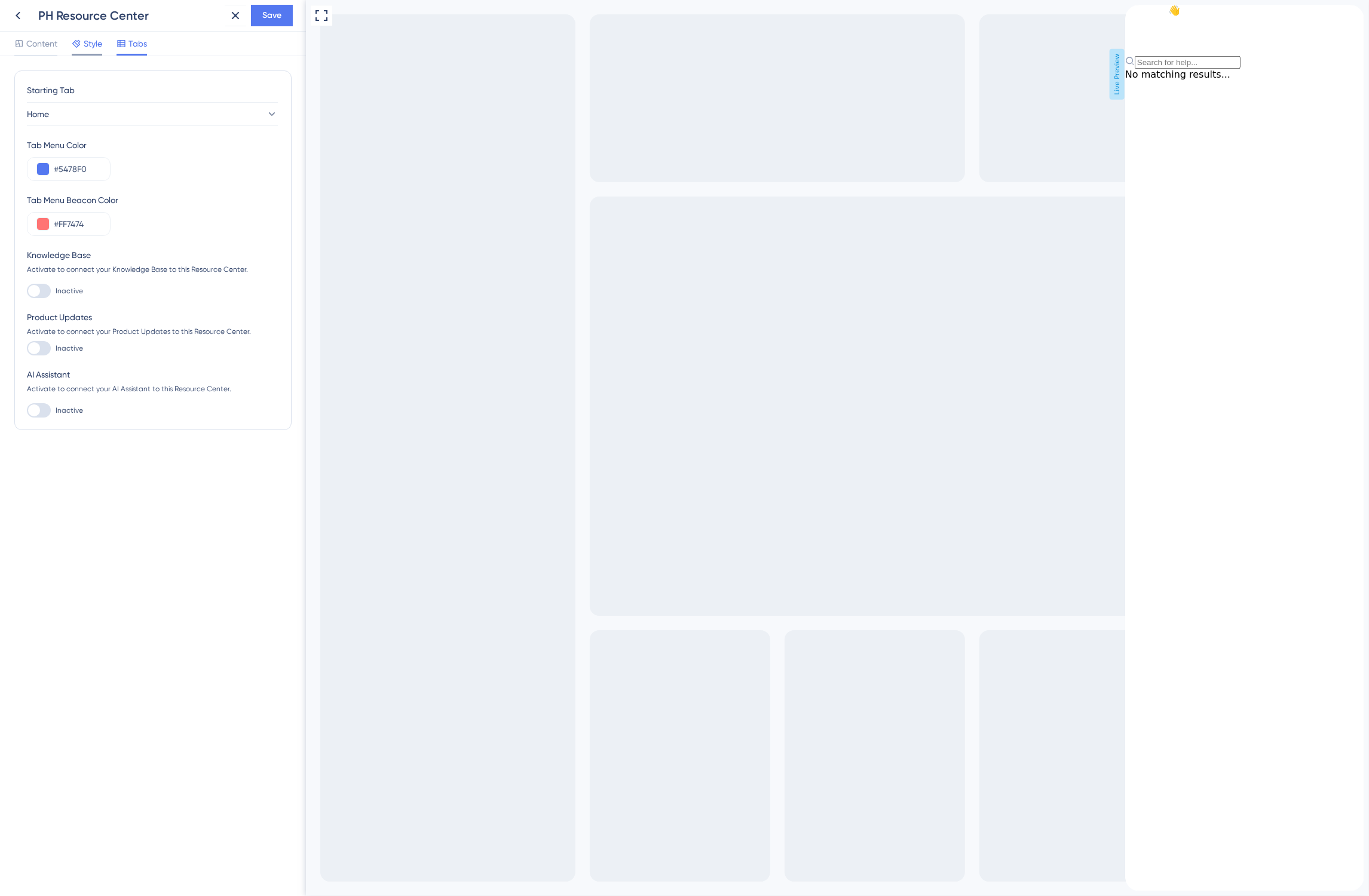
click at [88, 49] on span "Style" at bounding box center [93, 43] width 18 height 14
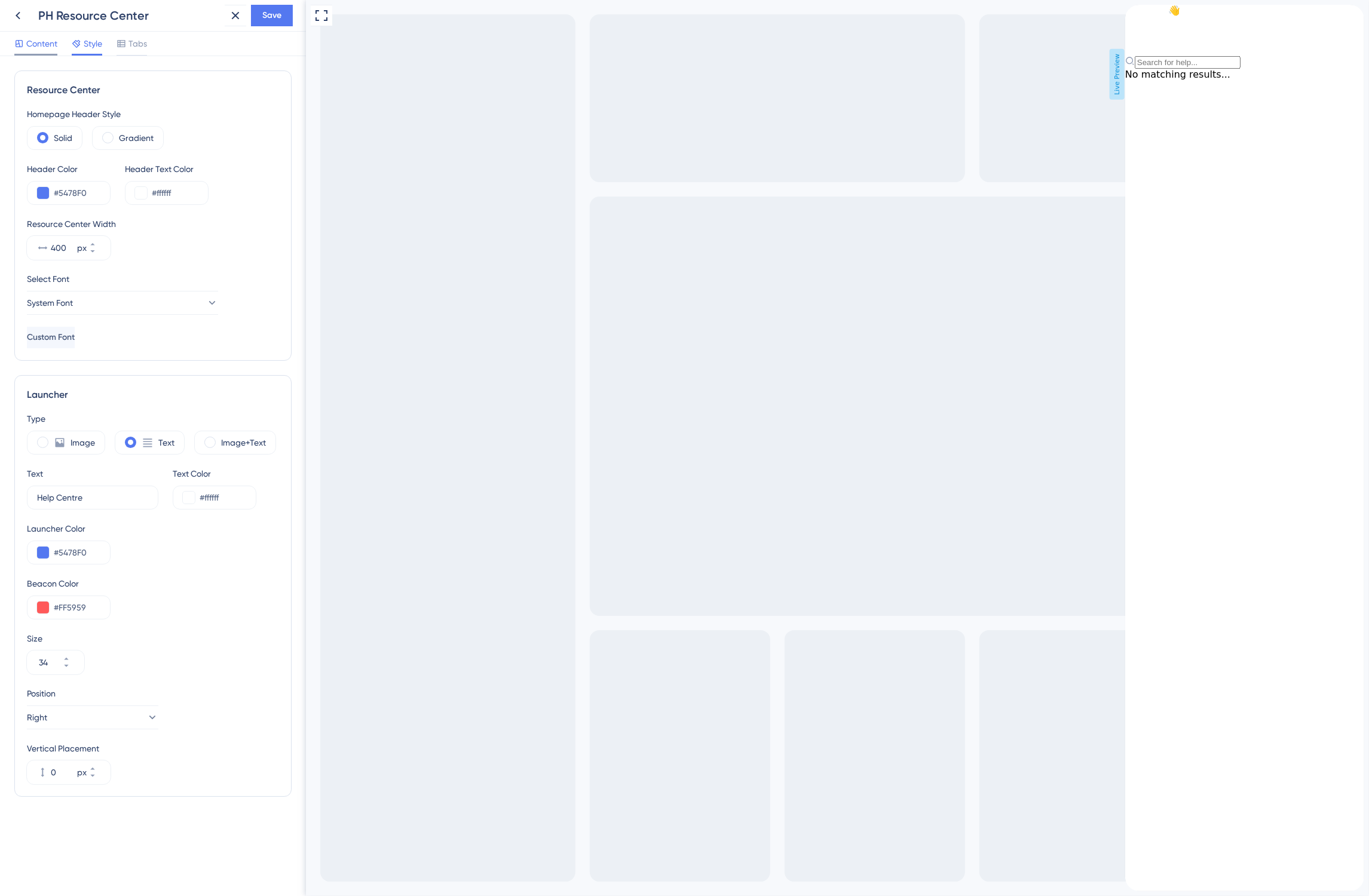
click at [42, 42] on span "Content" at bounding box center [42, 43] width 31 height 14
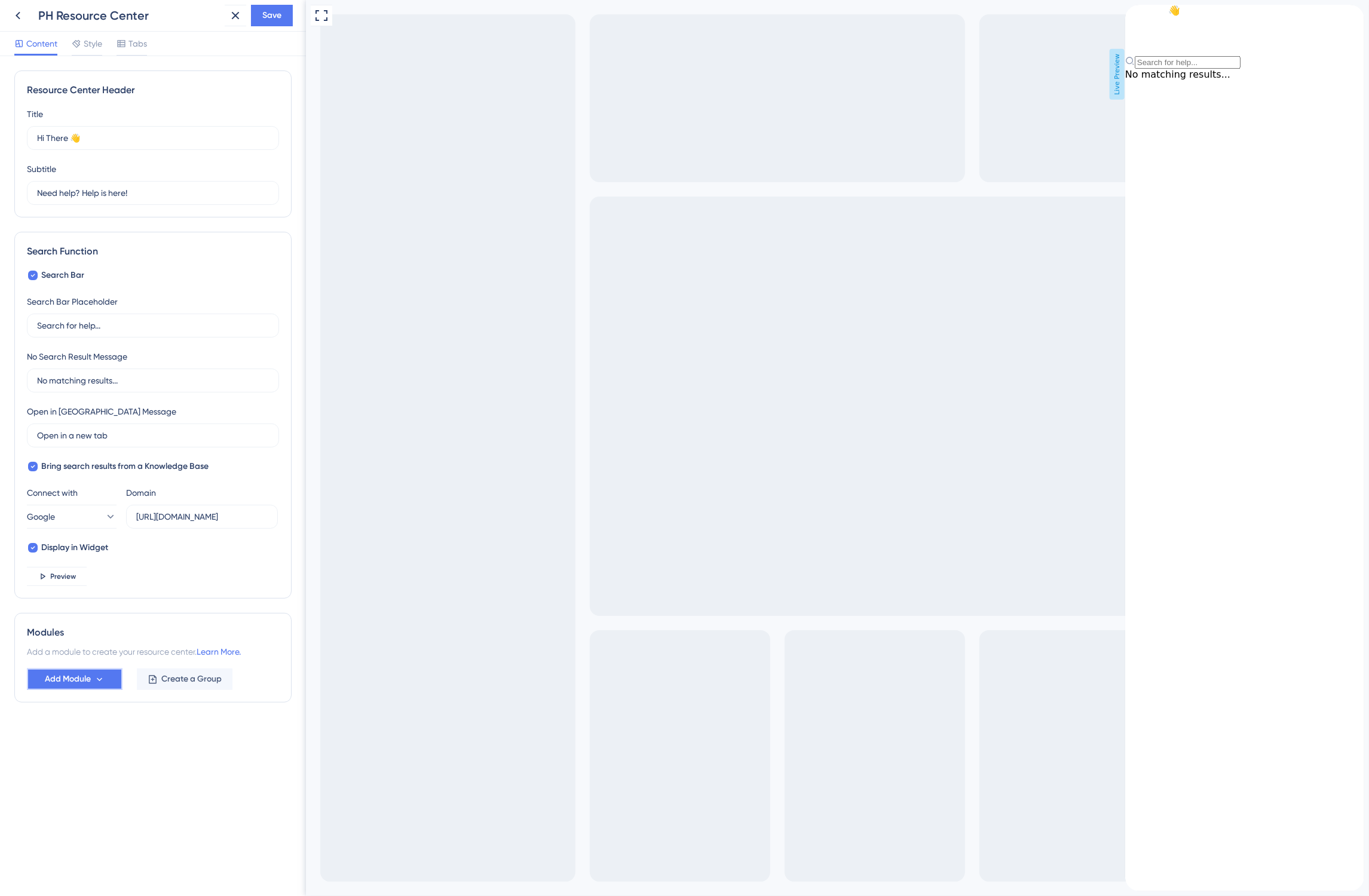
click at [96, 675] on icon at bounding box center [99, 679] width 10 height 10
click at [84, 711] on span "External URL" at bounding box center [68, 714] width 48 height 14
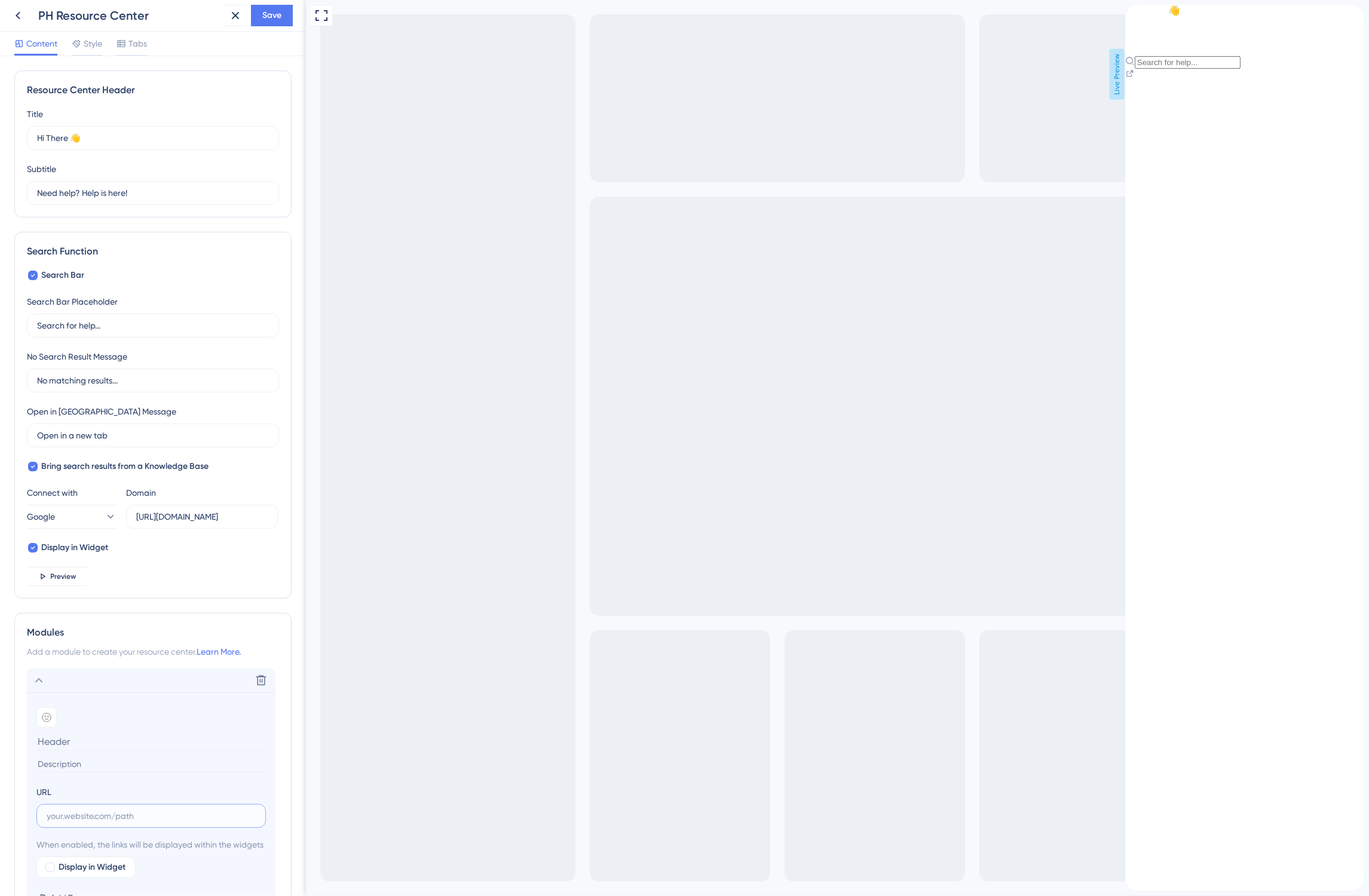
click at [78, 816] on input "text" at bounding box center [151, 816] width 209 height 13
paste input "[URL][DOMAIN_NAME]"
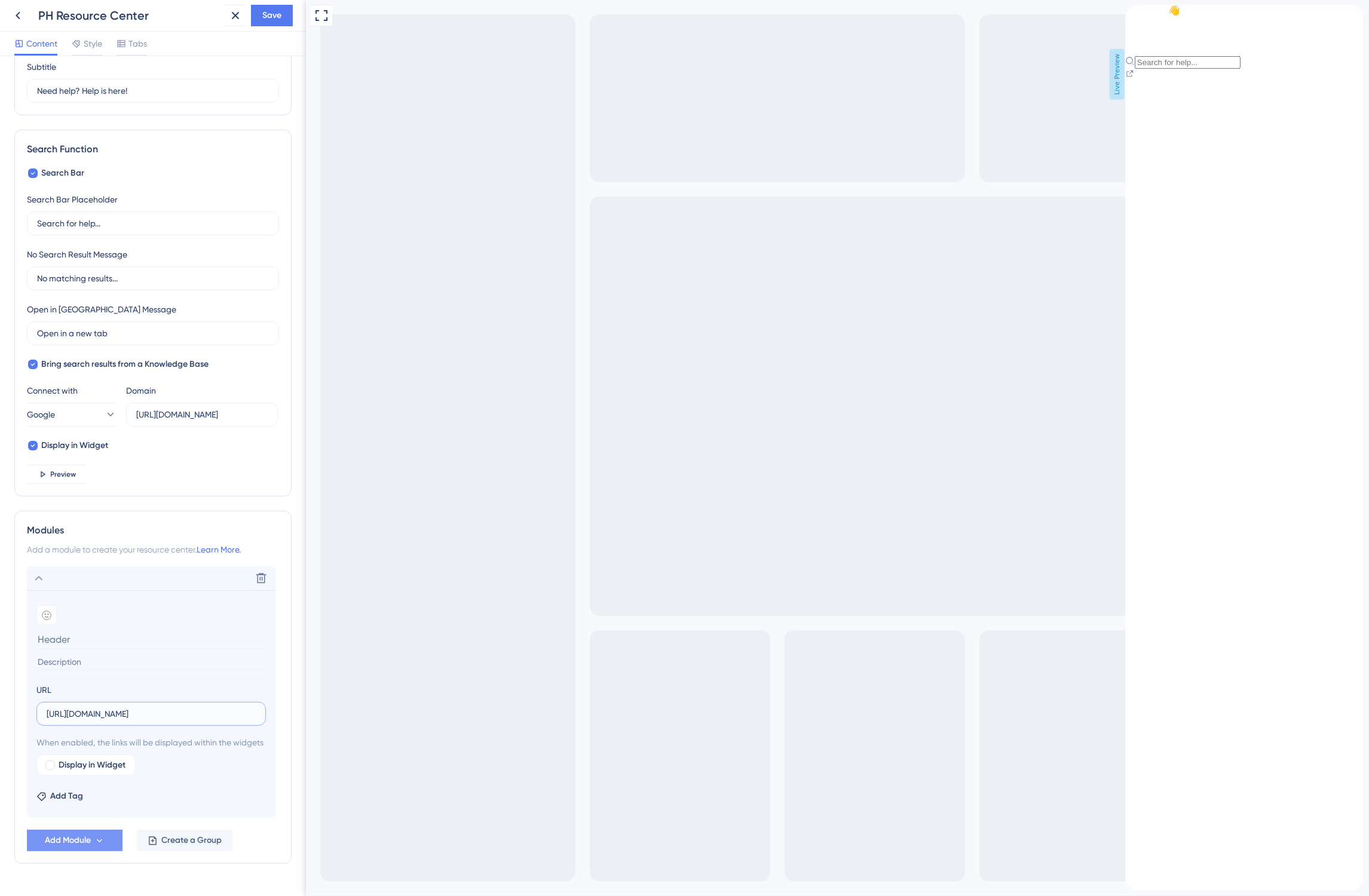
scroll to position [147, 0]
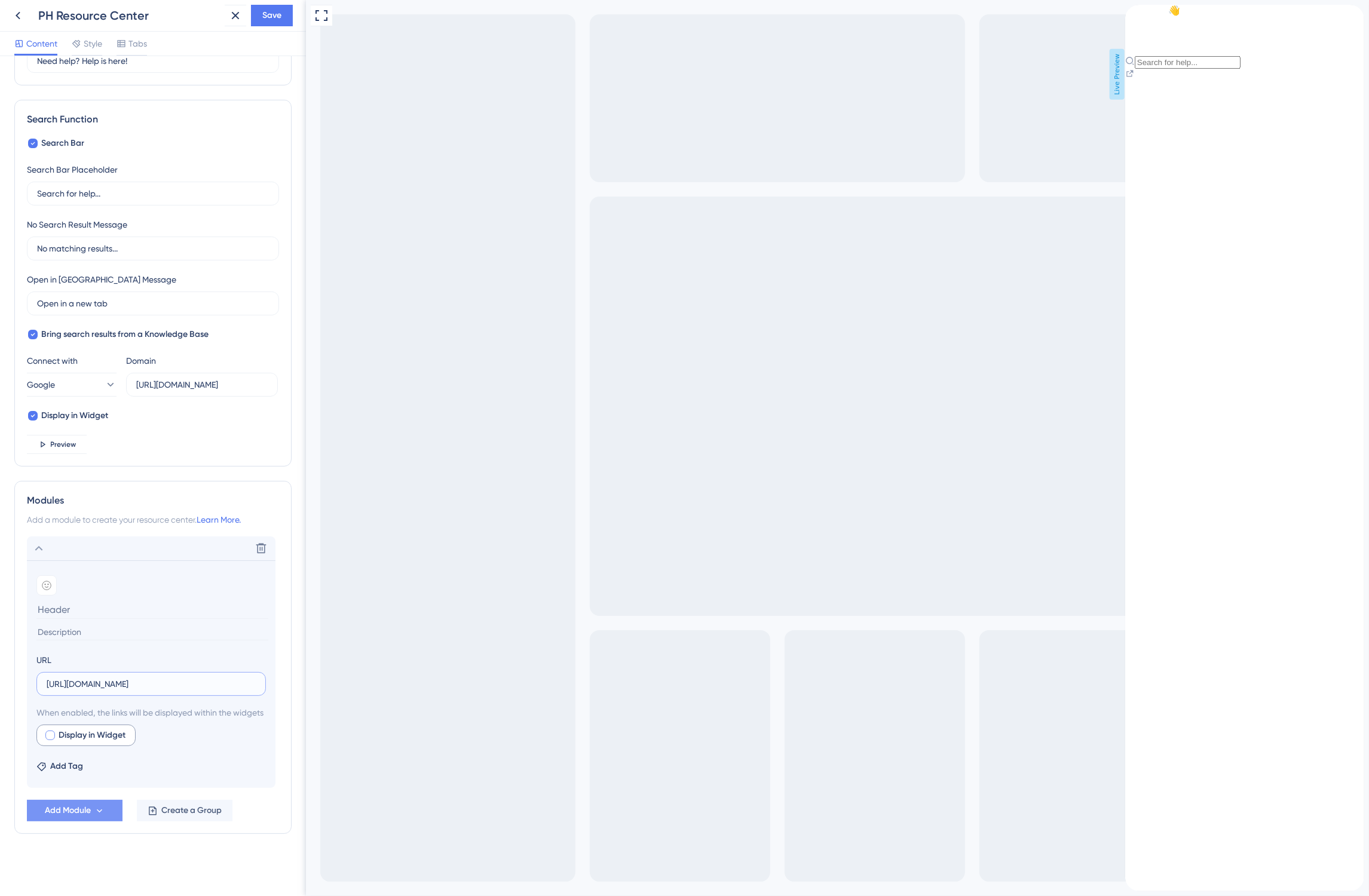
type input "[URL][DOMAIN_NAME]"
click at [50, 736] on div at bounding box center [50, 735] width 10 height 10
checkbox input "true"
click at [56, 601] on input at bounding box center [152, 610] width 232 height 18
type input "Help Centre"
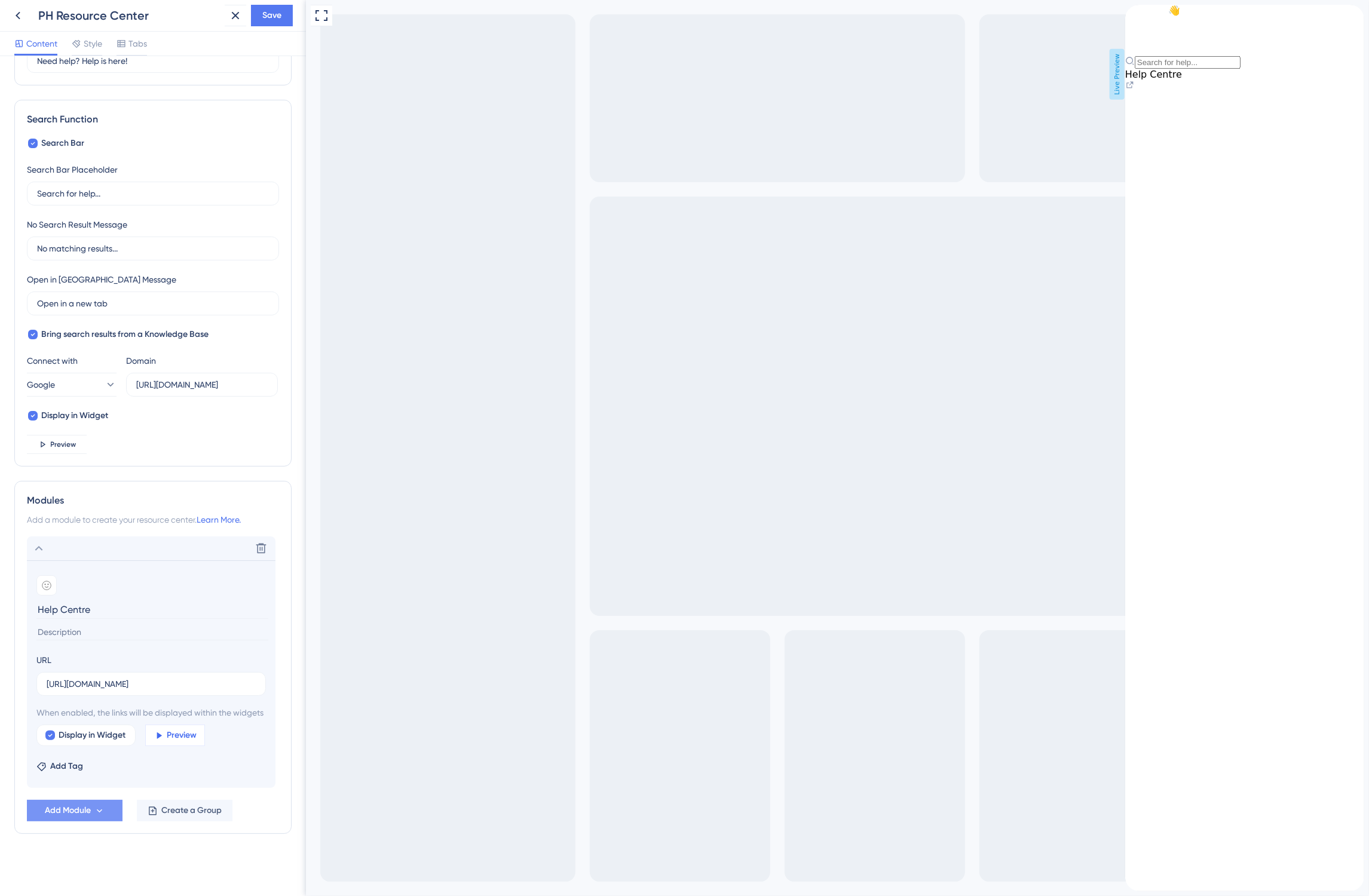
click at [174, 732] on span "Preview" at bounding box center [182, 735] width 30 height 14
click at [177, 814] on span "Create a Group" at bounding box center [191, 810] width 60 height 14
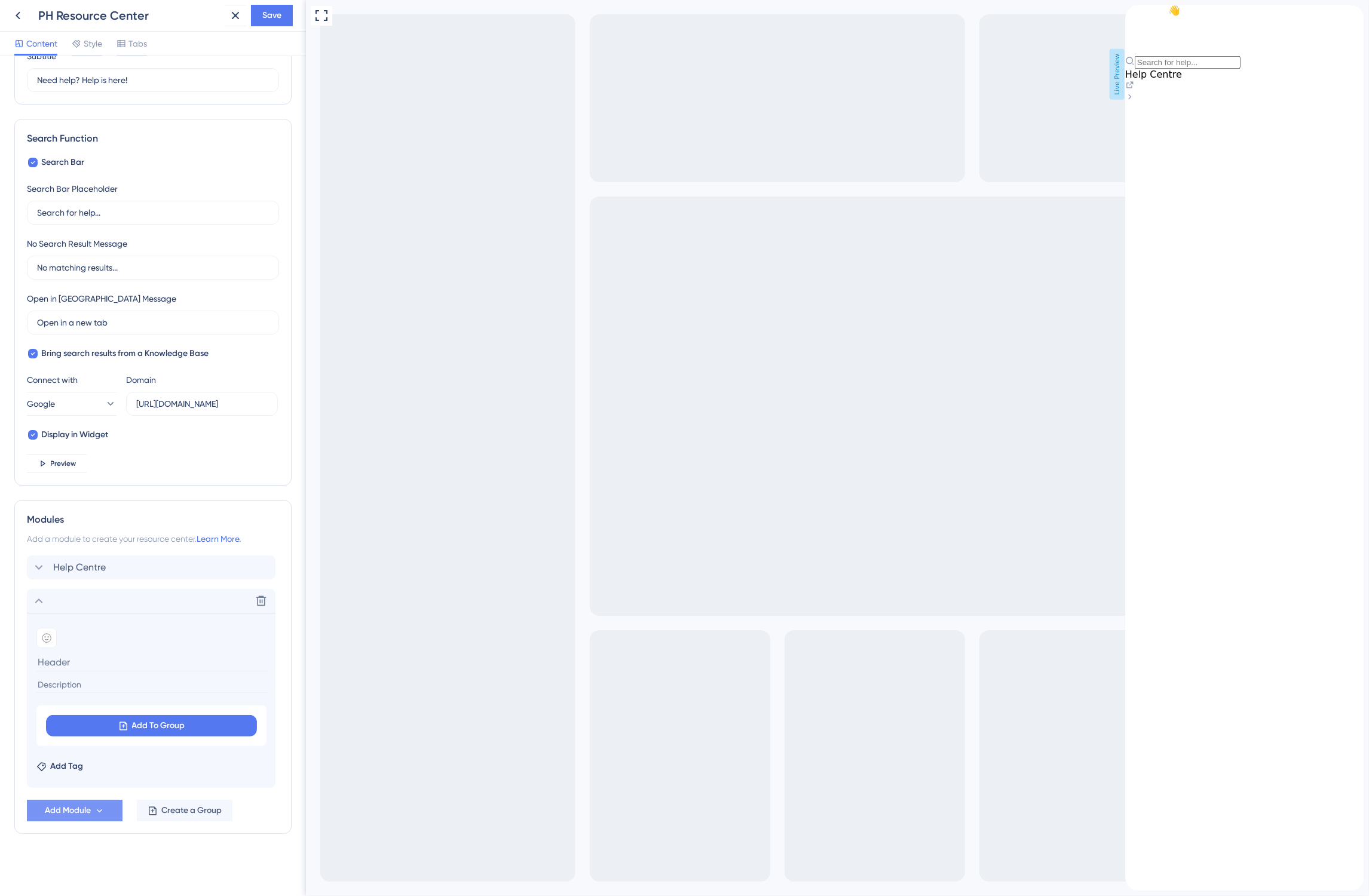
click at [1181, 80] on span "Help Centre" at bounding box center [1153, 74] width 57 height 12
click at [1134, 89] on icon at bounding box center [1129, 85] width 10 height 10
click at [1181, 80] on span "Help Centre" at bounding box center [1153, 74] width 57 height 12
click at [1326, 92] on div "Help Centre" at bounding box center [1244, 80] width 239 height 23
click at [1134, 89] on icon at bounding box center [1129, 85] width 10 height 10
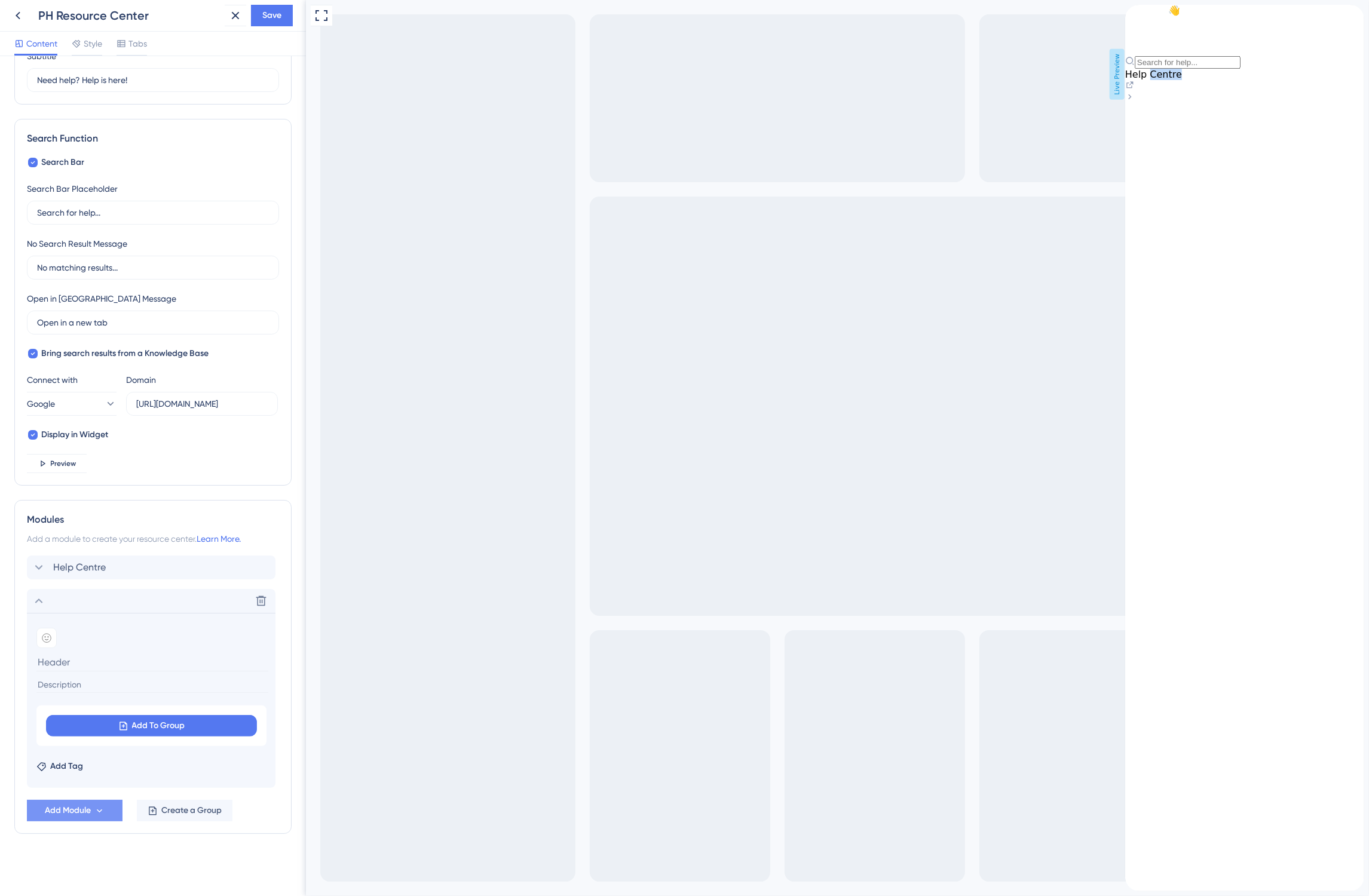
click at [1134, 89] on icon at bounding box center [1129, 85] width 10 height 10
click at [1174, 104] on div "Help Centre" at bounding box center [1244, 86] width 239 height 36
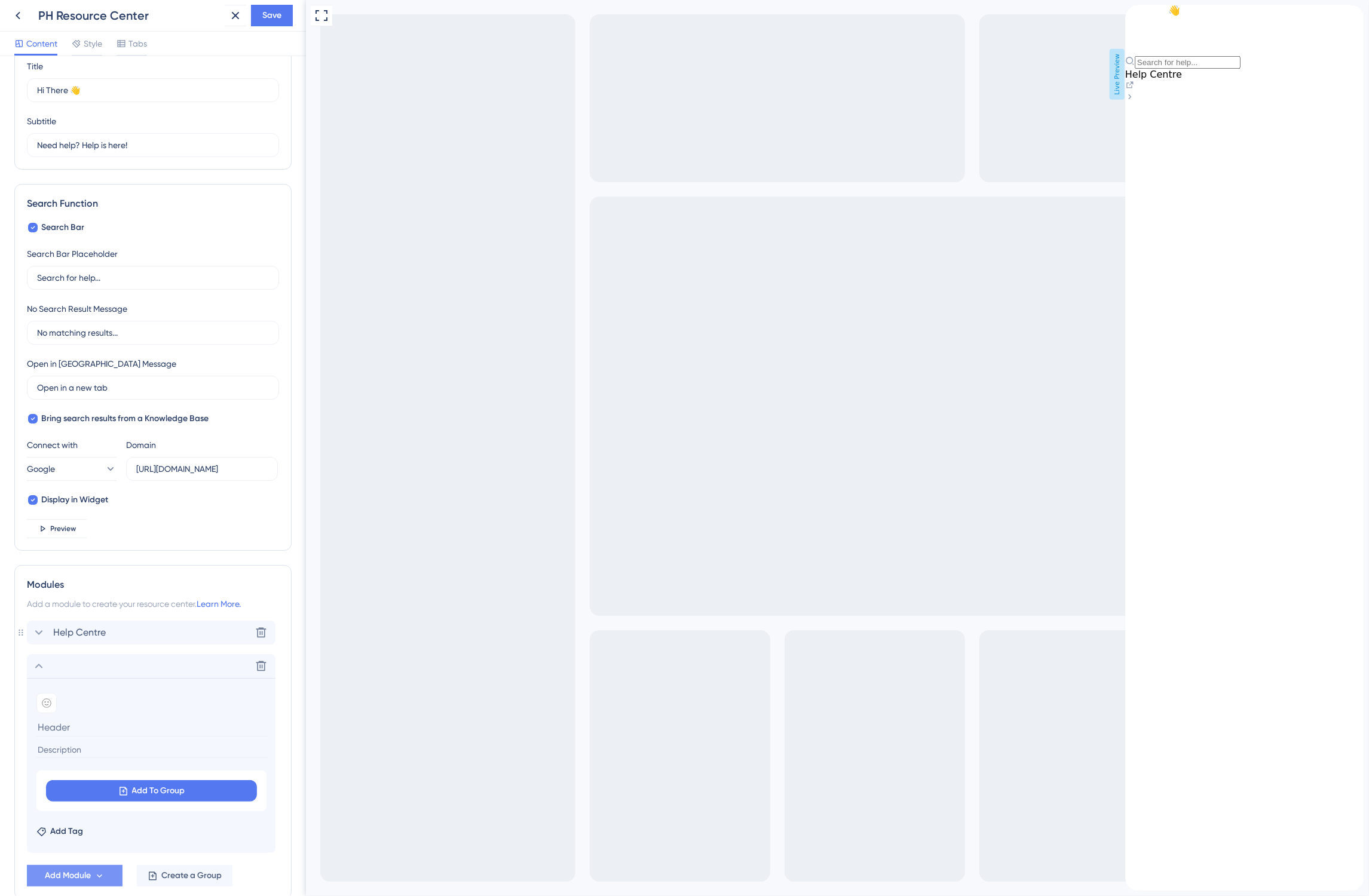
scroll to position [0, 0]
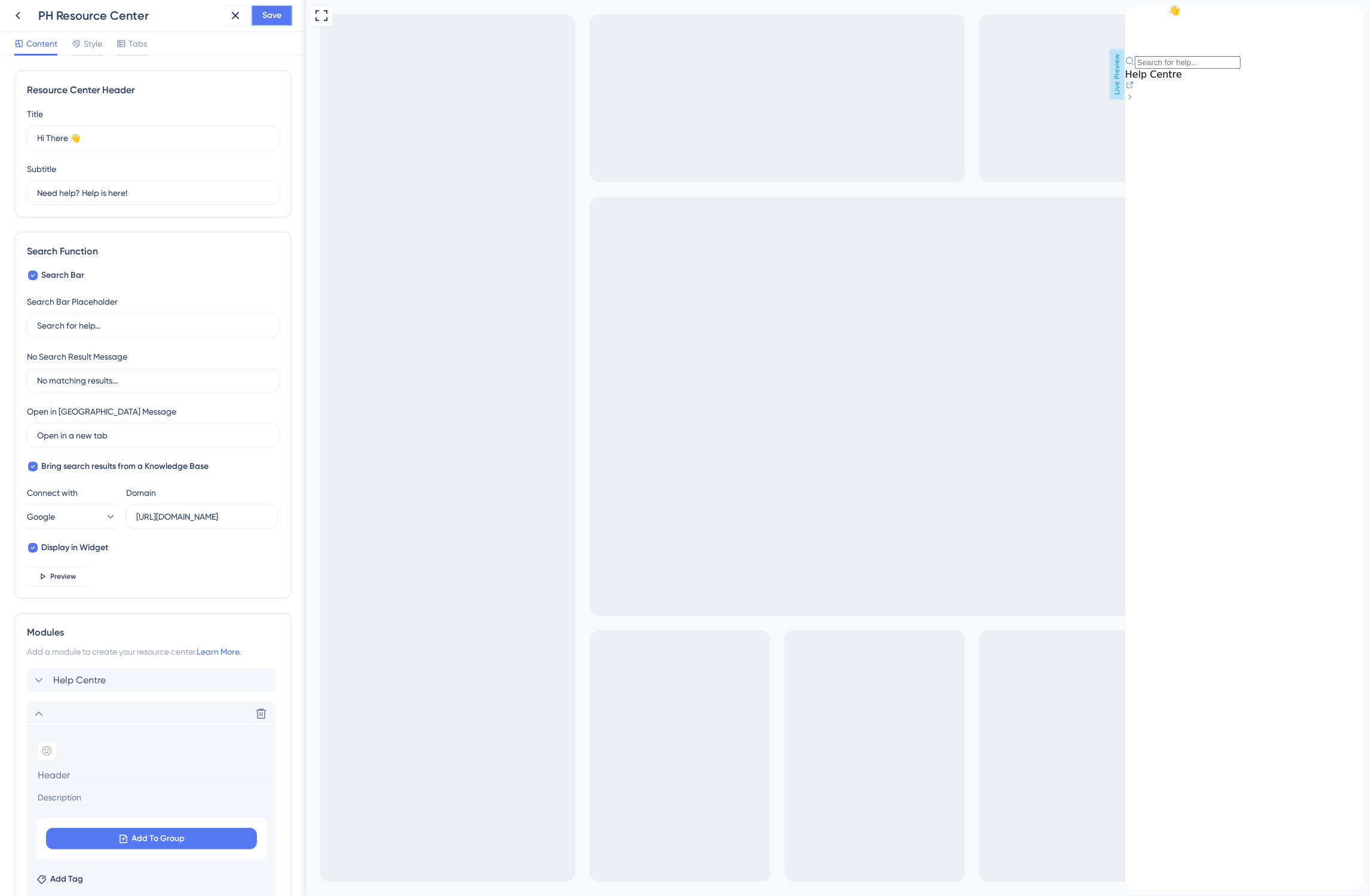
click at [278, 25] on button "Save" at bounding box center [272, 15] width 42 height 21
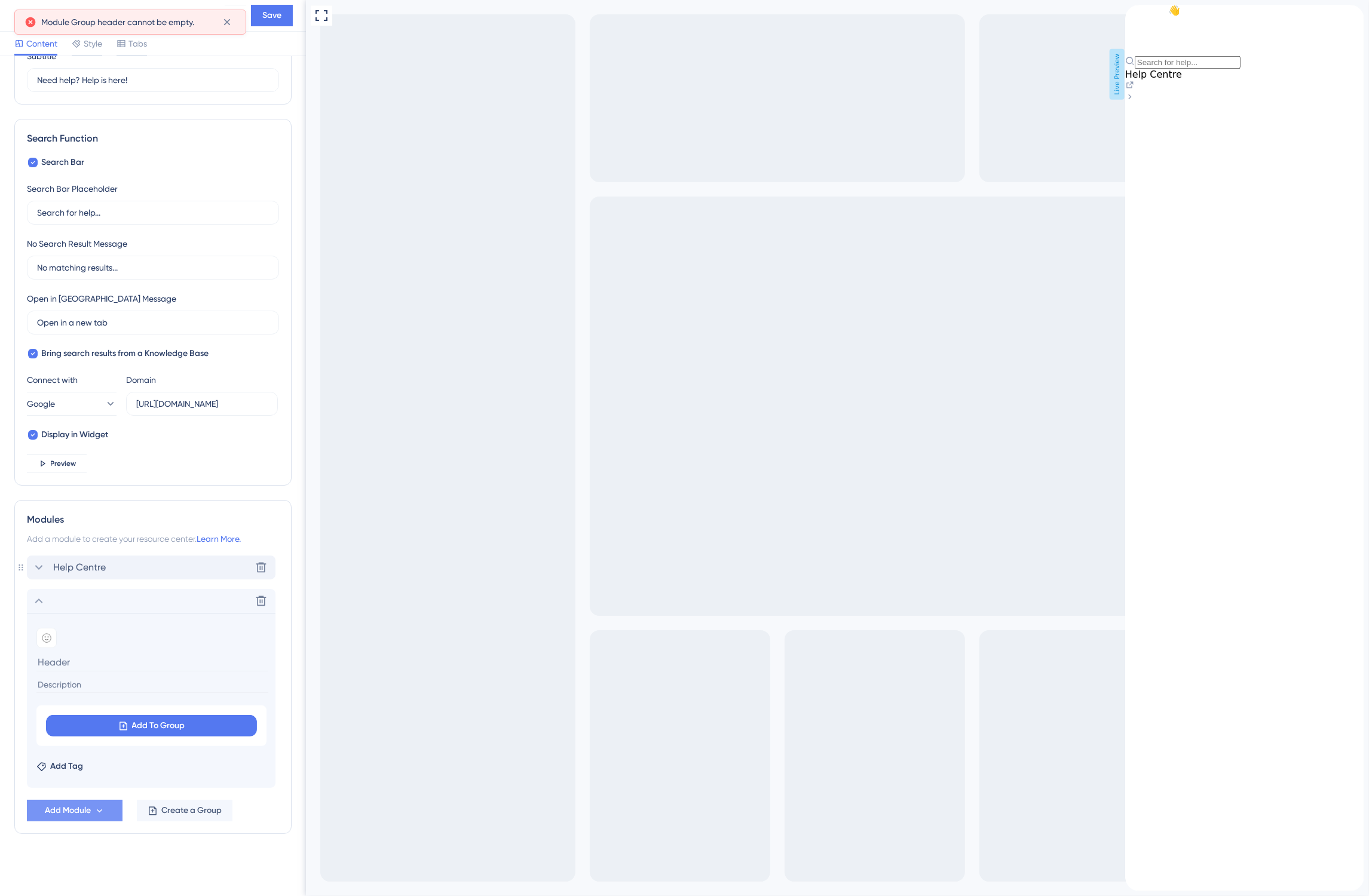
click at [39, 572] on icon at bounding box center [39, 567] width 14 height 14
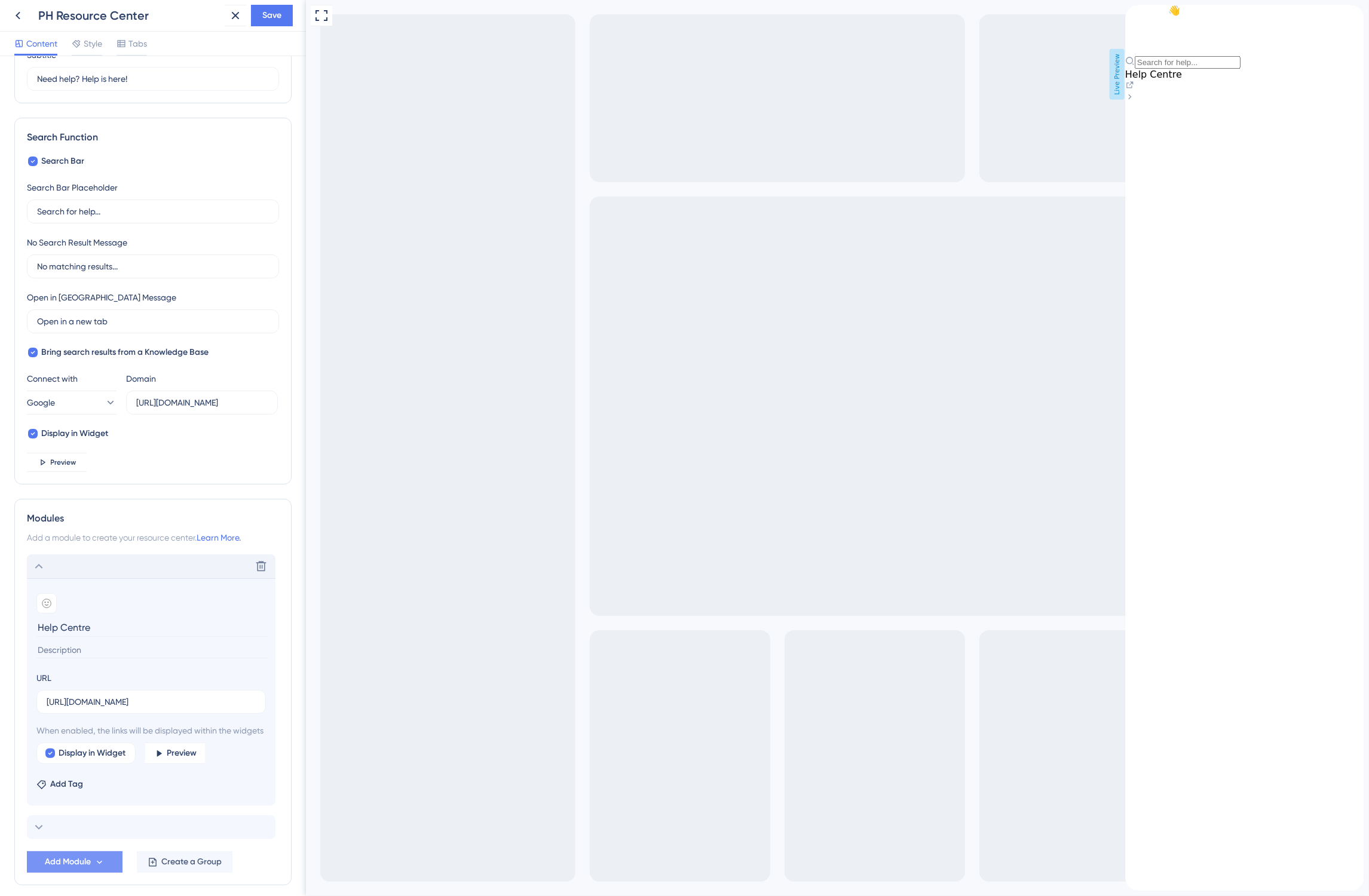
click at [90, 649] on input at bounding box center [152, 650] width 232 height 16
type input "Articles for users"
click at [278, 19] on span "Save" at bounding box center [272, 15] width 19 height 14
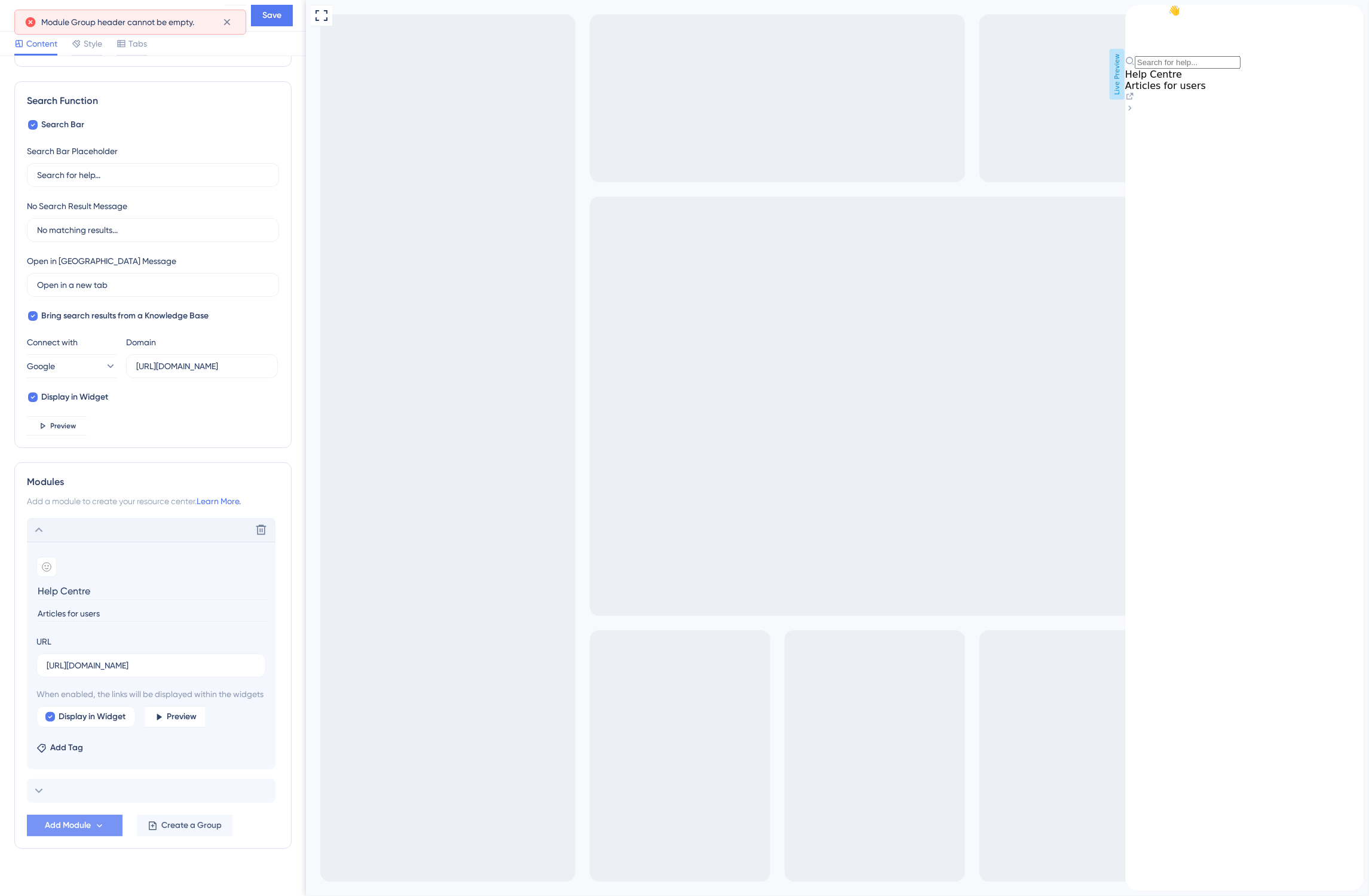
scroll to position [180, 0]
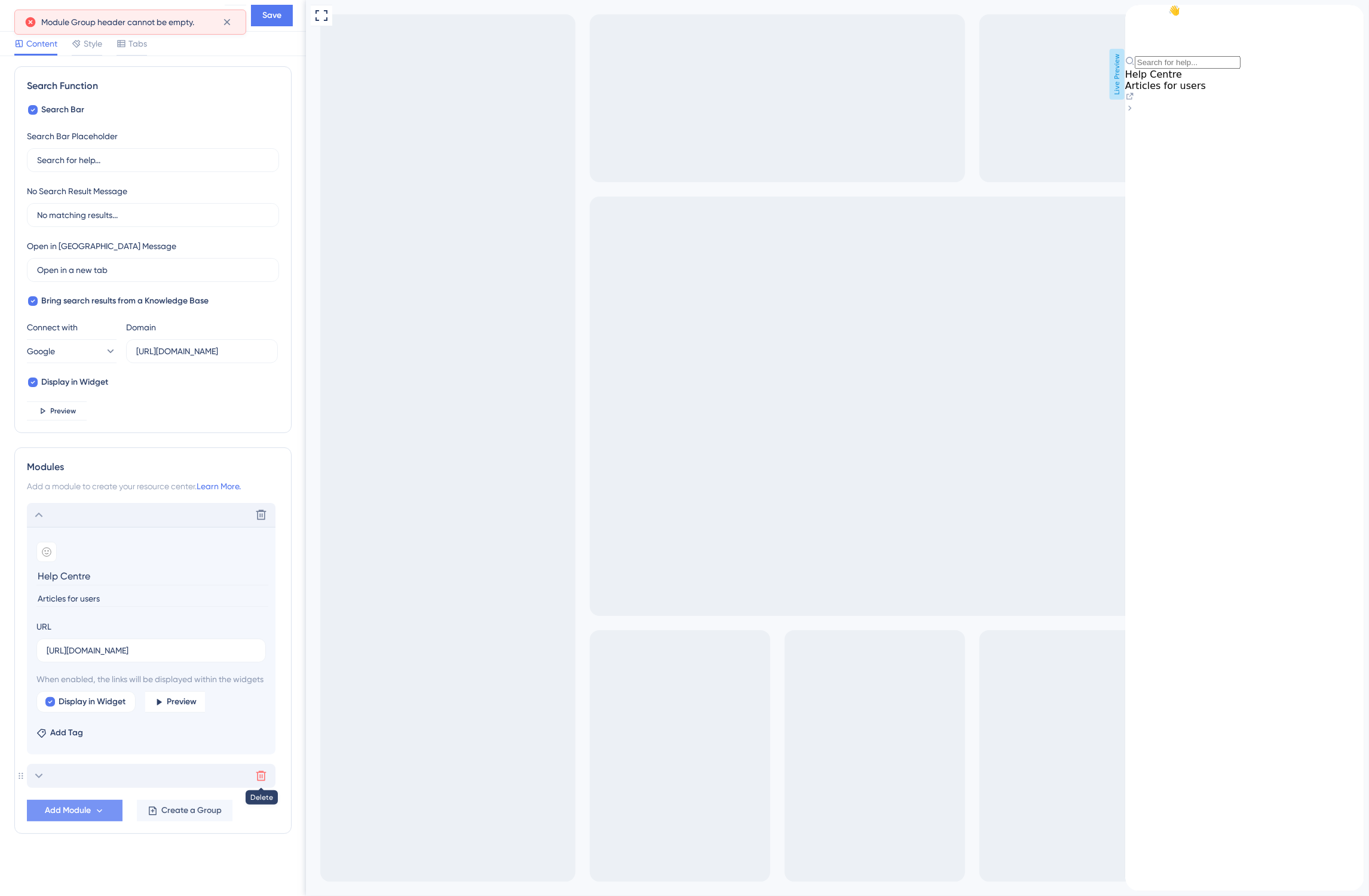
click at [257, 777] on icon at bounding box center [261, 775] width 12 height 12
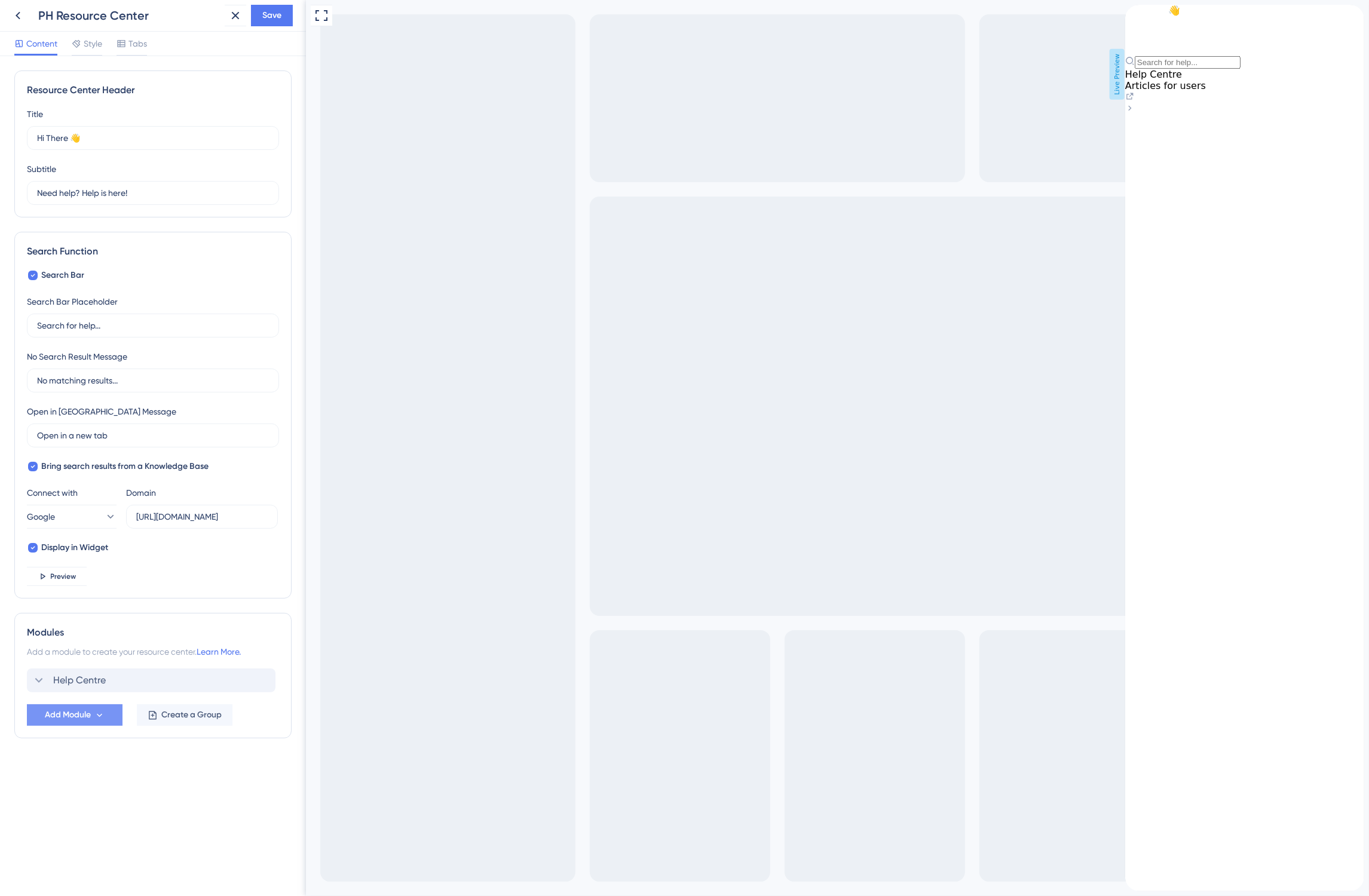
scroll to position [0, 0]
click at [60, 577] on span "Preview" at bounding box center [64, 577] width 26 height 10
click at [1351, 18] on icon "close resource center" at bounding box center [1354, 15] width 7 height 7
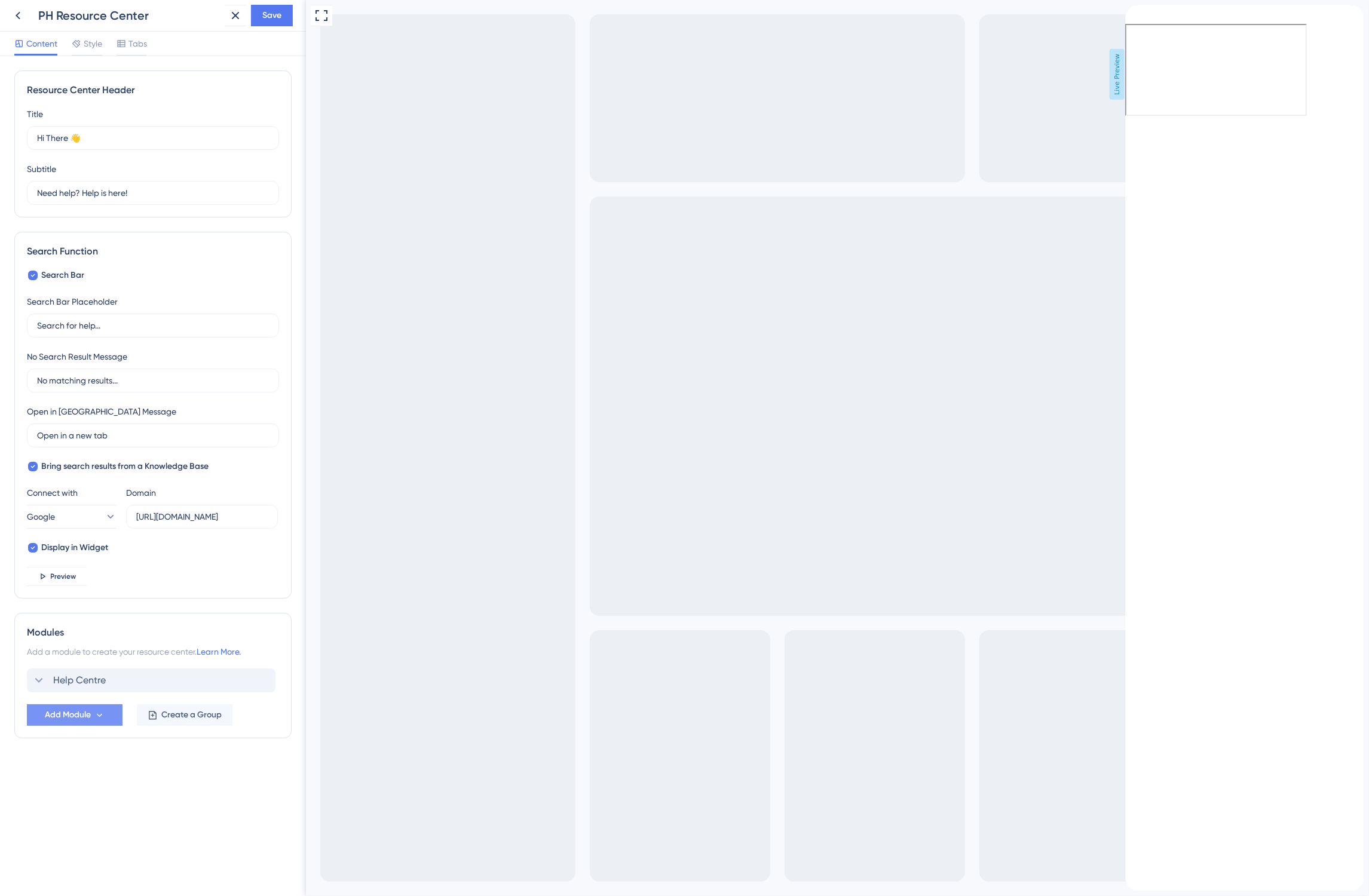
click at [1344, 24] on div "close resource center" at bounding box center [1354, 14] width 19 height 19
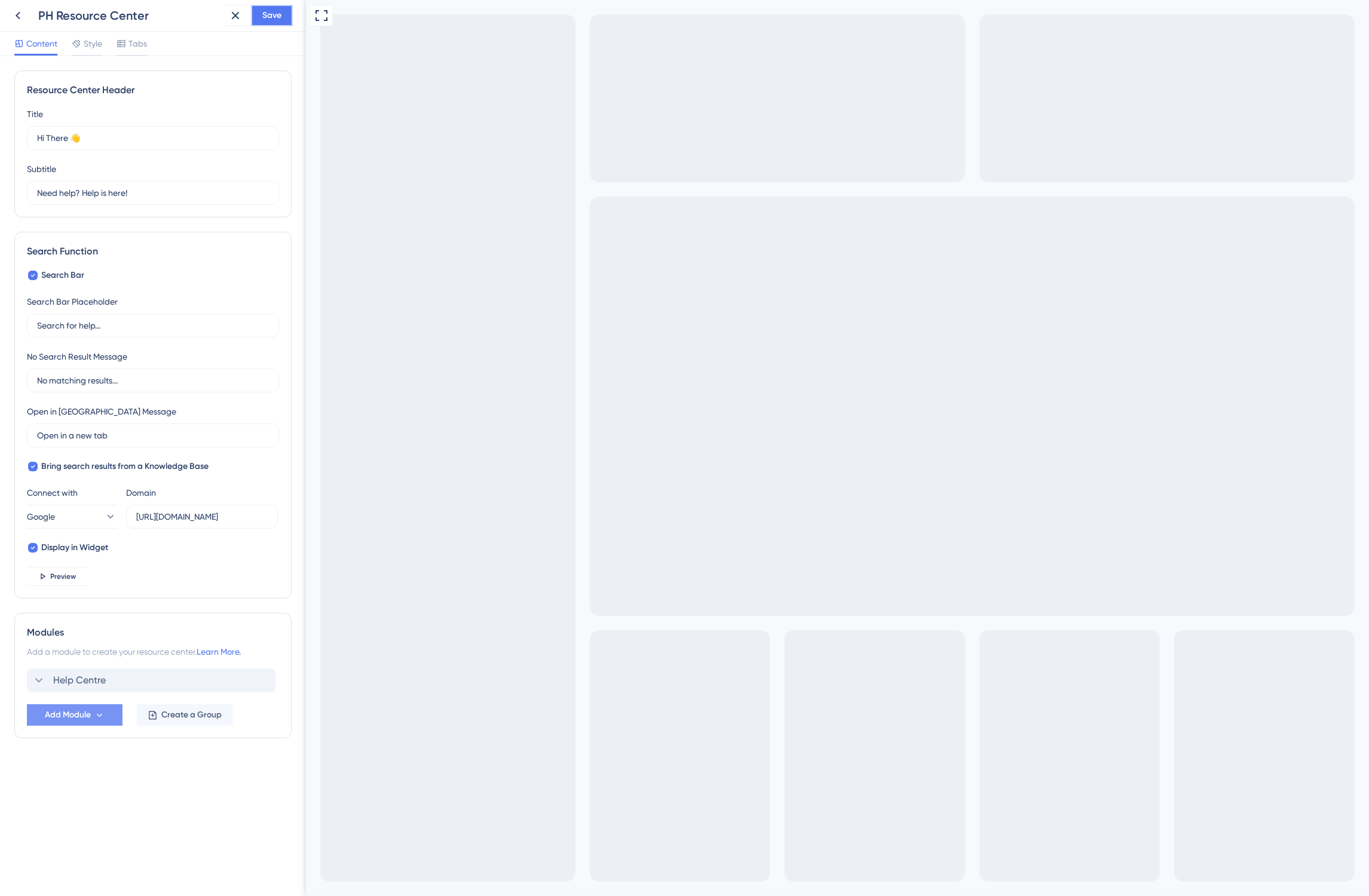
click at [276, 18] on span "Save" at bounding box center [272, 15] width 19 height 14
click at [16, 18] on icon at bounding box center [18, 15] width 14 height 14
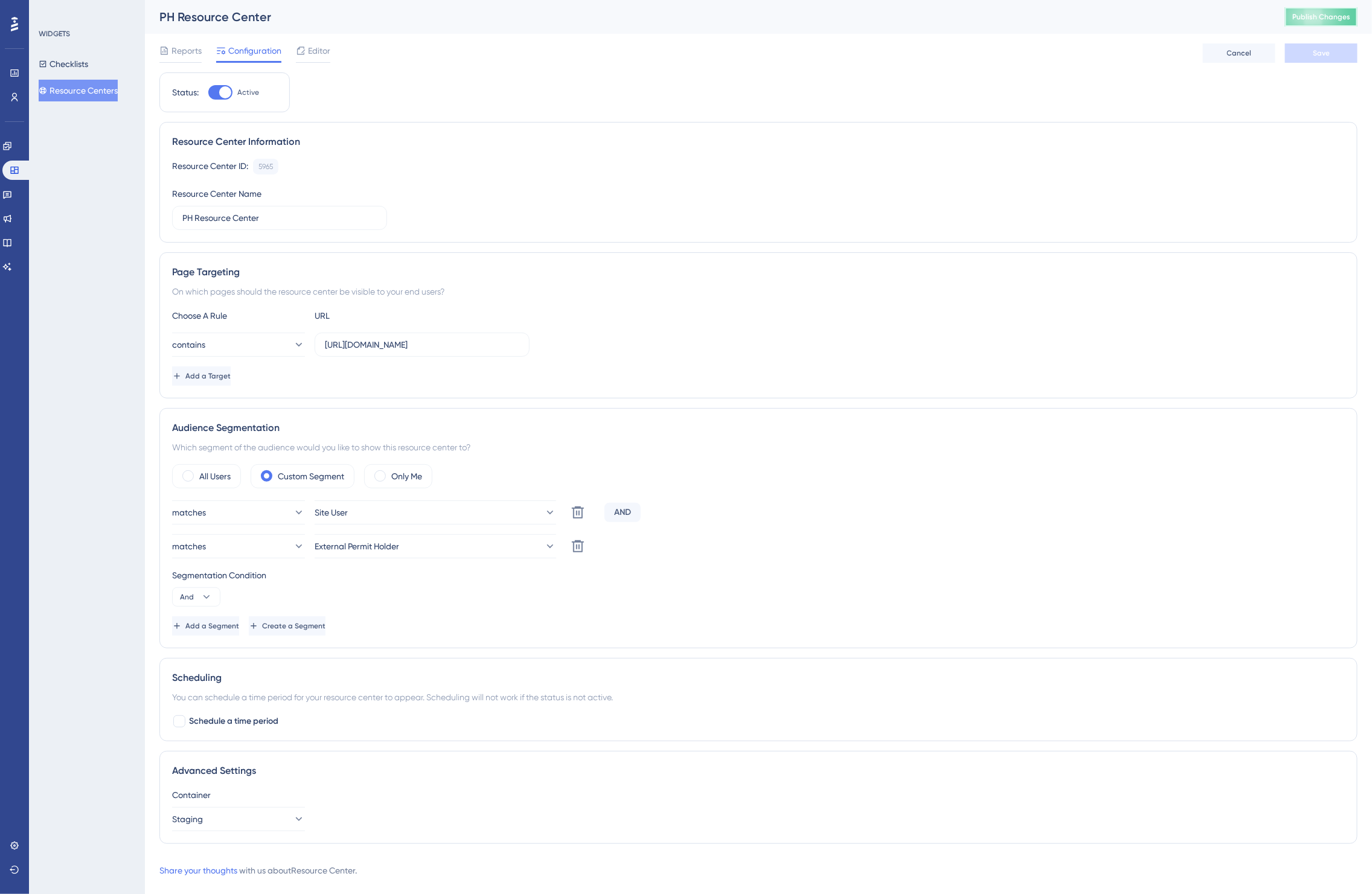
click at [1341, 19] on span "Publish Changes" at bounding box center [1322, 17] width 58 height 10
click at [183, 481] on span at bounding box center [188, 476] width 12 height 12
click at [198, 472] on input "radio" at bounding box center [198, 472] width 0 height 0
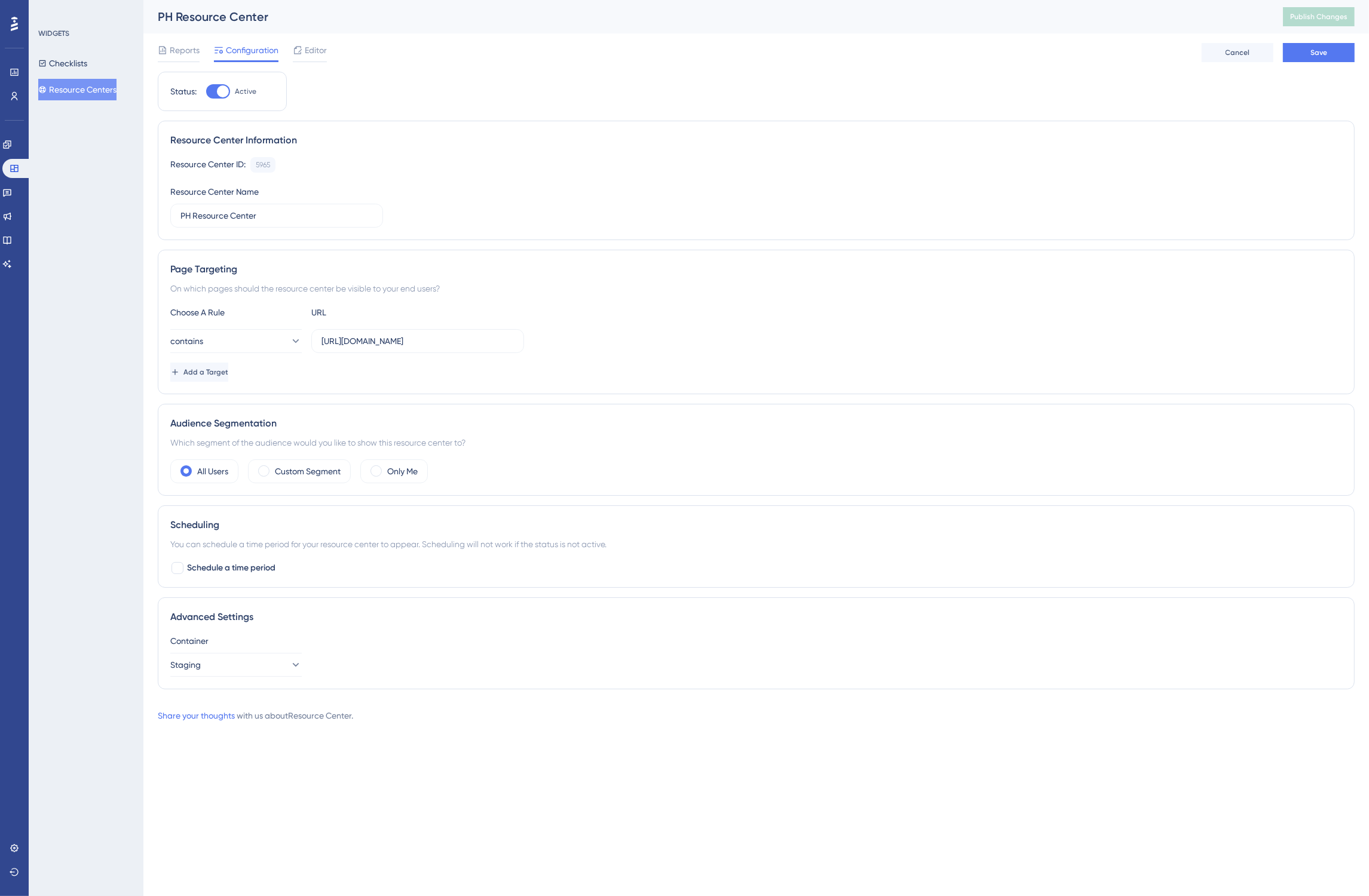
click at [1300, 66] on div "Reports Configuration Editor Cancel Save" at bounding box center [756, 53] width 1197 height 38
click at [1305, 56] on button "Save" at bounding box center [1319, 52] width 72 height 19
click at [1308, 16] on span "Publish Changes" at bounding box center [1319, 17] width 58 height 10
drag, startPoint x: 193, startPoint y: 215, endPoint x: 162, endPoint y: 213, distance: 31.1
click at [162, 213] on div "Resource Center Information Resource Center ID: 5965 Copy Resource Center Name …" at bounding box center [756, 180] width 1197 height 120
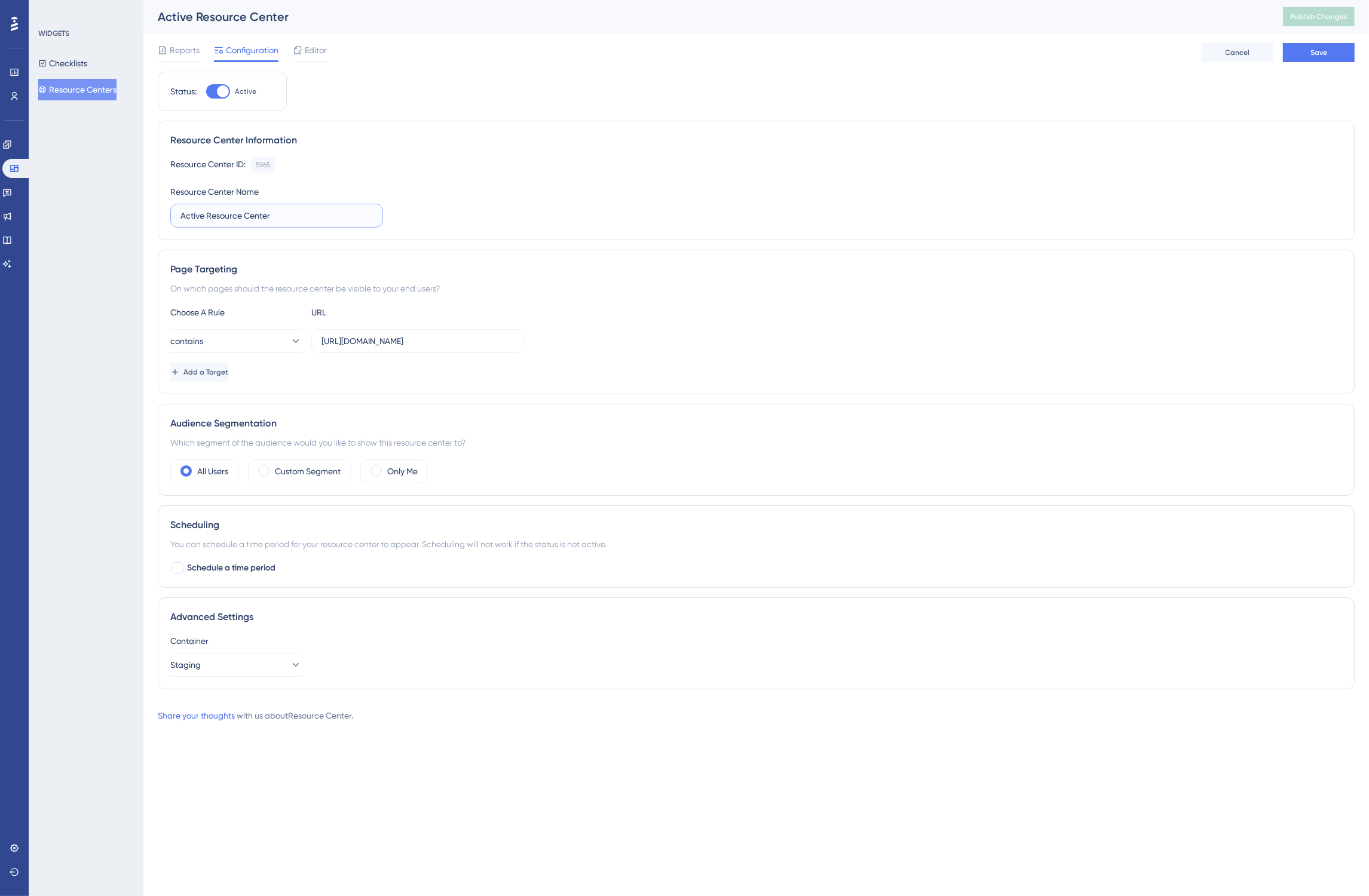
type input "Active Resource Center"
click at [731, 319] on div "Choose A Rule URL" at bounding box center [756, 312] width 1172 height 14
click at [1338, 44] on button "Save" at bounding box center [1319, 52] width 72 height 19
click at [309, 52] on span "Editor" at bounding box center [316, 50] width 22 height 14
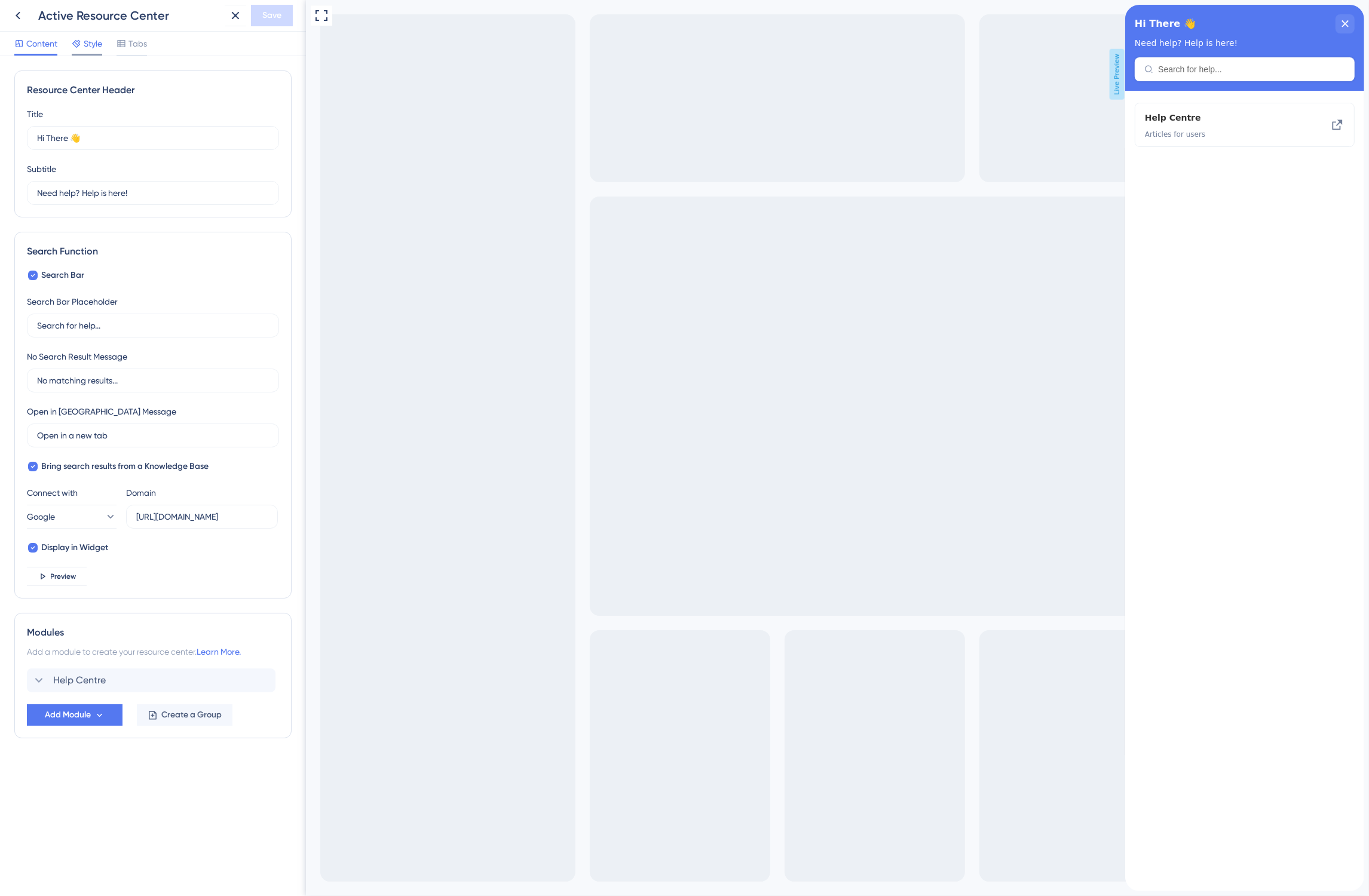
click at [88, 48] on span "Style" at bounding box center [93, 43] width 18 height 14
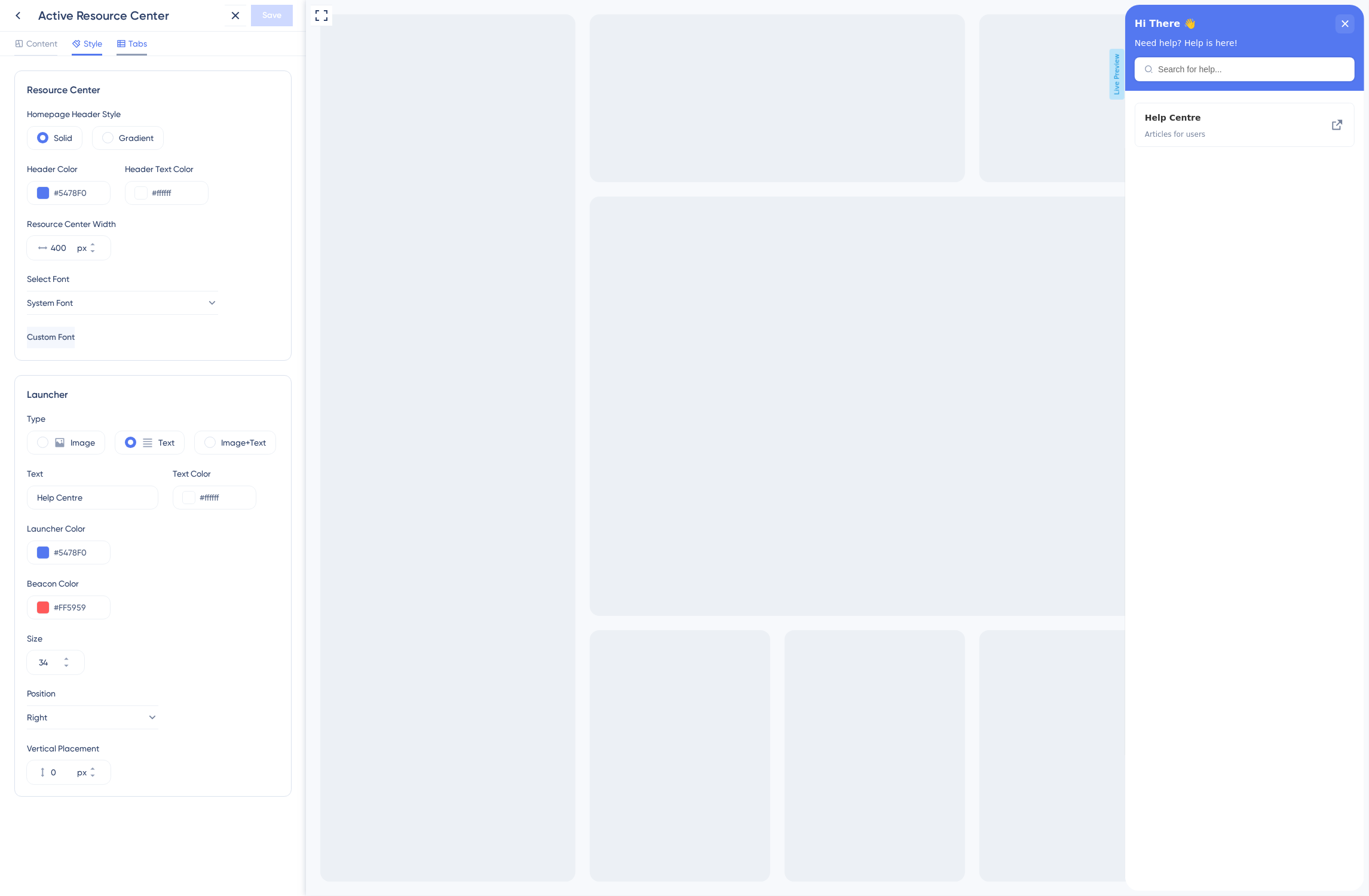
click at [135, 46] on span "Tabs" at bounding box center [138, 43] width 18 height 14
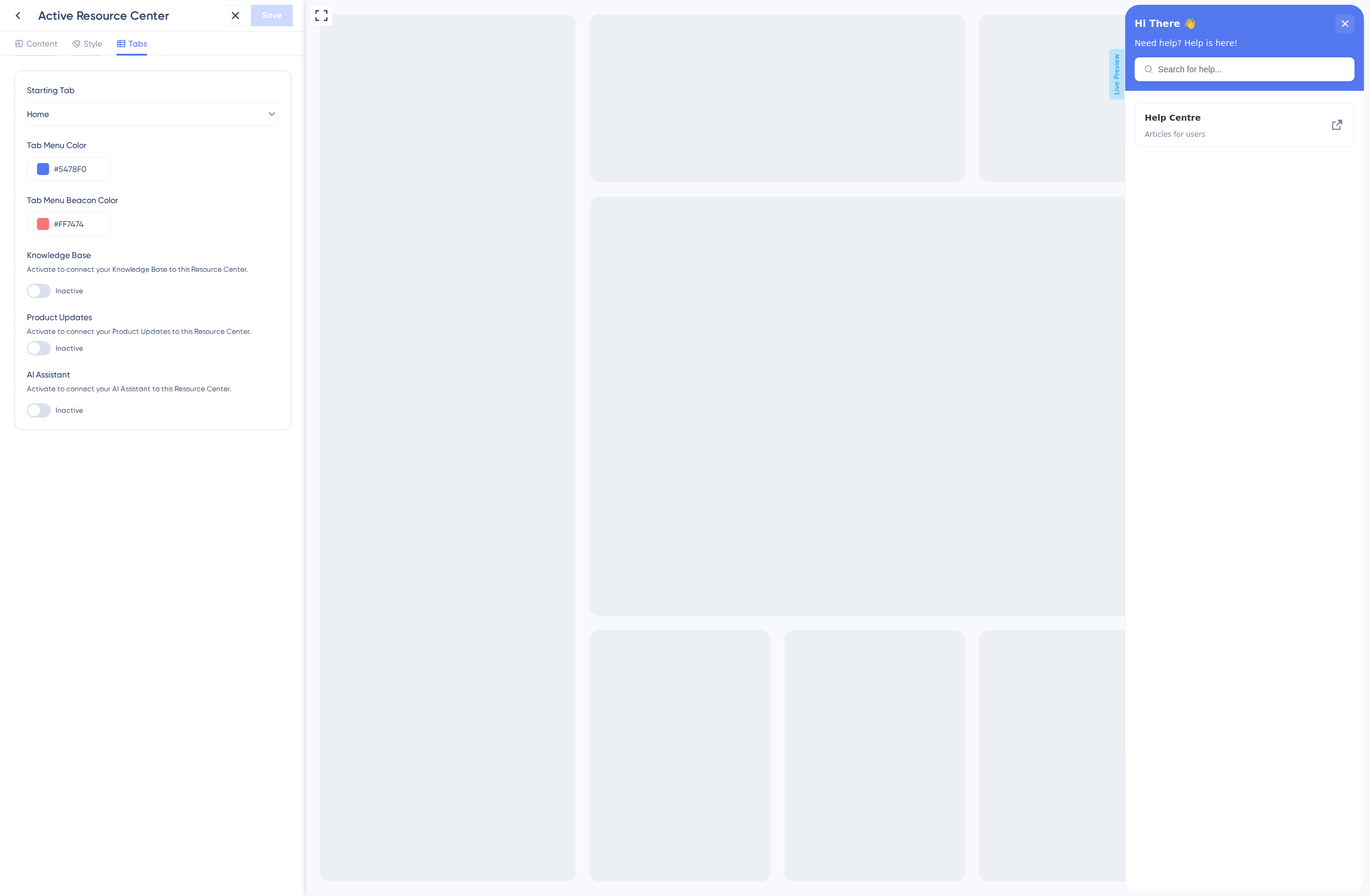
click at [42, 290] on div at bounding box center [39, 290] width 24 height 14
click at [27, 291] on input "Inactive" at bounding box center [26, 291] width 1 height 1
click at [42, 290] on div at bounding box center [43, 290] width 12 height 12
click at [27, 291] on input "Active" at bounding box center [26, 291] width 1 height 1
click at [34, 290] on div at bounding box center [34, 290] width 12 height 12
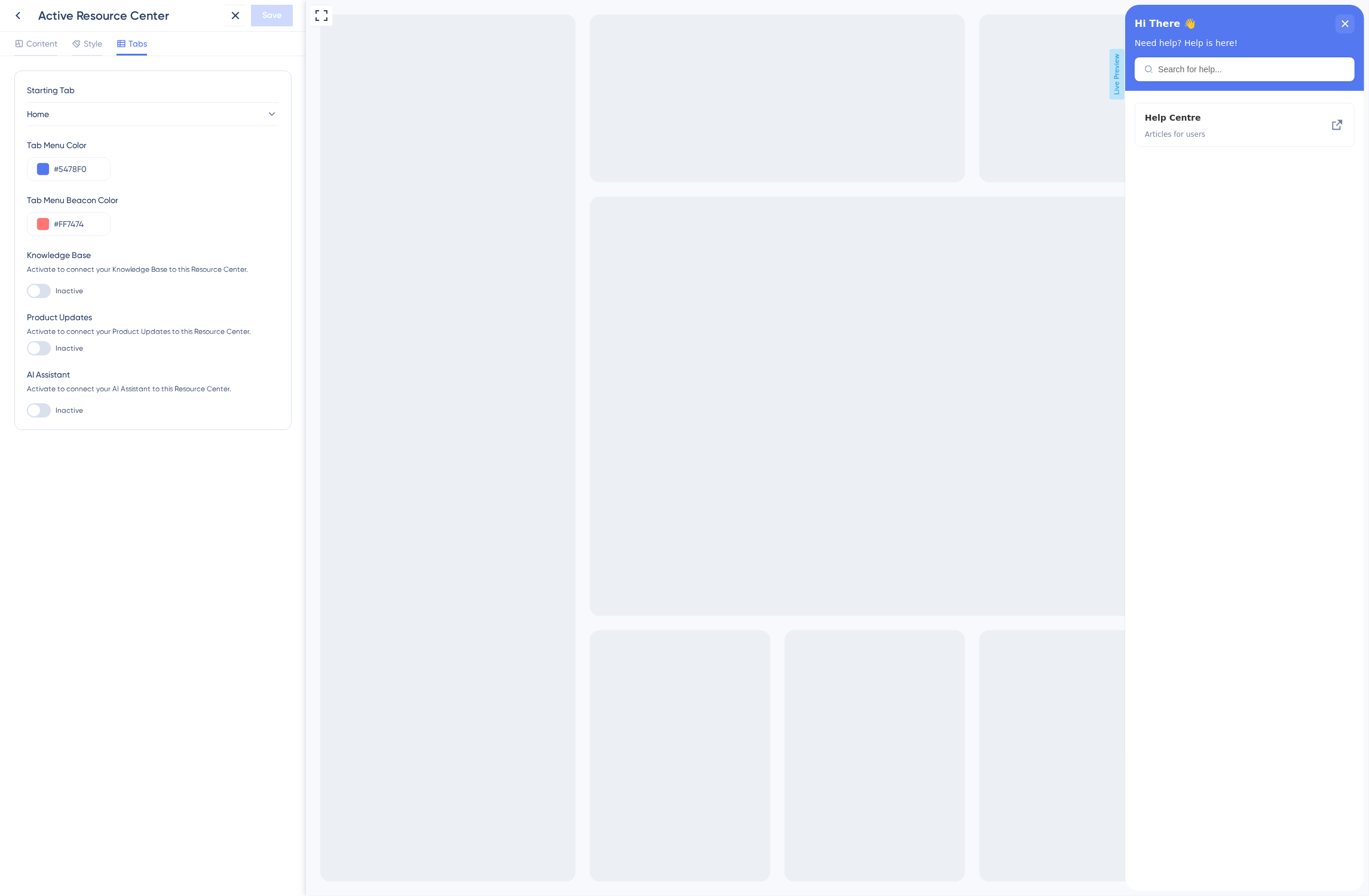
click at [27, 291] on input "Inactive" at bounding box center [26, 291] width 1 height 1
checkbox input "true"
click at [39, 395] on div at bounding box center [39, 400] width 24 height 14
click at [27, 401] on input "Inactive" at bounding box center [26, 401] width 1 height 1
checkbox input "true"
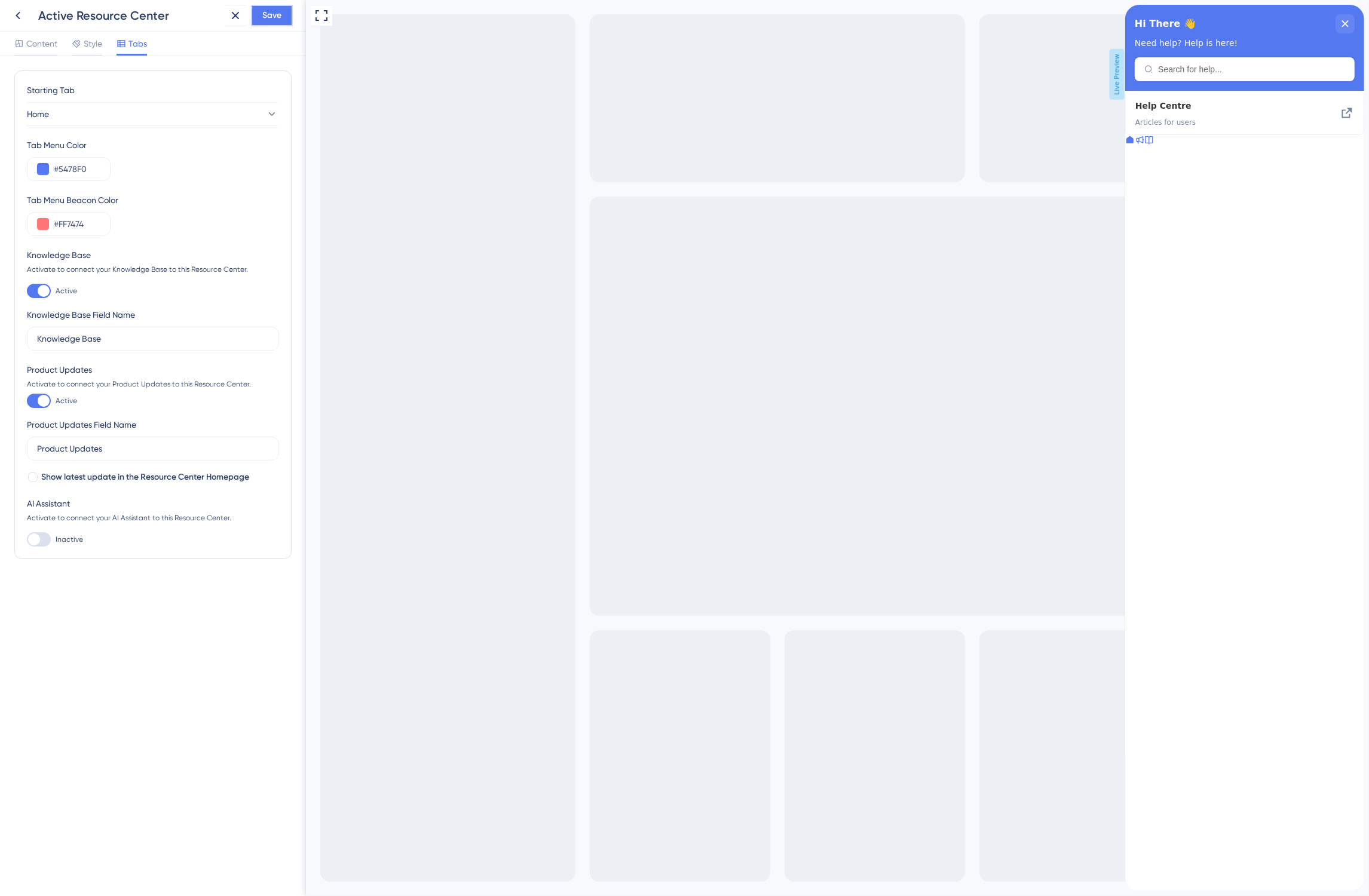
click at [278, 10] on span "Save" at bounding box center [272, 15] width 19 height 14
click at [88, 37] on span "Style" at bounding box center [93, 43] width 18 height 14
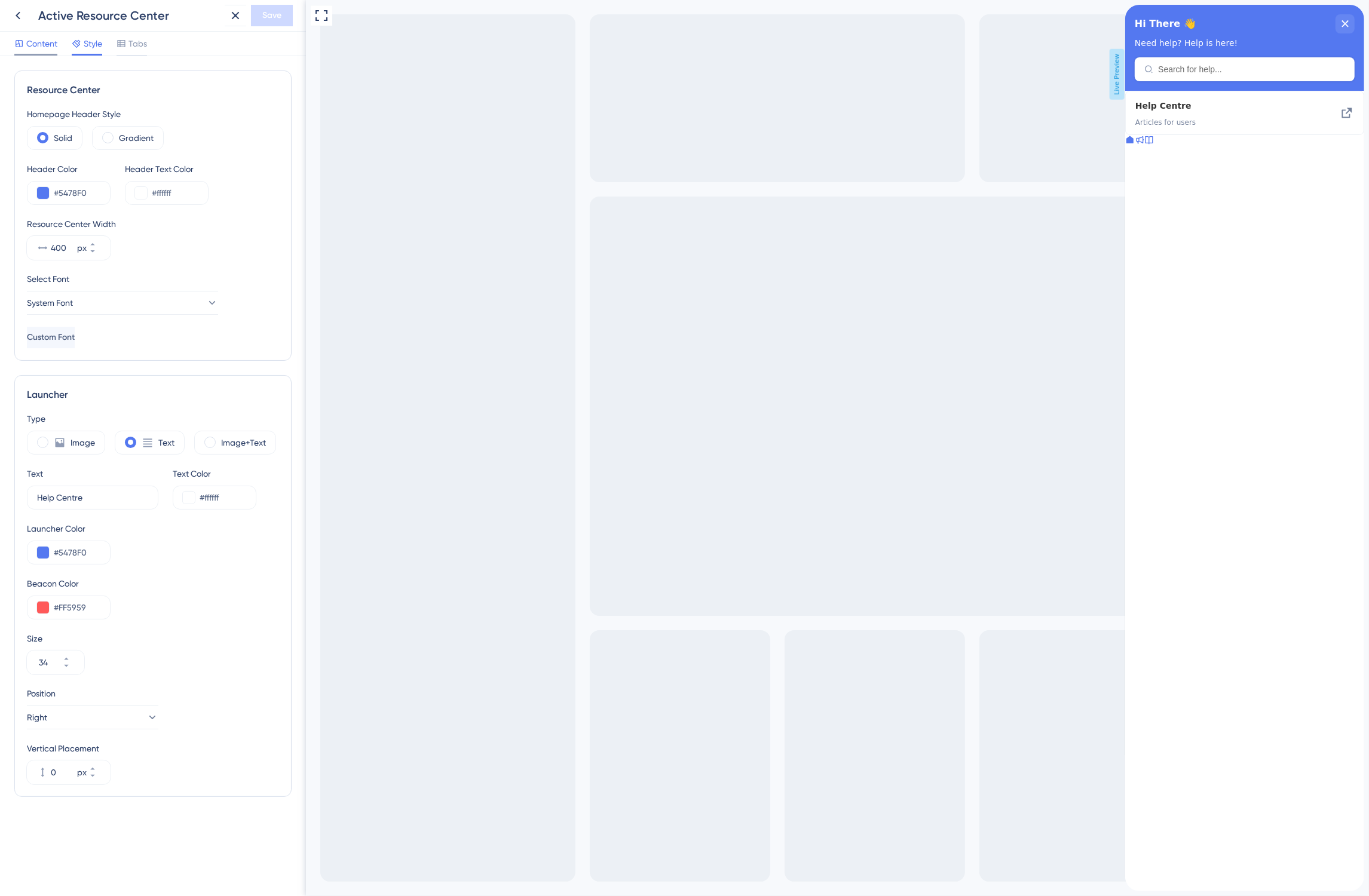
click at [56, 45] on span "Content" at bounding box center [42, 43] width 31 height 14
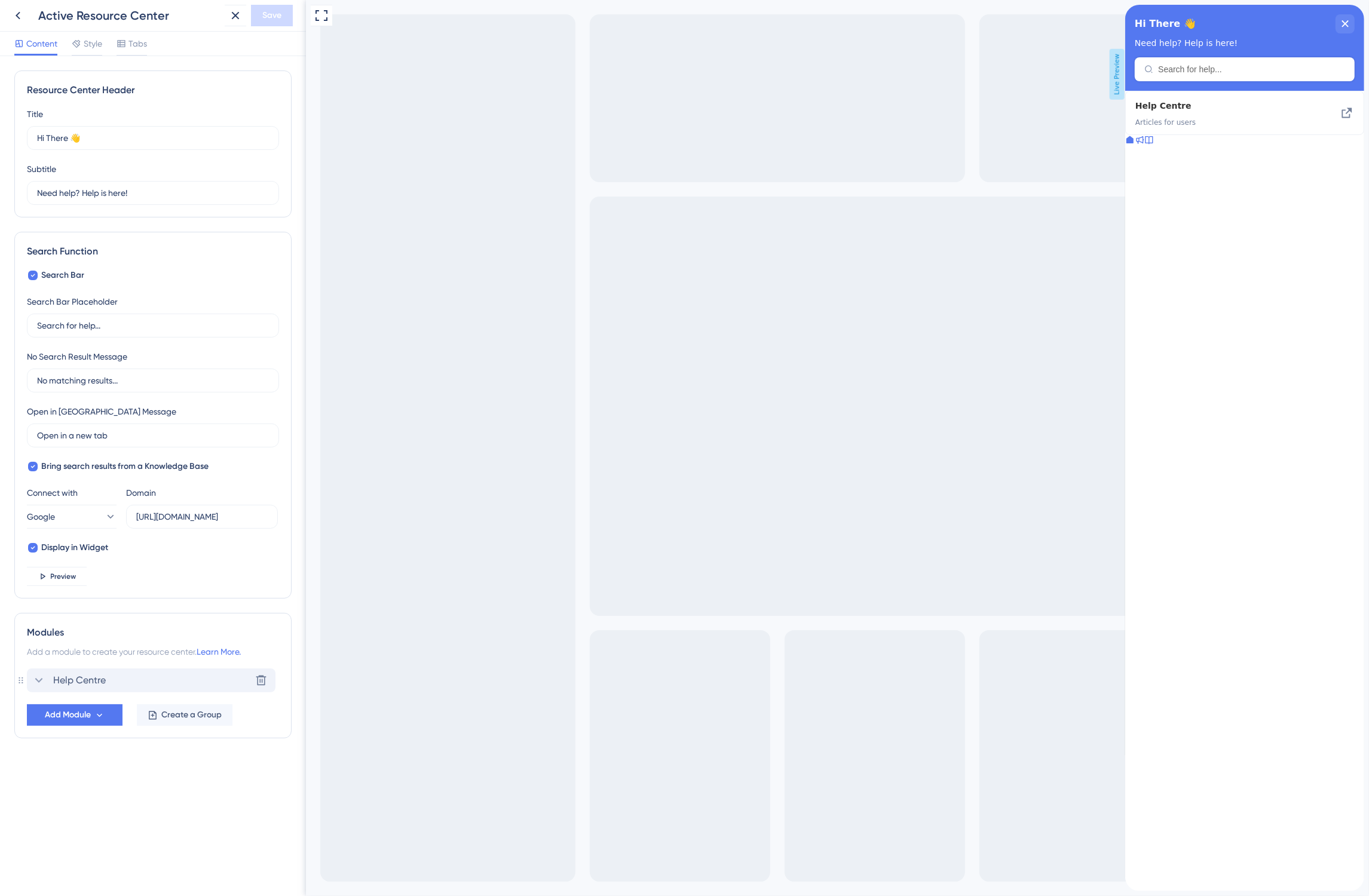
click at [34, 678] on icon at bounding box center [39, 680] width 14 height 14
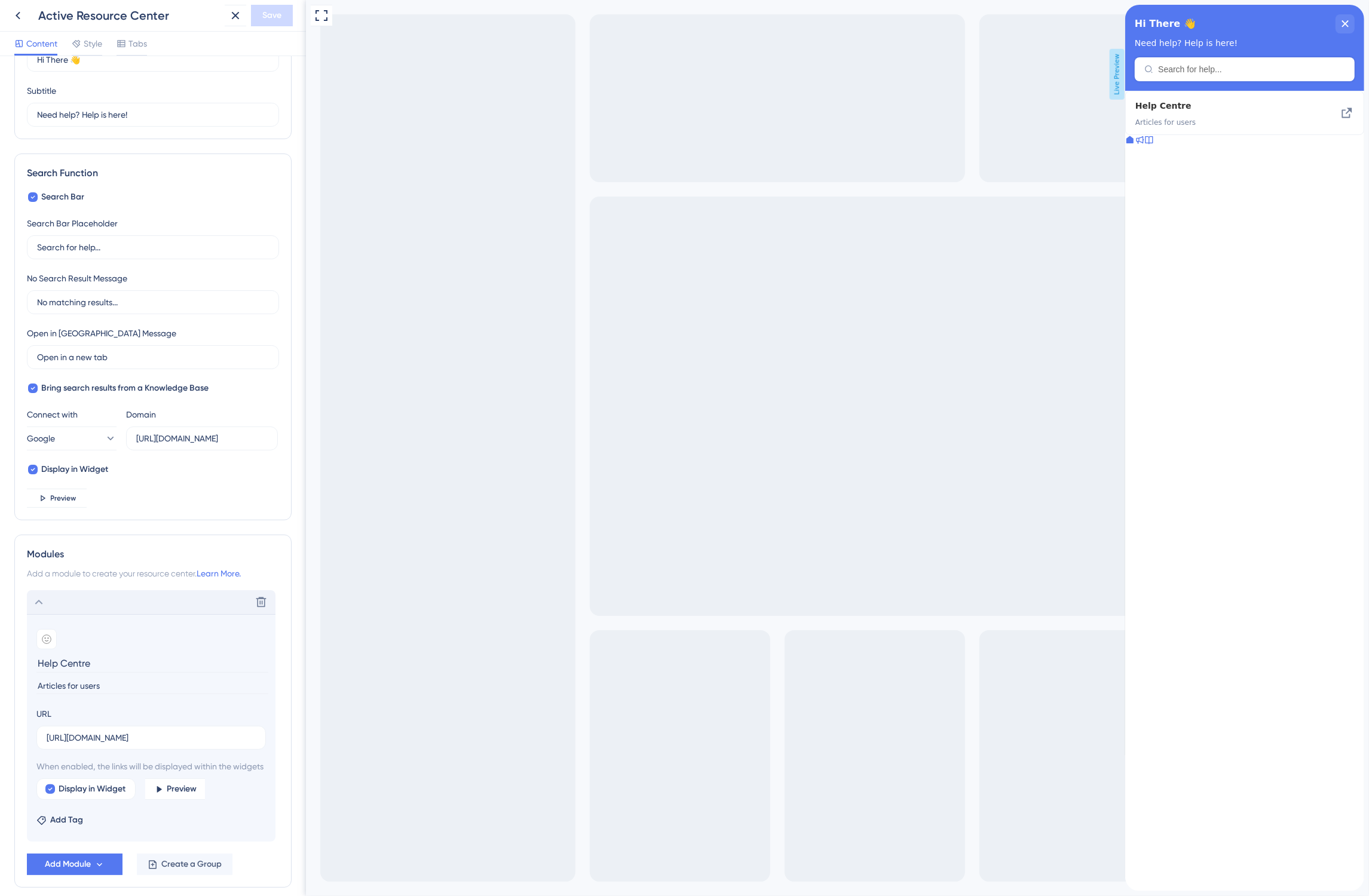
scroll to position [147, 0]
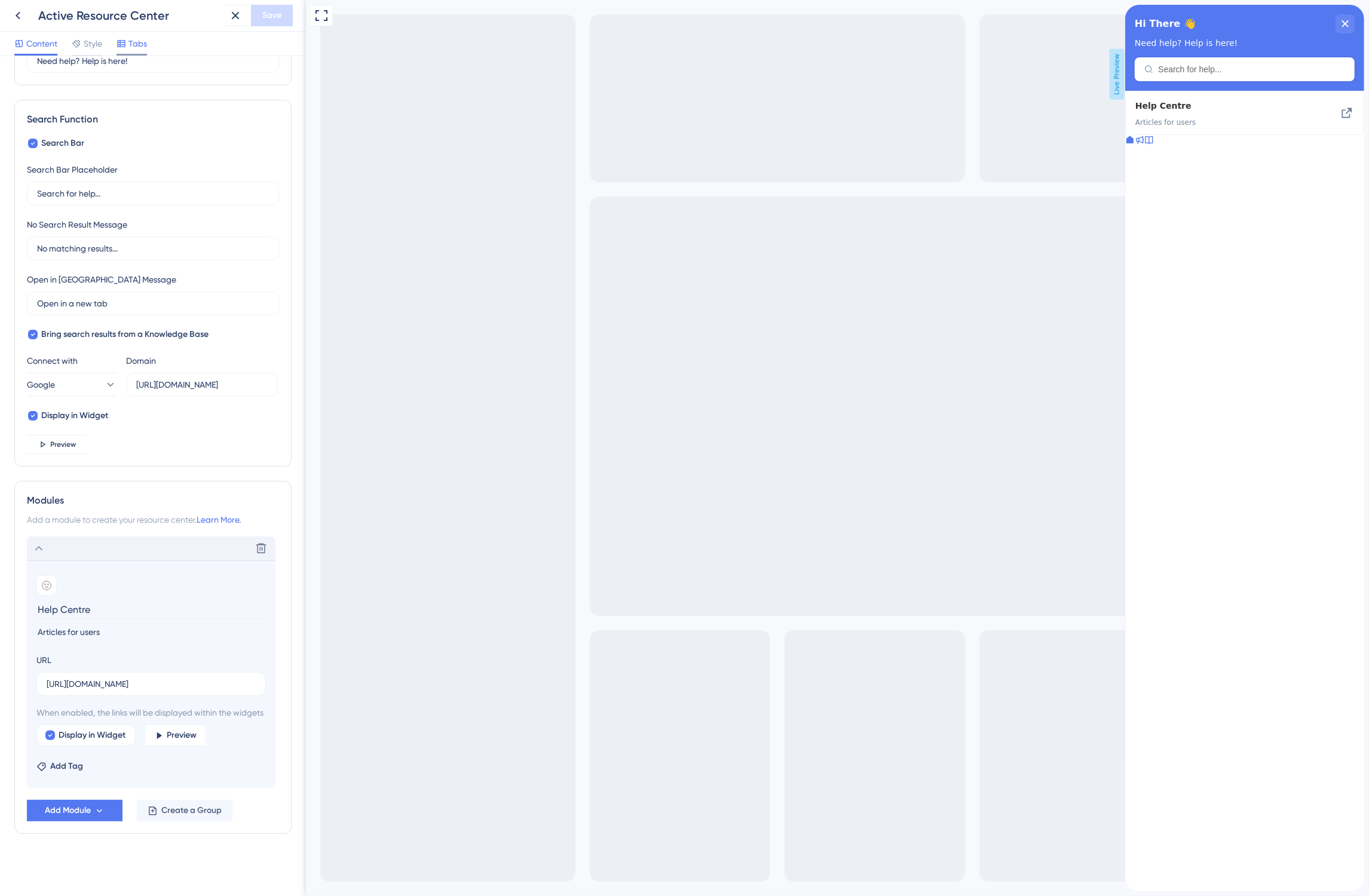
click at [132, 51] on span "Tabs" at bounding box center [138, 43] width 18 height 14
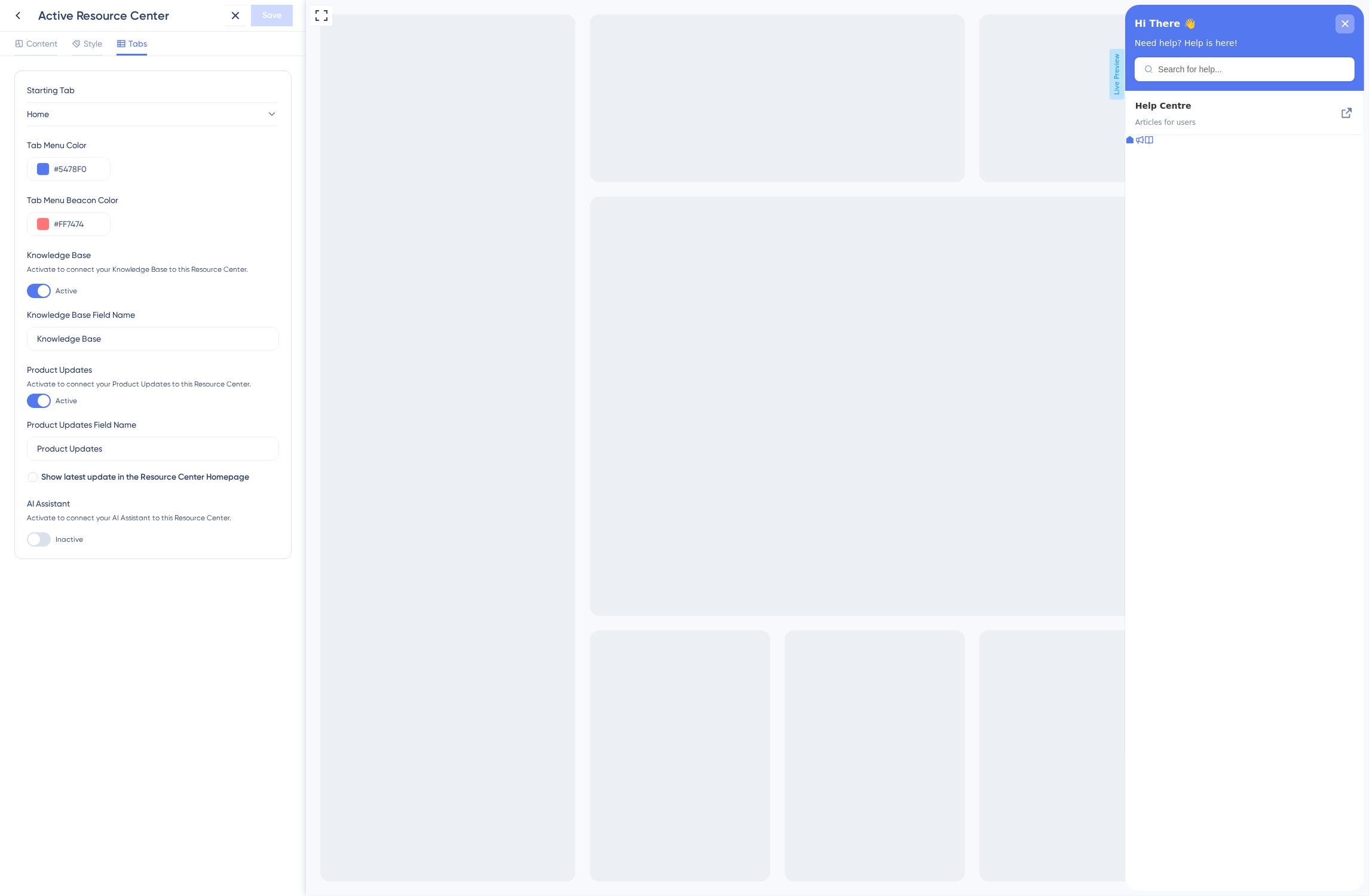
click at [1338, 23] on div "close resource center" at bounding box center [1344, 23] width 19 height 19
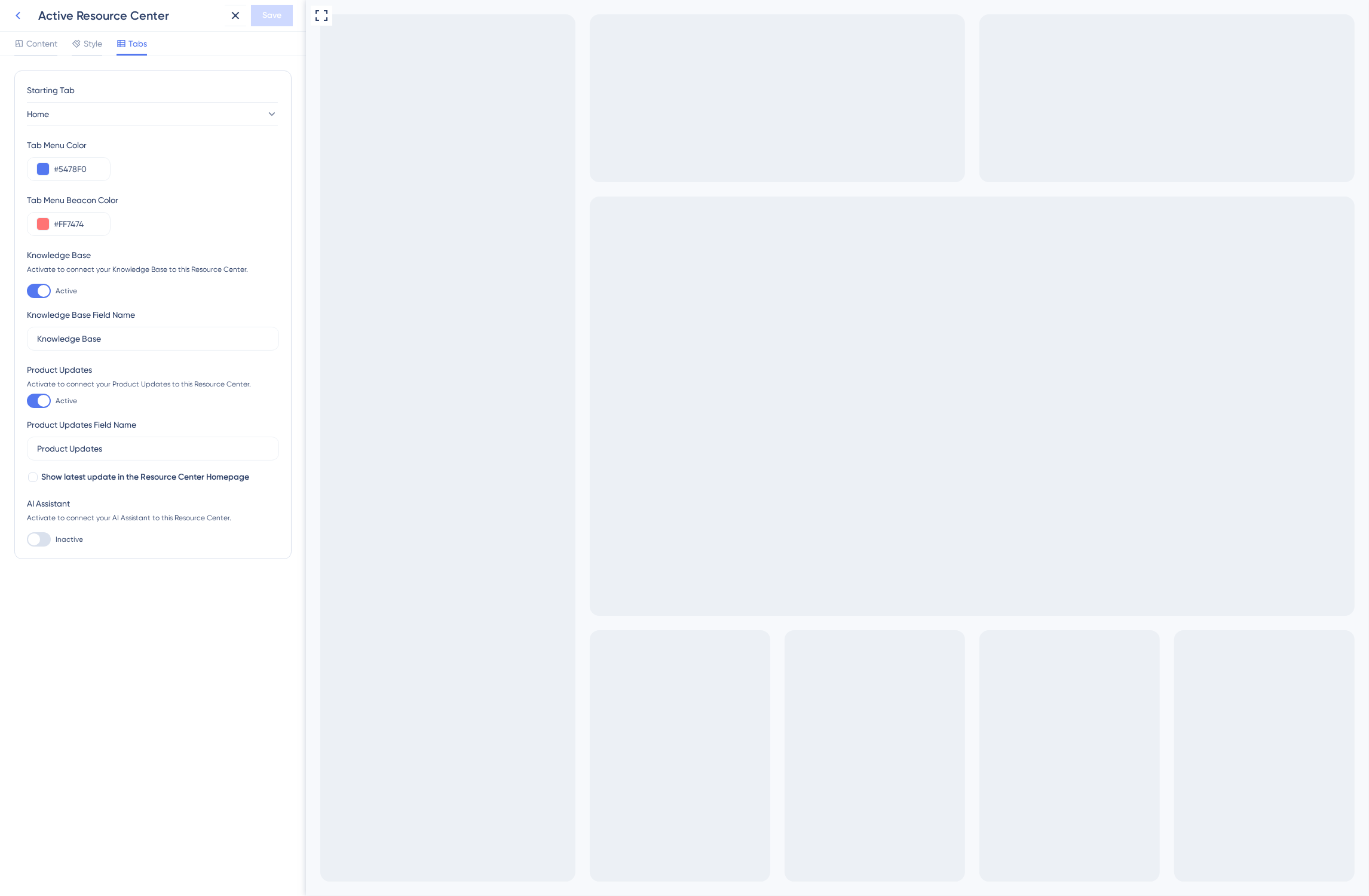
click at [13, 19] on icon at bounding box center [18, 15] width 14 height 14
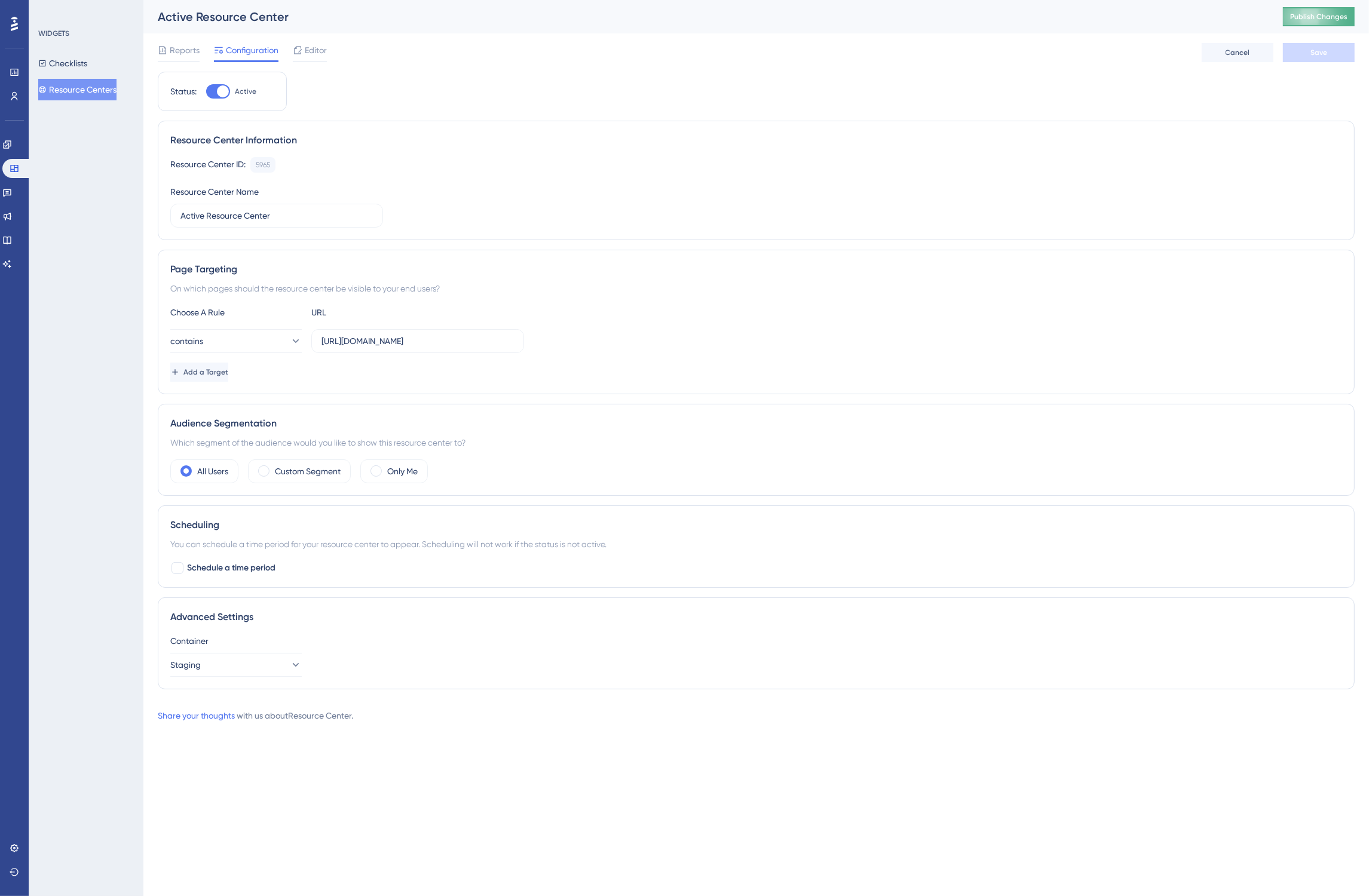
click at [1325, 13] on span "Publish Changes" at bounding box center [1319, 17] width 58 height 10
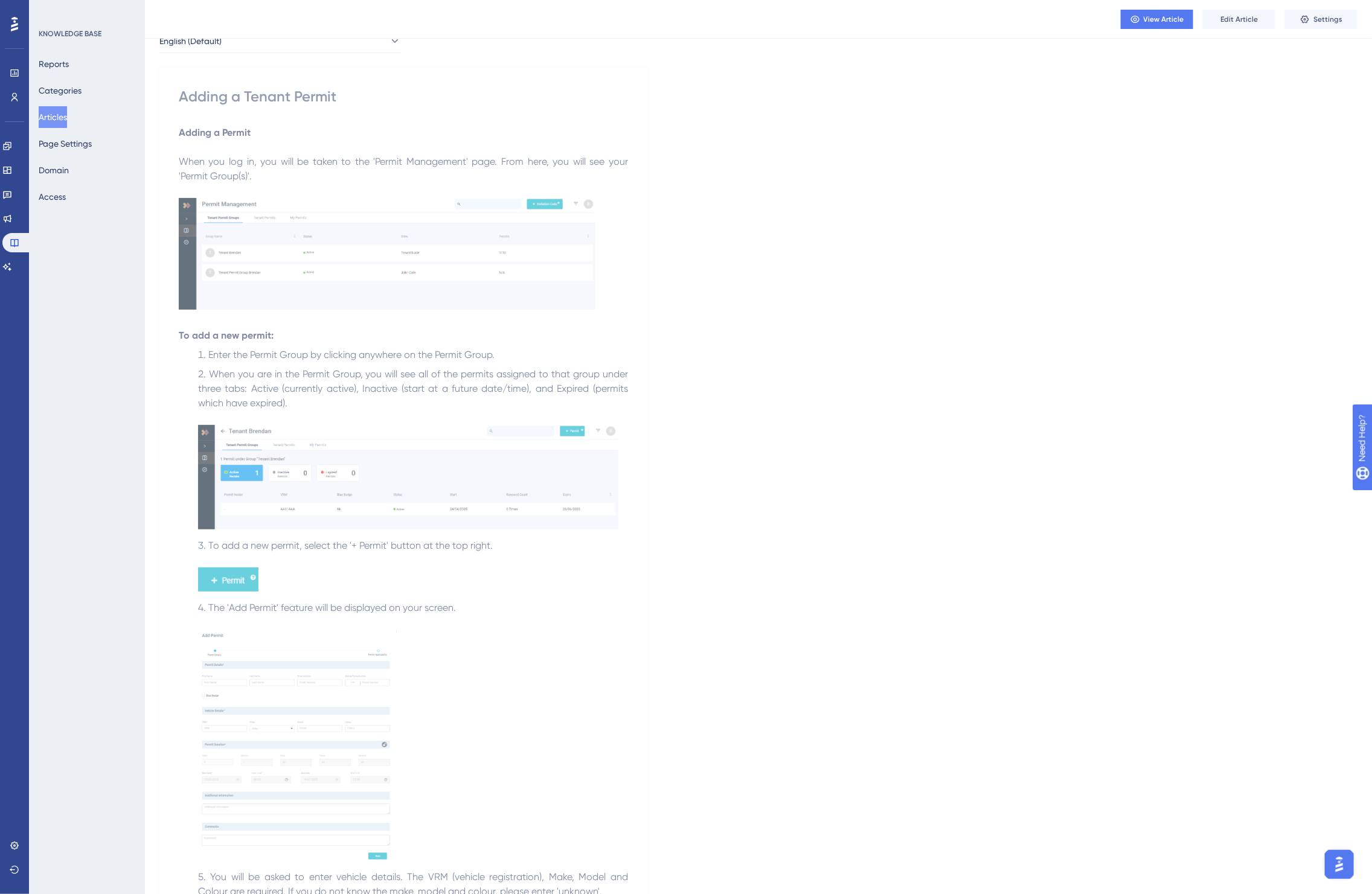
click at [1347, 861] on img "Open AI Assistant Launcher" at bounding box center [1339, 864] width 22 height 22
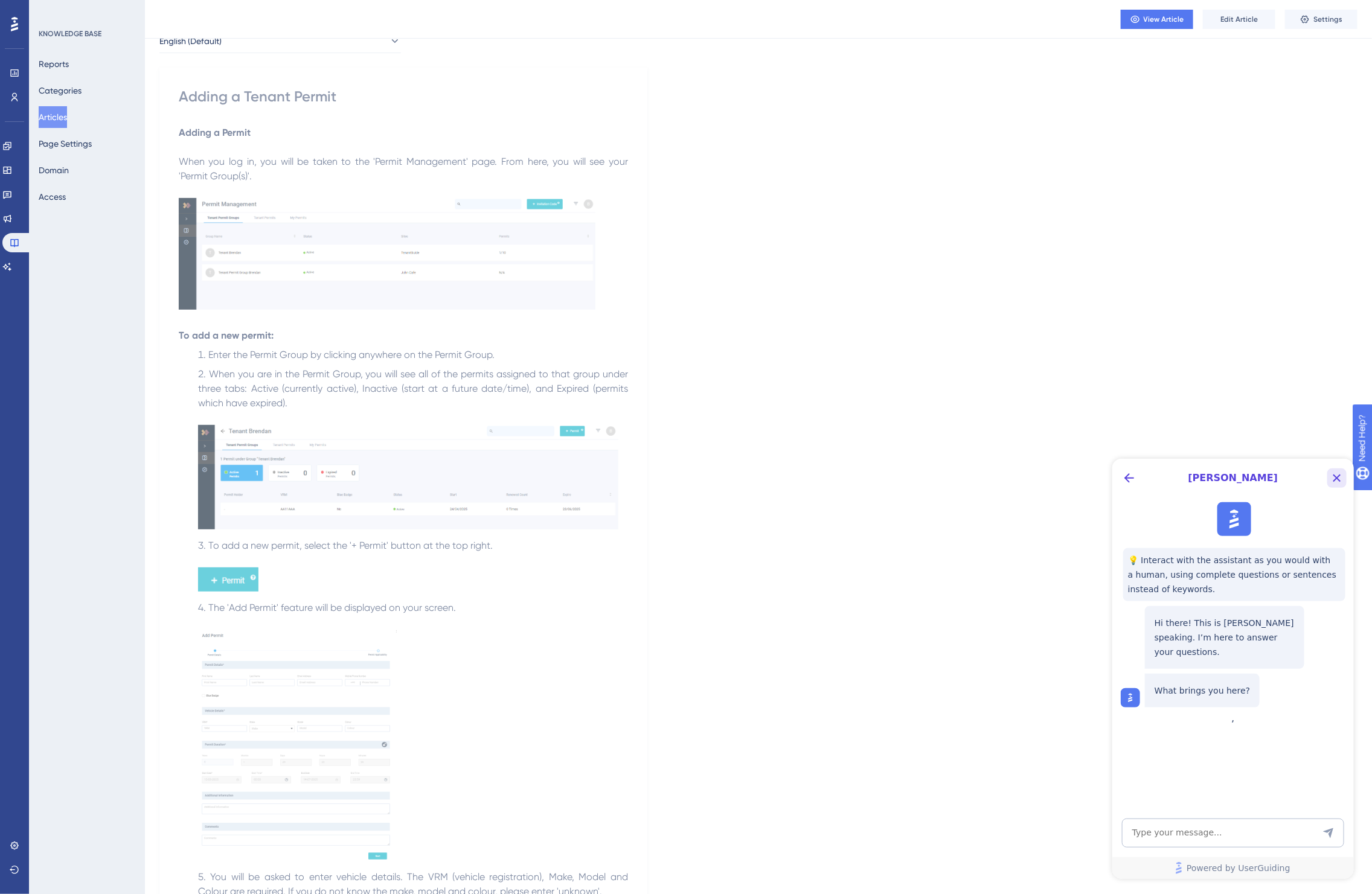
click at [1343, 475] on icon "Close Button" at bounding box center [1336, 477] width 14 height 14
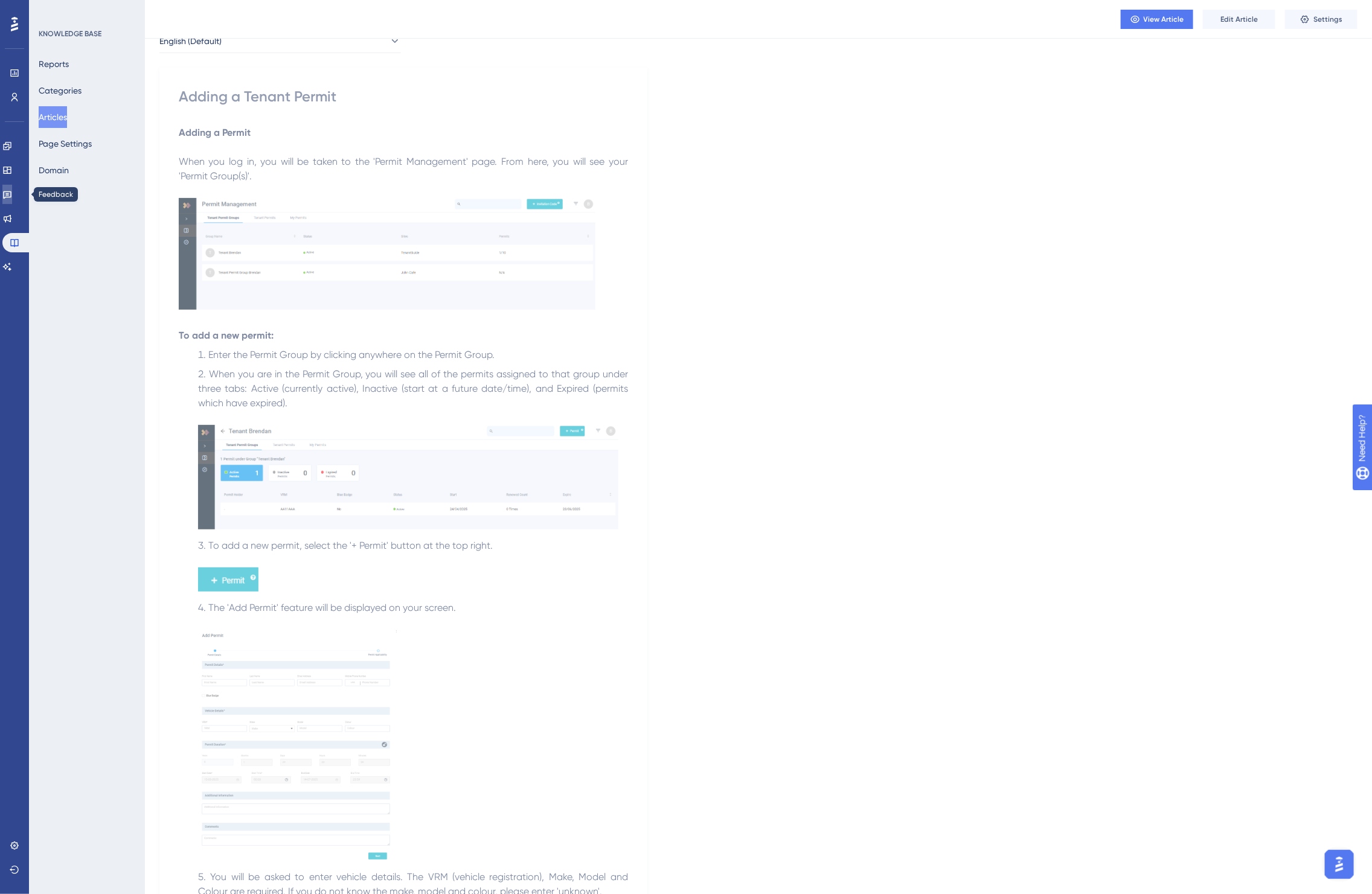
click at [12, 199] on link at bounding box center [7, 194] width 10 height 19
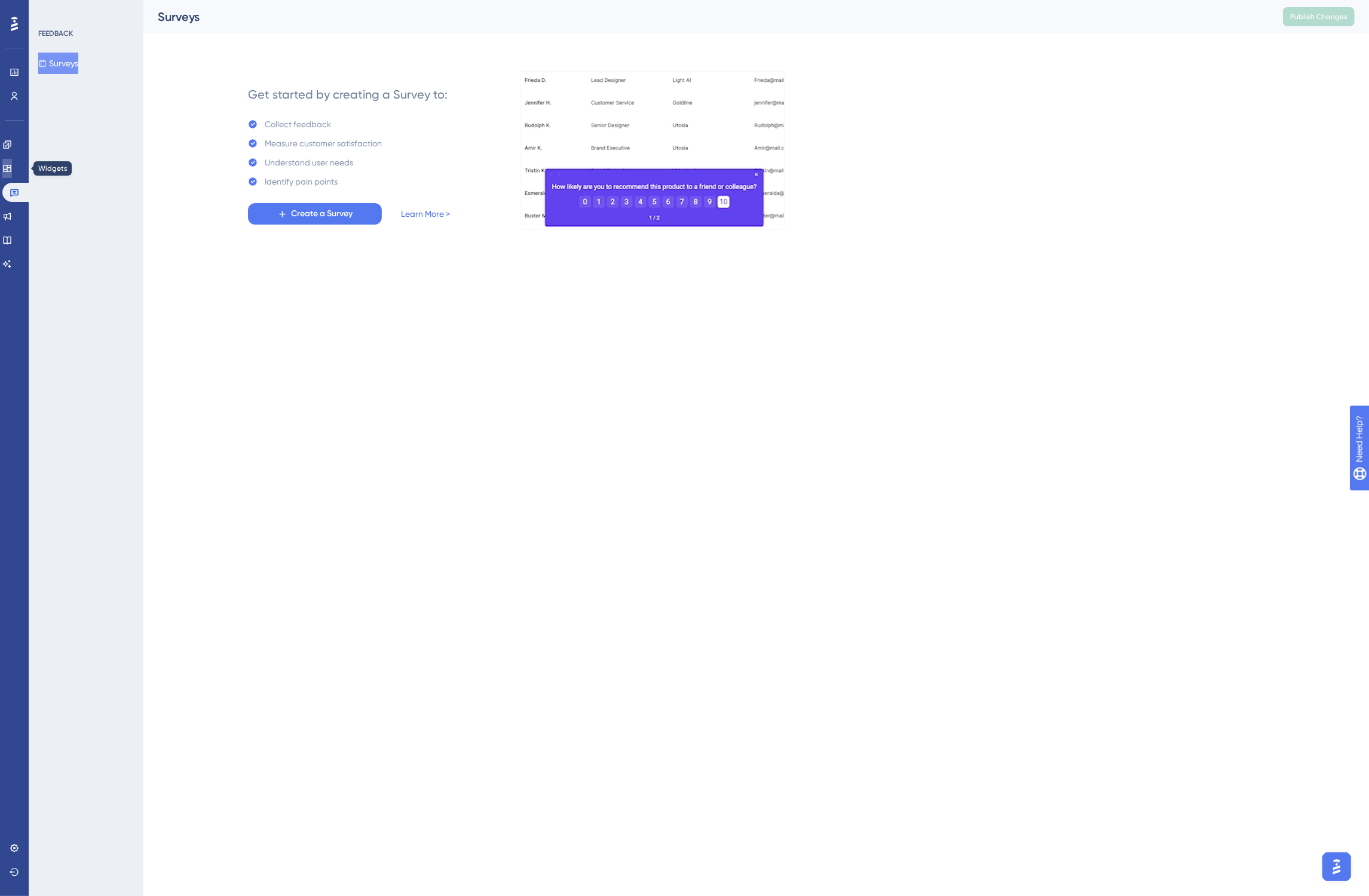
click at [9, 172] on icon at bounding box center [7, 169] width 10 height 10
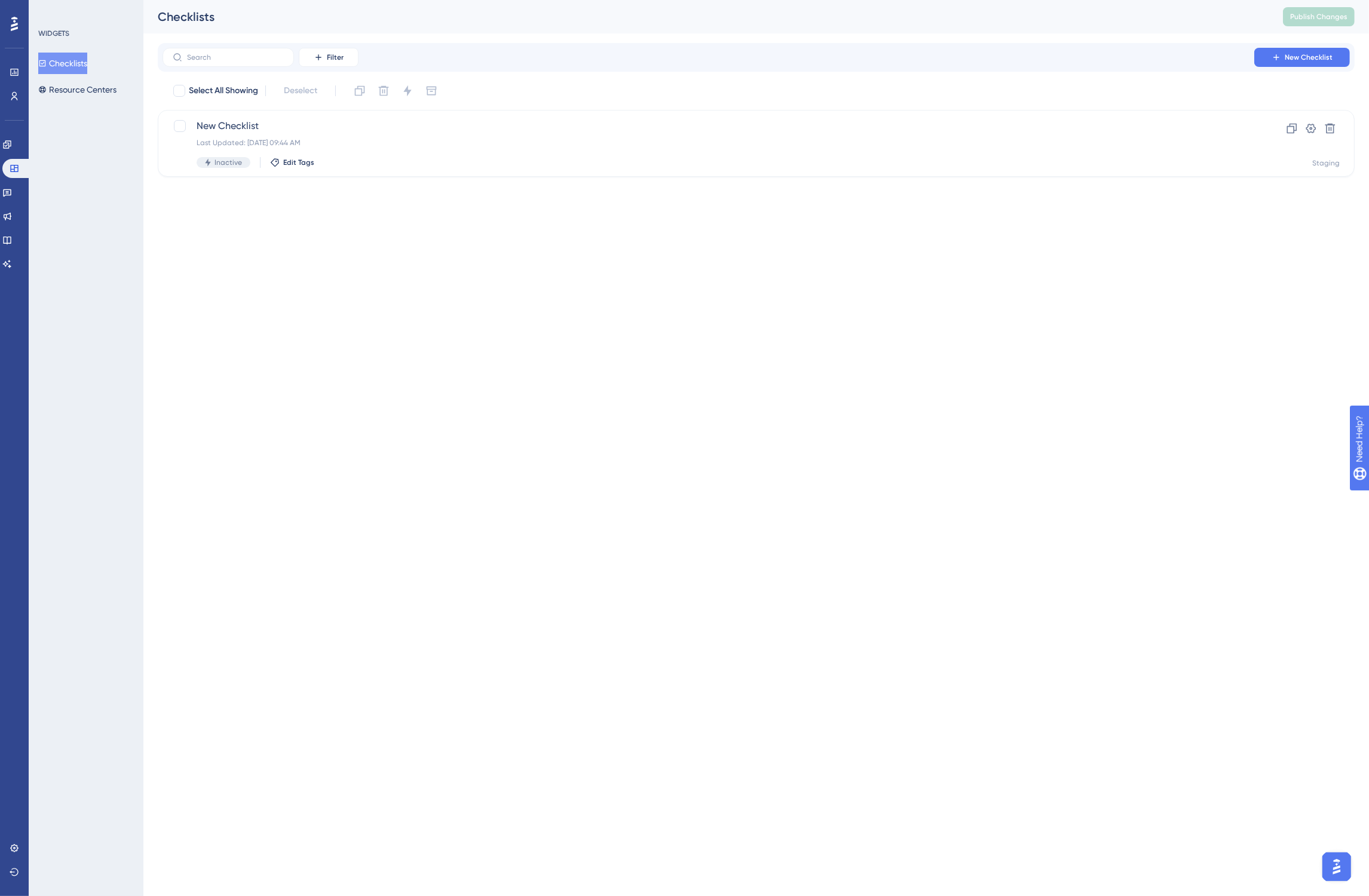
click at [84, 106] on div "WIDGETS Checklists Resource Centers" at bounding box center [86, 448] width 115 height 896
click at [84, 94] on button "Resource Centers" at bounding box center [77, 89] width 78 height 21
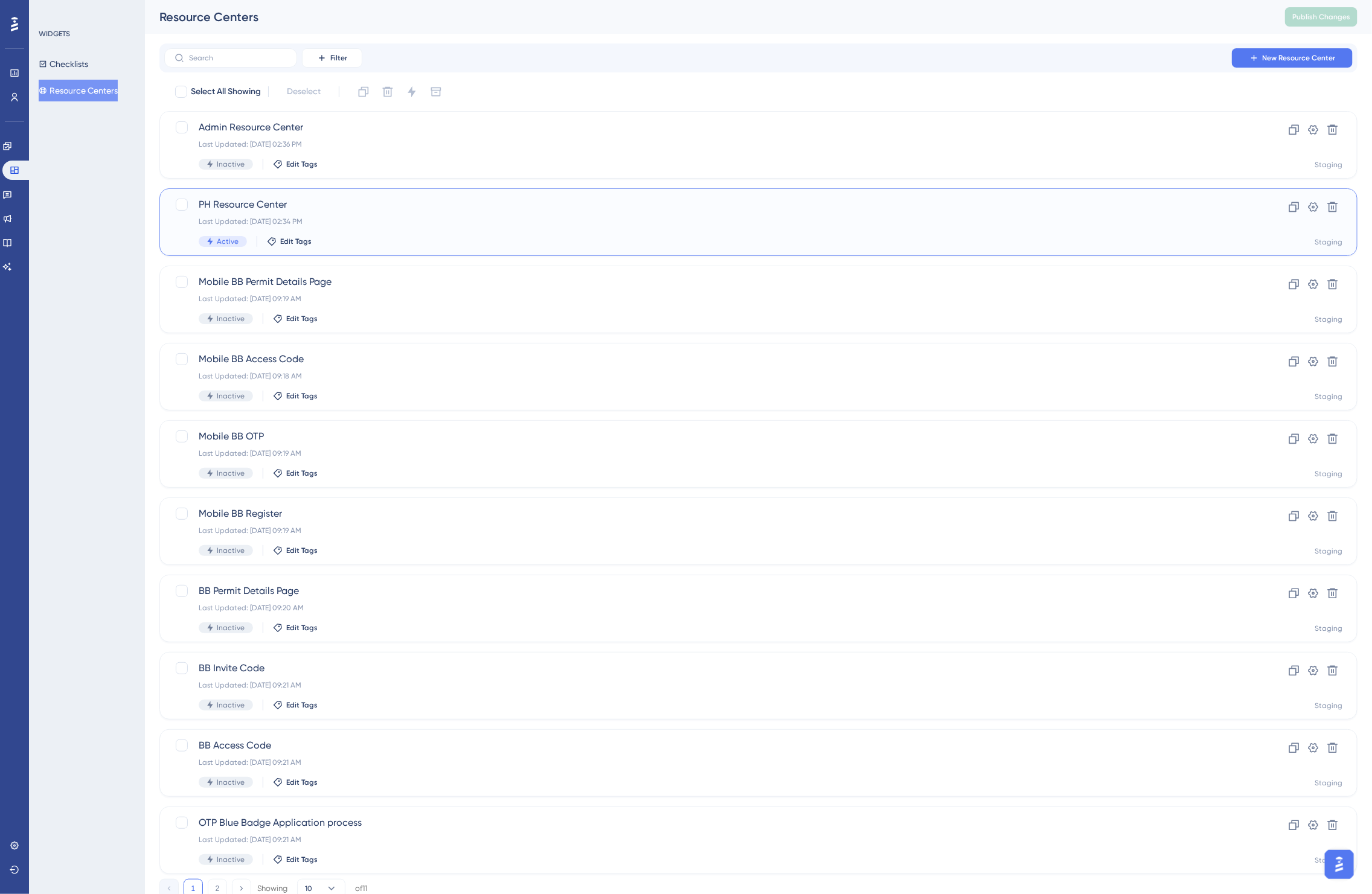
click at [436, 222] on div "Last Updated: [DATE] 02:34 PM" at bounding box center [710, 222] width 1023 height 10
click at [398, 154] on div "Admin Resource Center Last Updated: [DATE] 02:36 PM Inactive Edit Tags" at bounding box center [710, 145] width 1023 height 50
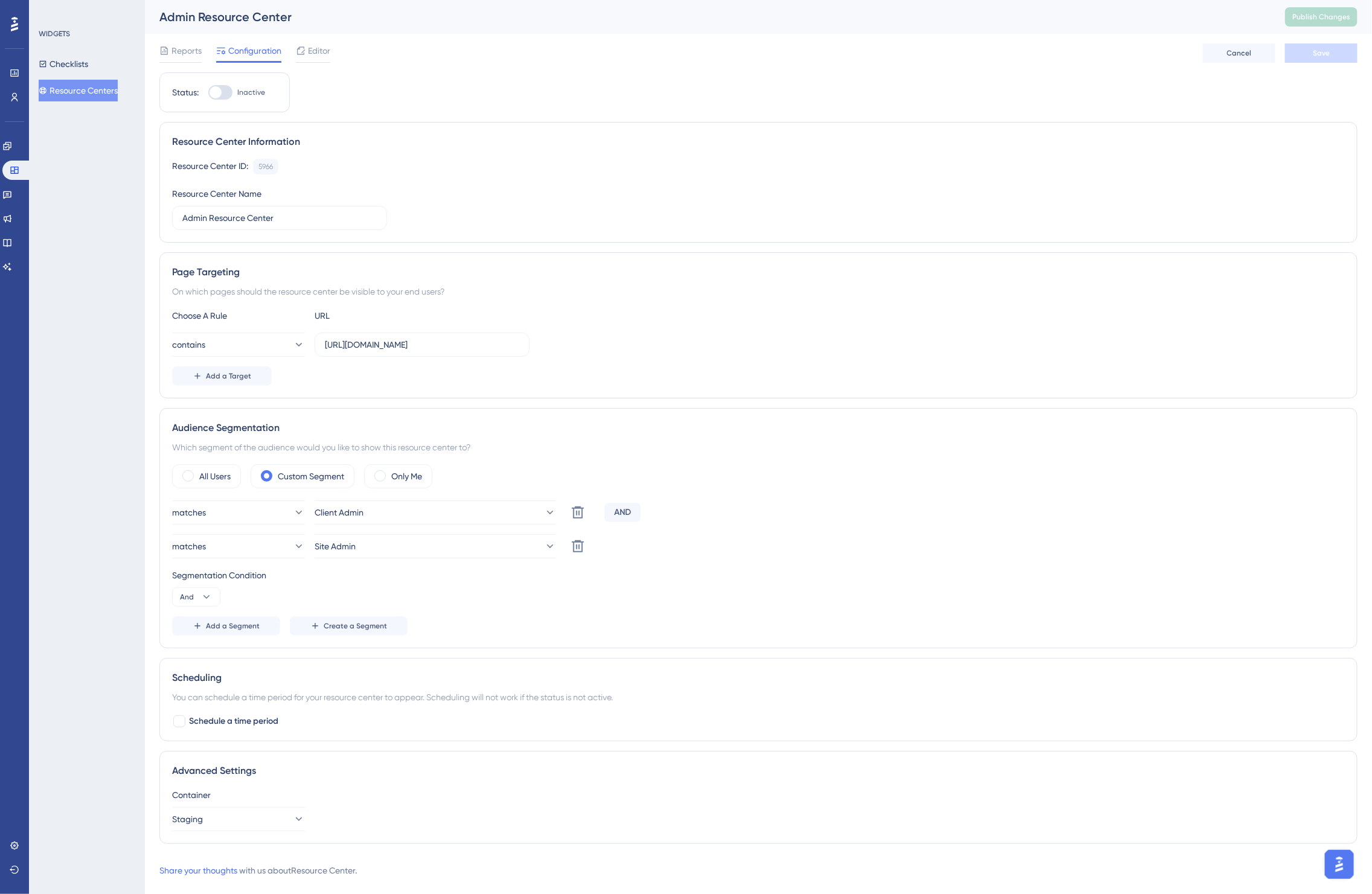
click at [227, 92] on div at bounding box center [220, 92] width 24 height 14
click at [208, 92] on input "Inactive" at bounding box center [208, 92] width 1 height 1
checkbox input "true"
click at [1308, 53] on button "Save" at bounding box center [1321, 53] width 73 height 19
click at [1330, 25] on button "Publish Changes" at bounding box center [1321, 17] width 73 height 19
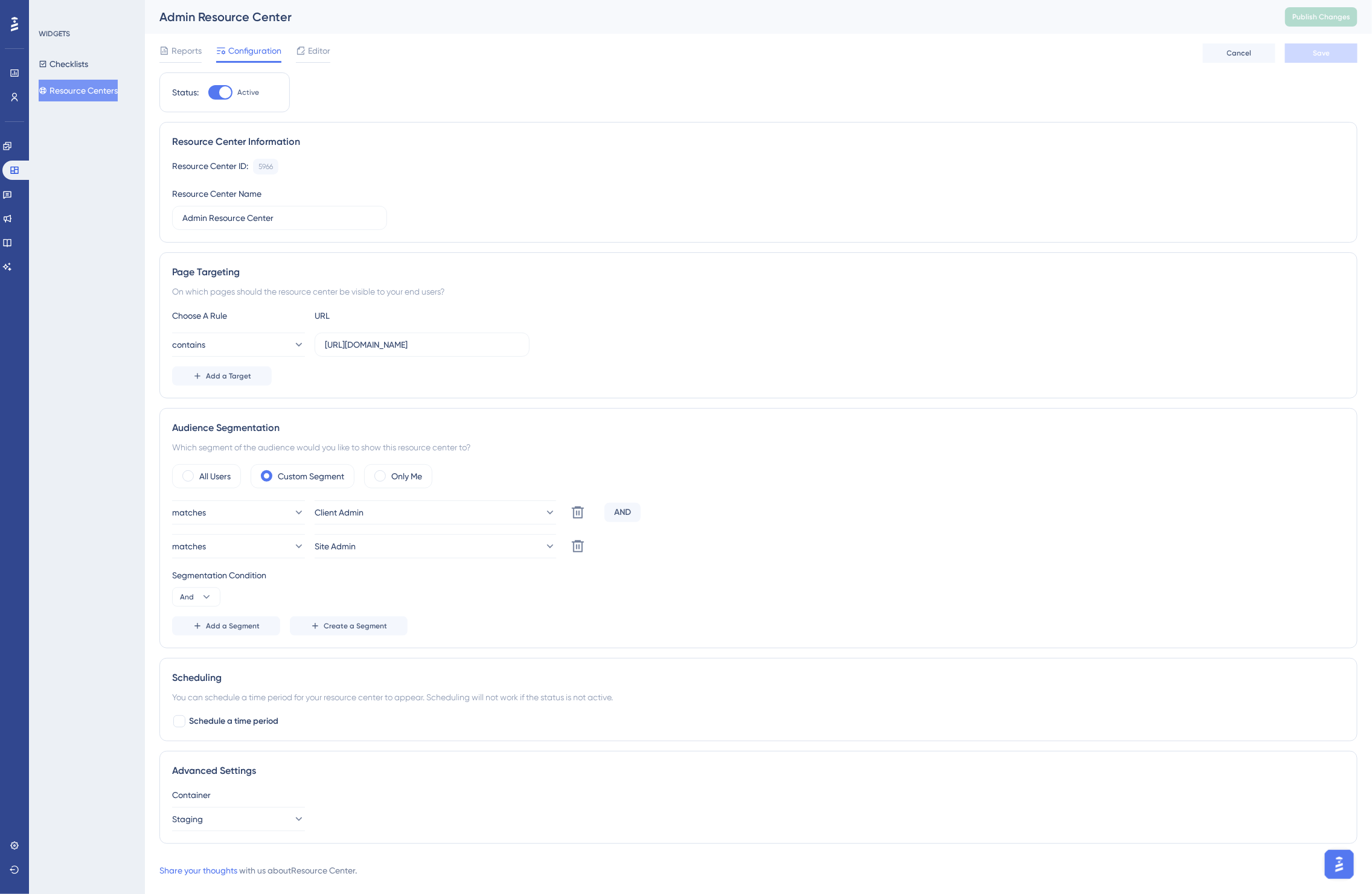
click at [103, 91] on button "Resource Centers" at bounding box center [78, 90] width 79 height 22
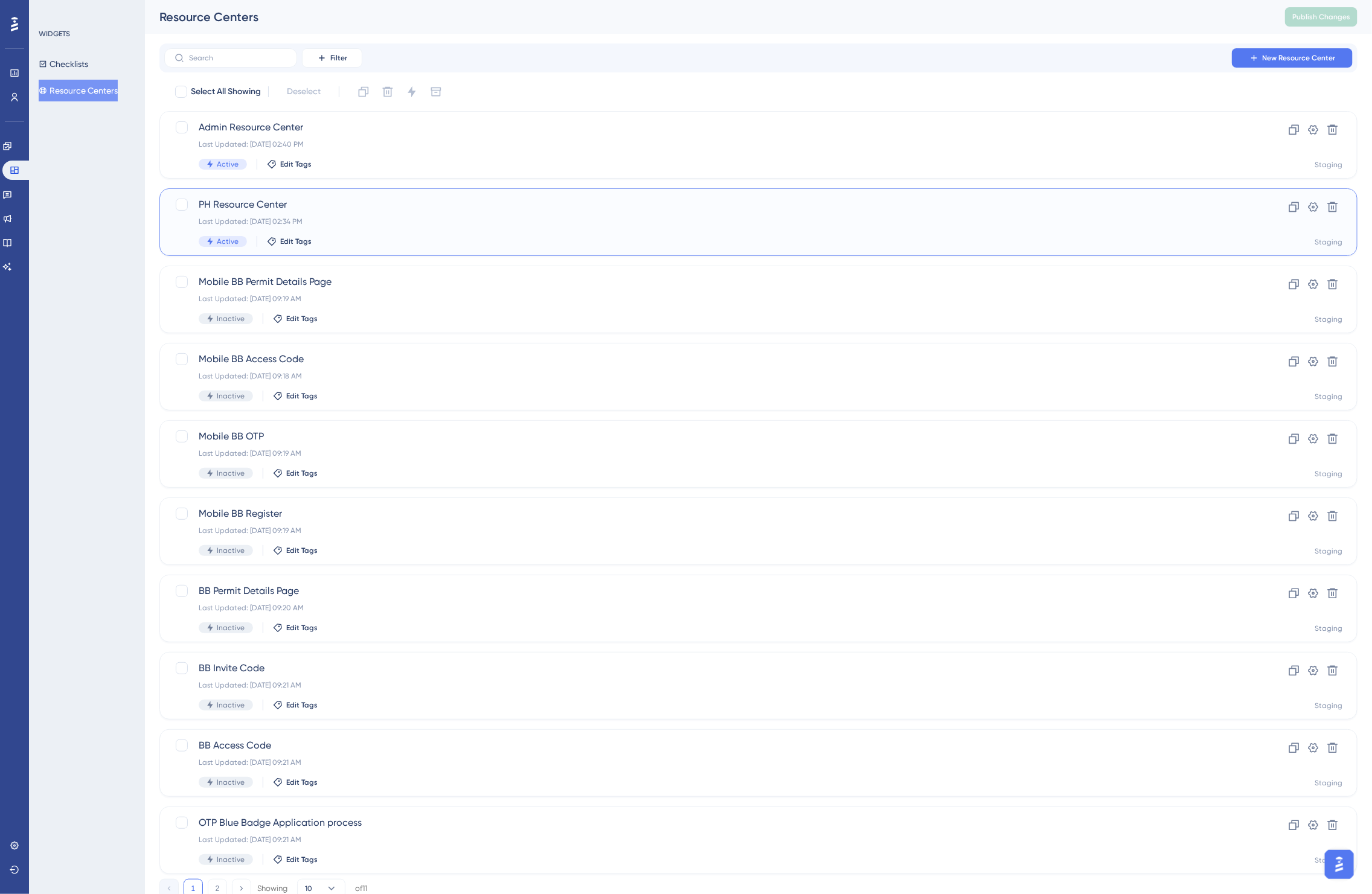
click at [416, 219] on div "Last Updated: [DATE] 02:34 PM" at bounding box center [710, 222] width 1023 height 10
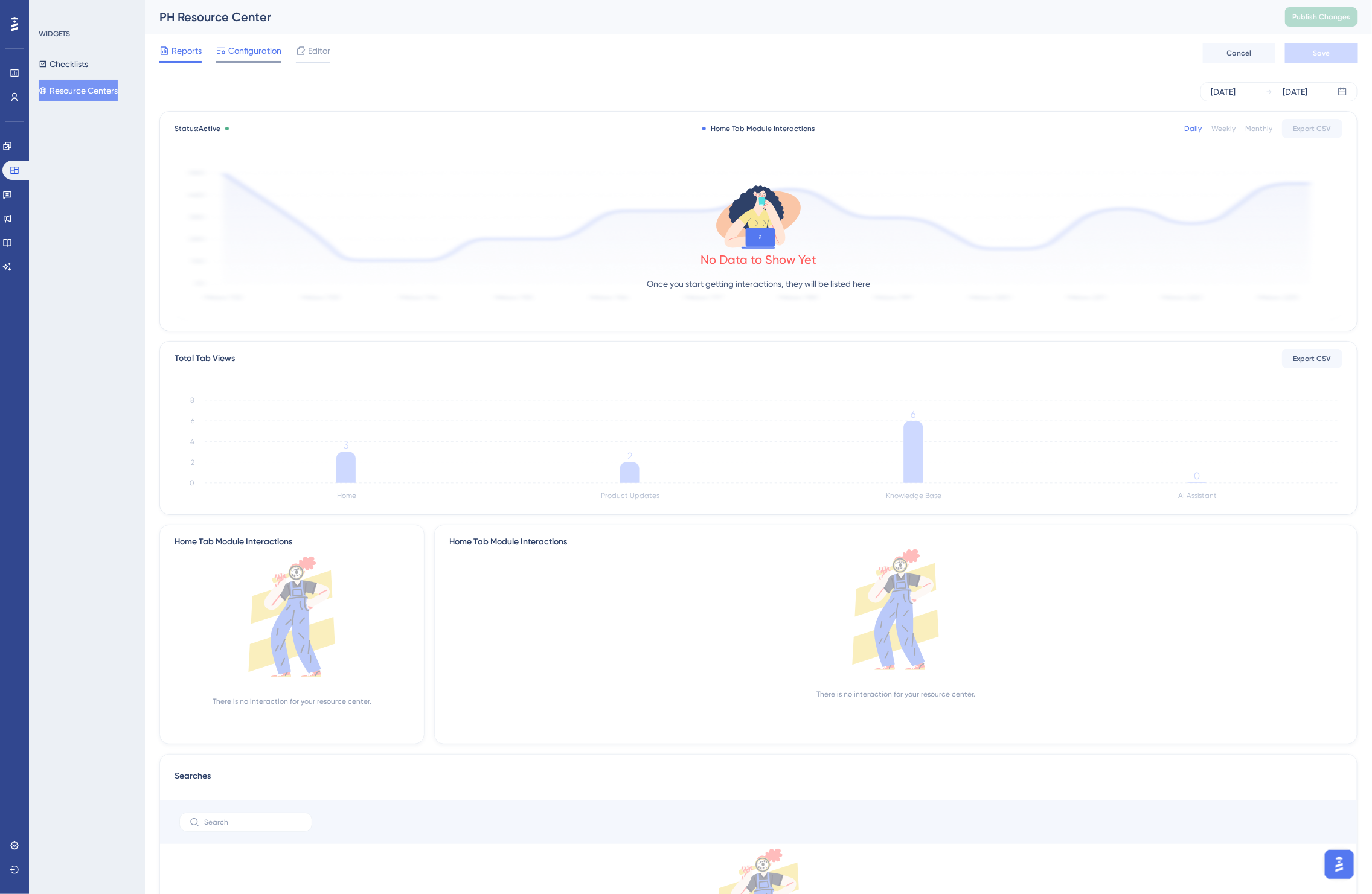
click at [247, 51] on span "Configuration" at bounding box center [255, 50] width 53 height 14
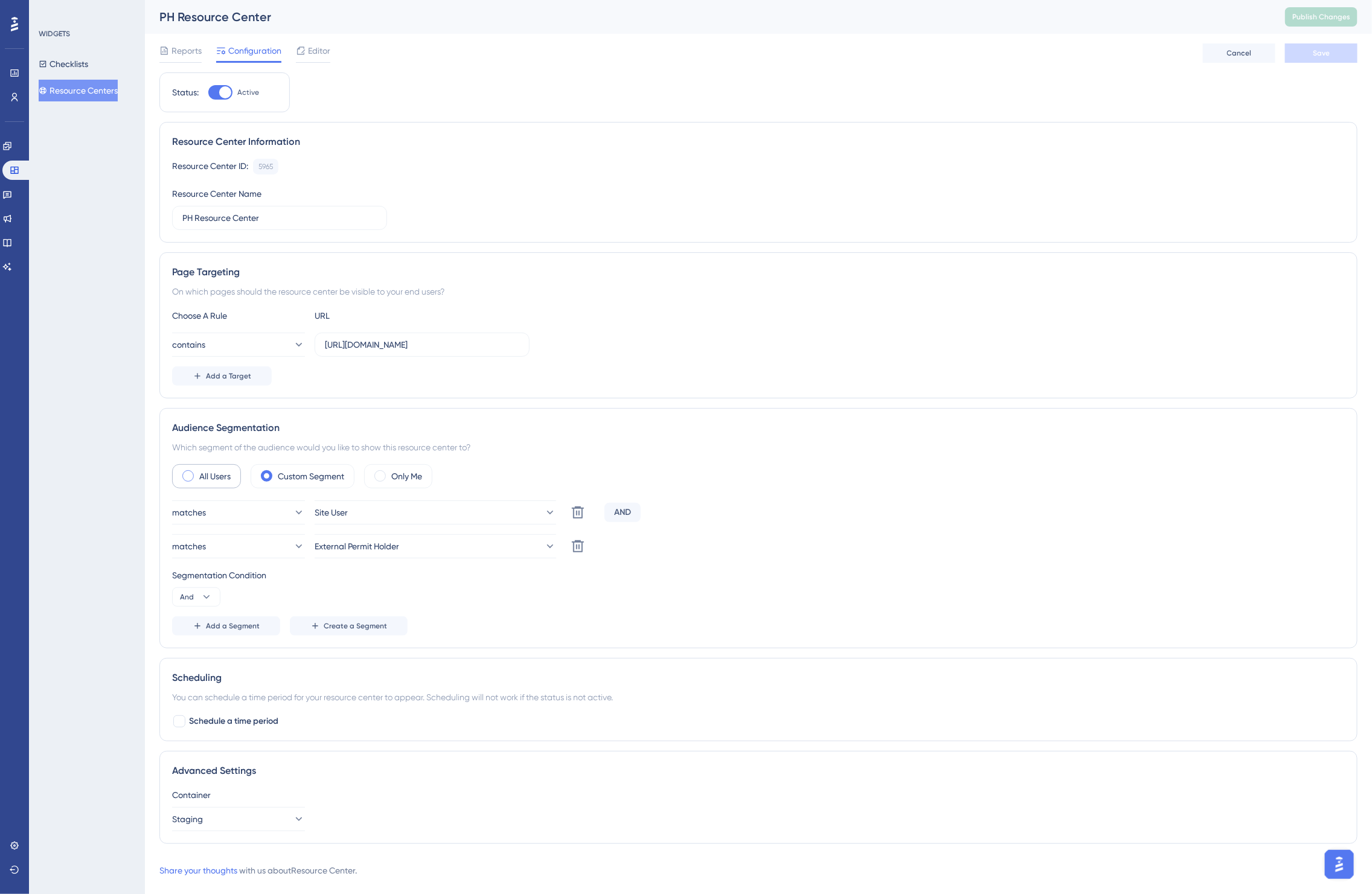
click at [186, 479] on span at bounding box center [188, 476] width 12 height 12
click at [198, 472] on input "radio" at bounding box center [198, 472] width 0 height 0
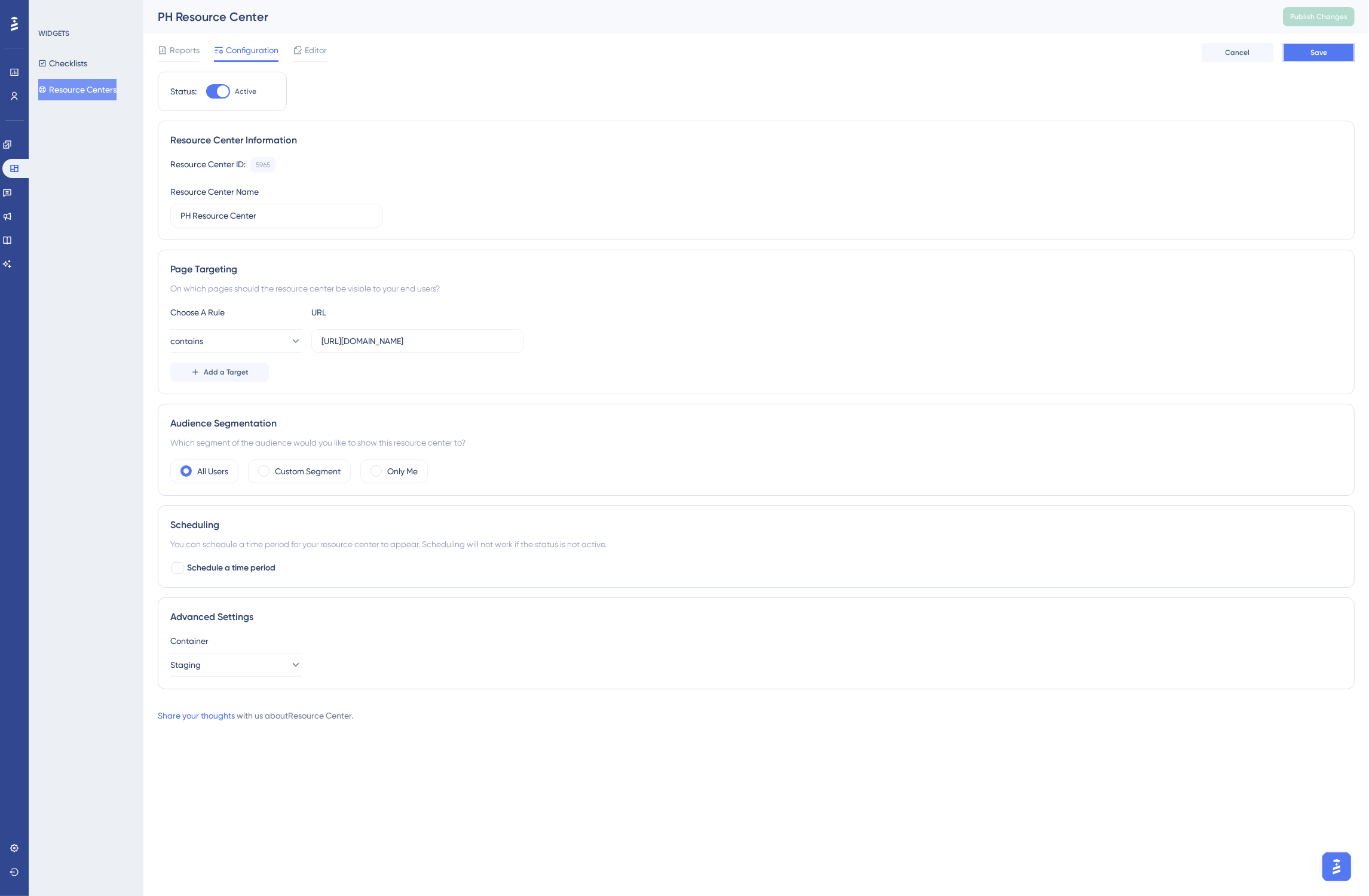
click at [1298, 55] on button "Save" at bounding box center [1319, 52] width 72 height 19
click at [1309, 18] on span "Publish Changes" at bounding box center [1319, 17] width 58 height 10
click at [91, 91] on button "Resource Centers" at bounding box center [77, 89] width 78 height 21
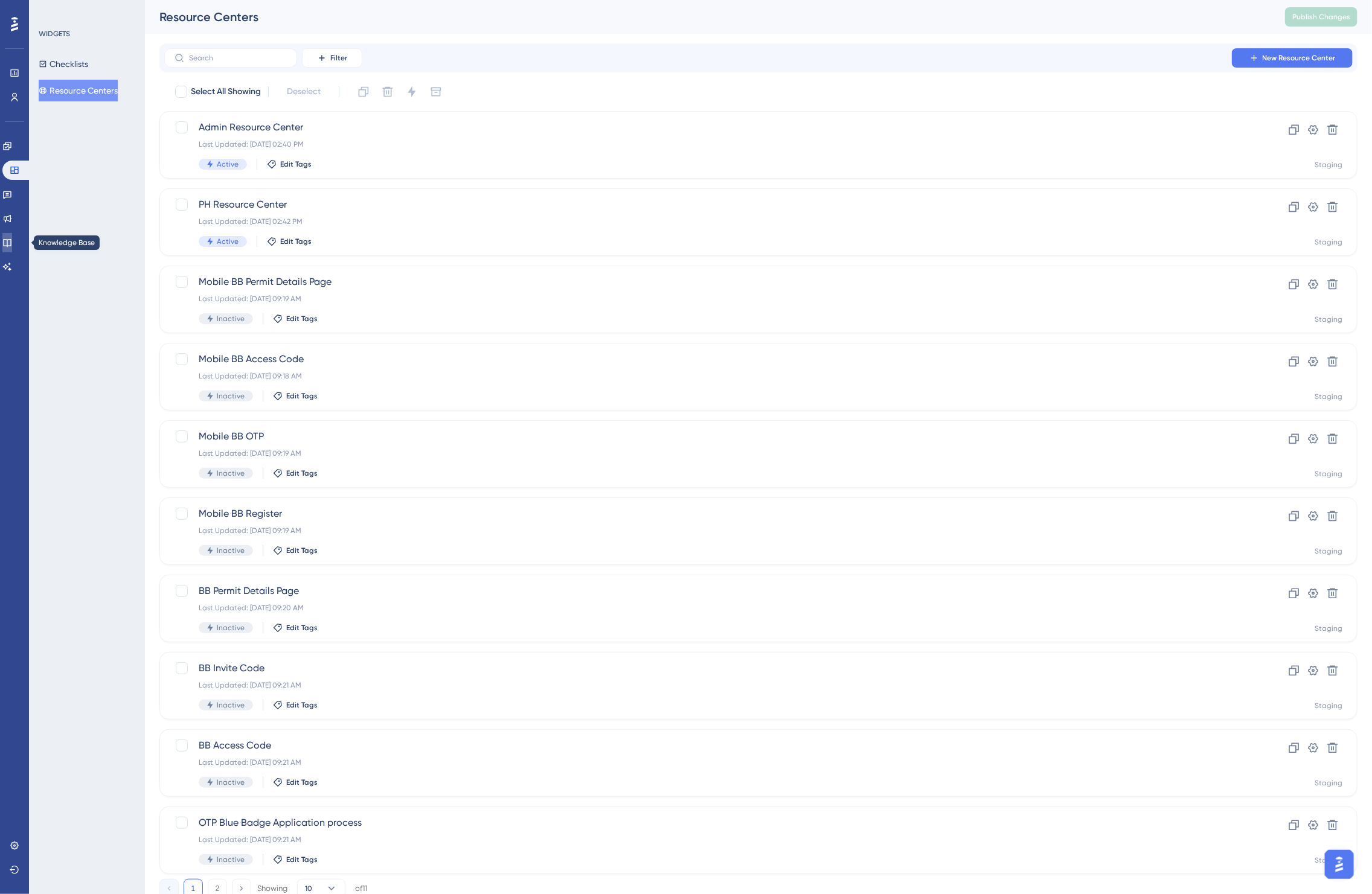
click at [12, 240] on icon at bounding box center [7, 243] width 10 height 10
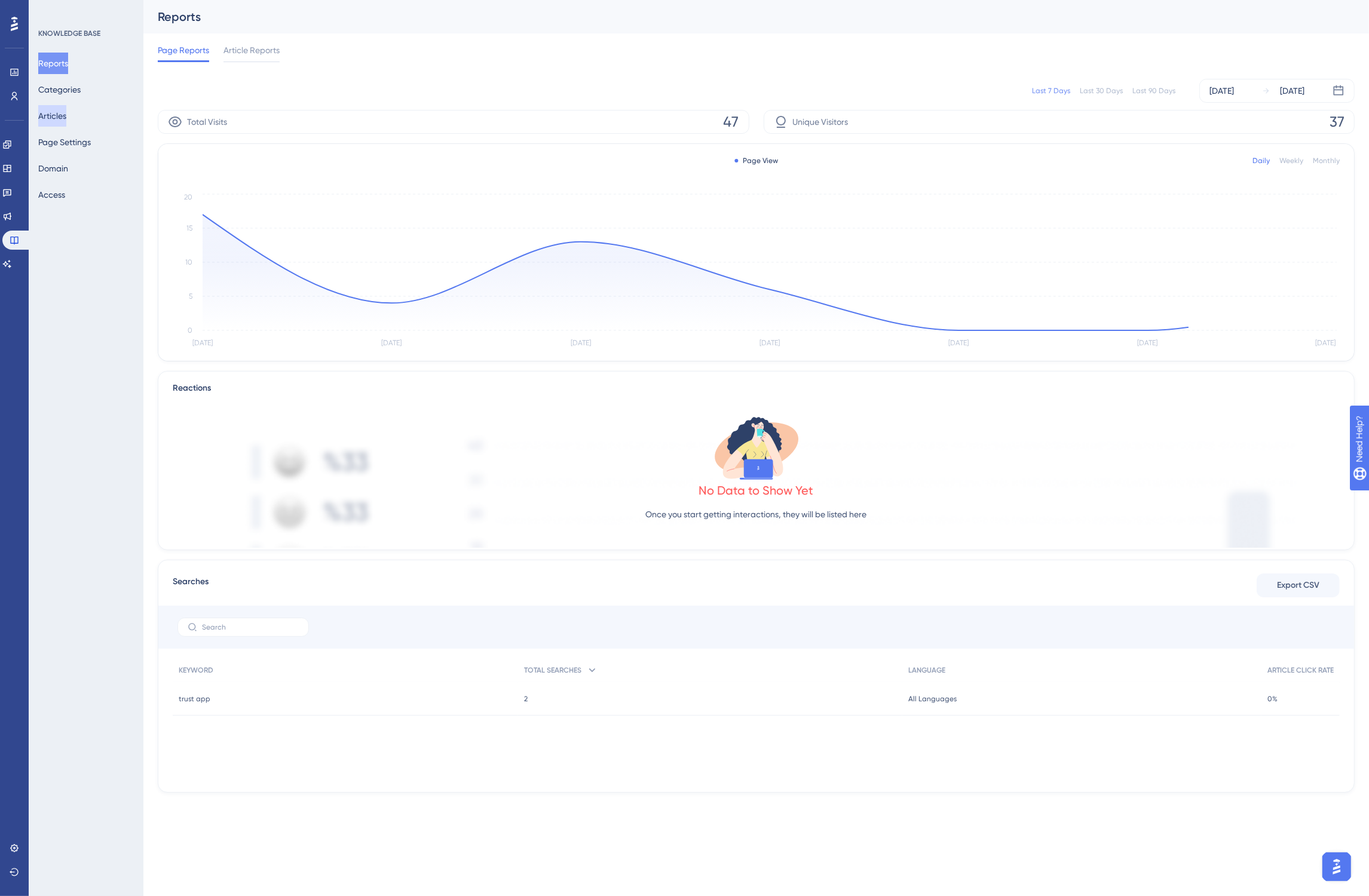
click at [58, 117] on button "Articles" at bounding box center [52, 116] width 28 height 21
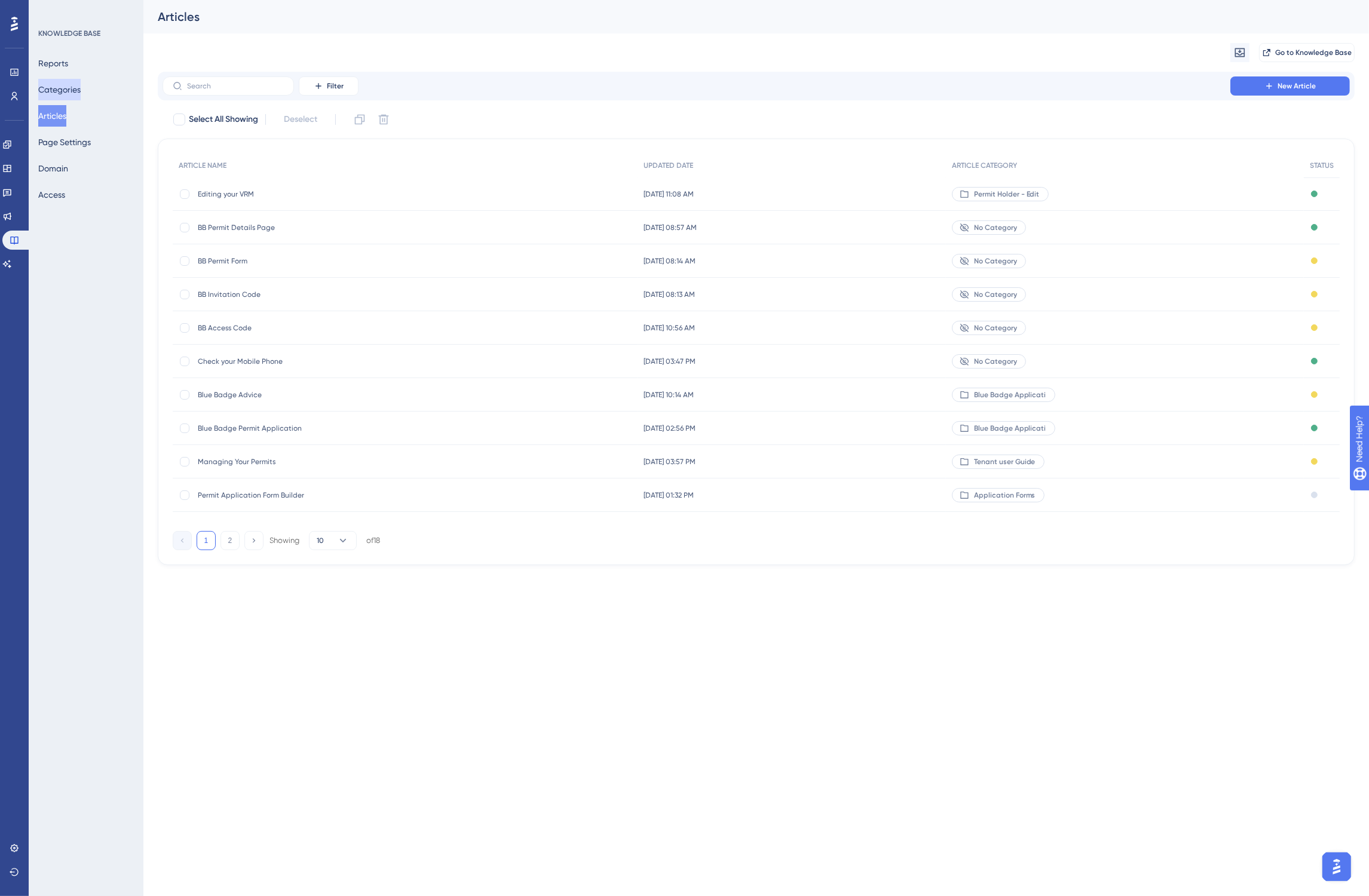
click at [66, 88] on button "Categories" at bounding box center [59, 89] width 42 height 21
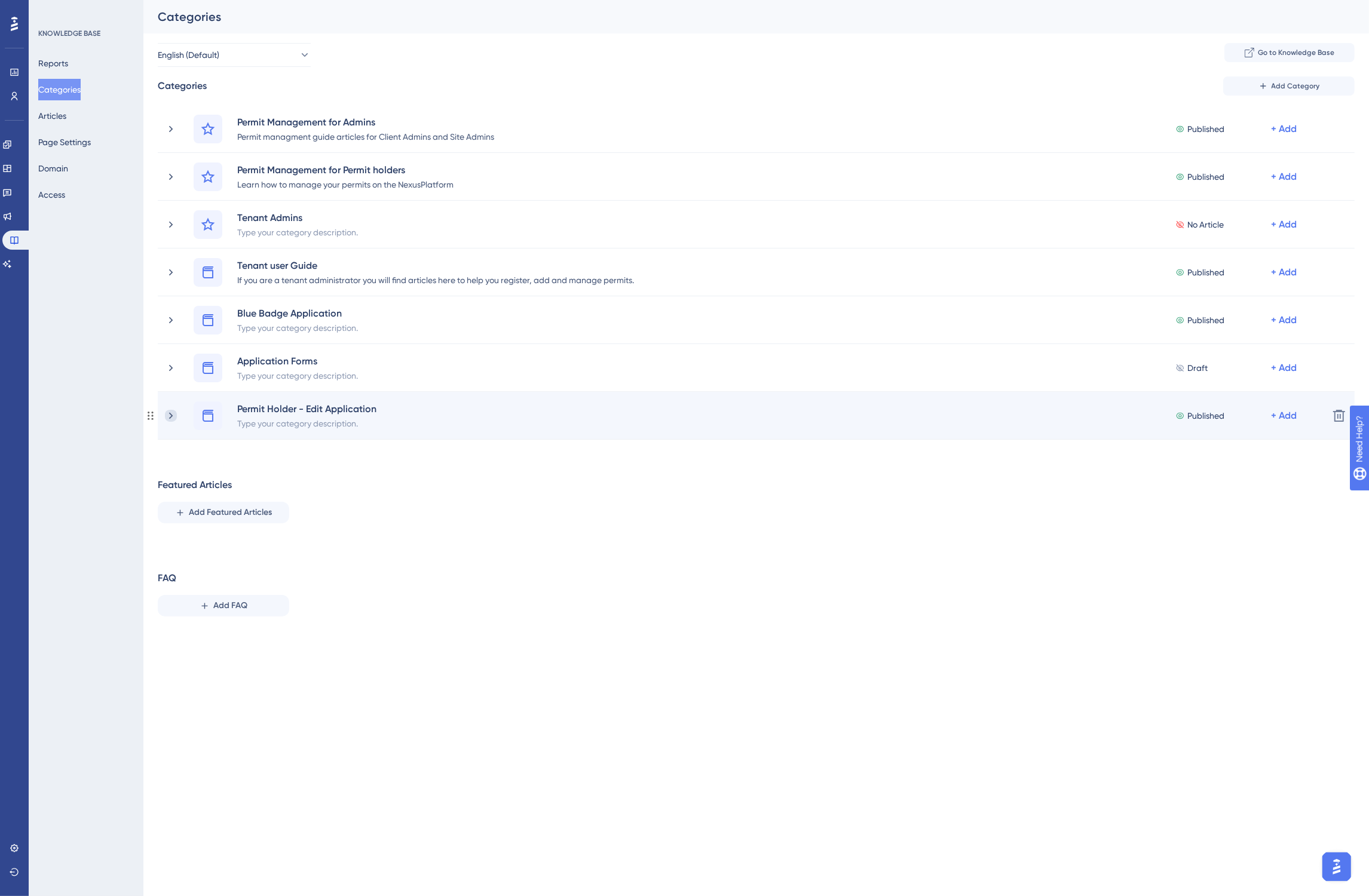
click at [172, 419] on icon at bounding box center [170, 416] width 12 height 12
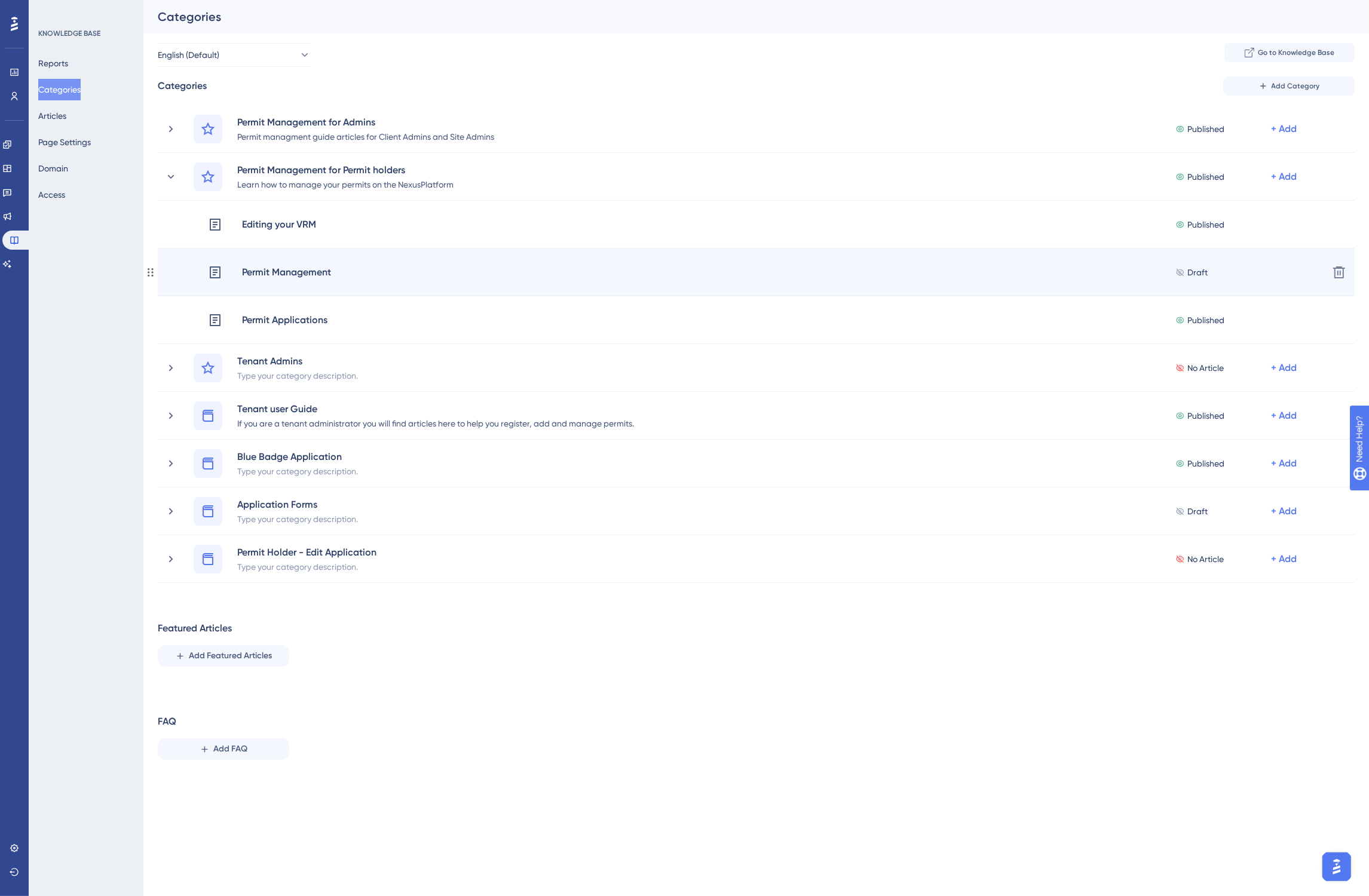
click at [318, 272] on div "Permit Management" at bounding box center [286, 272] width 90 height 15
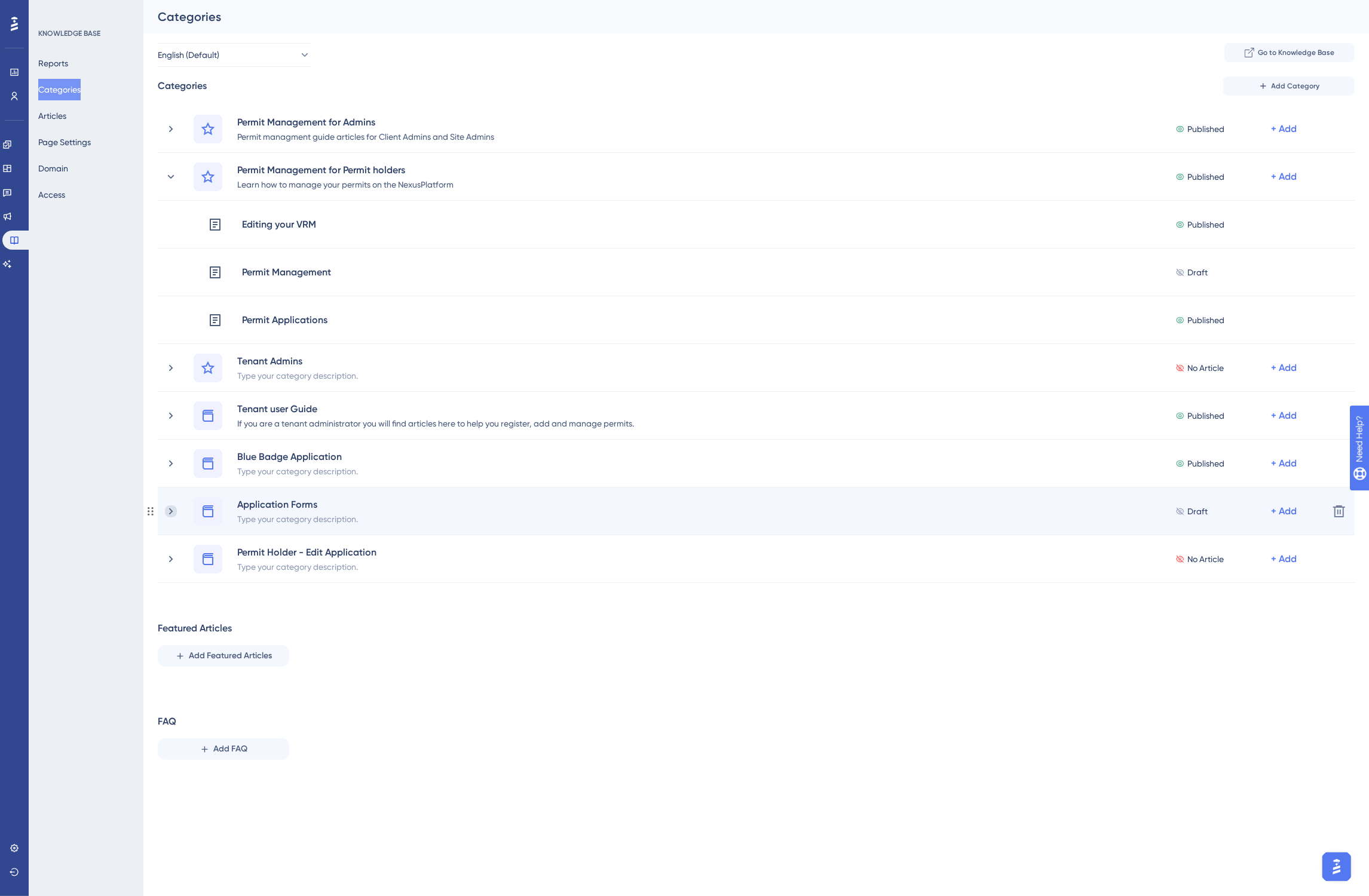
click at [171, 512] on icon at bounding box center [170, 511] width 12 height 12
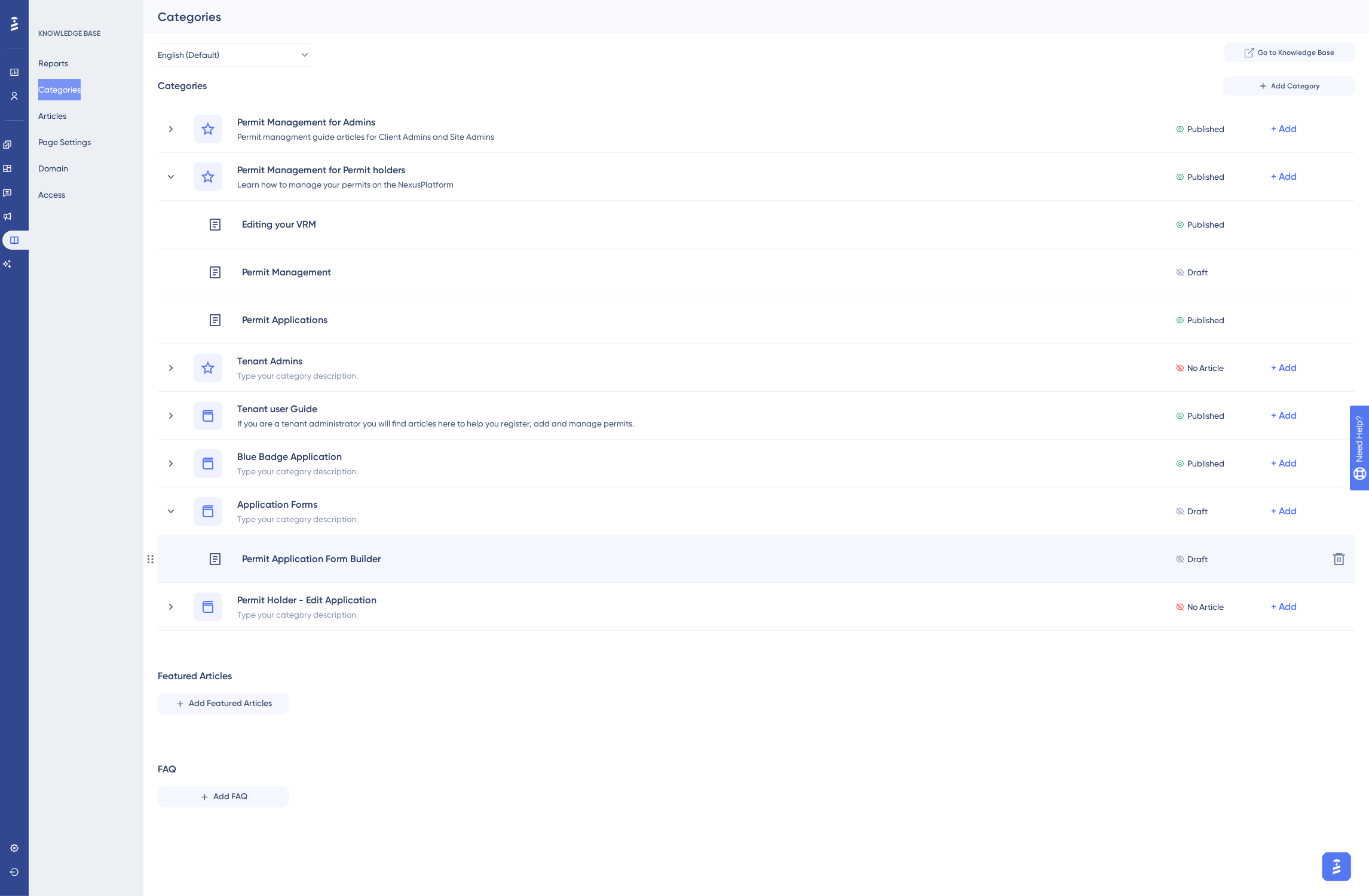
click at [390, 557] on div "Permit Application Form Builder Draft + Add" at bounding box center [763, 559] width 1111 height 15
click at [364, 556] on div "Permit Application Form Builder" at bounding box center [311, 559] width 140 height 15
click at [565, 557] on div "Permit Application Form Builder Draft + Add" at bounding box center [763, 559] width 1111 height 15
click at [318, 560] on div "Permit Application Form Builder" at bounding box center [311, 559] width 140 height 15
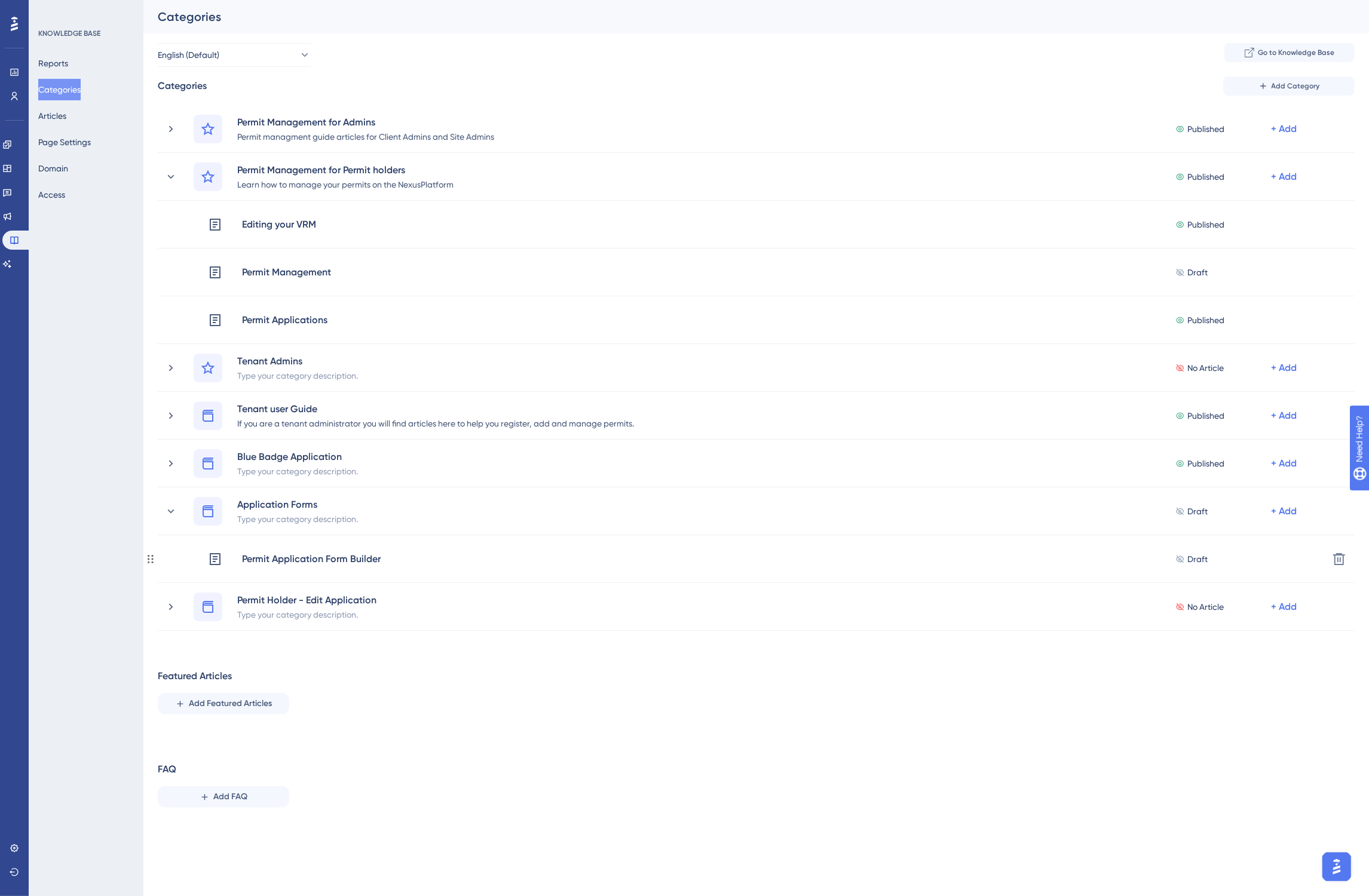
click at [318, 560] on div "Permit Application Form Builder" at bounding box center [311, 559] width 140 height 15
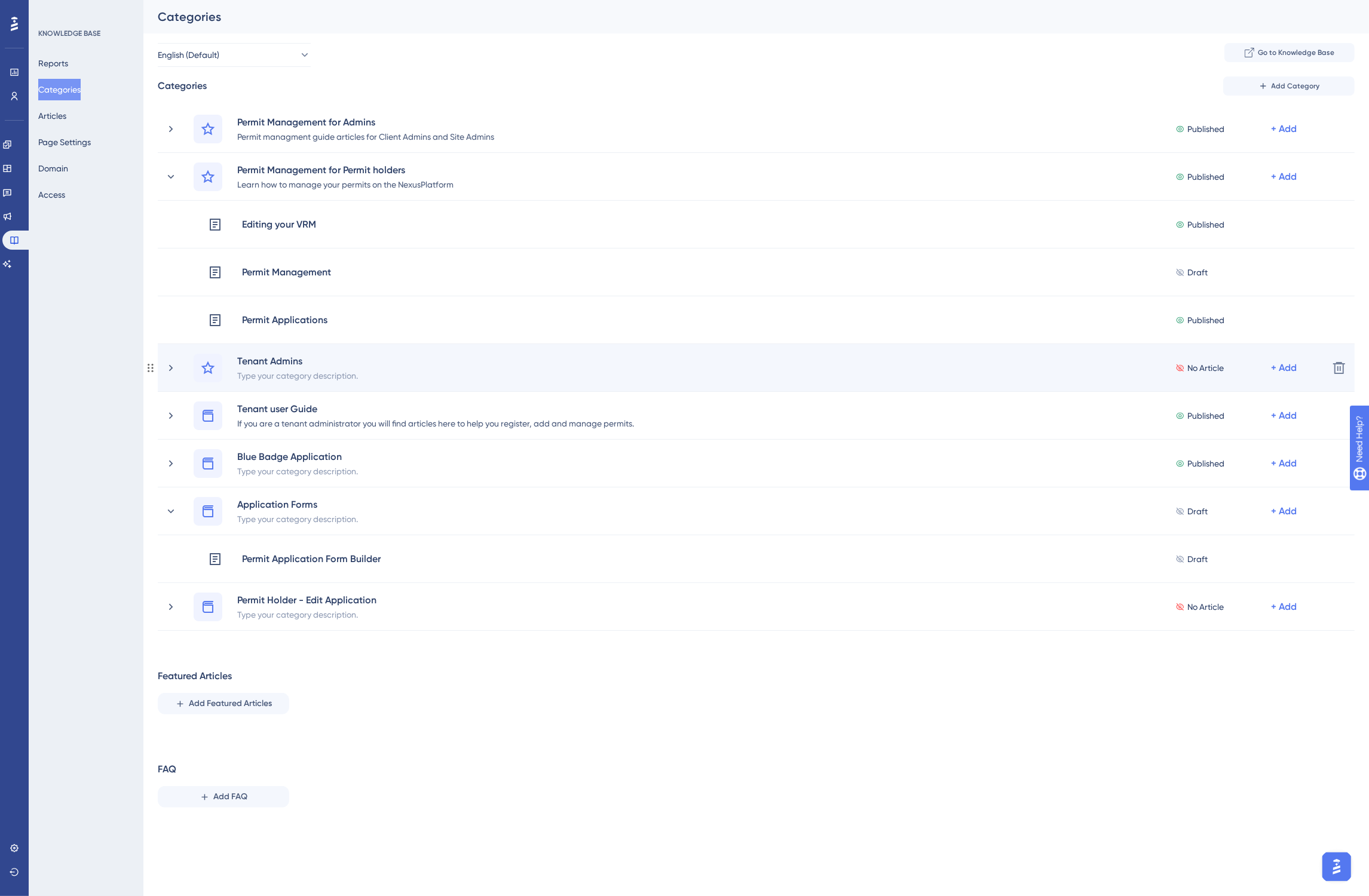
click at [169, 360] on div "Tenant Admins Type your category description. No Article + Add" at bounding box center [742, 368] width 1154 height 29
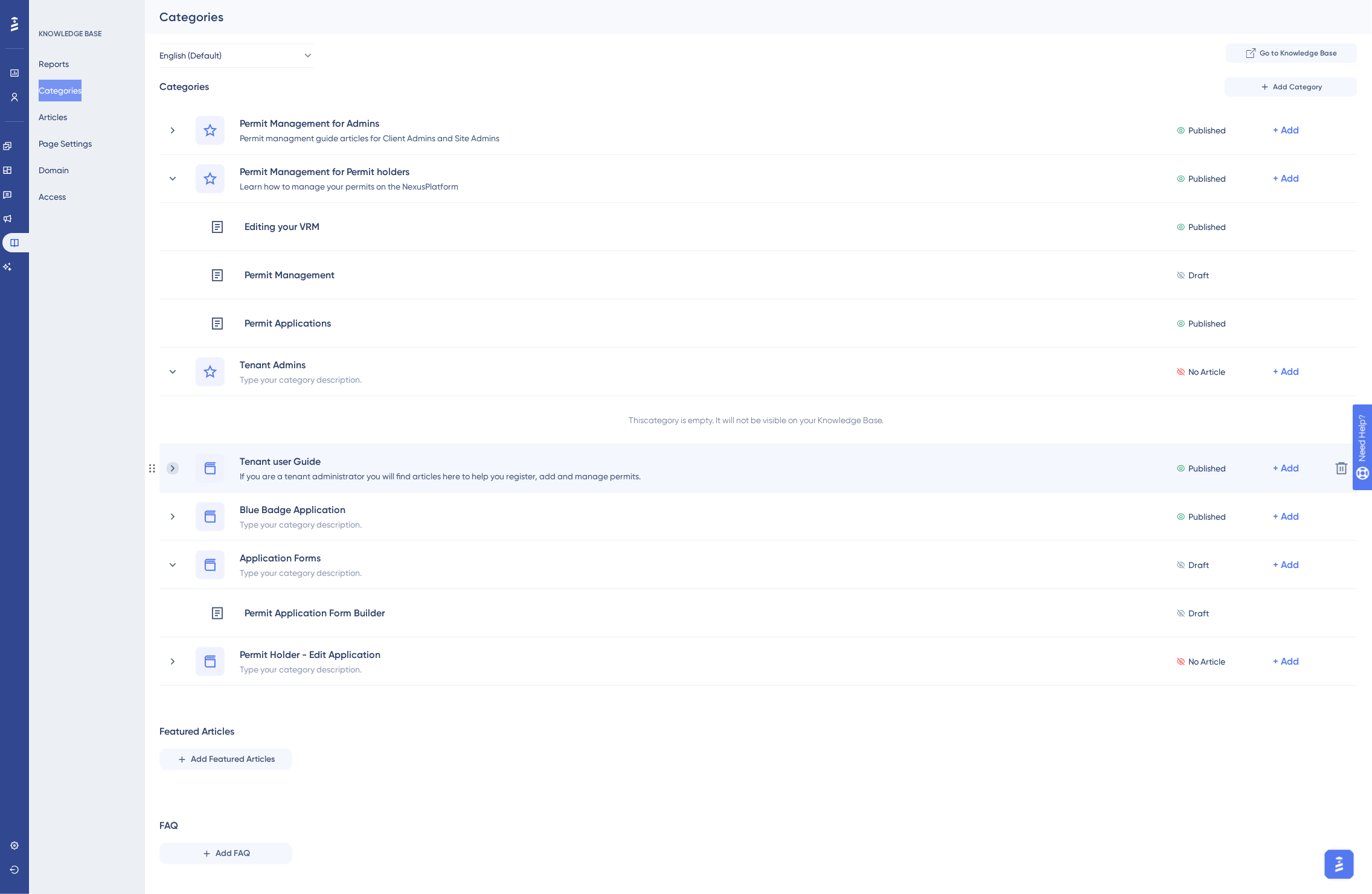
click at [171, 467] on icon at bounding box center [172, 468] width 12 height 12
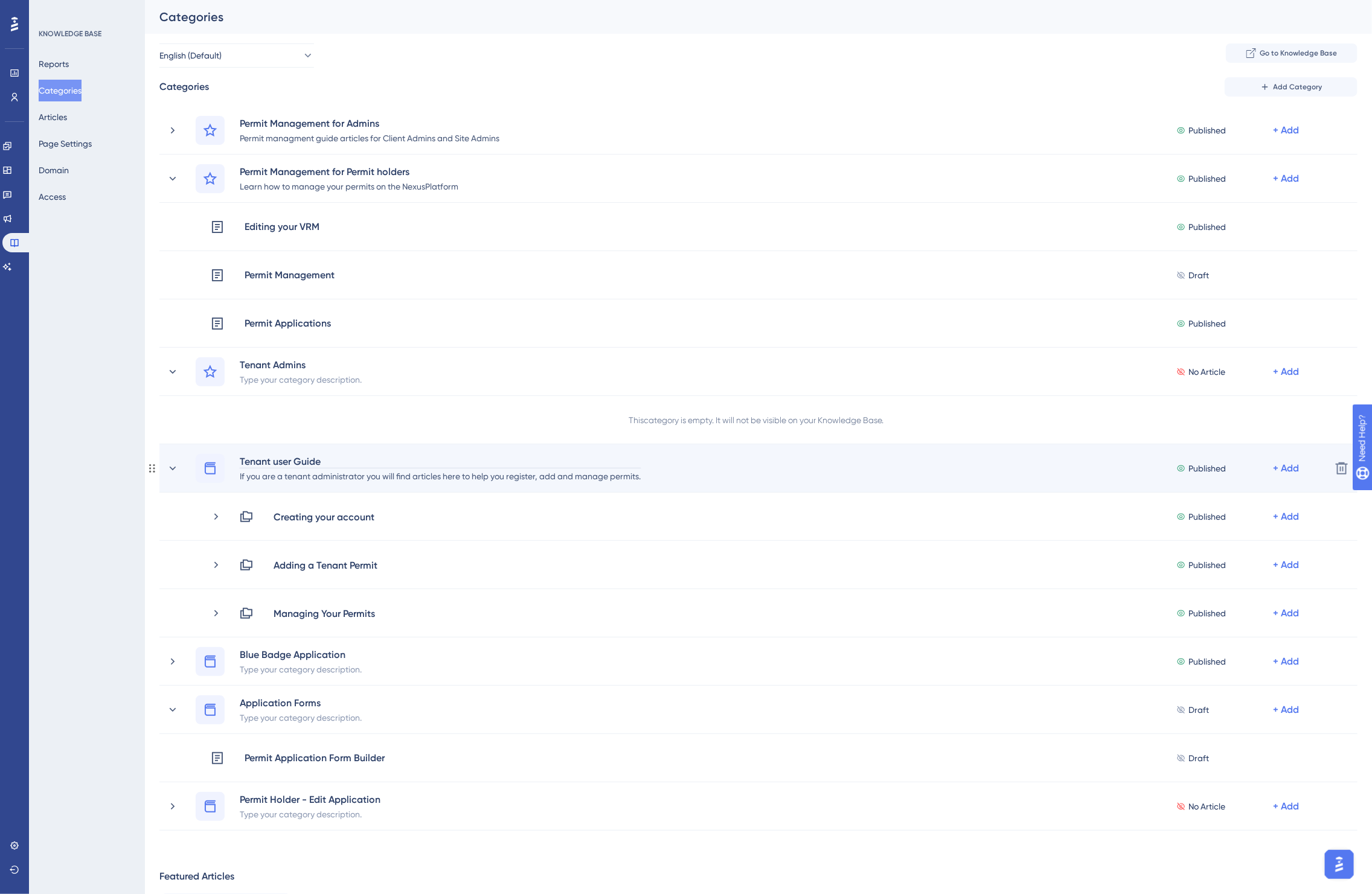
click at [296, 462] on div "Tenant user Guide" at bounding box center [440, 461] width 402 height 14
click at [276, 460] on div "Tenant user Guide" at bounding box center [440, 461] width 402 height 14
click at [278, 459] on div "Tenant user Guide" at bounding box center [440, 461] width 402 height 14
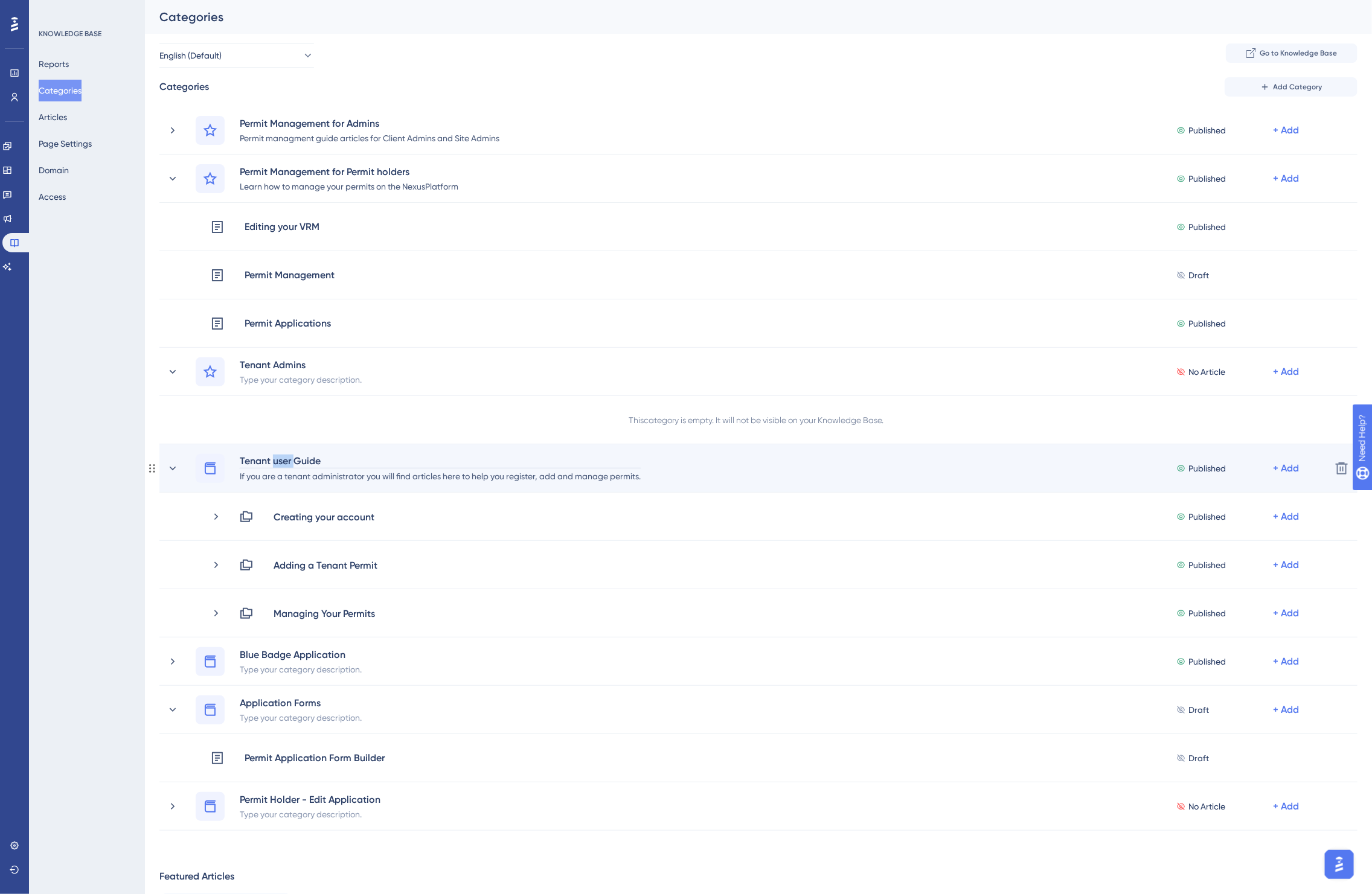
click at [278, 459] on div "Tenant user Guide" at bounding box center [440, 461] width 402 height 14
click at [221, 468] on div at bounding box center [210, 468] width 29 height 29
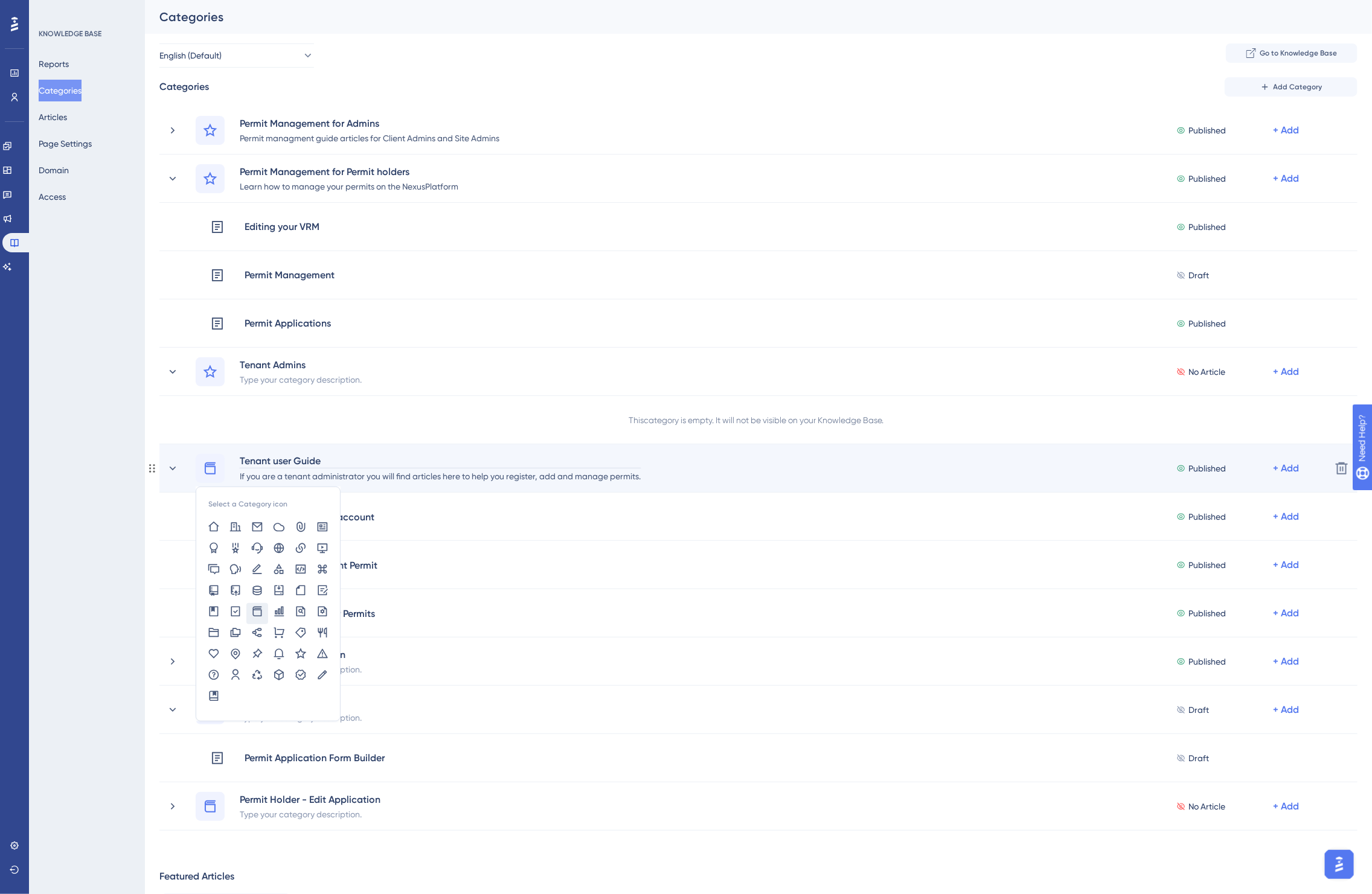
click at [304, 463] on div "Tenant user Guide" at bounding box center [440, 461] width 402 height 14
click at [299, 465] on div "Tenant user Guide" at bounding box center [440, 461] width 402 height 14
click at [466, 488] on div "Select a Category icon Tenant user Guide If you are a tenant administrator you …" at bounding box center [759, 468] width 1198 height 48
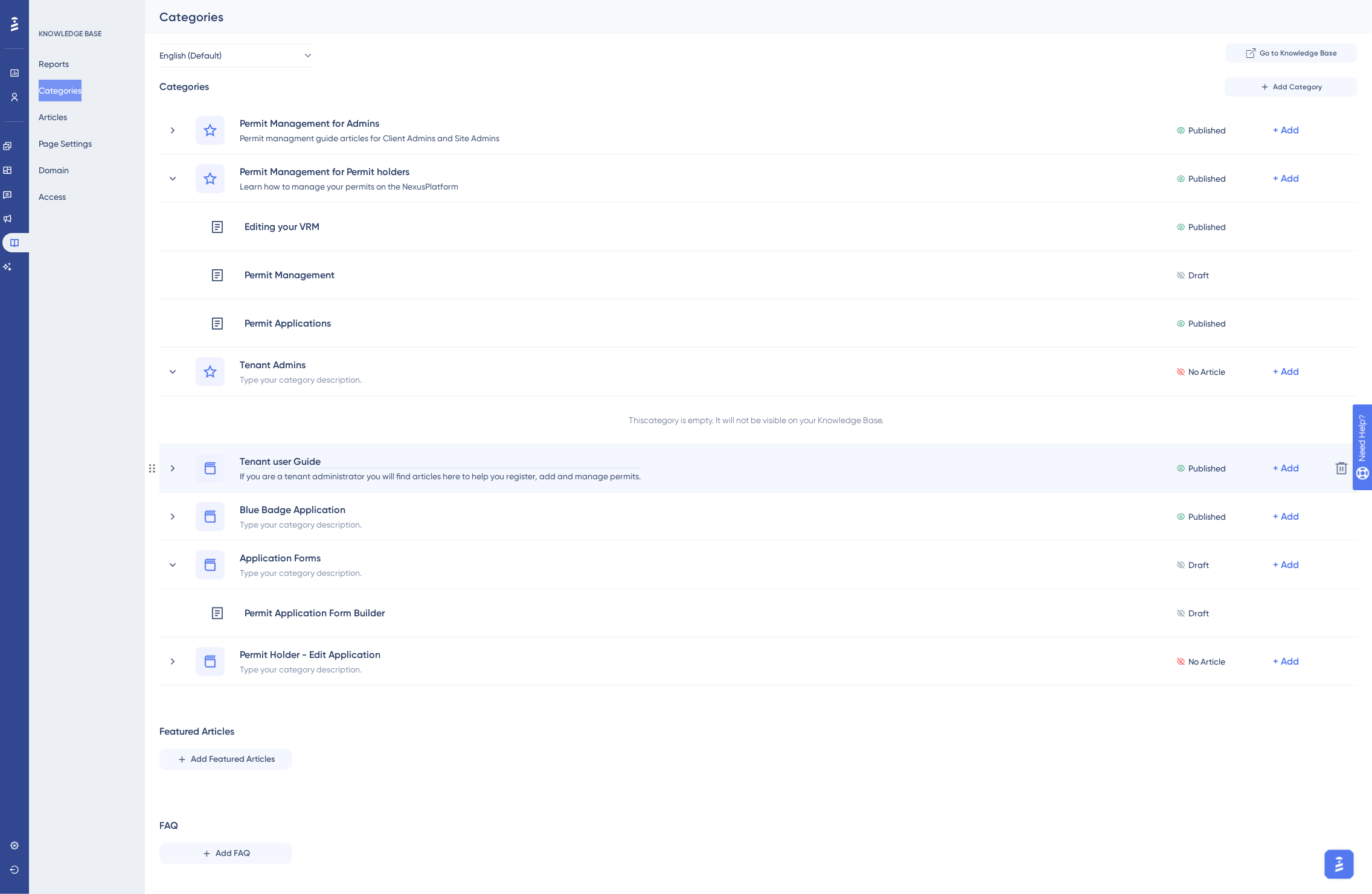
click at [282, 465] on div "Tenant user Guide" at bounding box center [440, 461] width 402 height 14
click at [168, 468] on icon at bounding box center [172, 468] width 12 height 12
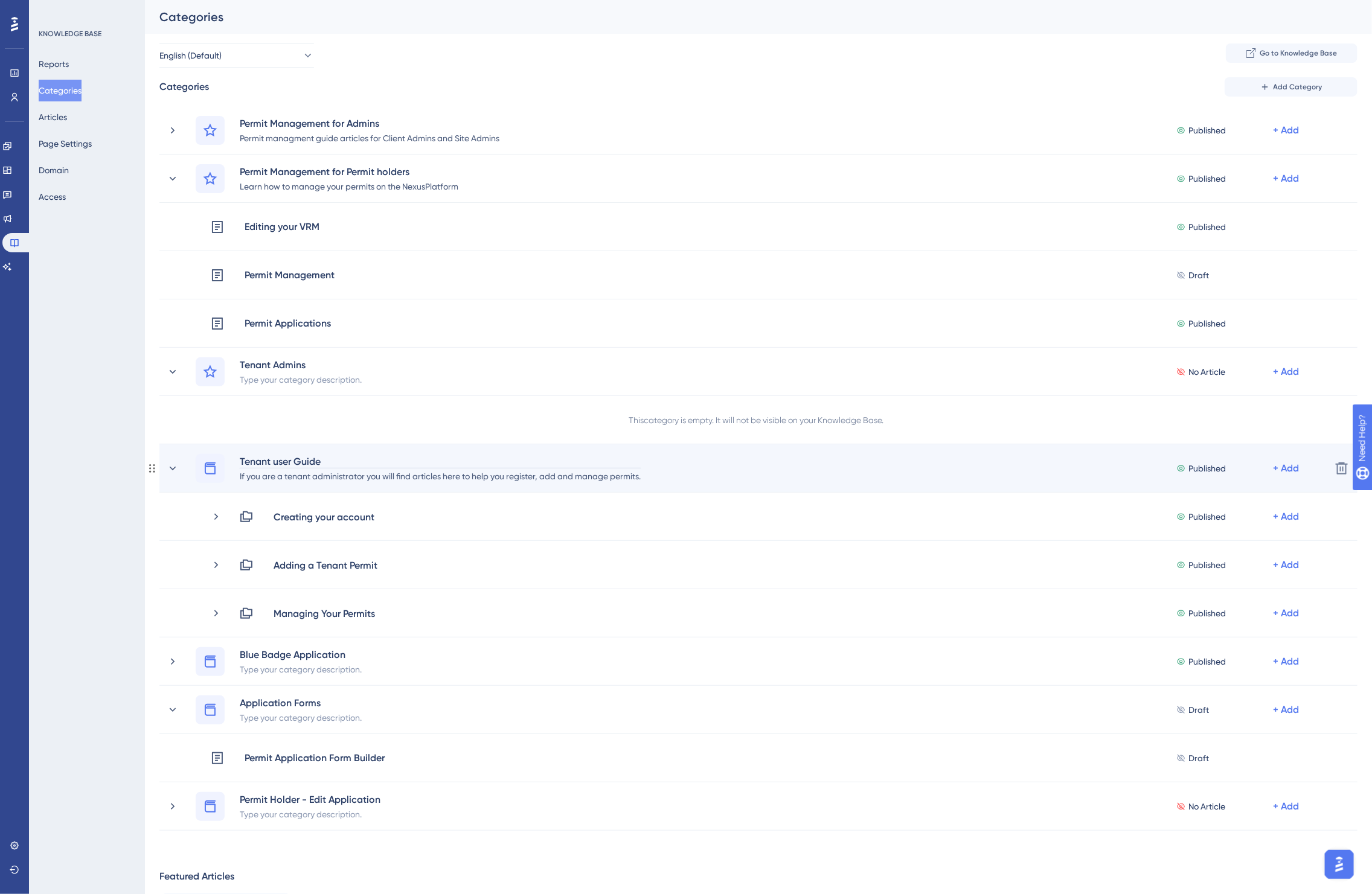
click at [274, 466] on div "Tenant user Guide" at bounding box center [440, 461] width 402 height 14
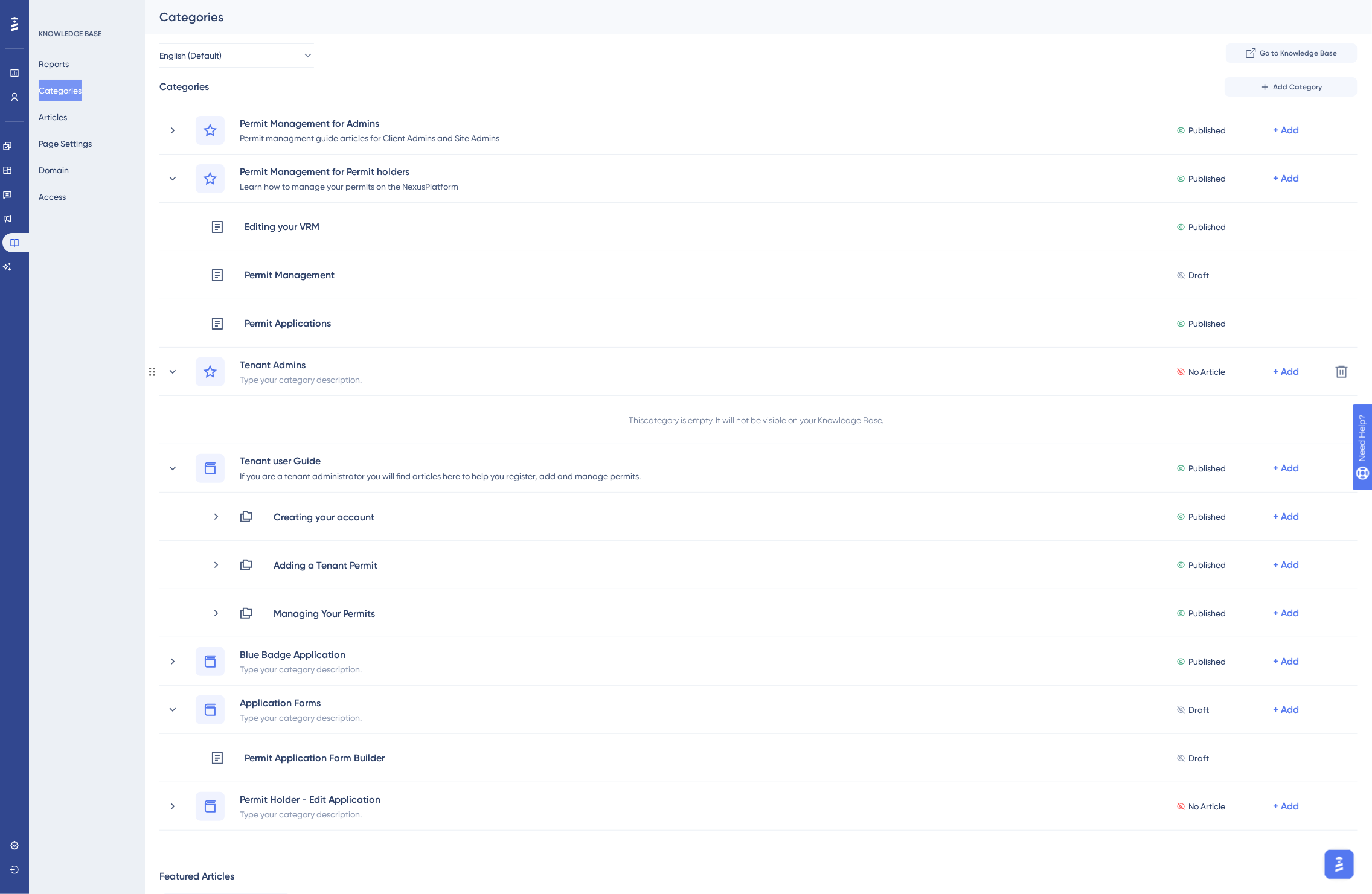
drag, startPoint x: 273, startPoint y: 460, endPoint x: 426, endPoint y: 429, distance: 156.1
click at [426, 429] on div "This category is empty. It will not be visible on your Knowledge Base." at bounding box center [759, 420] width 1198 height 48
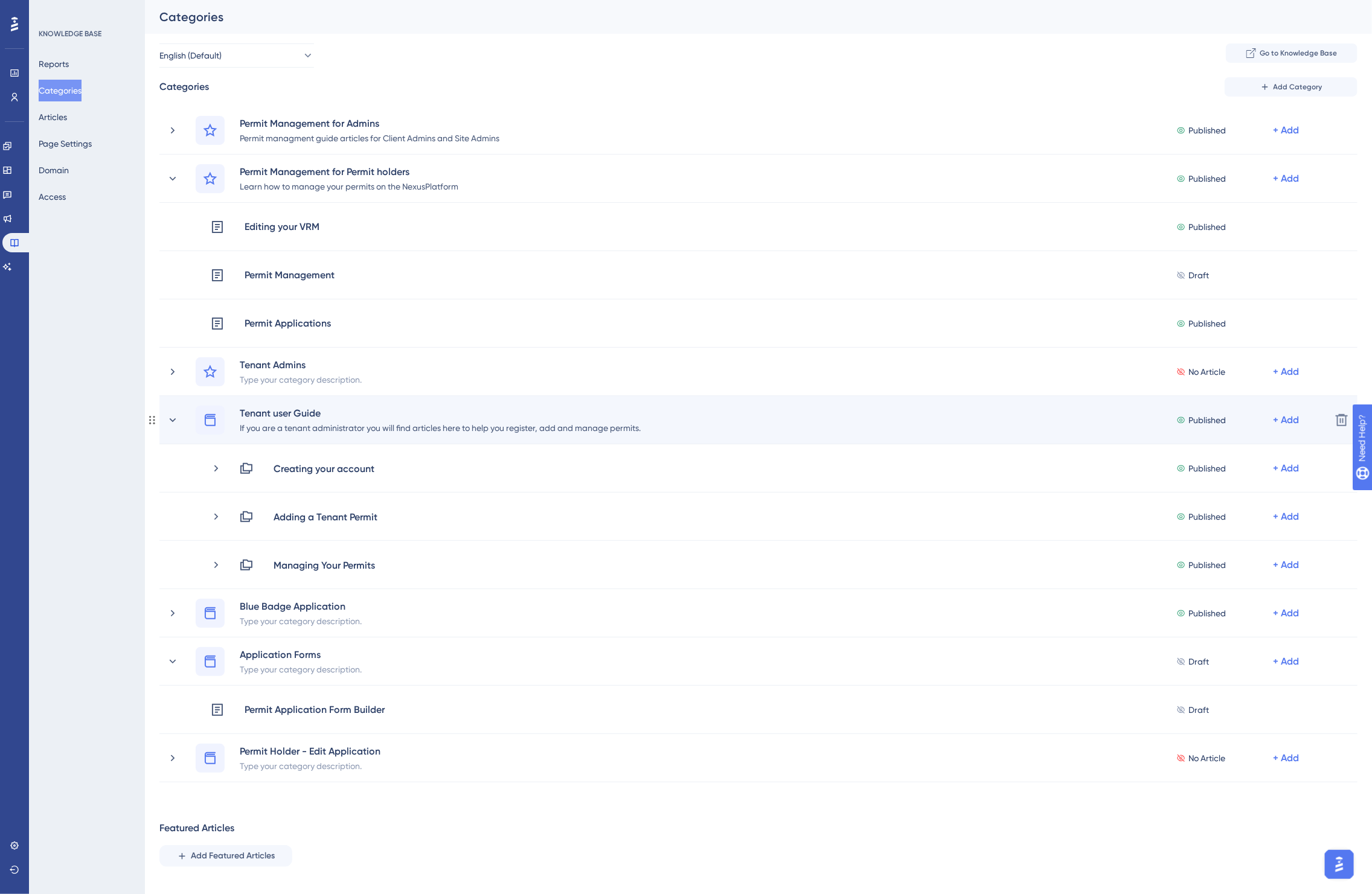
click at [167, 427] on div "Tenant user Guide If you are a tenant administrator you will find articles here…" at bounding box center [744, 420] width 1155 height 29
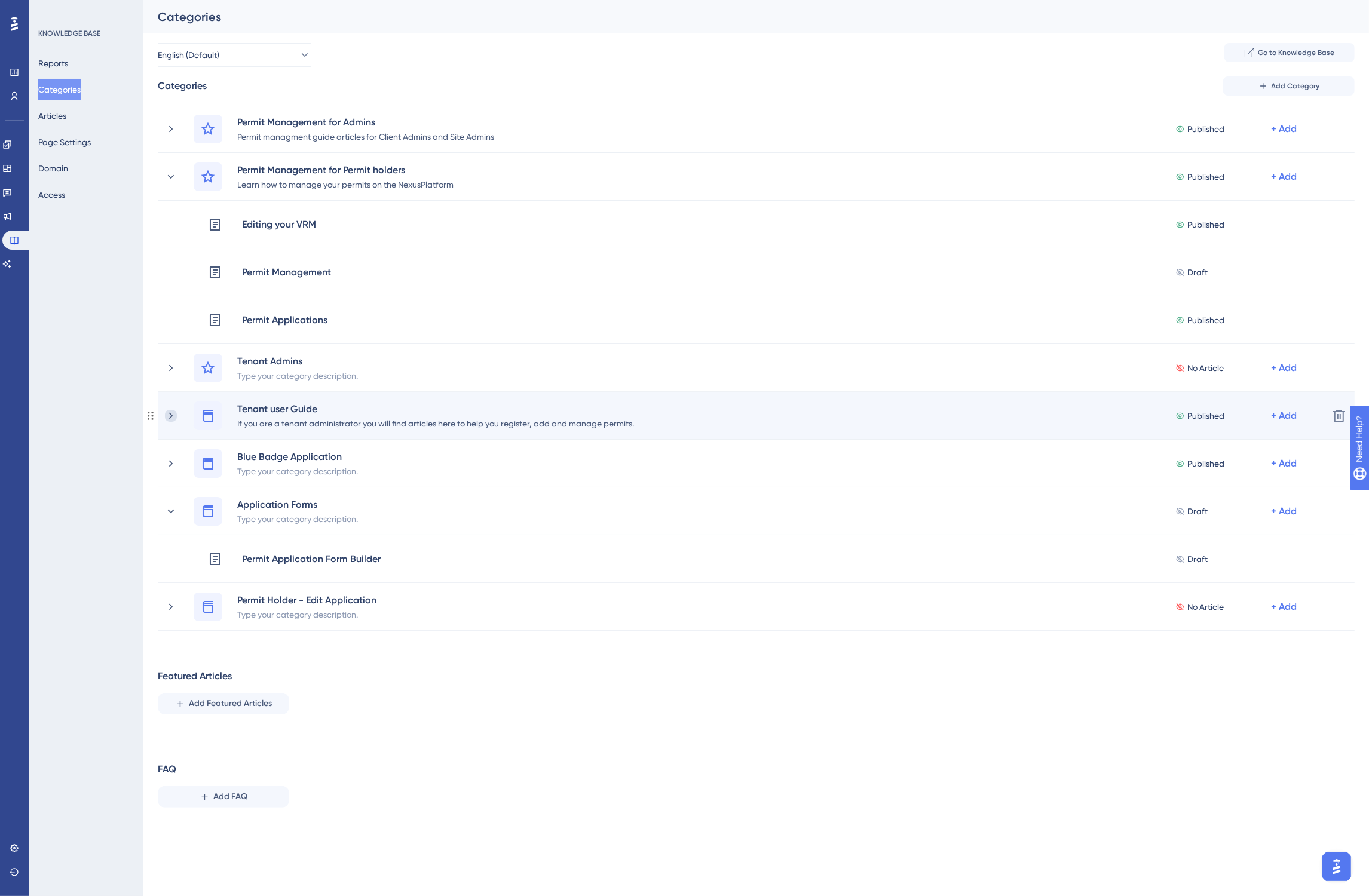
click at [172, 420] on icon at bounding box center [170, 416] width 12 height 12
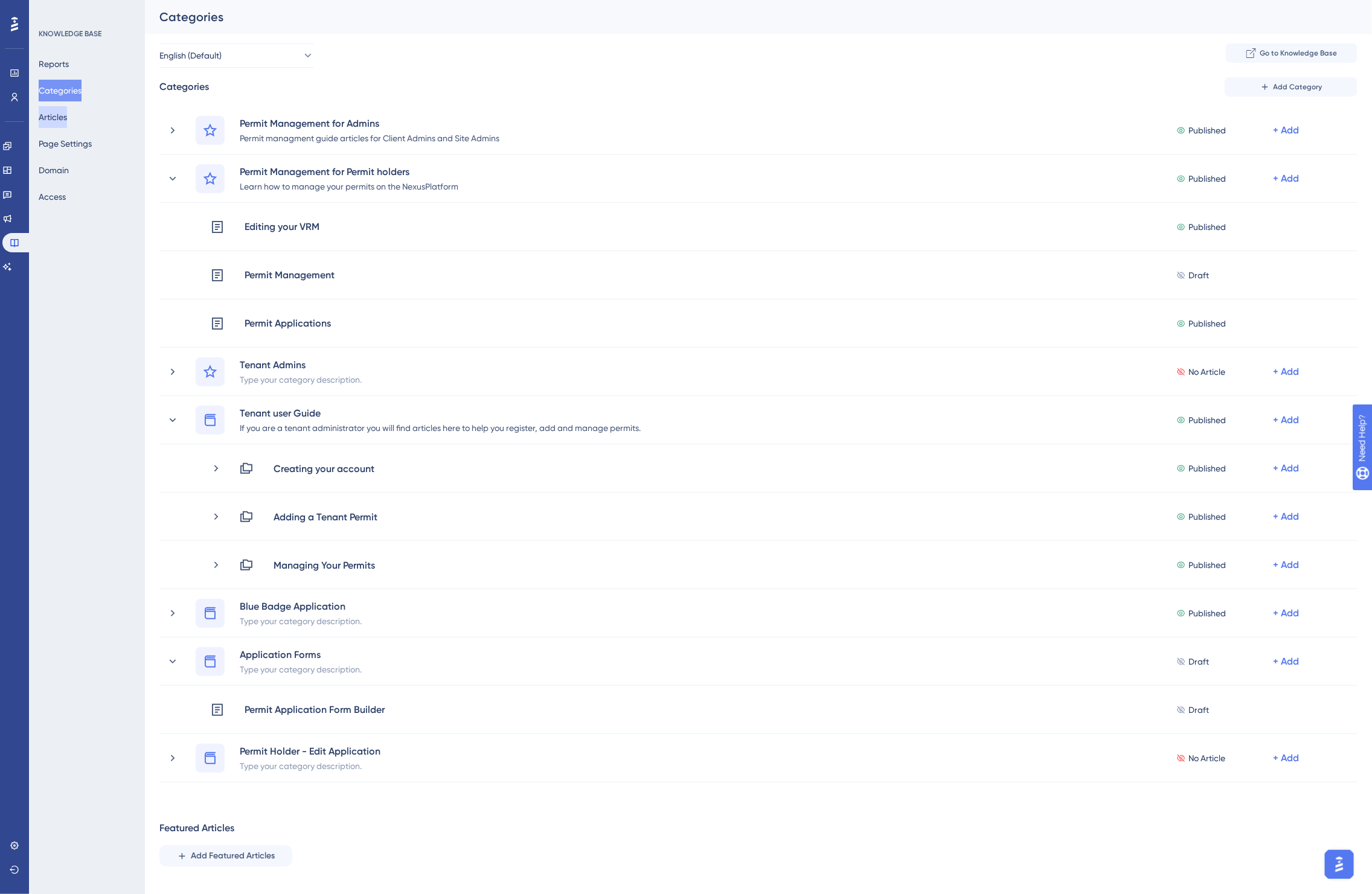
click at [62, 116] on button "Articles" at bounding box center [53, 117] width 29 height 22
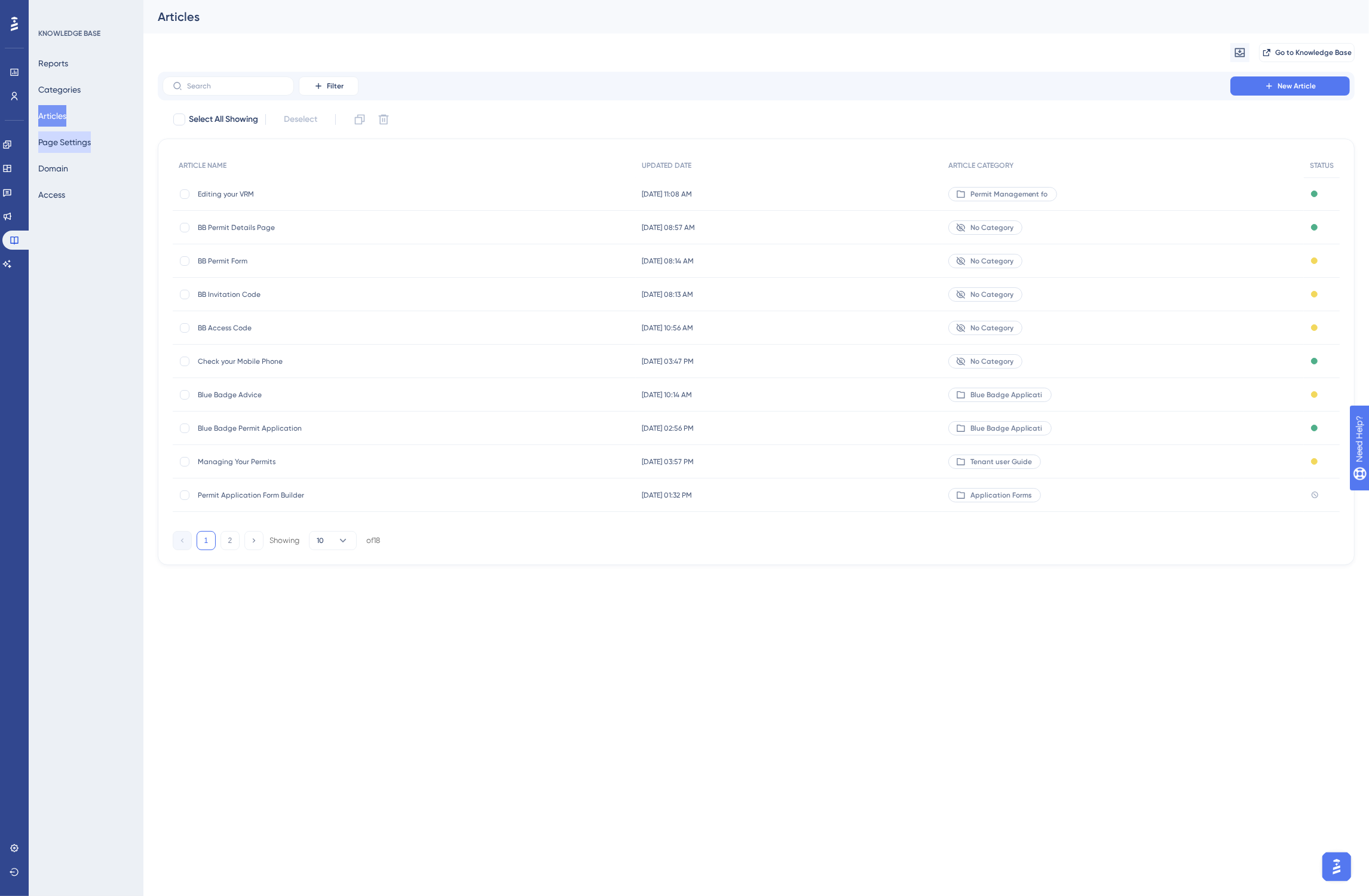
click at [58, 146] on button "Page Settings" at bounding box center [64, 142] width 53 height 21
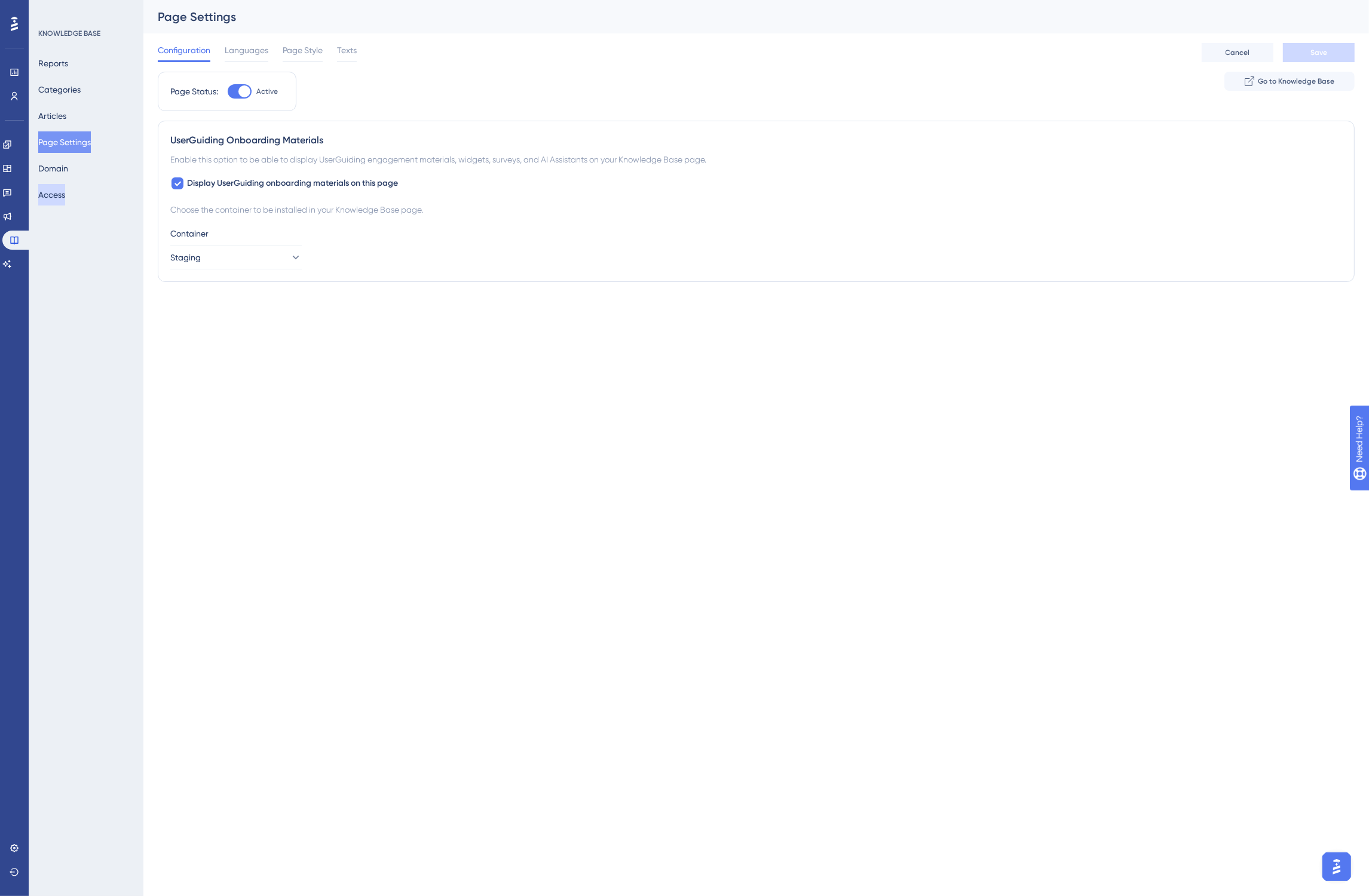
click at [65, 193] on button "Access" at bounding box center [51, 194] width 27 height 21
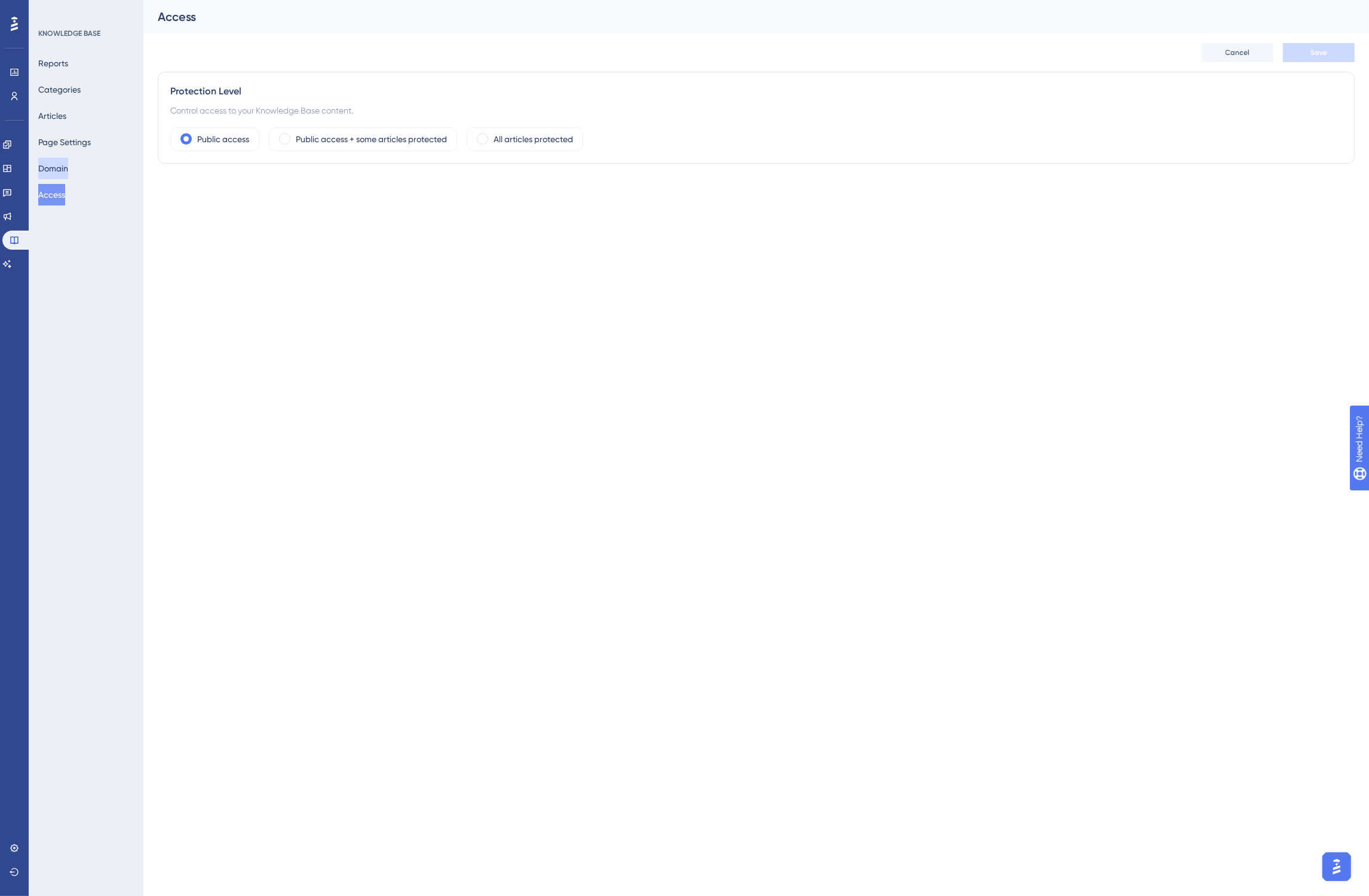
click at [67, 169] on button "Domain" at bounding box center [53, 168] width 30 height 21
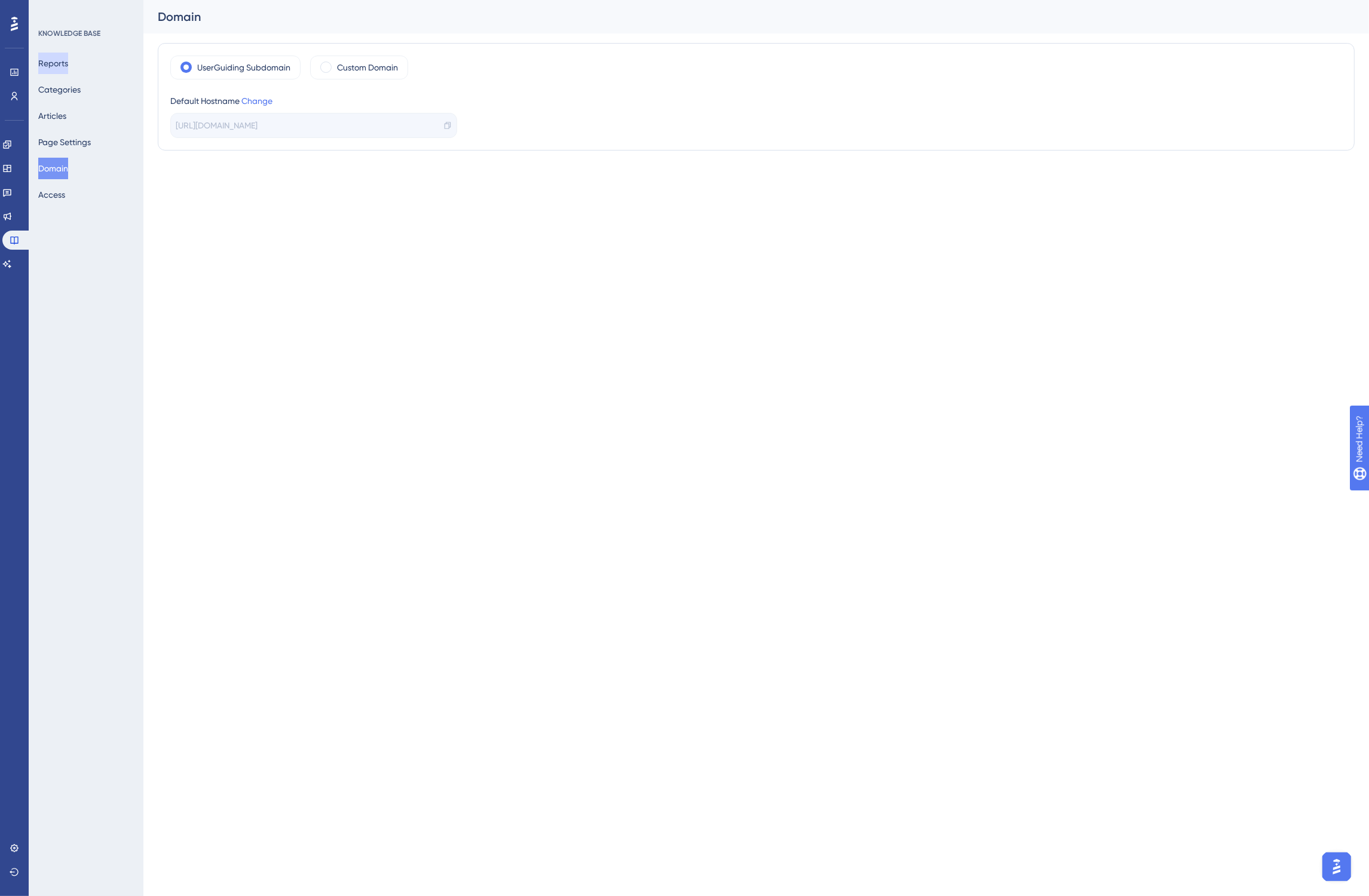
click at [57, 64] on button "Reports" at bounding box center [53, 63] width 30 height 21
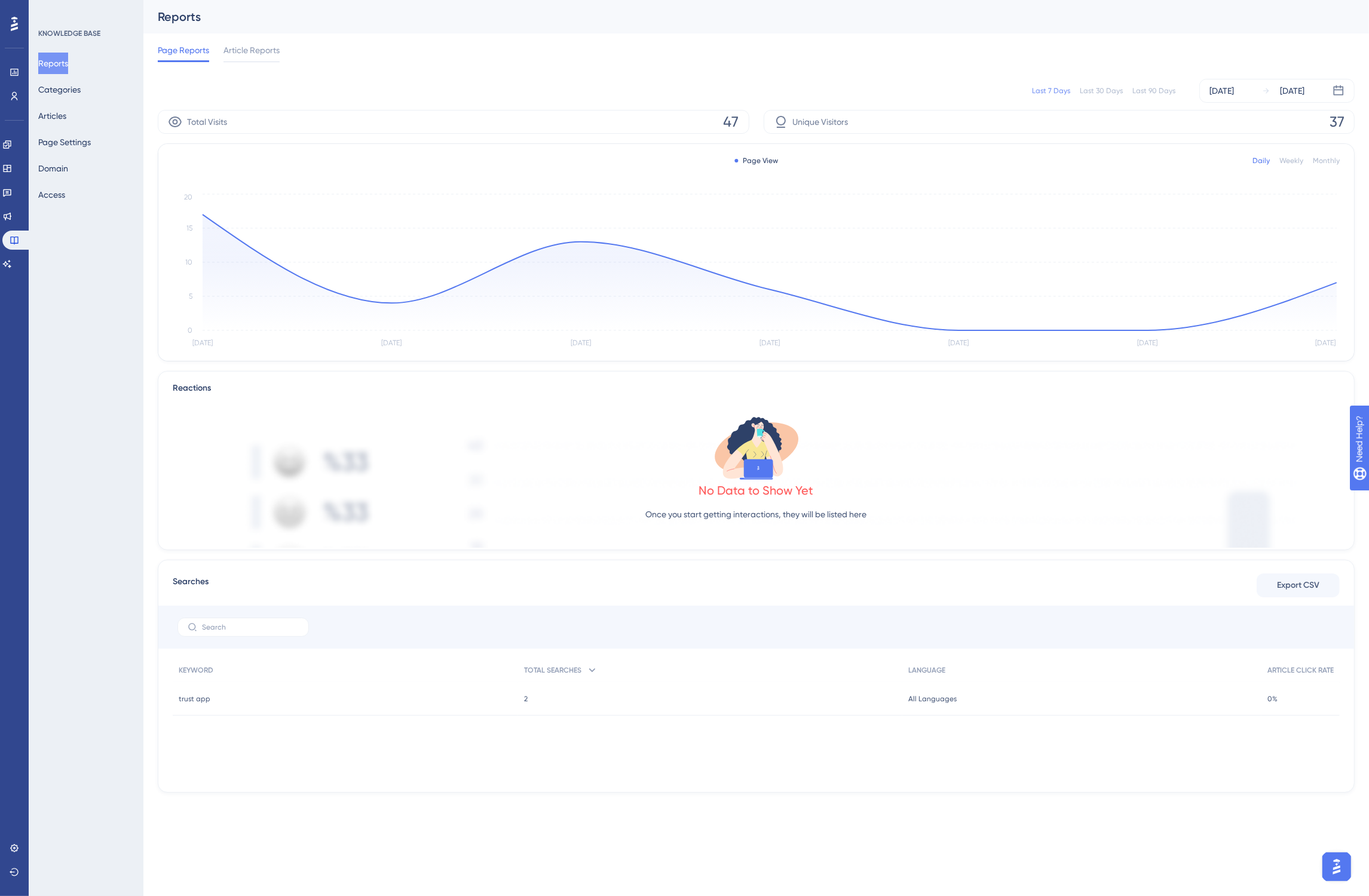
click at [197, 700] on span "trust app" at bounding box center [194, 699] width 32 height 10
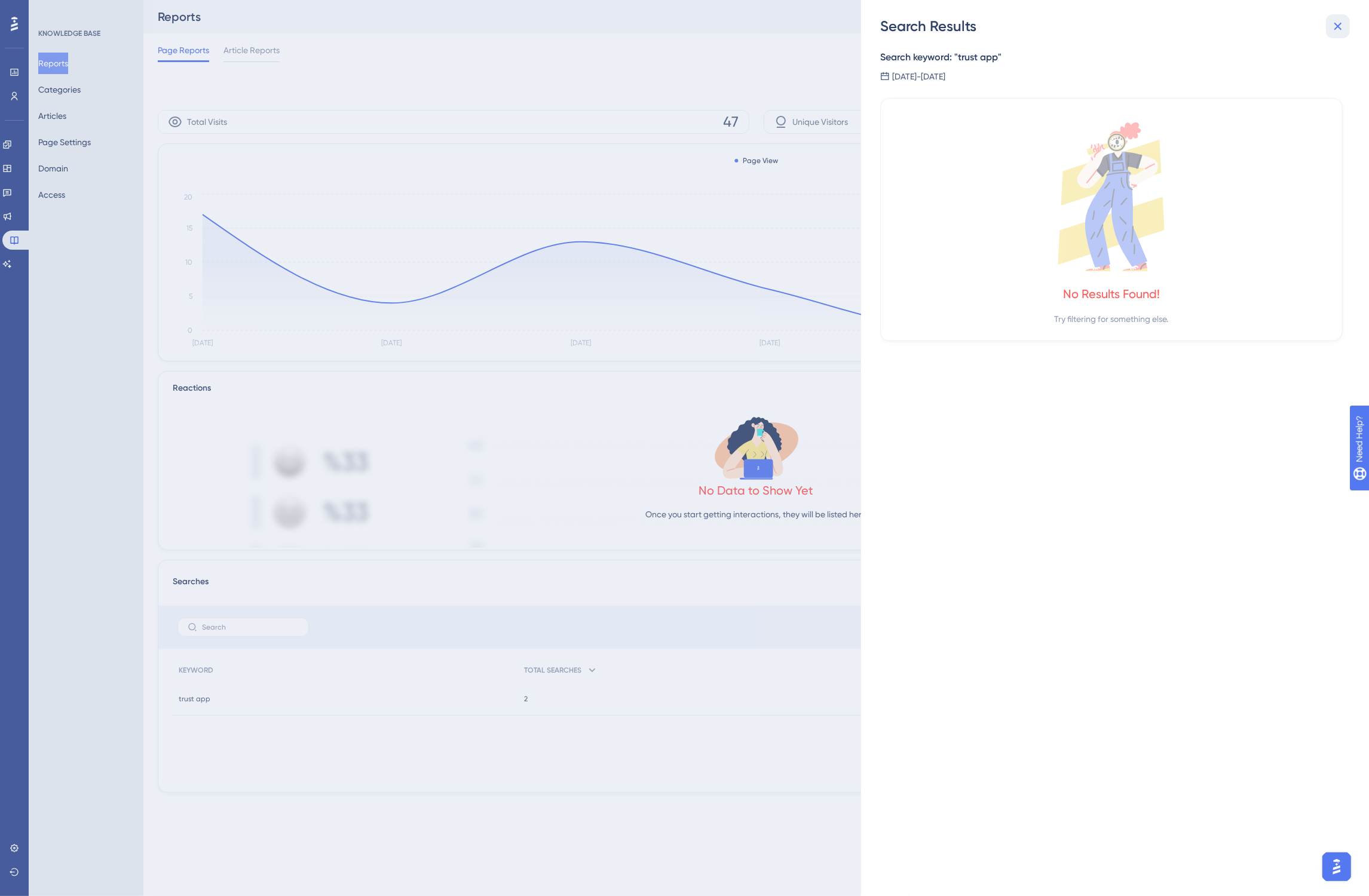
click at [1332, 26] on icon at bounding box center [1338, 26] width 14 height 14
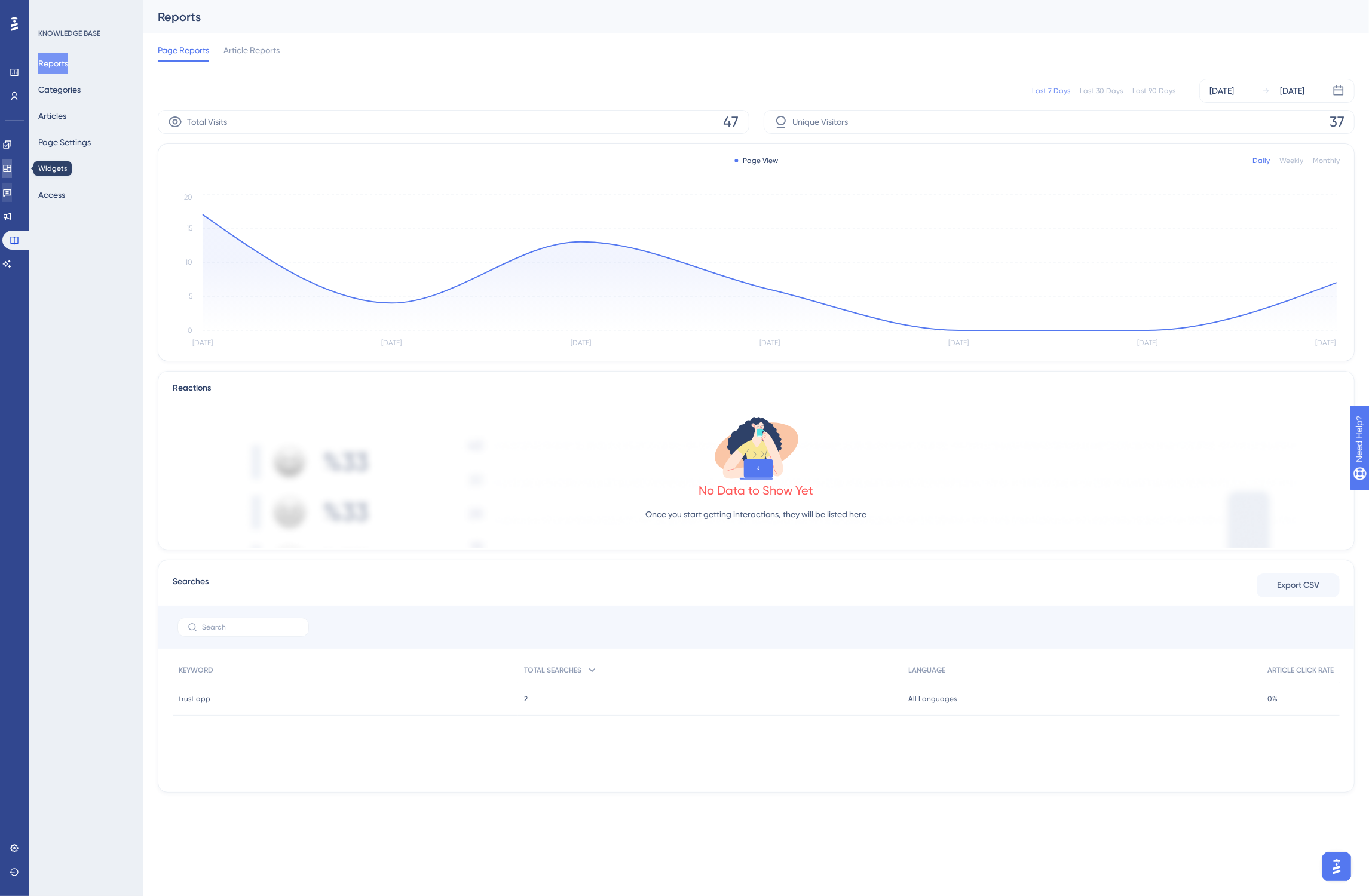
drag, startPoint x: 16, startPoint y: 168, endPoint x: 13, endPoint y: 182, distance: 14.3
click at [12, 168] on icon at bounding box center [7, 169] width 10 height 10
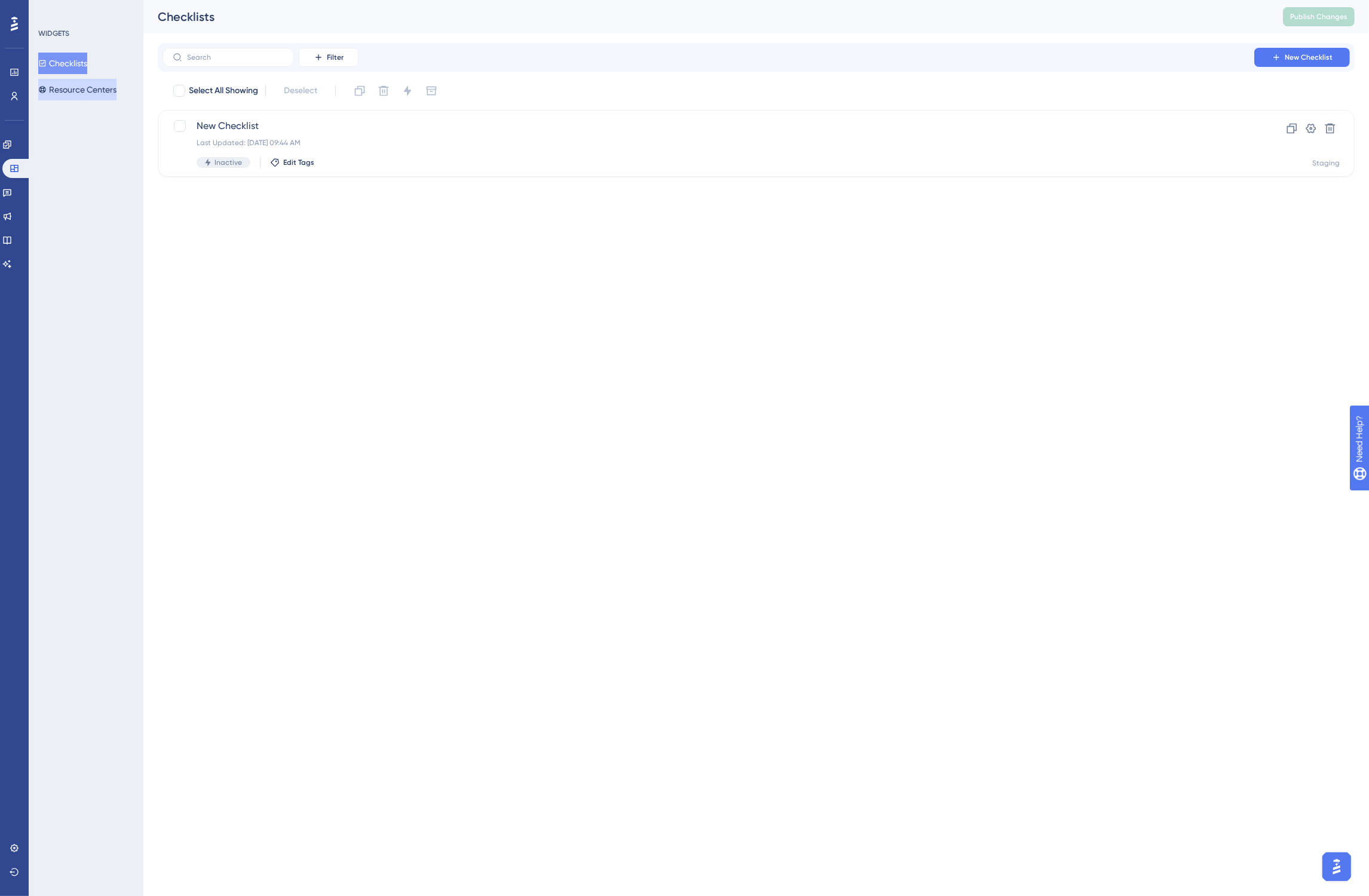
click at [63, 93] on button "Resource Centers" at bounding box center [77, 89] width 78 height 21
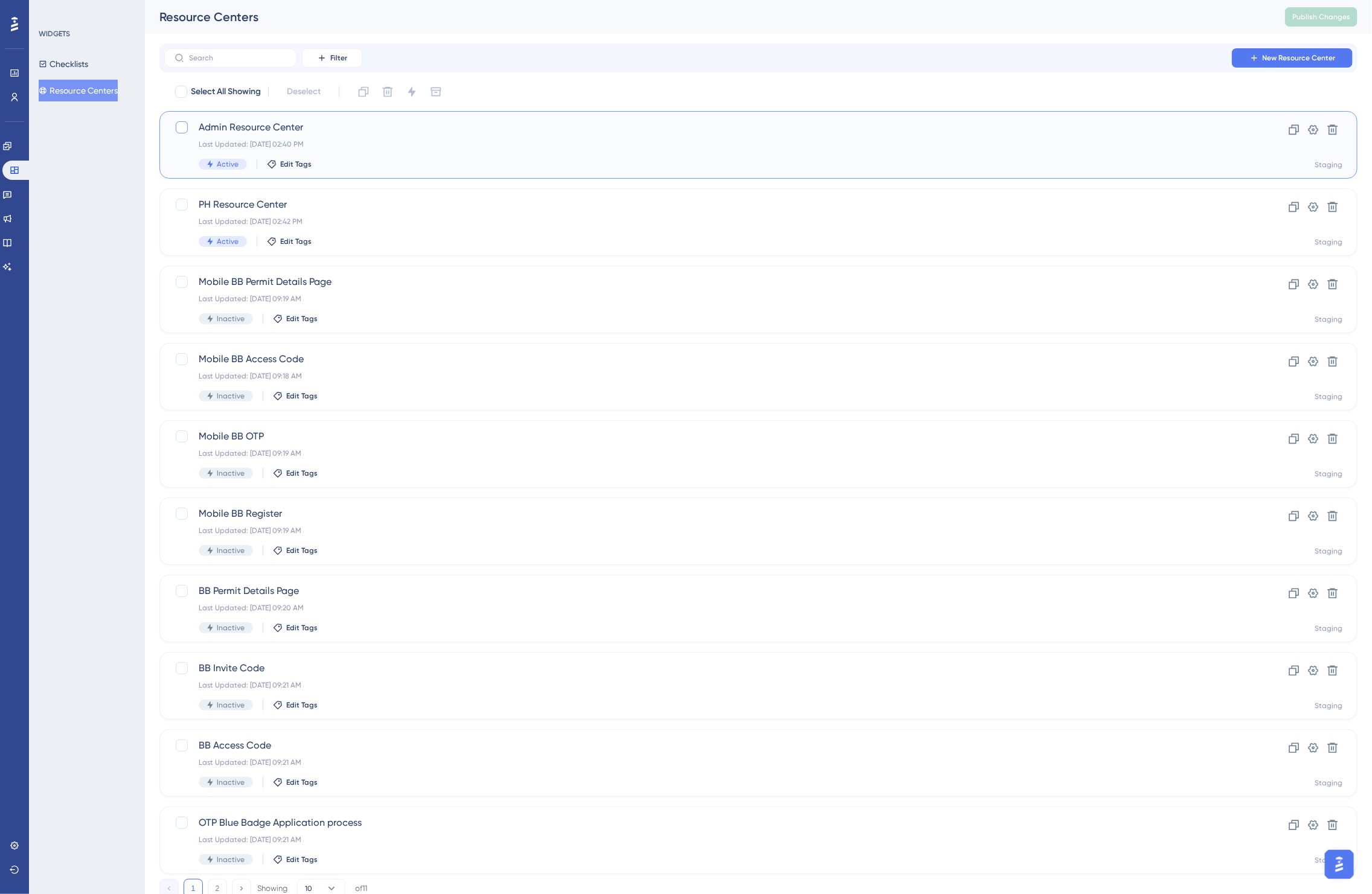
click at [179, 131] on div at bounding box center [182, 127] width 12 height 12
checkbox input "true"
click at [1333, 131] on icon at bounding box center [1332, 129] width 12 height 12
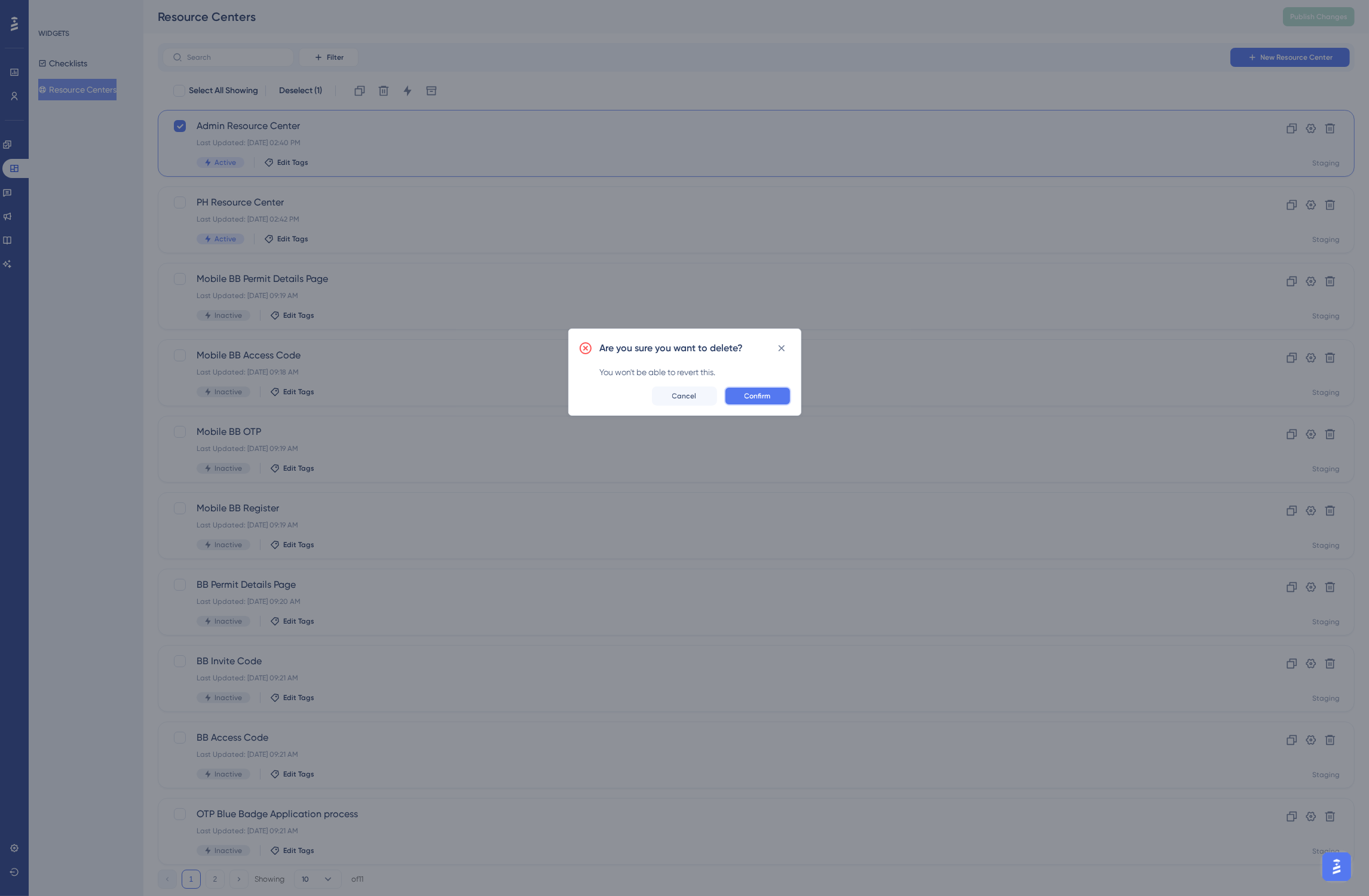
click at [763, 400] on span "Confirm" at bounding box center [757, 396] width 26 height 10
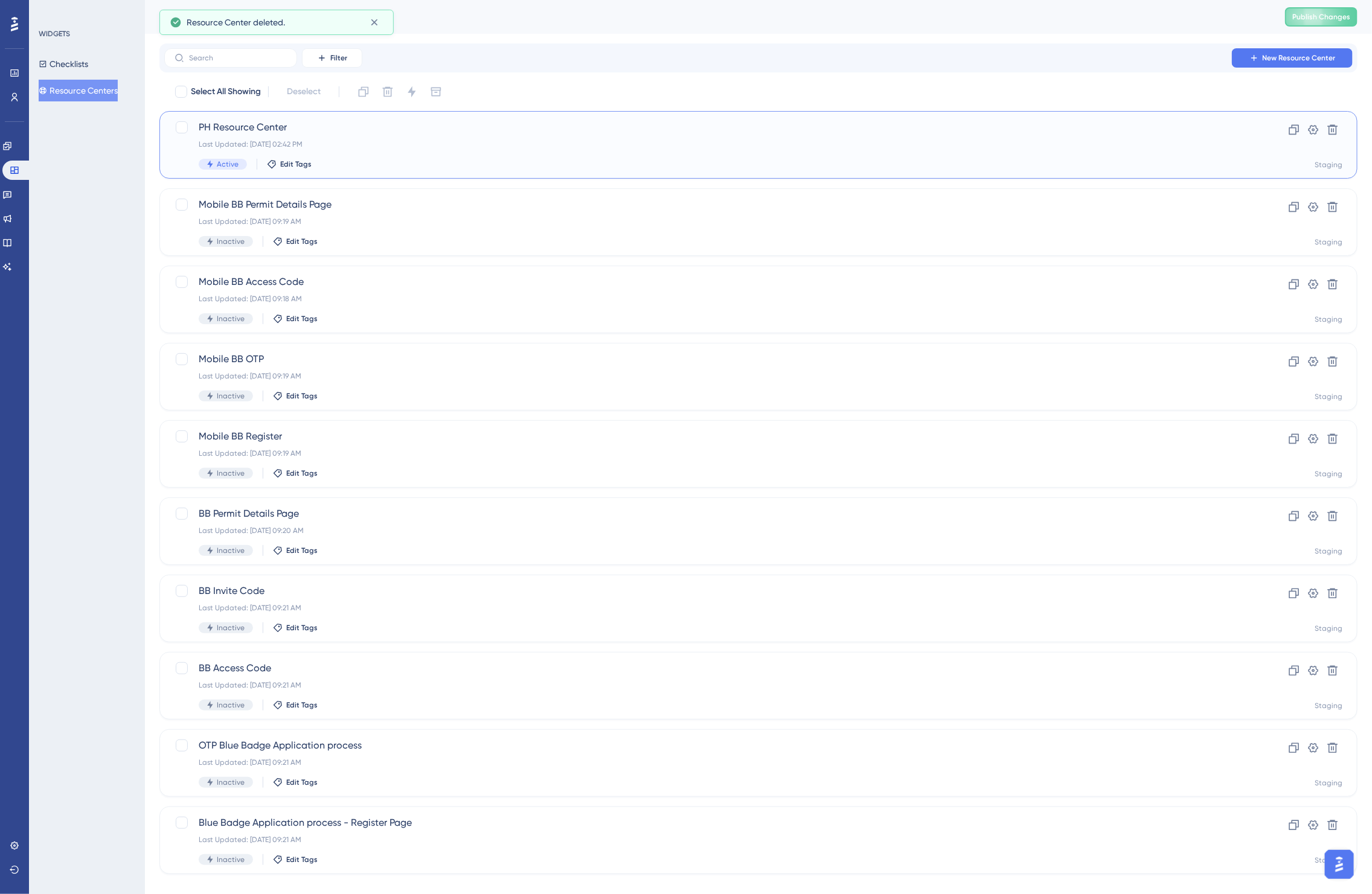
click at [483, 146] on div "Last Updated: [DATE] 02:42 PM" at bounding box center [710, 144] width 1023 height 10
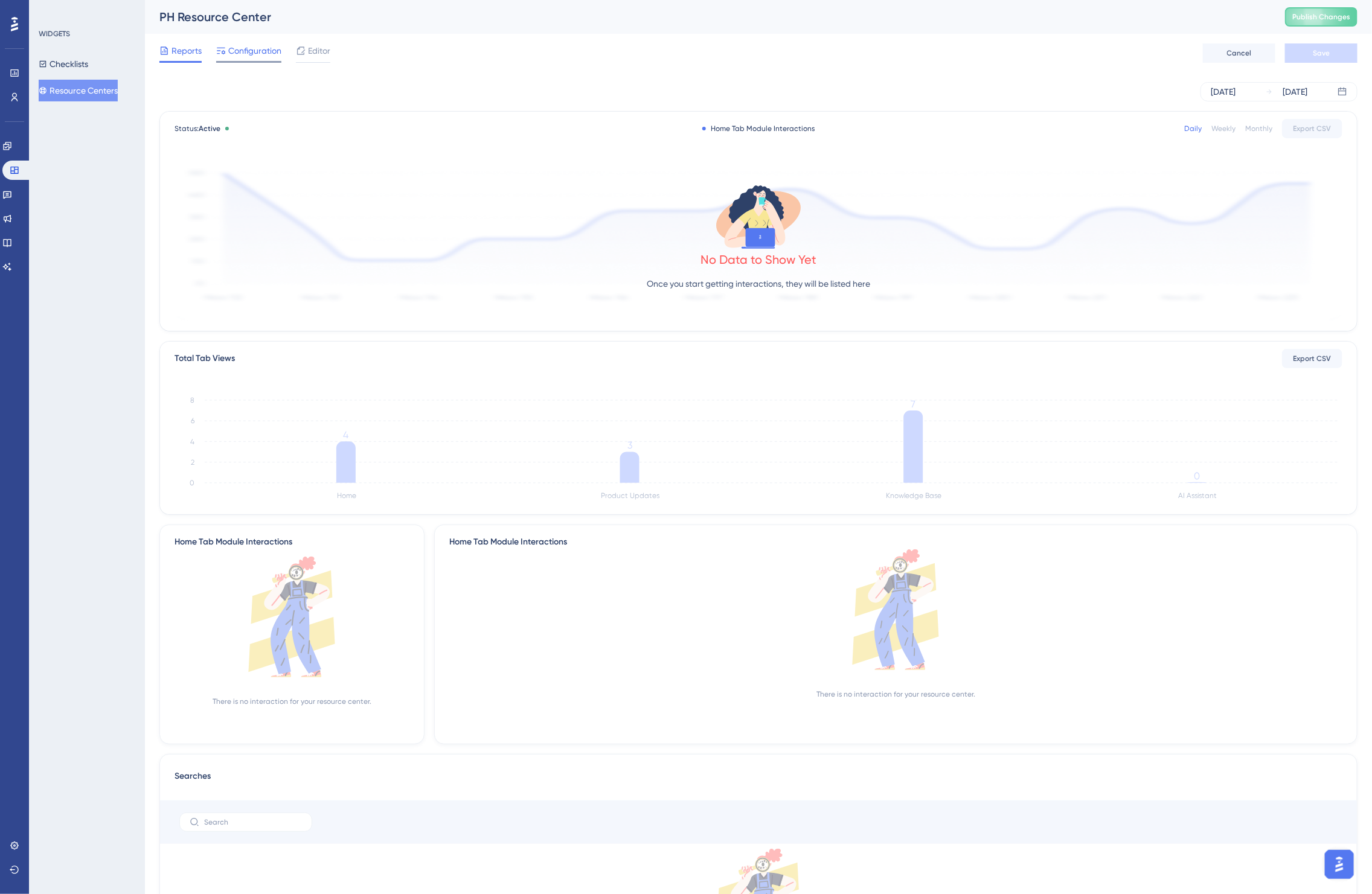
click at [257, 45] on span "Configuration" at bounding box center [255, 50] width 53 height 14
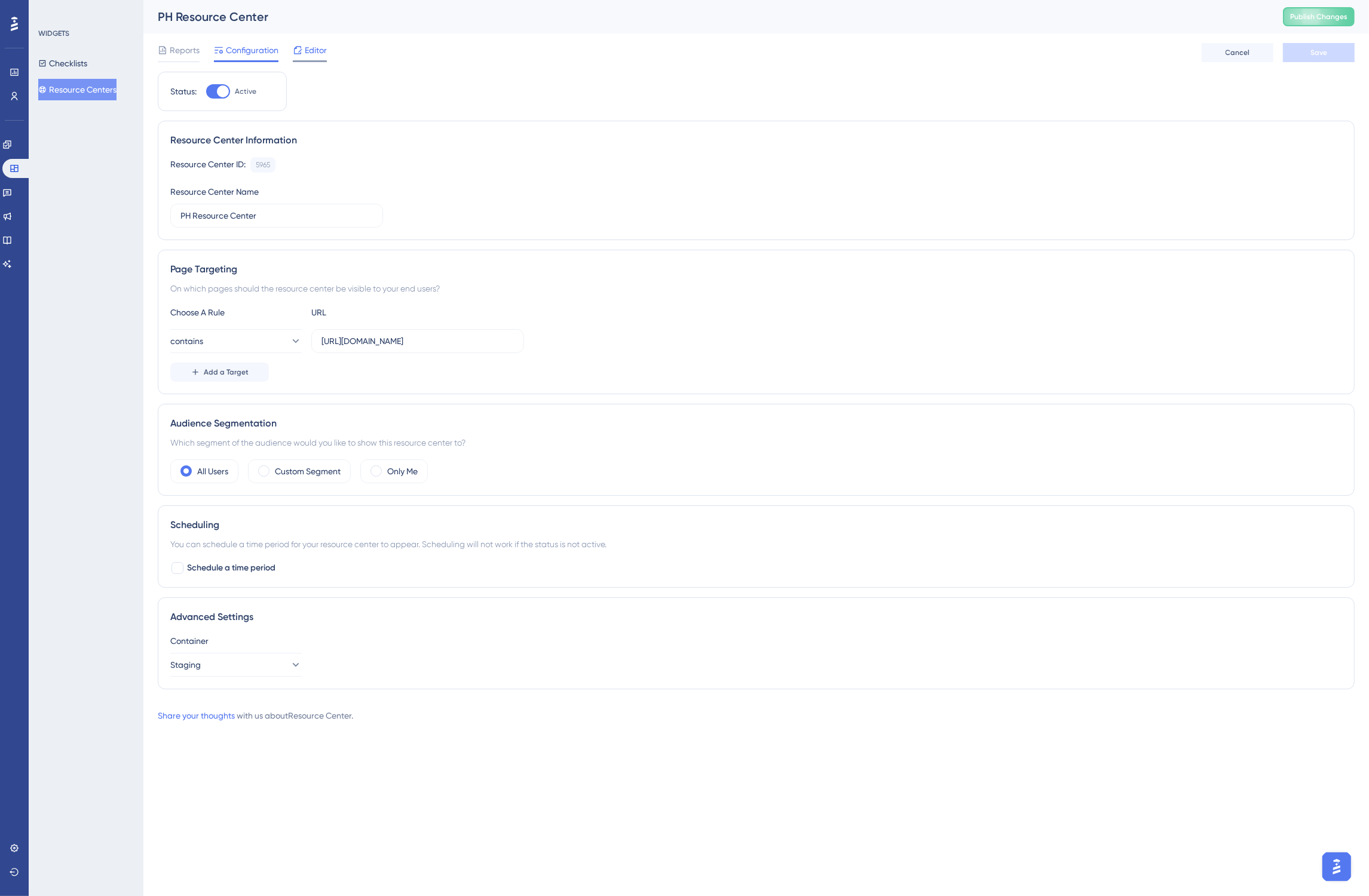
click at [324, 45] on span "Editor" at bounding box center [316, 50] width 22 height 14
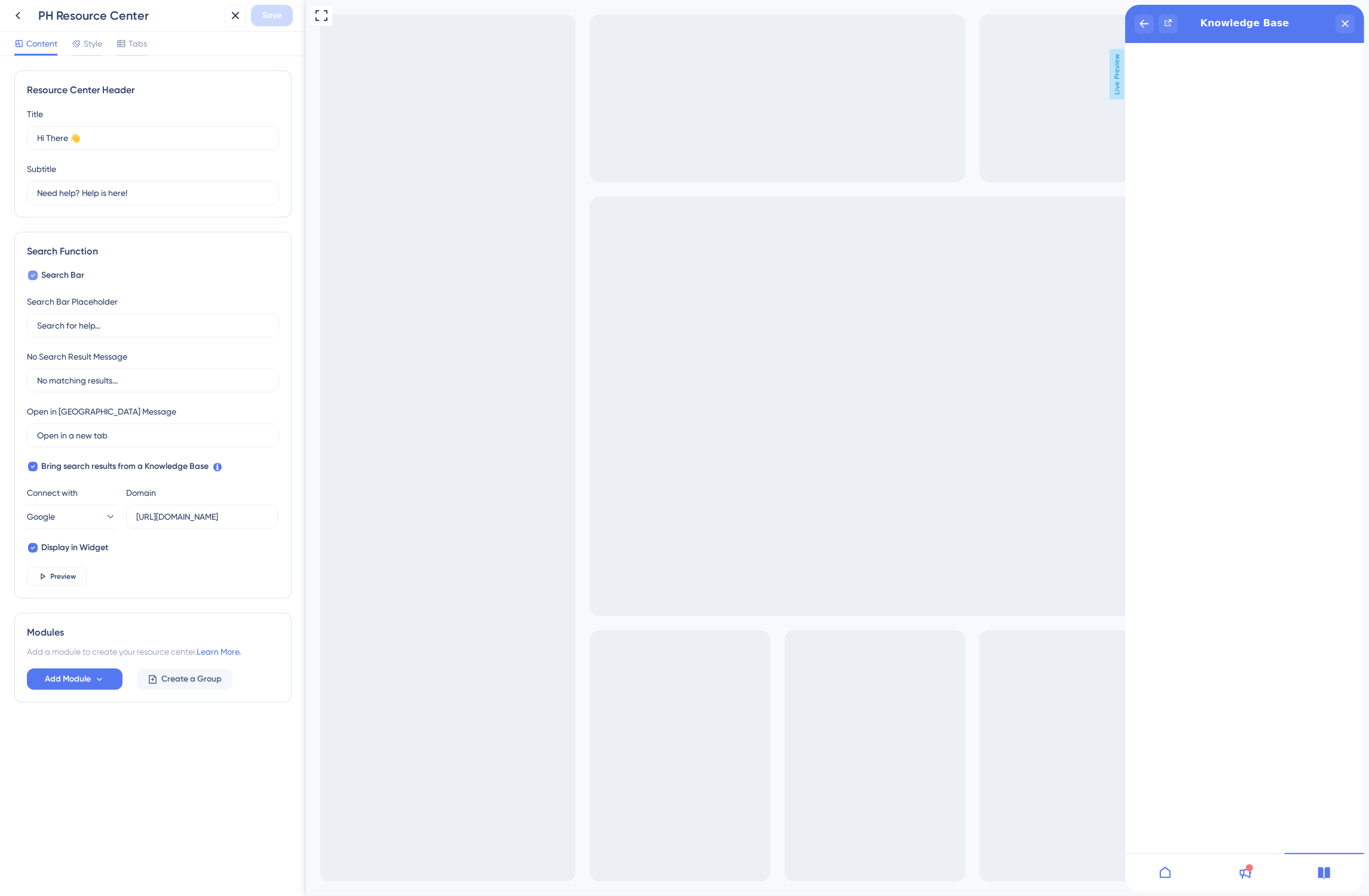
click at [31, 278] on icon at bounding box center [33, 276] width 5 height 10
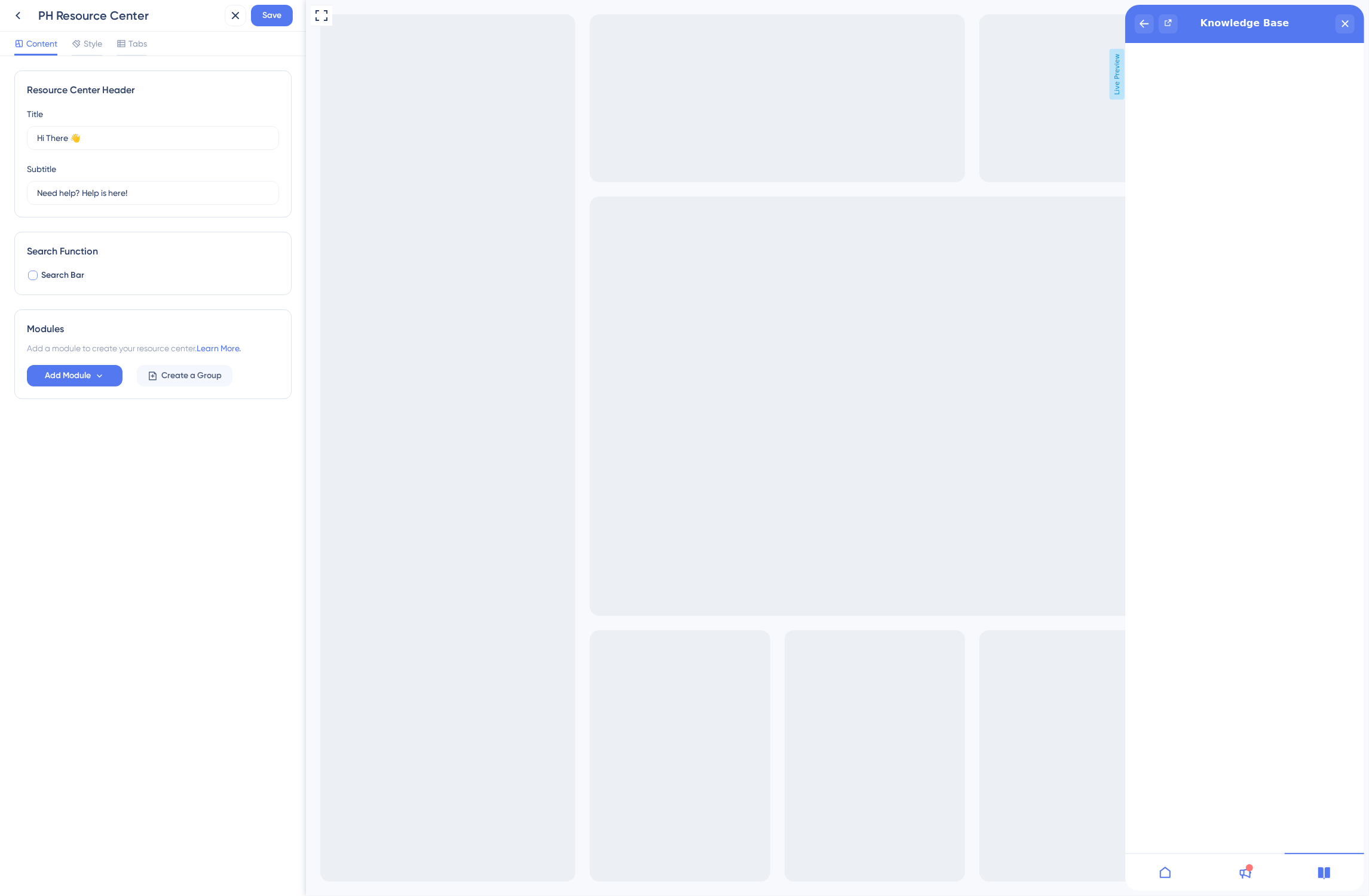
click at [36, 279] on div at bounding box center [33, 276] width 10 height 10
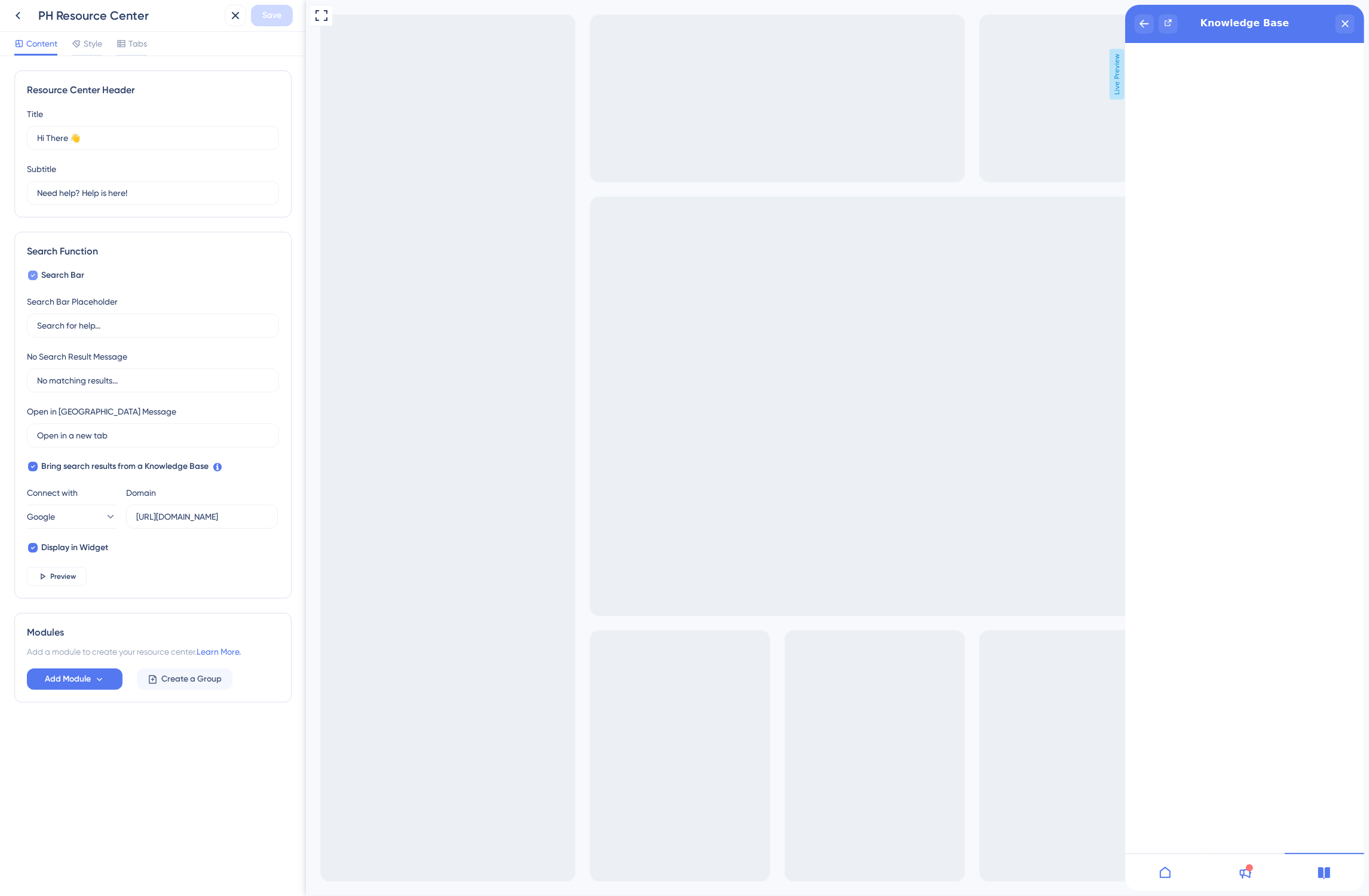
click at [33, 278] on icon at bounding box center [33, 276] width 5 height 10
checkbox input "false"
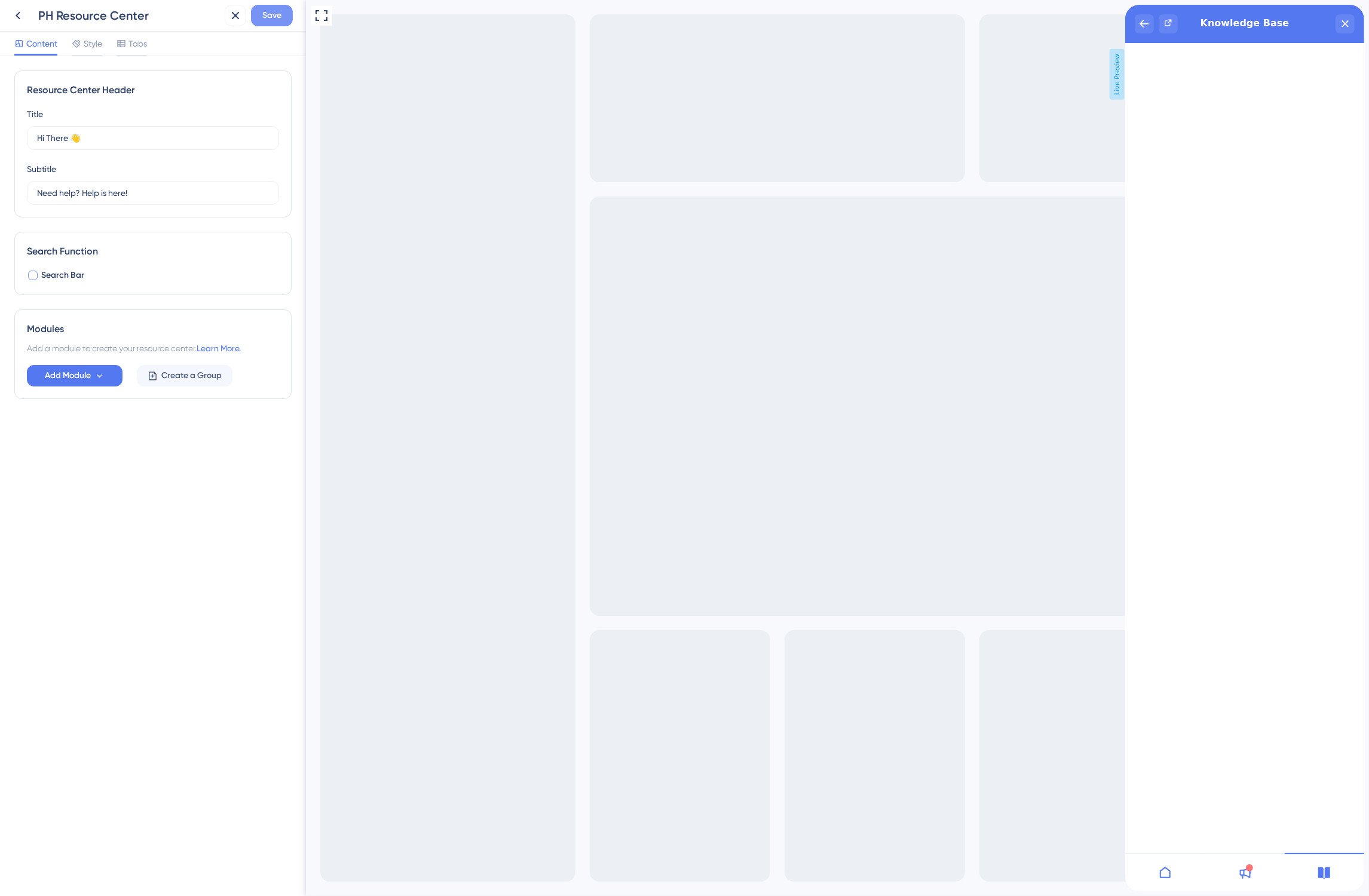
click at [272, 25] on button "Save" at bounding box center [272, 15] width 42 height 21
click at [1338, 23] on div "close resource center" at bounding box center [1344, 23] width 19 height 19
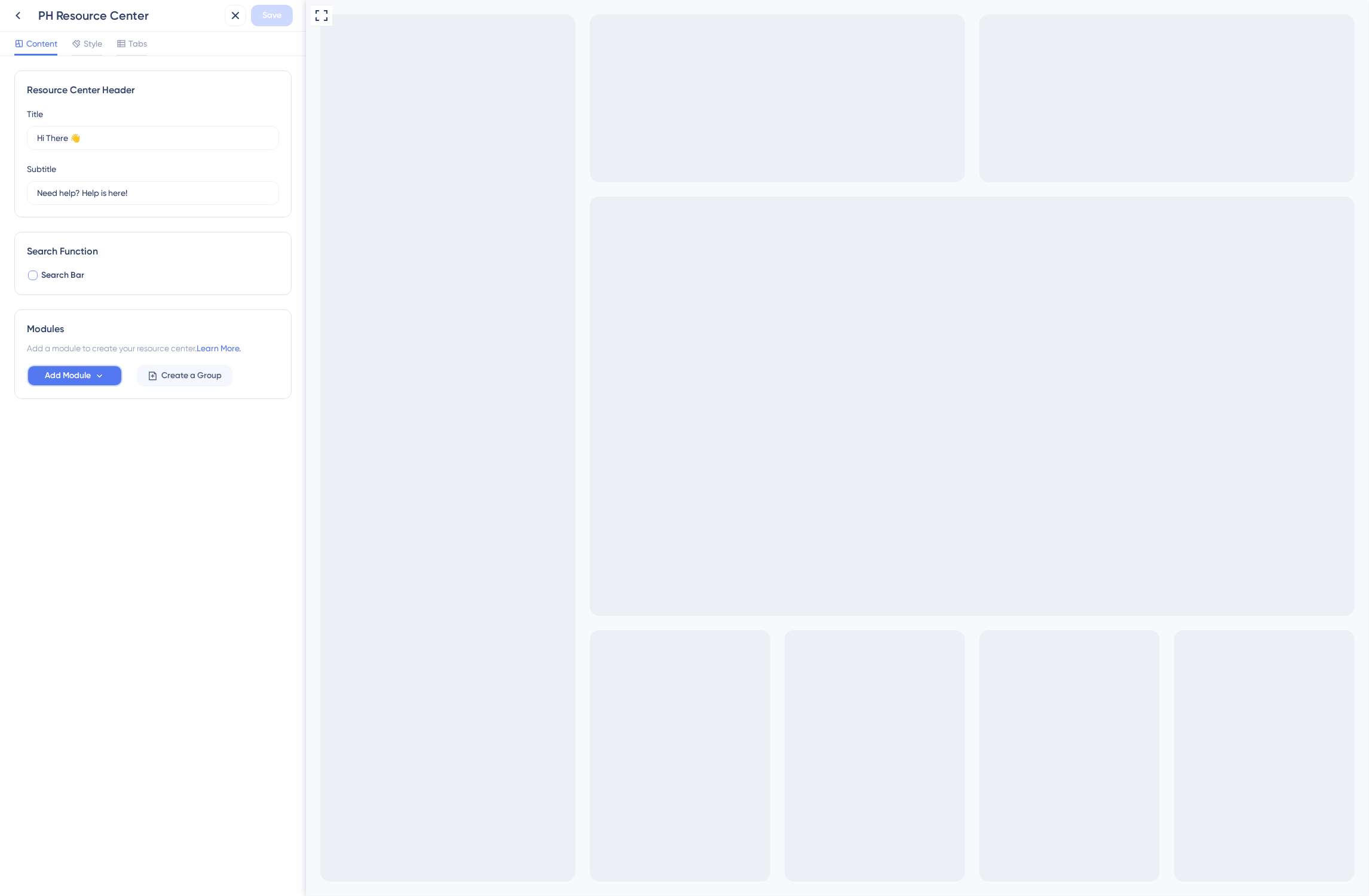
click at [79, 368] on button "Add Module" at bounding box center [75, 376] width 96 height 21
click at [107, 339] on div "Modules Add a module to create your resource center. Learn More. Add Module Cre…" at bounding box center [153, 354] width 277 height 89
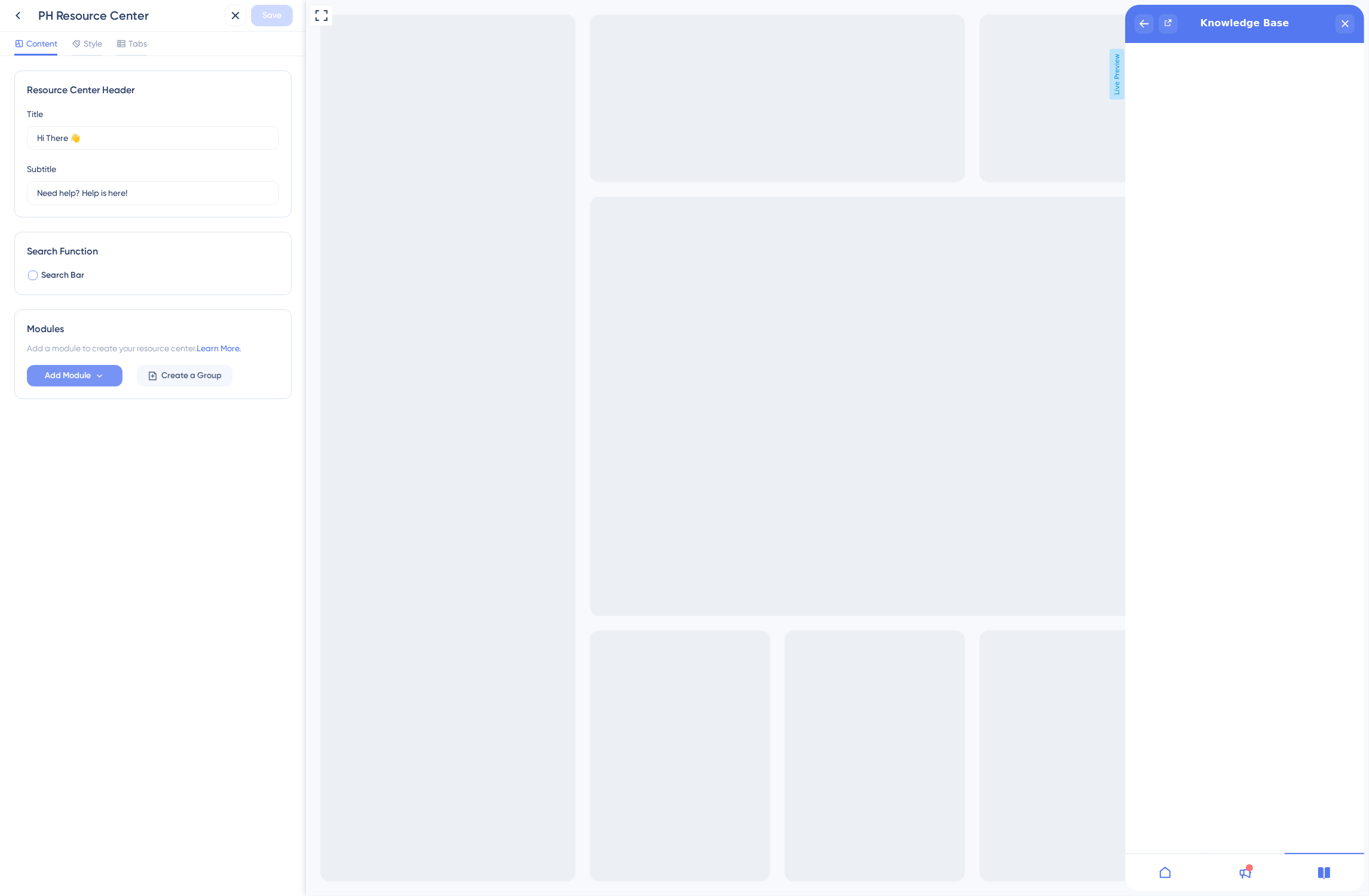
click at [88, 383] on span "Add Module" at bounding box center [67, 375] width 46 height 14
click at [88, 411] on span "External URL" at bounding box center [68, 411] width 48 height 14
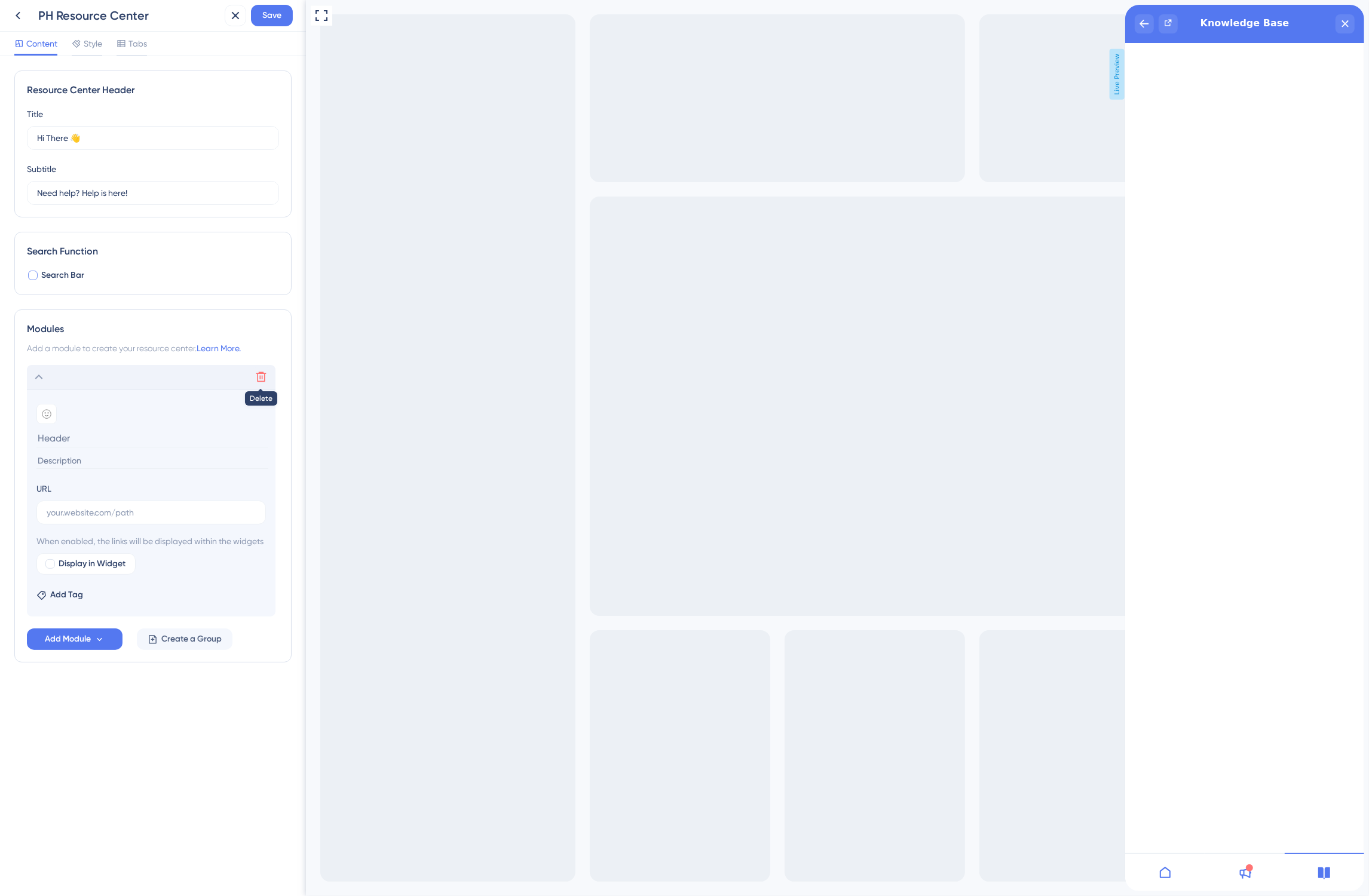
click at [254, 383] on button at bounding box center [261, 376] width 19 height 19
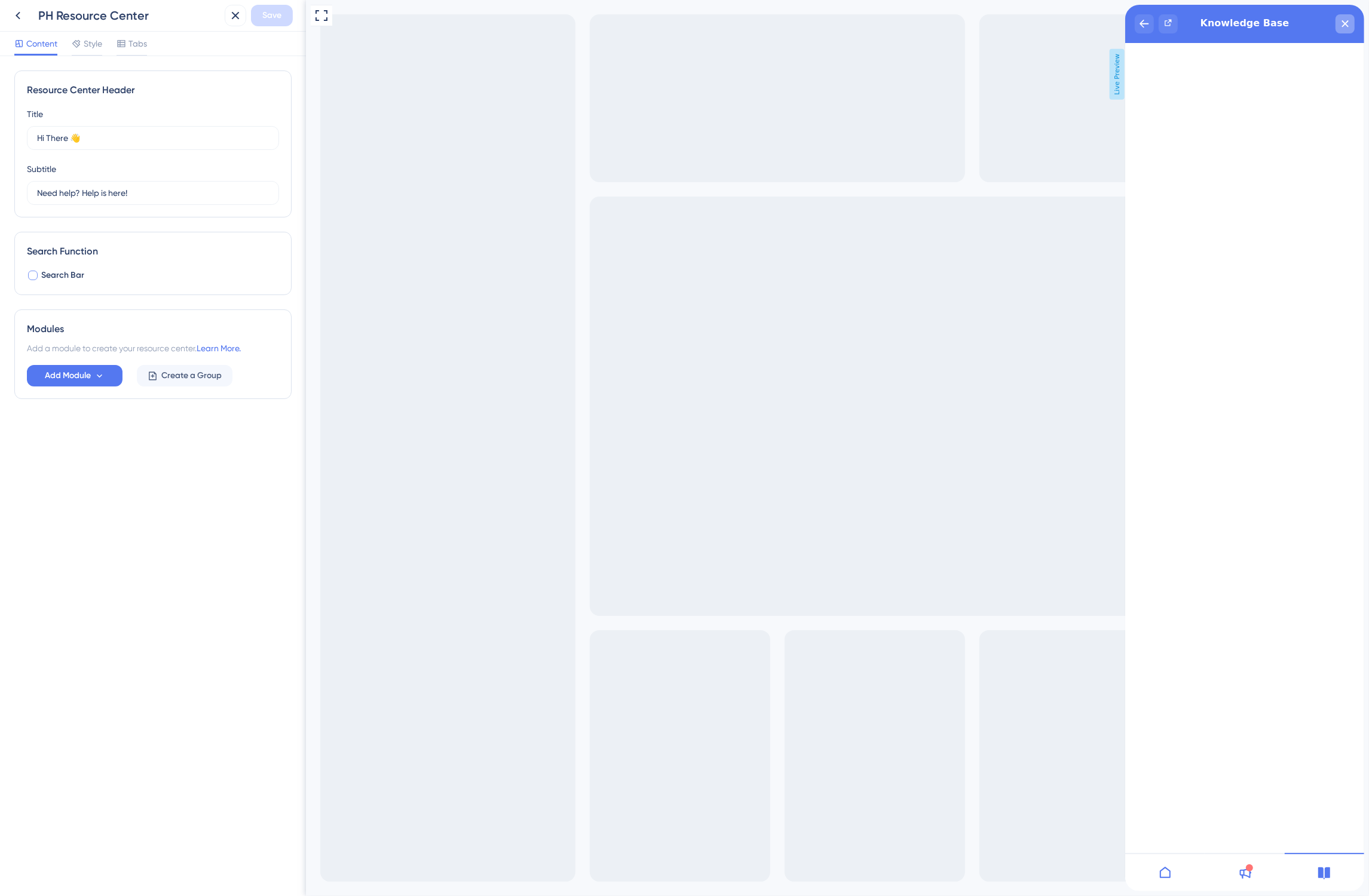
click at [1344, 28] on div "close resource center" at bounding box center [1344, 23] width 19 height 19
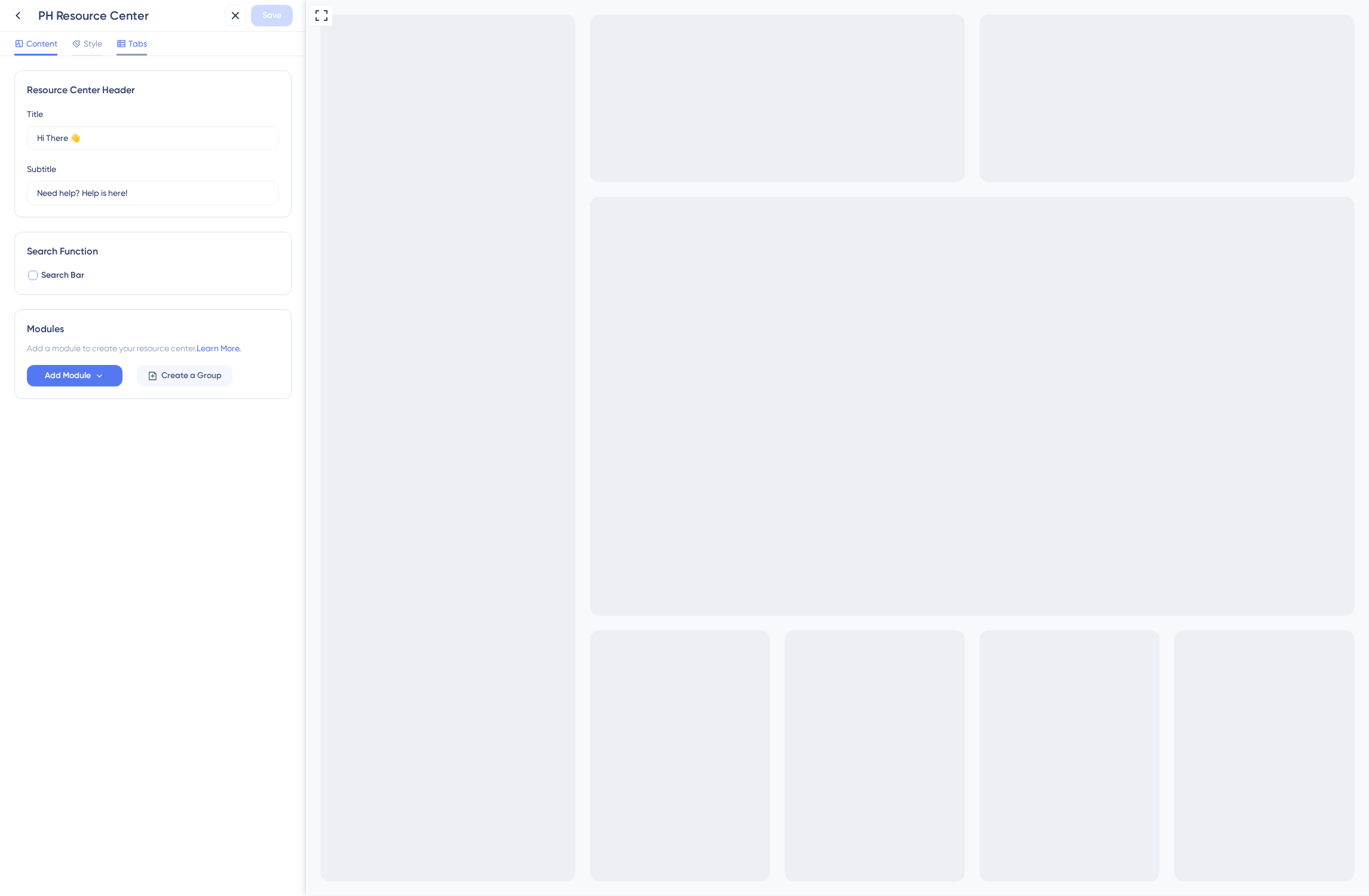
click at [123, 47] on icon at bounding box center [121, 44] width 8 height 7
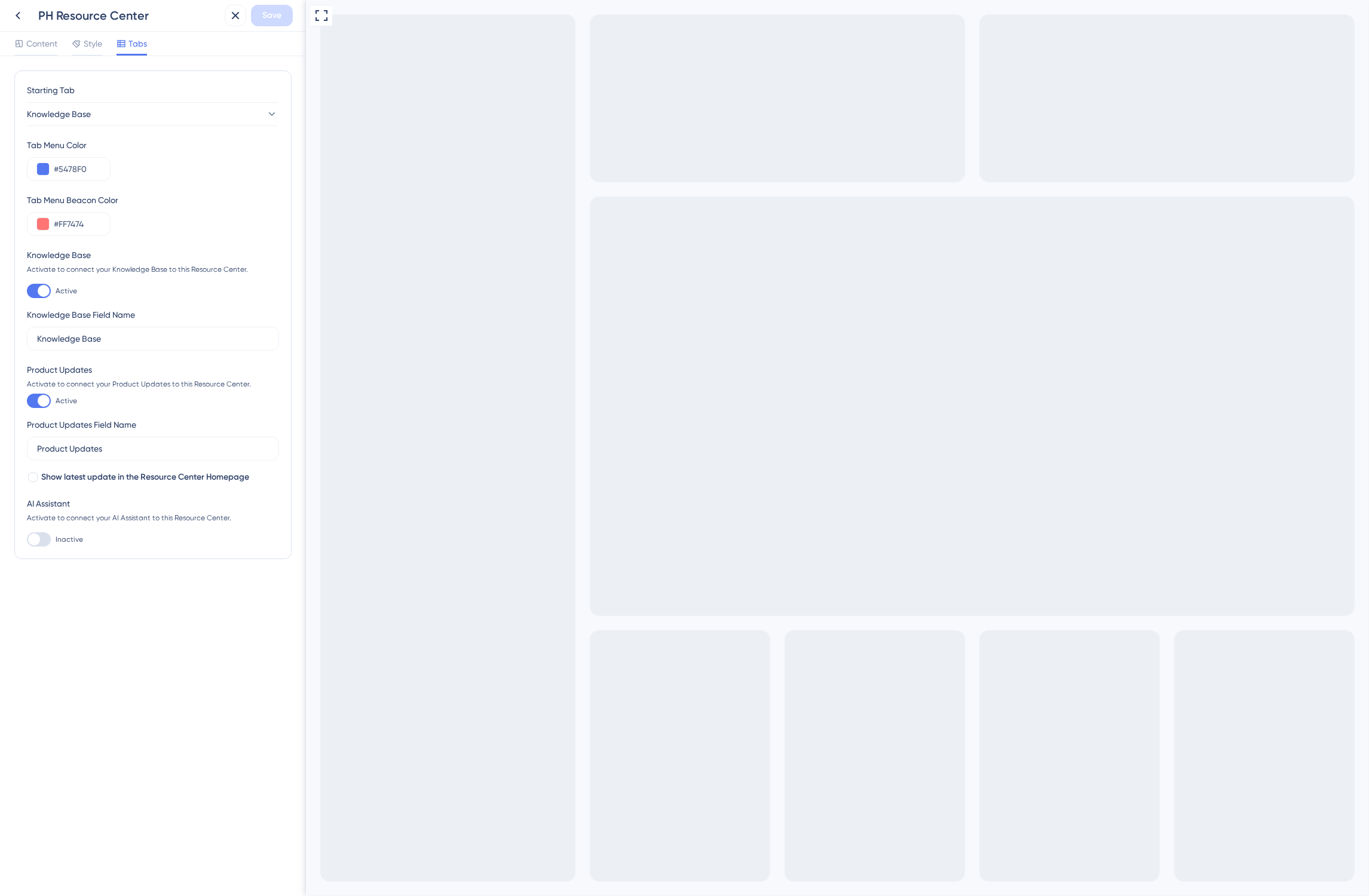
drag, startPoint x: 94, startPoint y: 44, endPoint x: 189, endPoint y: 30, distance: 96.0
click at [189, 30] on div "PH Resource Center Save" at bounding box center [153, 16] width 306 height 32
click at [34, 480] on div at bounding box center [33, 477] width 10 height 10
checkbox input "true"
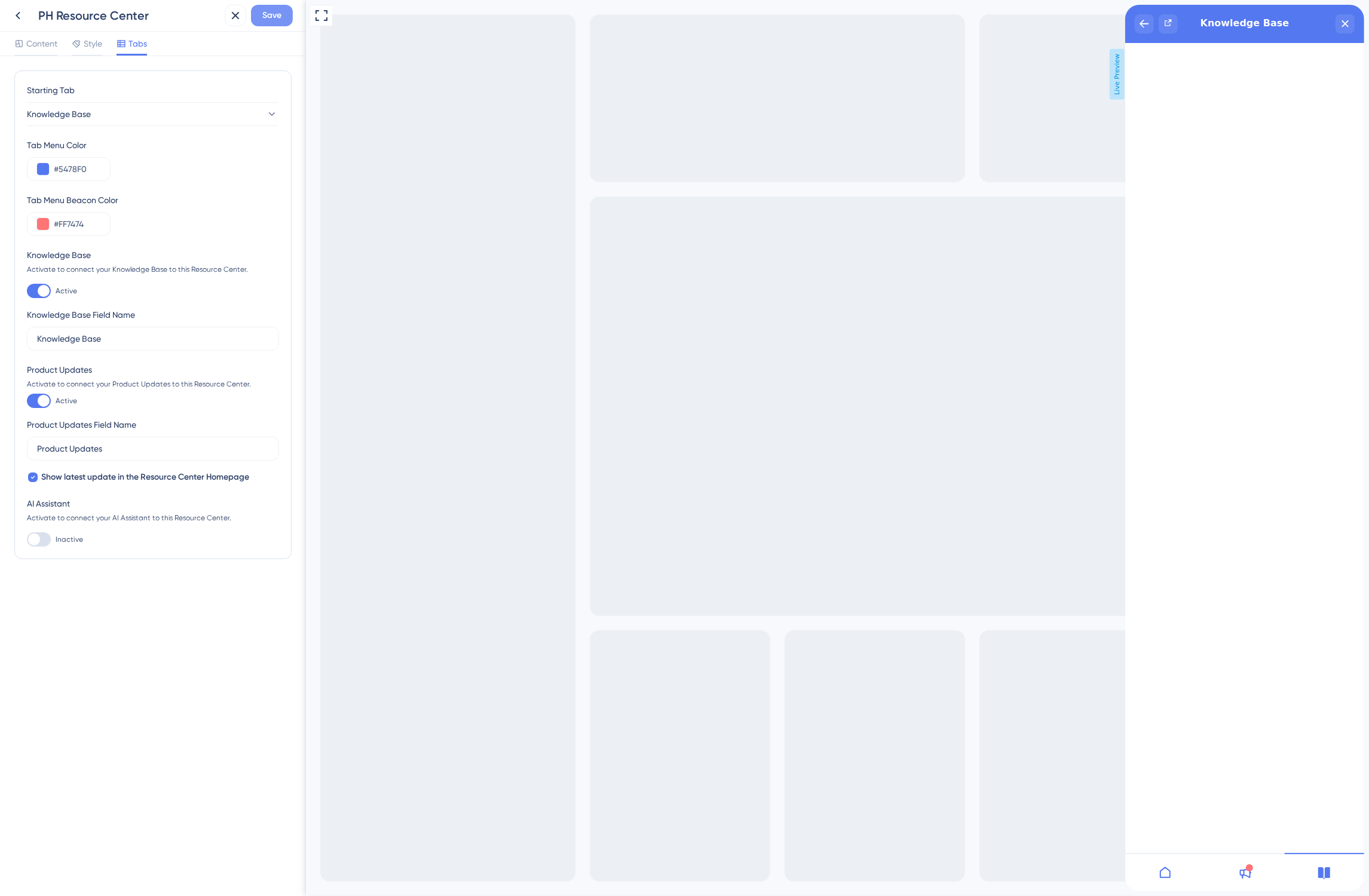
click at [266, 16] on span "Save" at bounding box center [272, 15] width 19 height 14
click at [1347, 28] on div "close resource center" at bounding box center [1344, 23] width 19 height 19
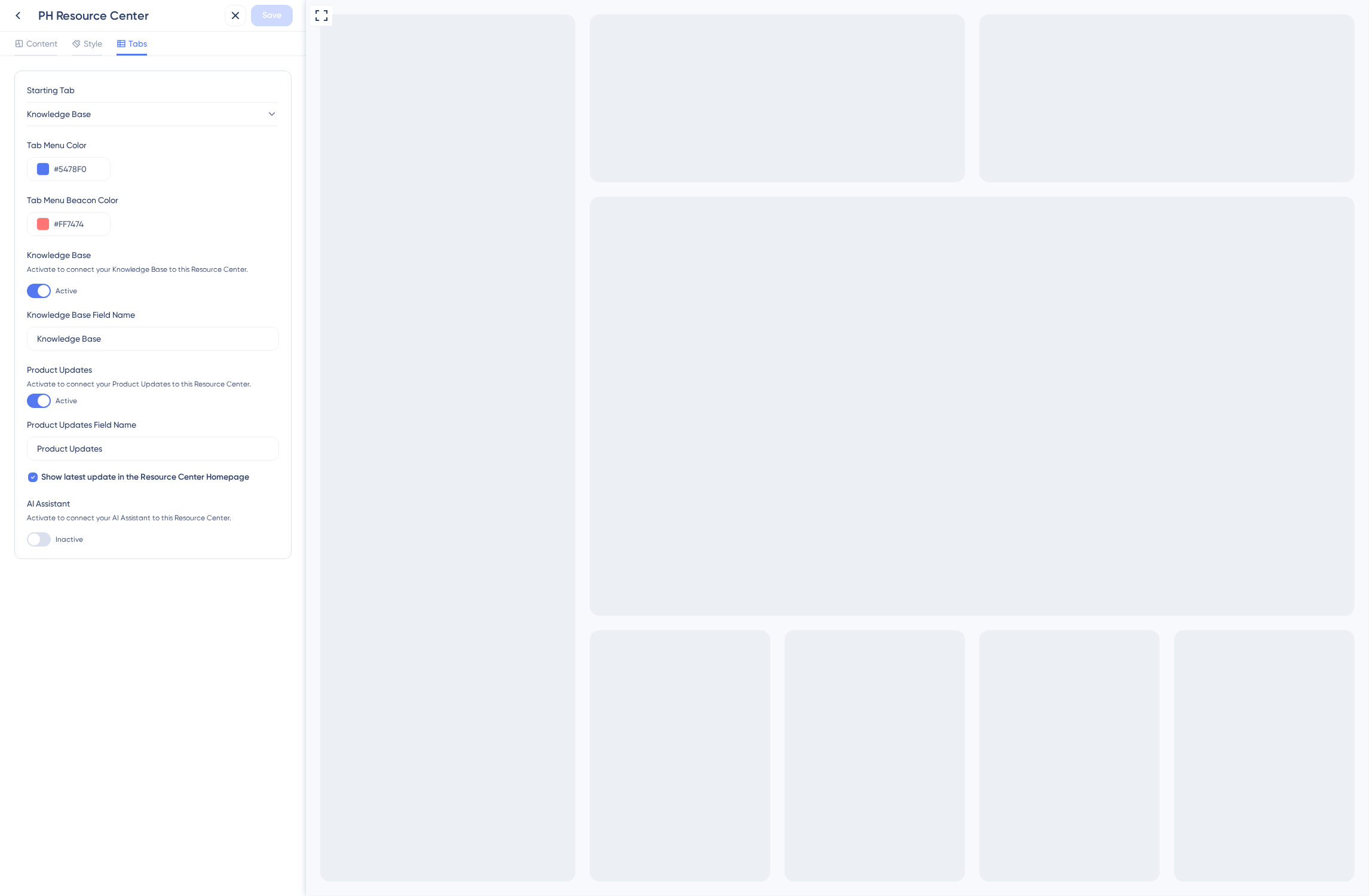
click at [30, 15] on div "PH Resource Center" at bounding box center [113, 15] width 213 height 21
click at [18, 18] on icon at bounding box center [18, 15] width 14 height 14
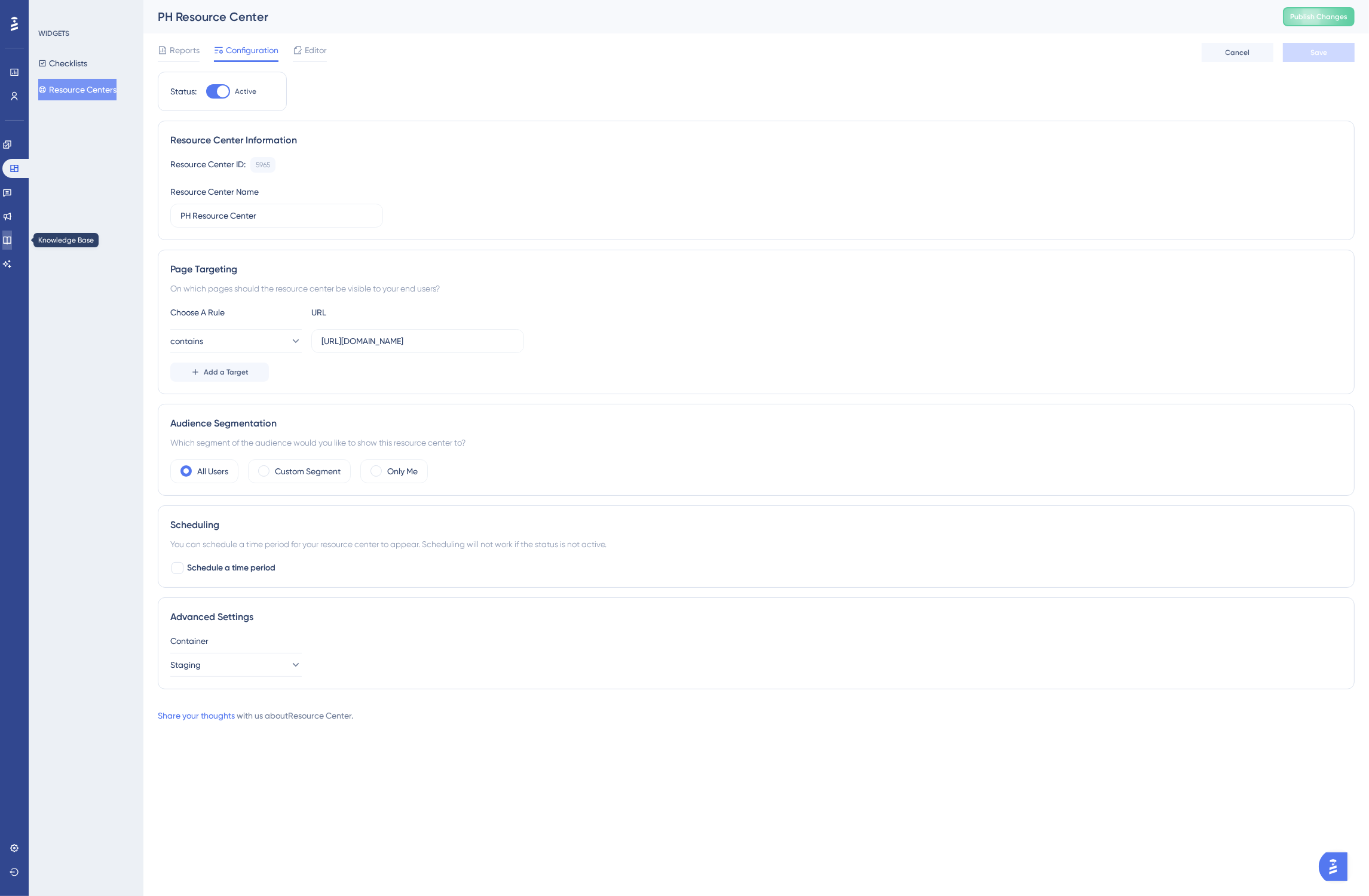
click at [12, 242] on icon at bounding box center [7, 240] width 10 height 10
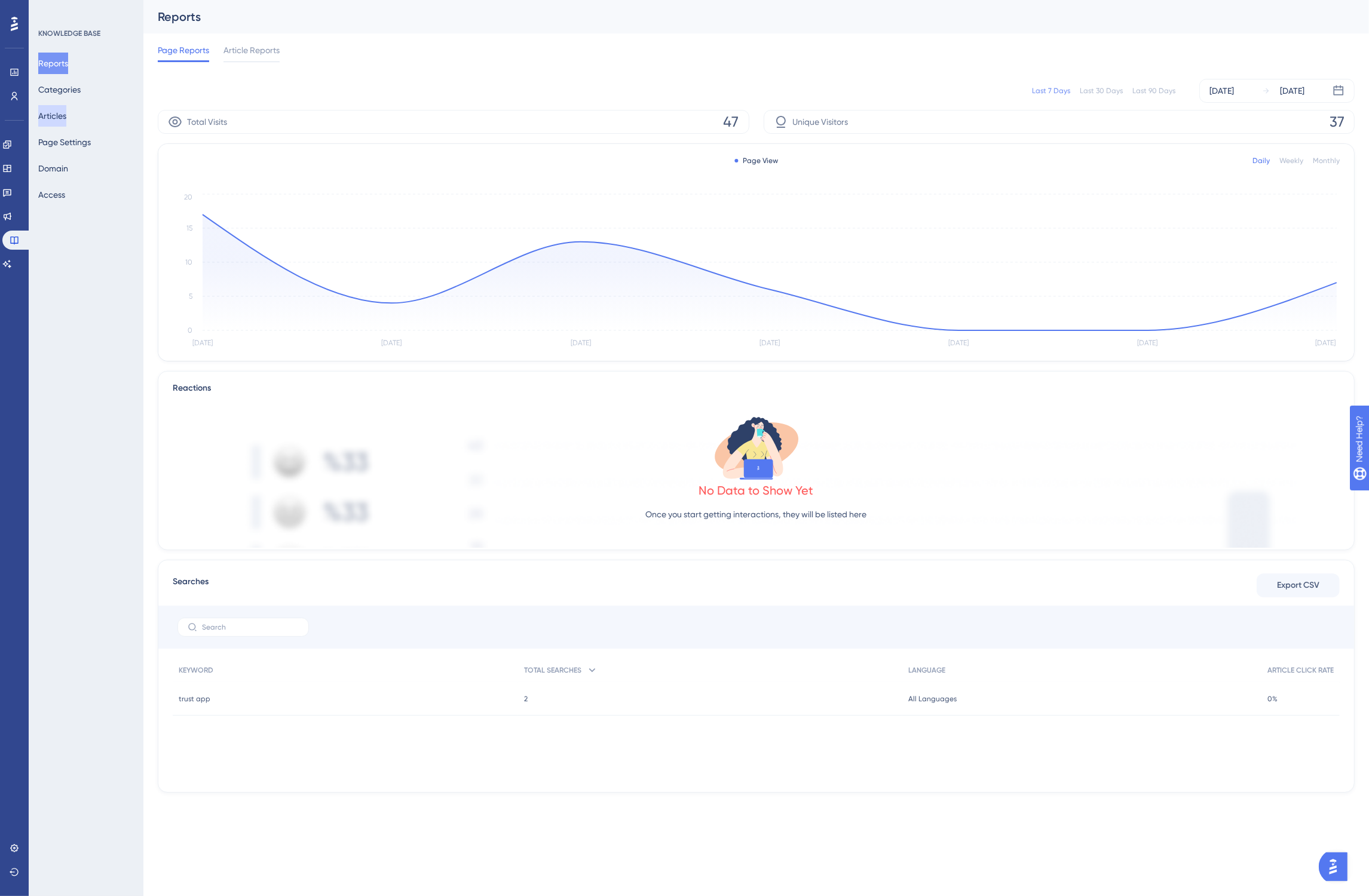
click at [55, 120] on button "Articles" at bounding box center [52, 116] width 28 height 21
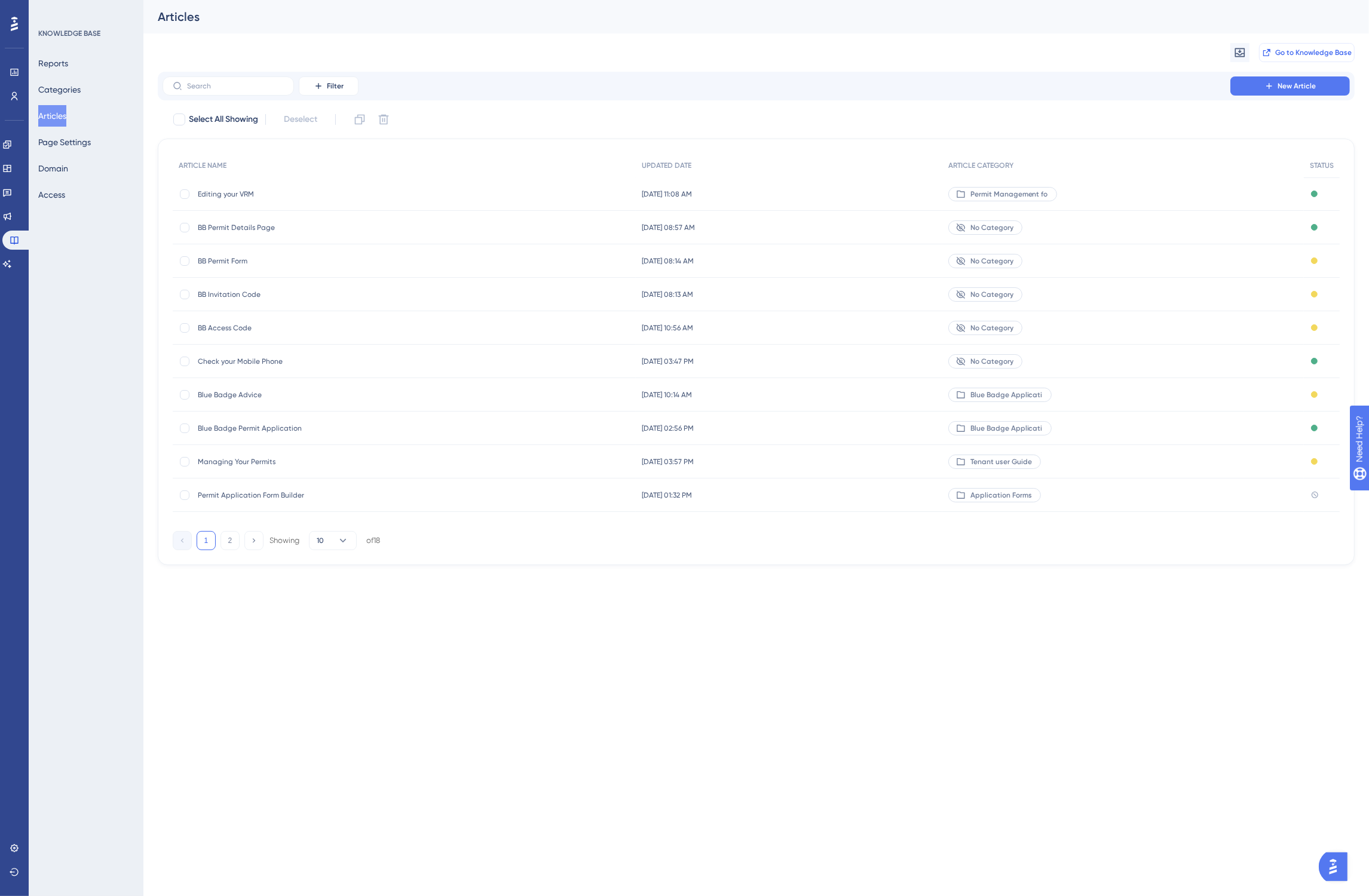
click at [1297, 54] on span "Go to Knowledge Base" at bounding box center [1313, 53] width 77 height 10
